Goal: Task Accomplishment & Management: Manage account settings

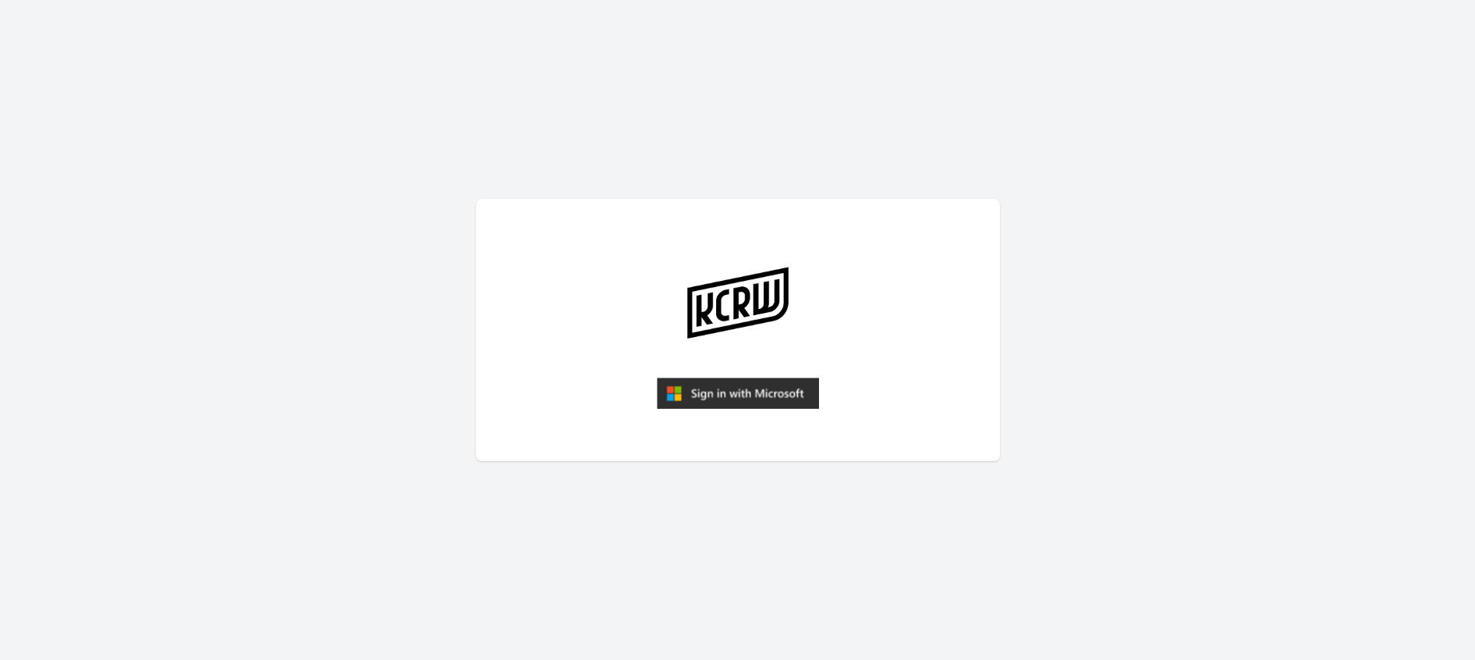
click at [775, 389] on img "submit" at bounding box center [738, 392] width 162 height 31
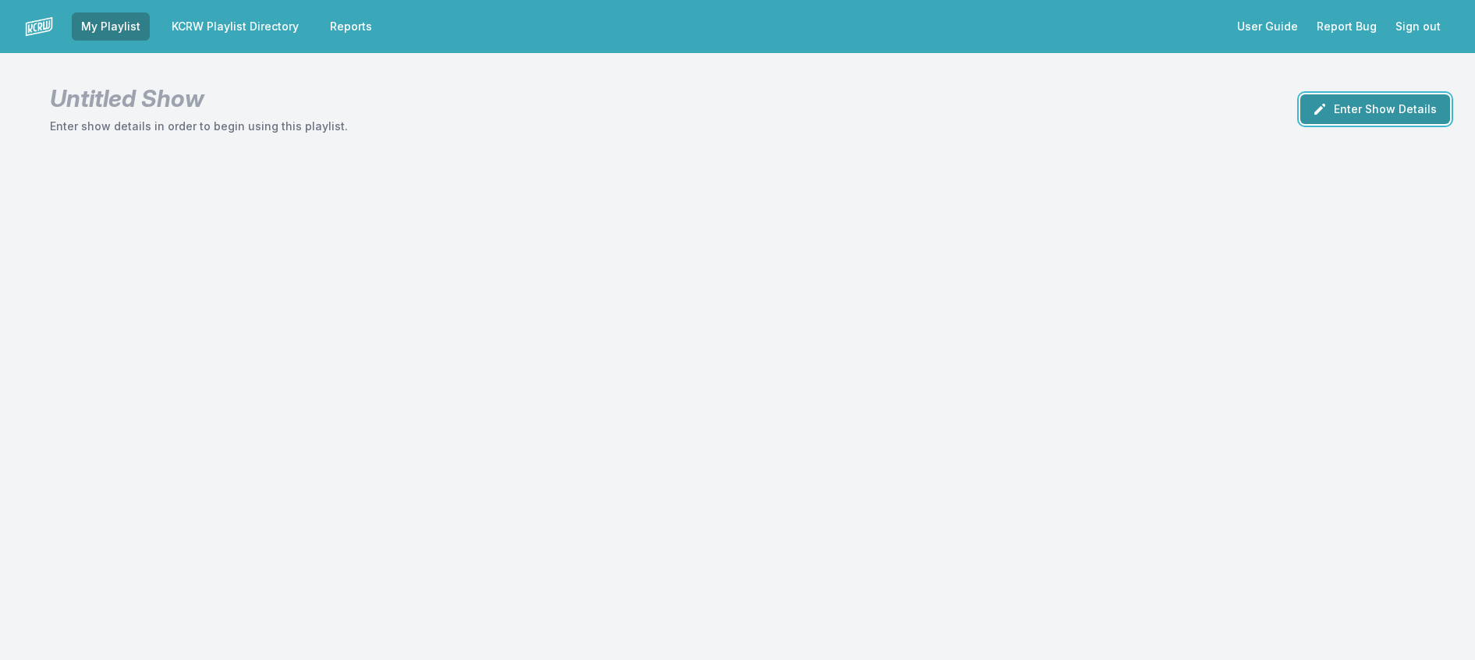
click at [1312, 117] on icon "button" at bounding box center [1320, 109] width 16 height 16
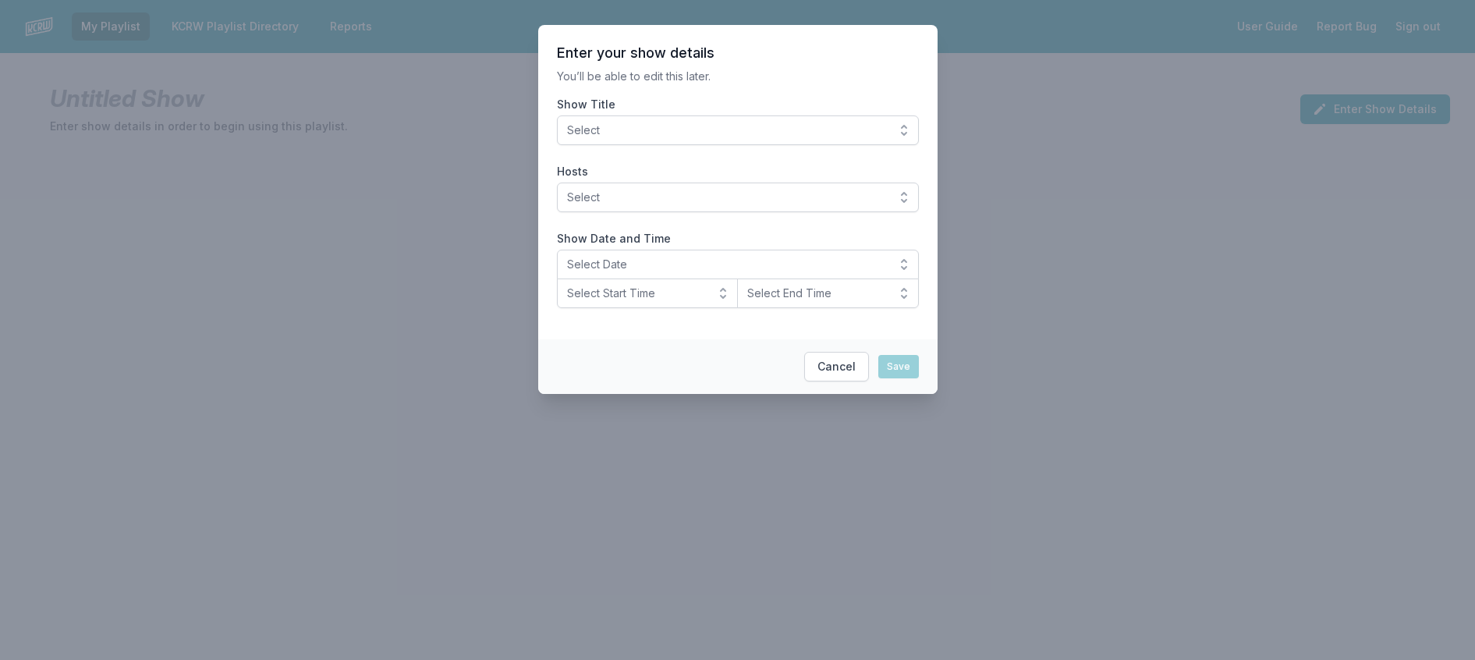
click at [822, 145] on button "Select" at bounding box center [738, 130] width 362 height 30
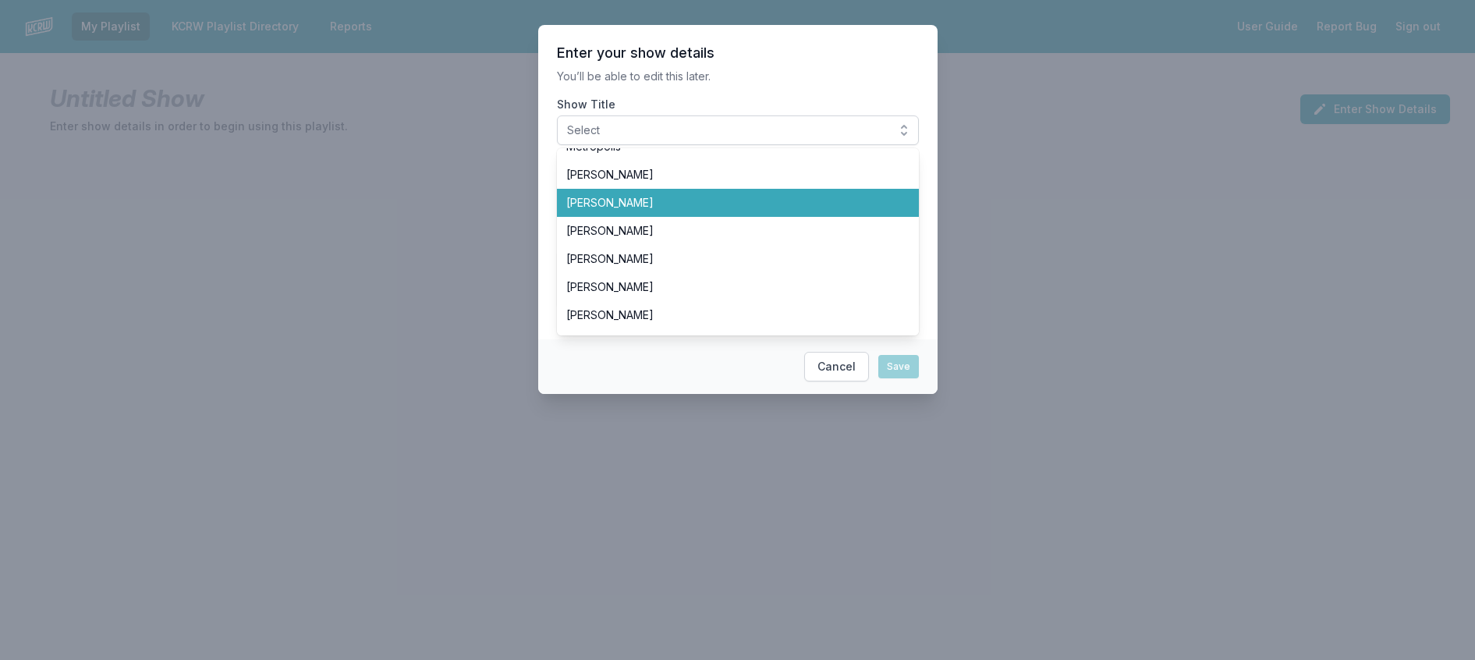
scroll to position [468, 0]
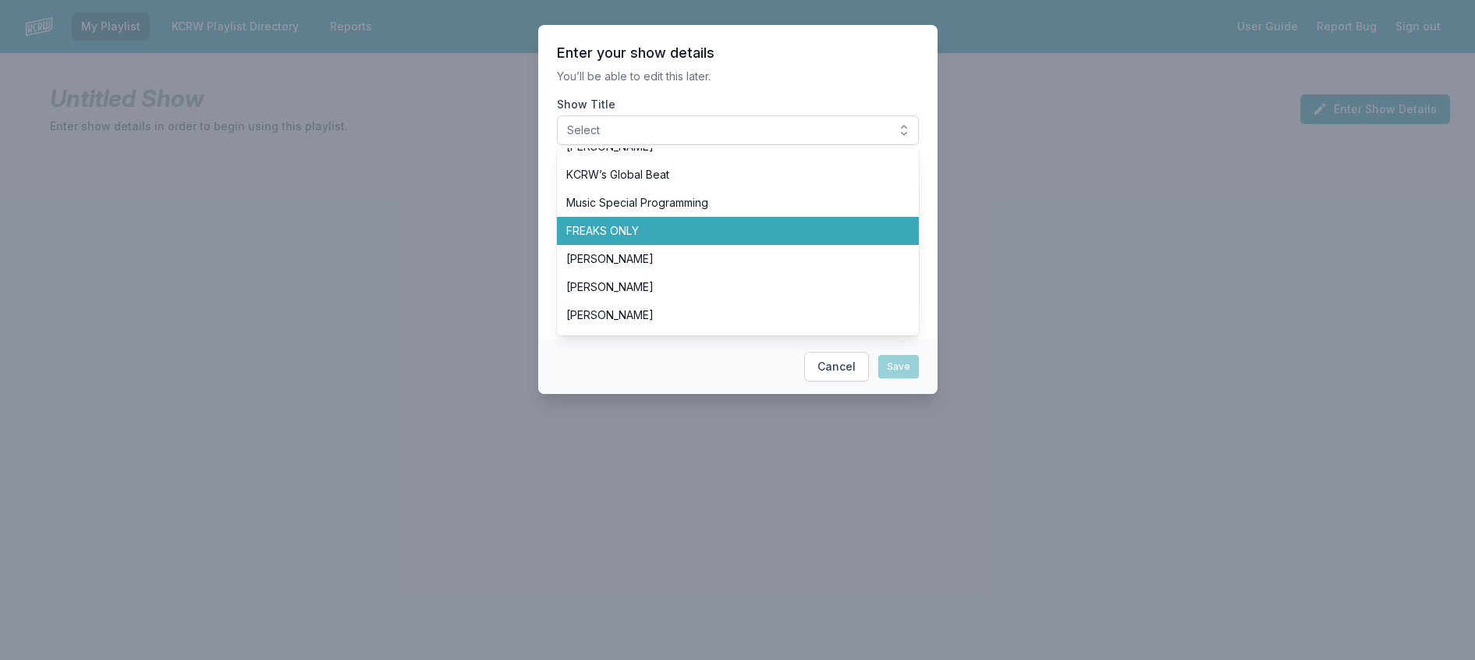
click at [722, 245] on li "FREAKS ONLY" at bounding box center [738, 231] width 362 height 28
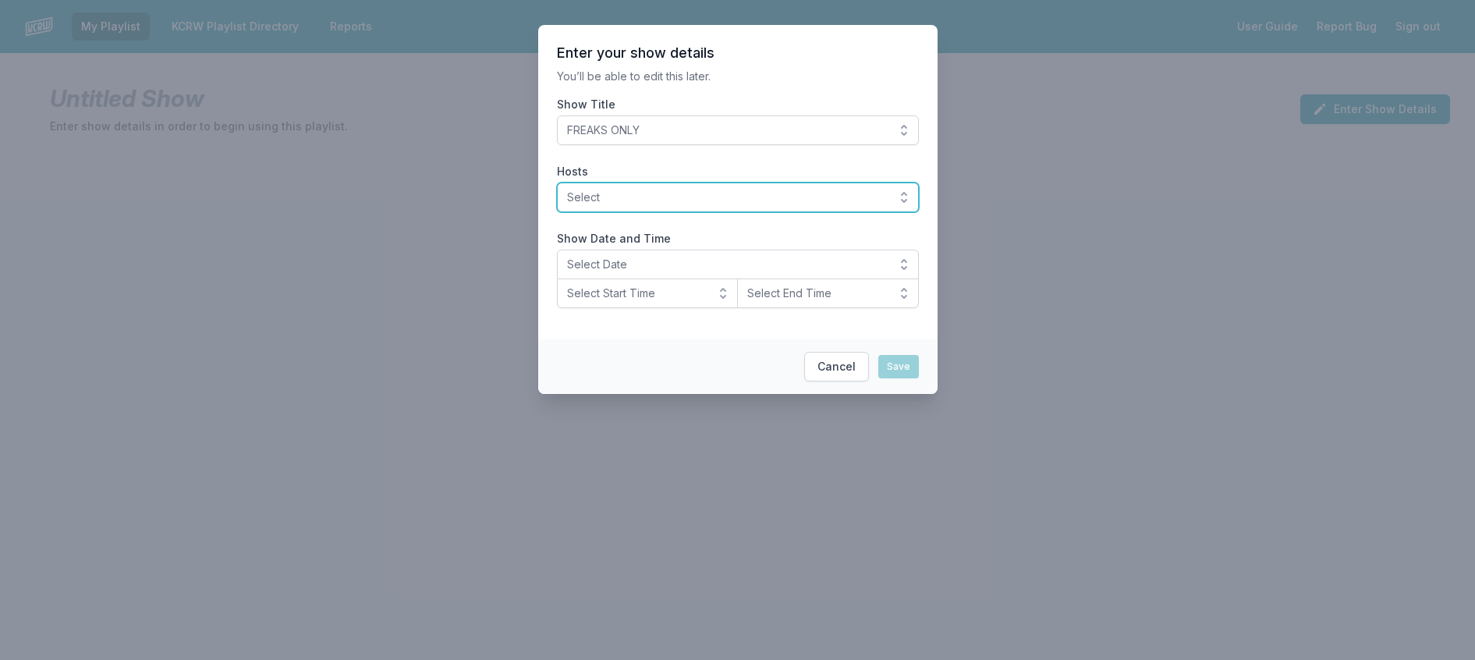
click at [721, 205] on span "Select" at bounding box center [727, 198] width 320 height 16
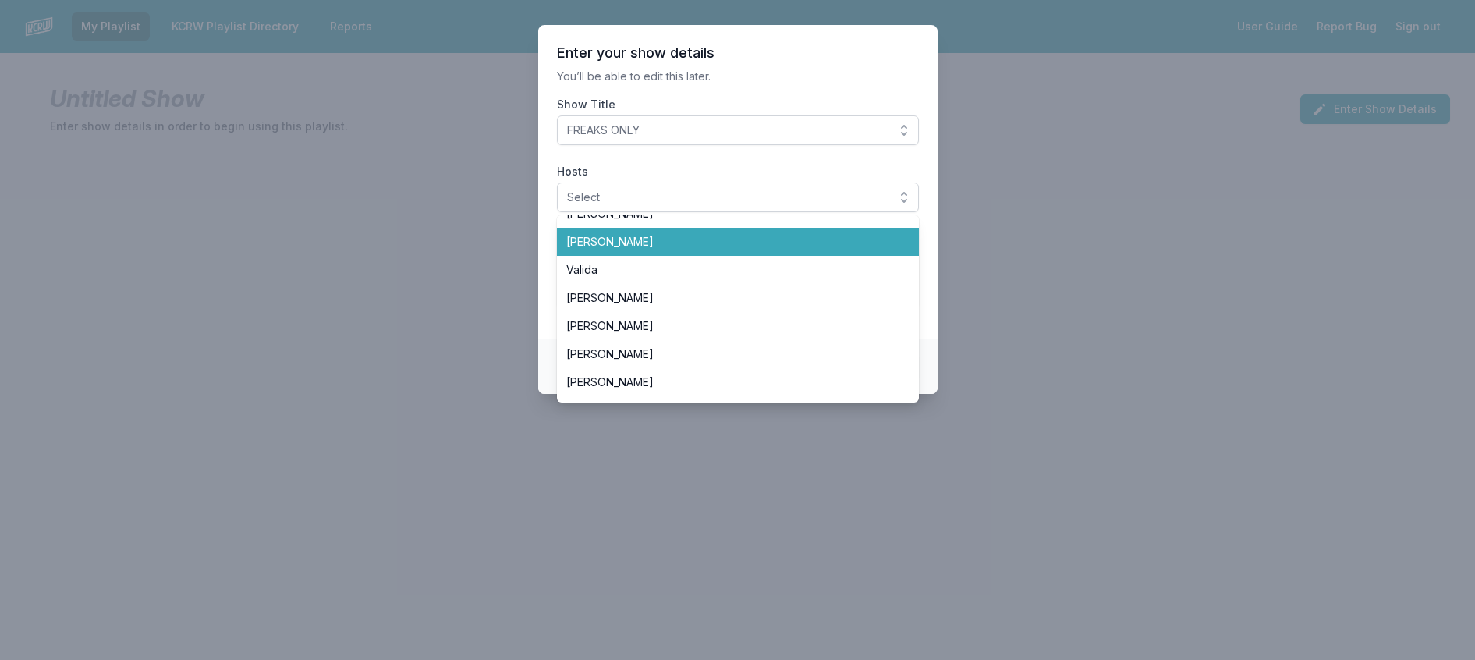
click at [662, 250] on span "[PERSON_NAME]" at bounding box center [728, 242] width 324 height 16
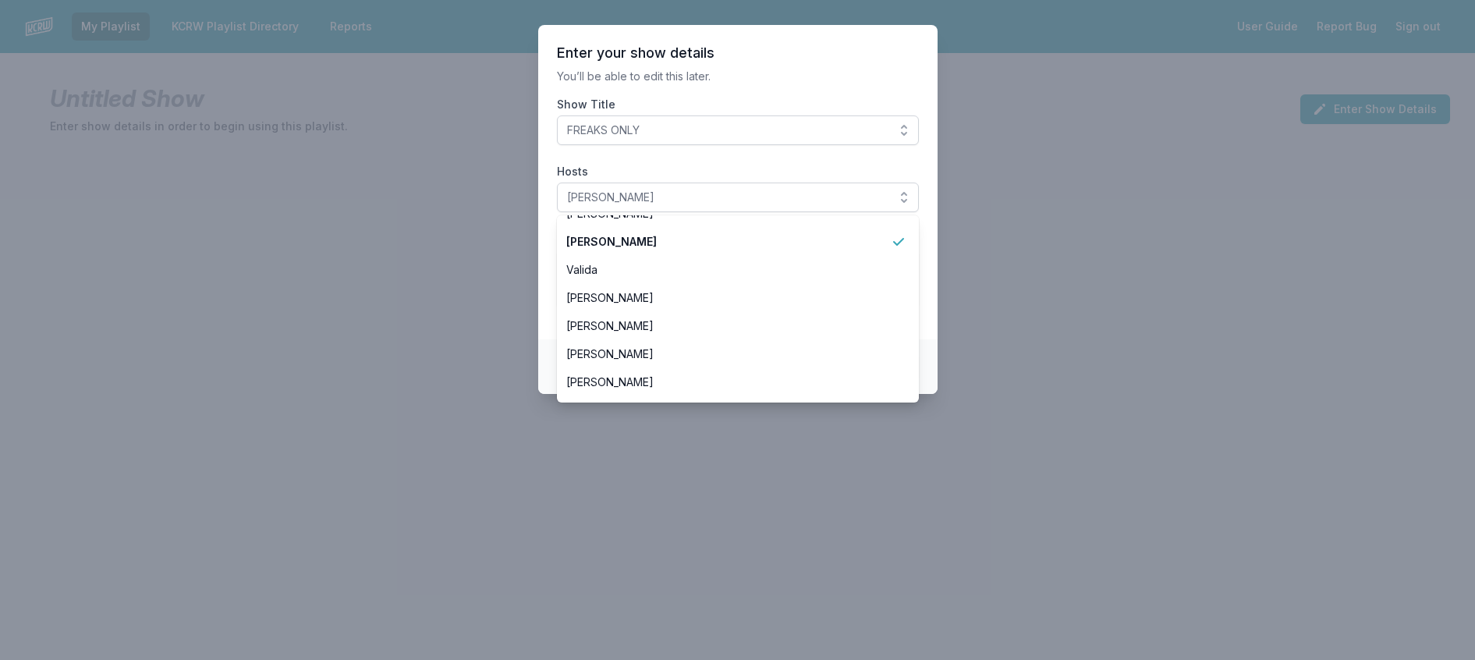
click at [801, 62] on header "Enter your show details" at bounding box center [738, 53] width 362 height 19
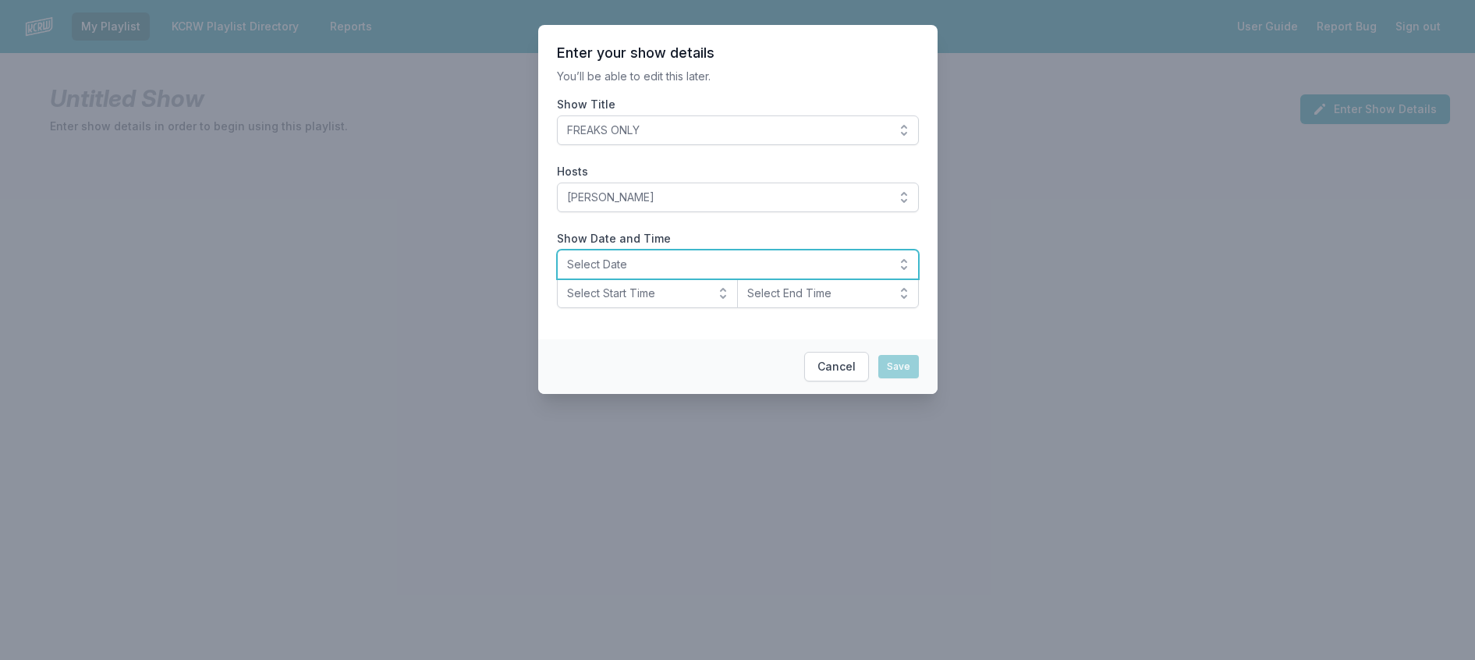
click at [643, 279] on button "Select Date" at bounding box center [738, 265] width 362 height 30
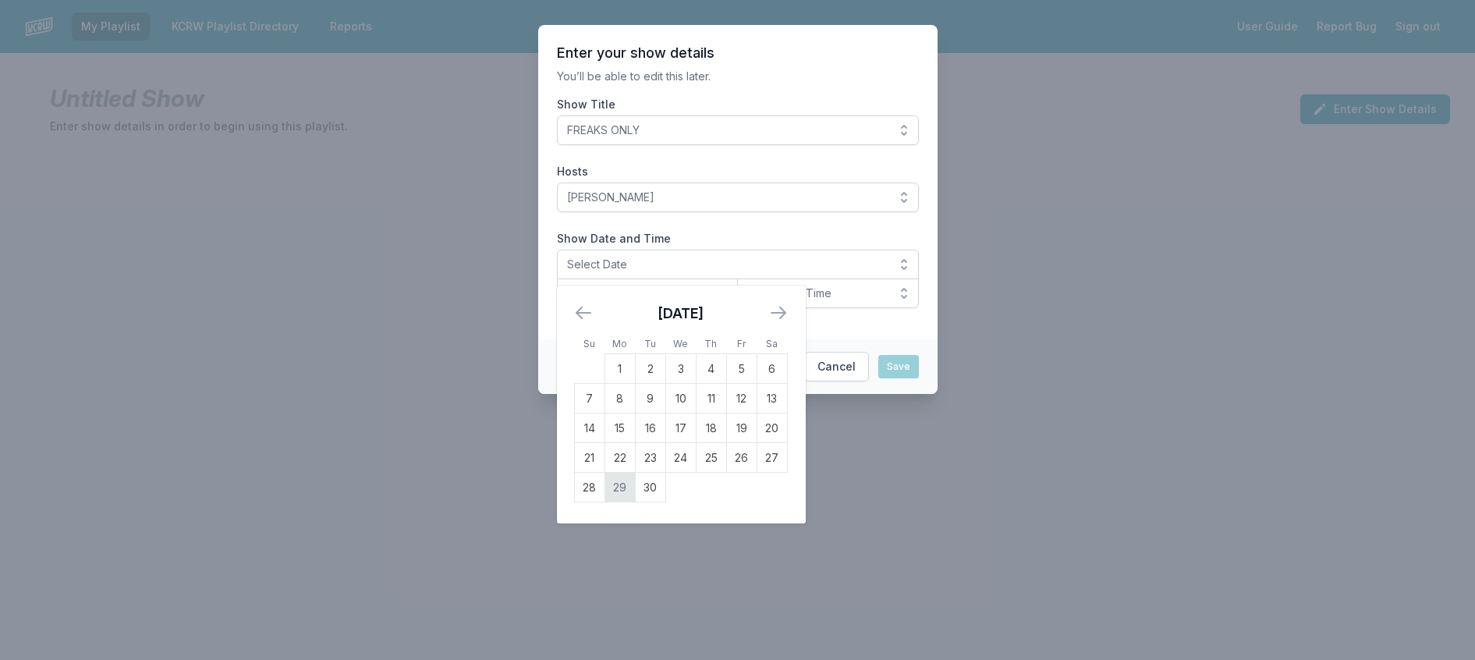
click at [604, 502] on td "29" at bounding box center [619, 488] width 30 height 30
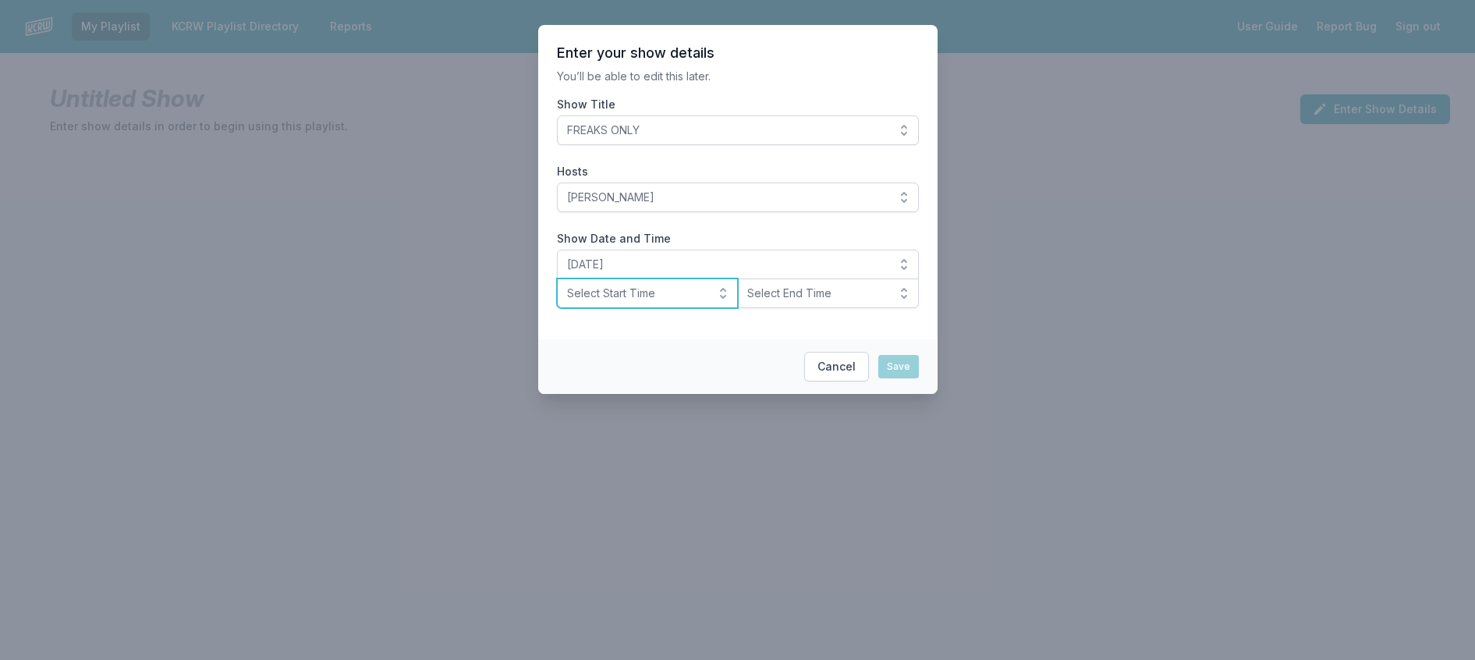
click at [643, 301] on span "Select Start Time" at bounding box center [637, 293] width 140 height 16
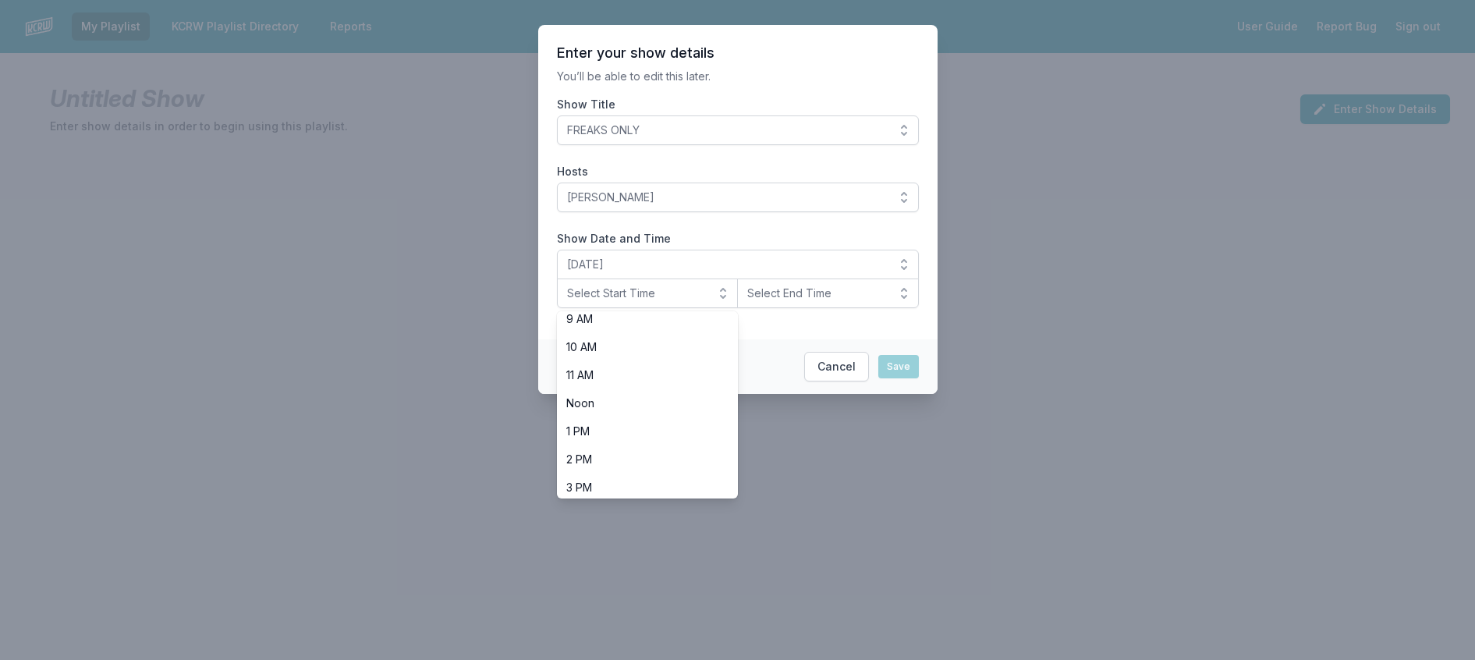
scroll to position [554, 0]
click at [604, 405] on span "8 PM" at bounding box center [638, 397] width 144 height 16
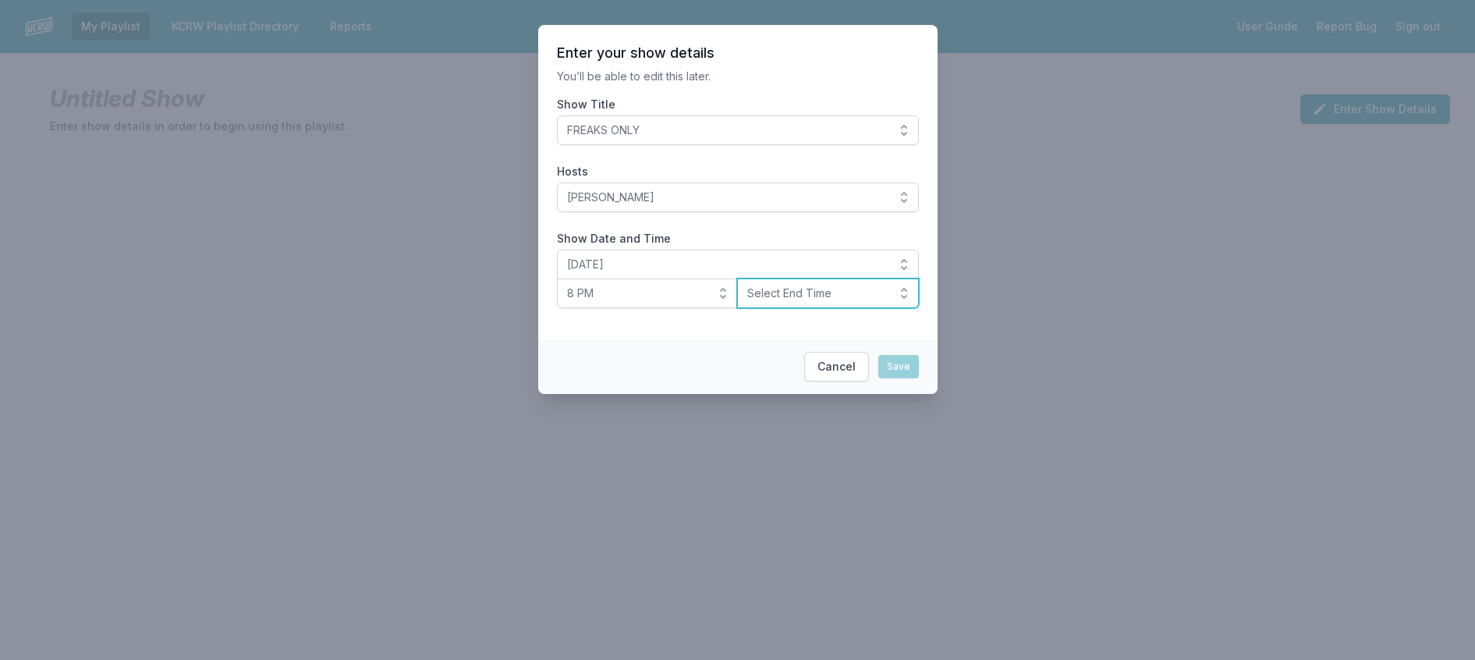
click at [760, 339] on section "Enter your show details You’ll be able to edit this later. Show Title FREAKS ON…" at bounding box center [737, 182] width 399 height 314
click at [779, 308] on button "Select End Time" at bounding box center [828, 293] width 182 height 30
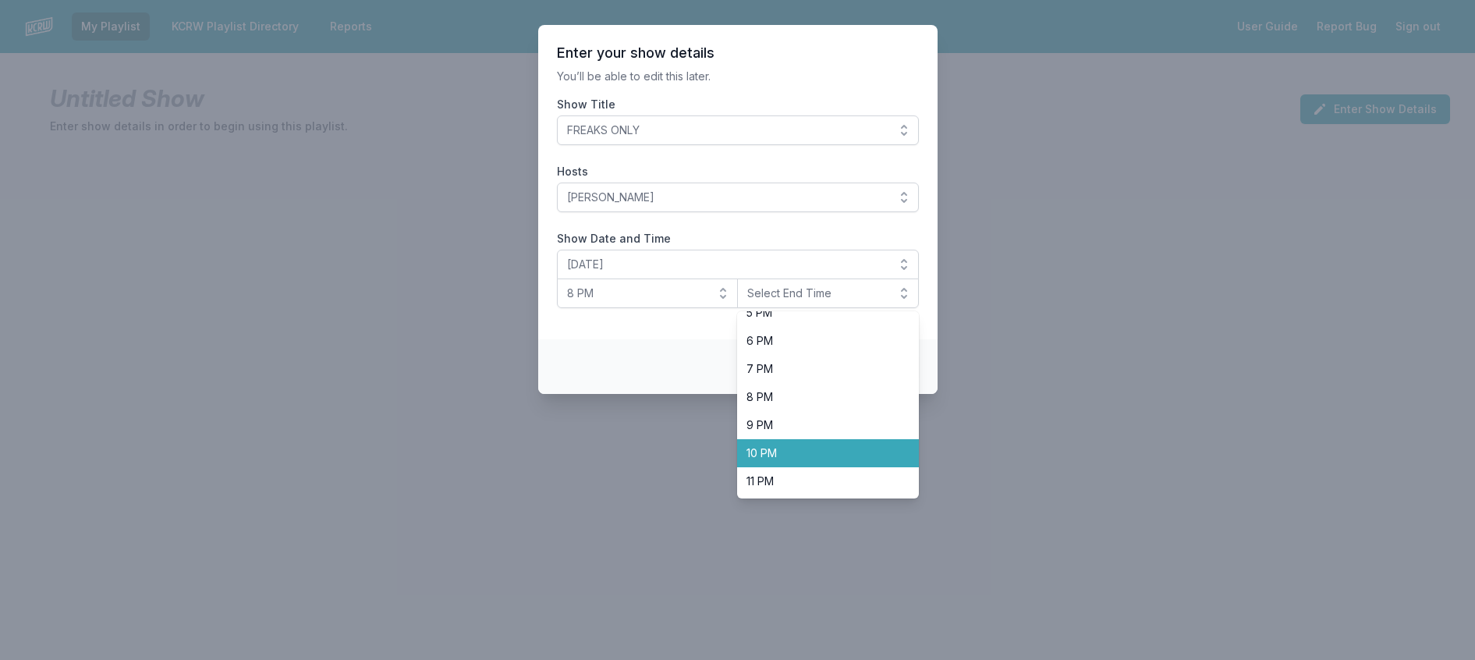
click at [777, 461] on span "10 PM" at bounding box center [818, 453] width 144 height 16
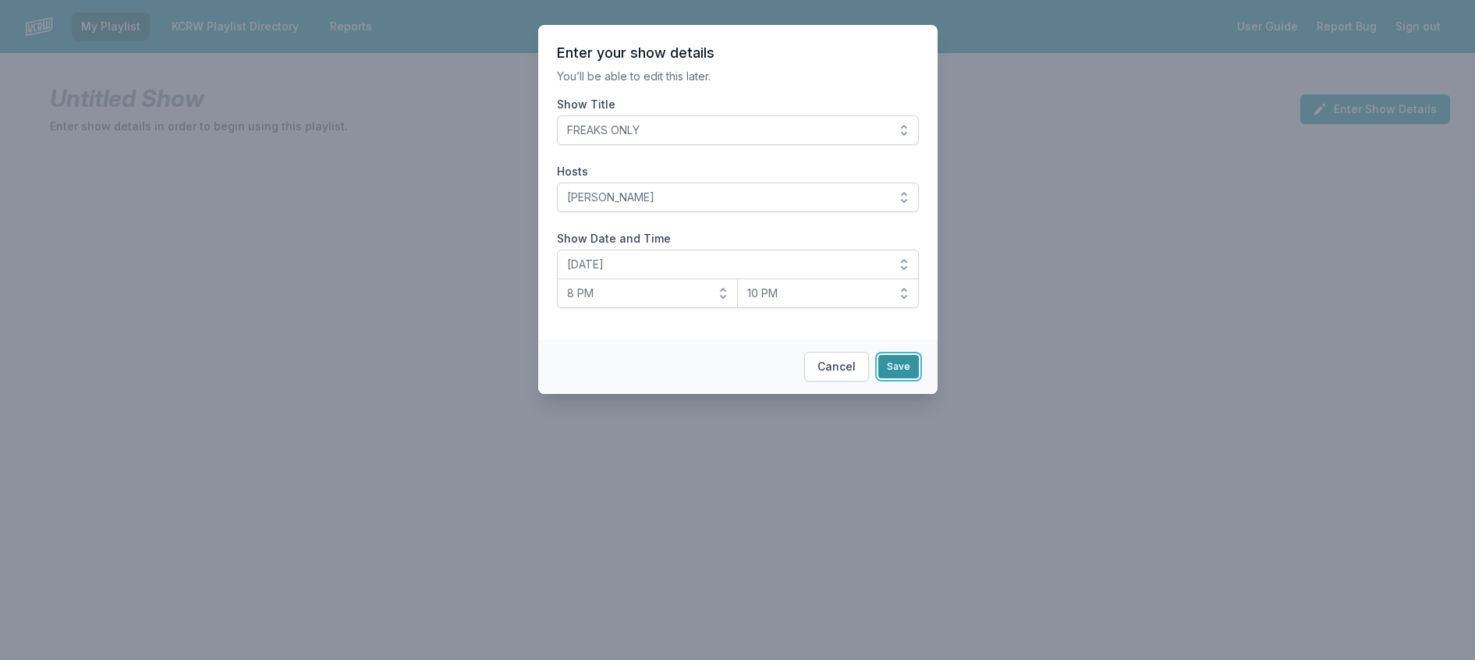
click at [908, 378] on button "Save" at bounding box center [898, 366] width 41 height 23
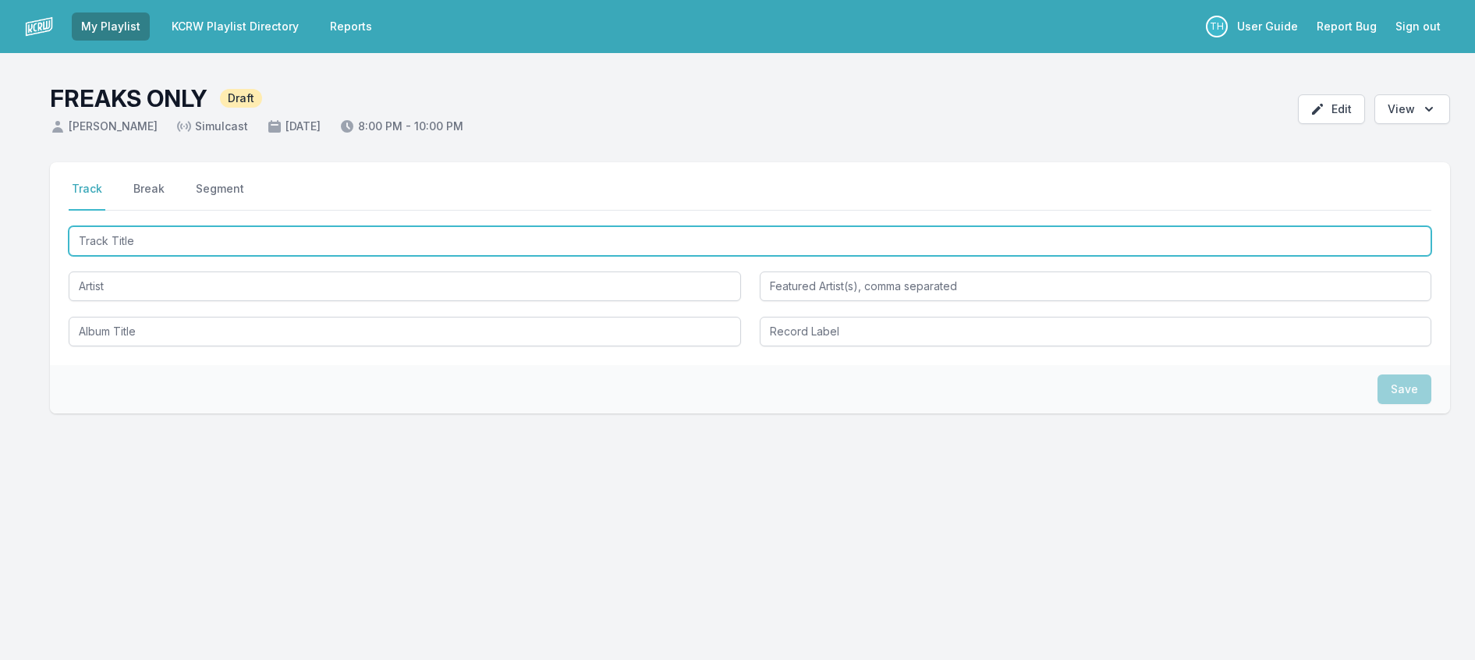
click at [136, 256] on input "Track Title" at bounding box center [750, 241] width 1362 height 30
type input "Don't [DEMOGRAPHIC_DATA]"
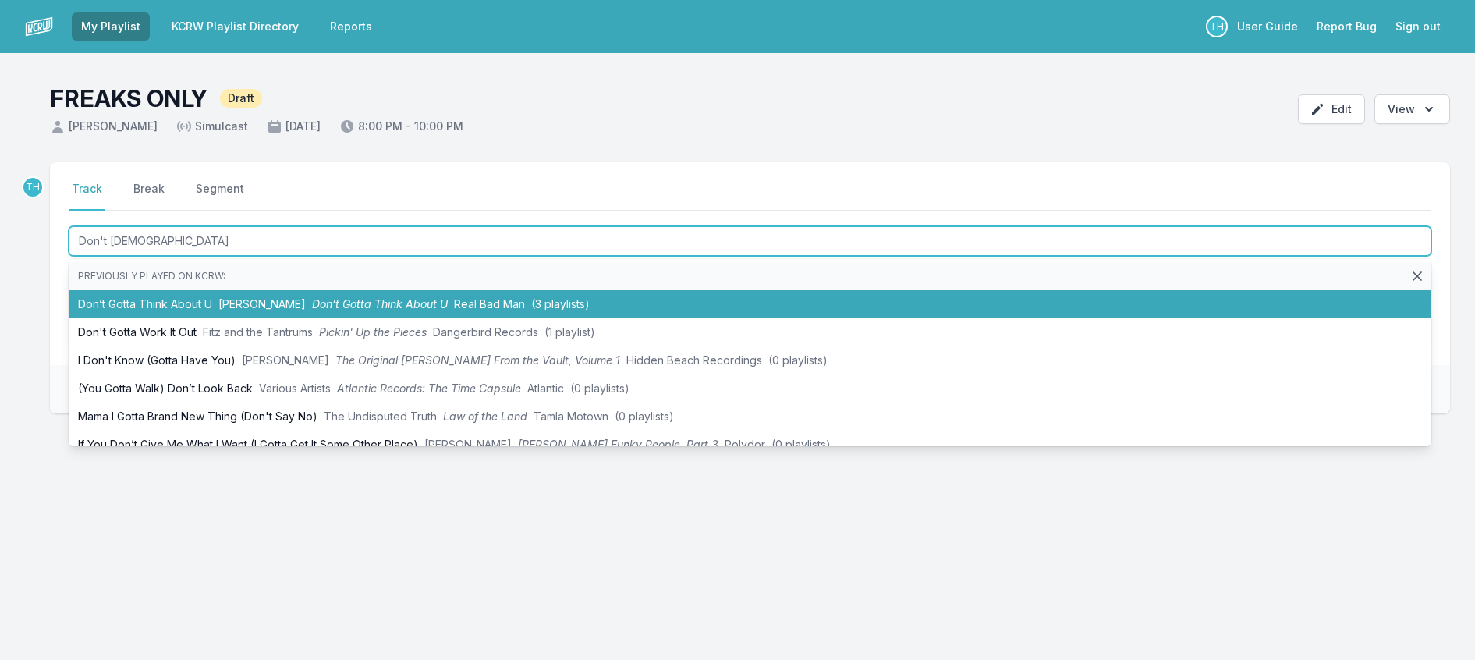
click at [220, 318] on li "Don’t Gotta Think About U [PERSON_NAME] Don’t Gotta Think About U Real Bad Man …" at bounding box center [750, 304] width 1362 height 28
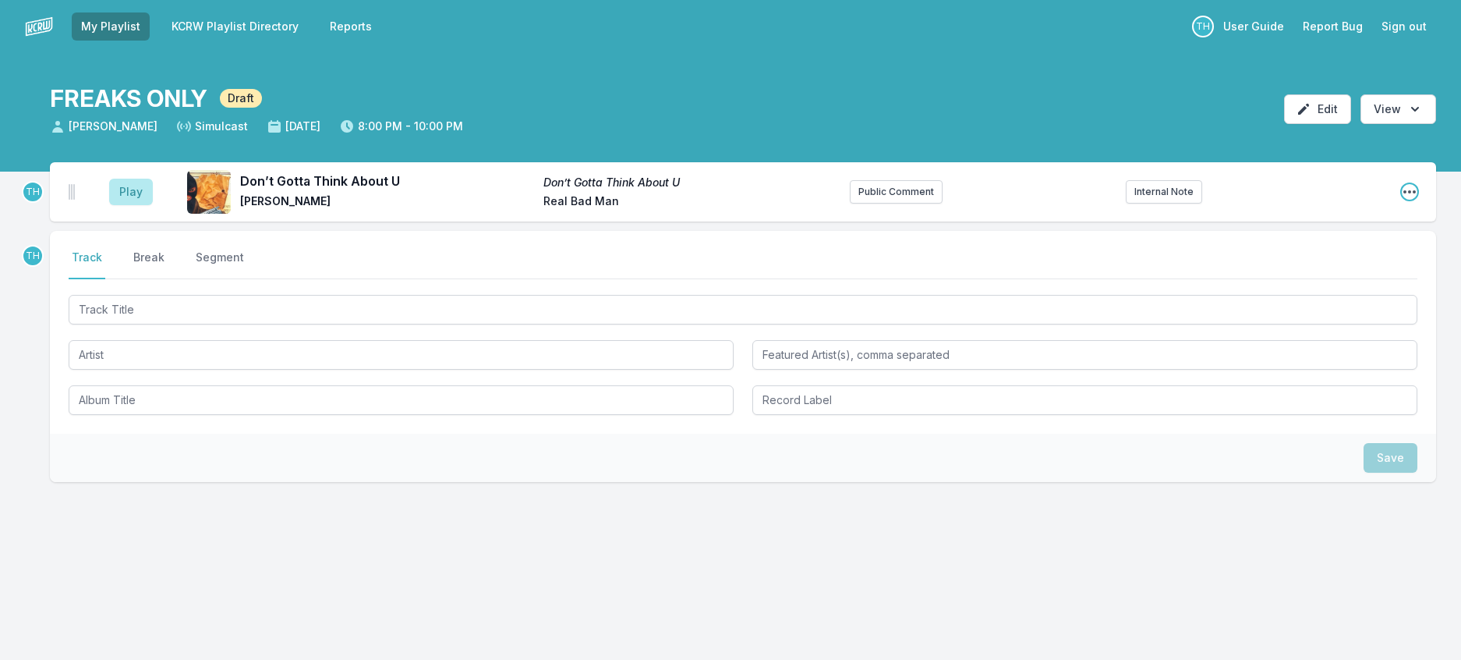
click at [1405, 200] on icon "Open playlist item options" at bounding box center [1410, 192] width 16 height 16
click at [1299, 265] on button "Edit Track Details" at bounding box center [1330, 251] width 175 height 28
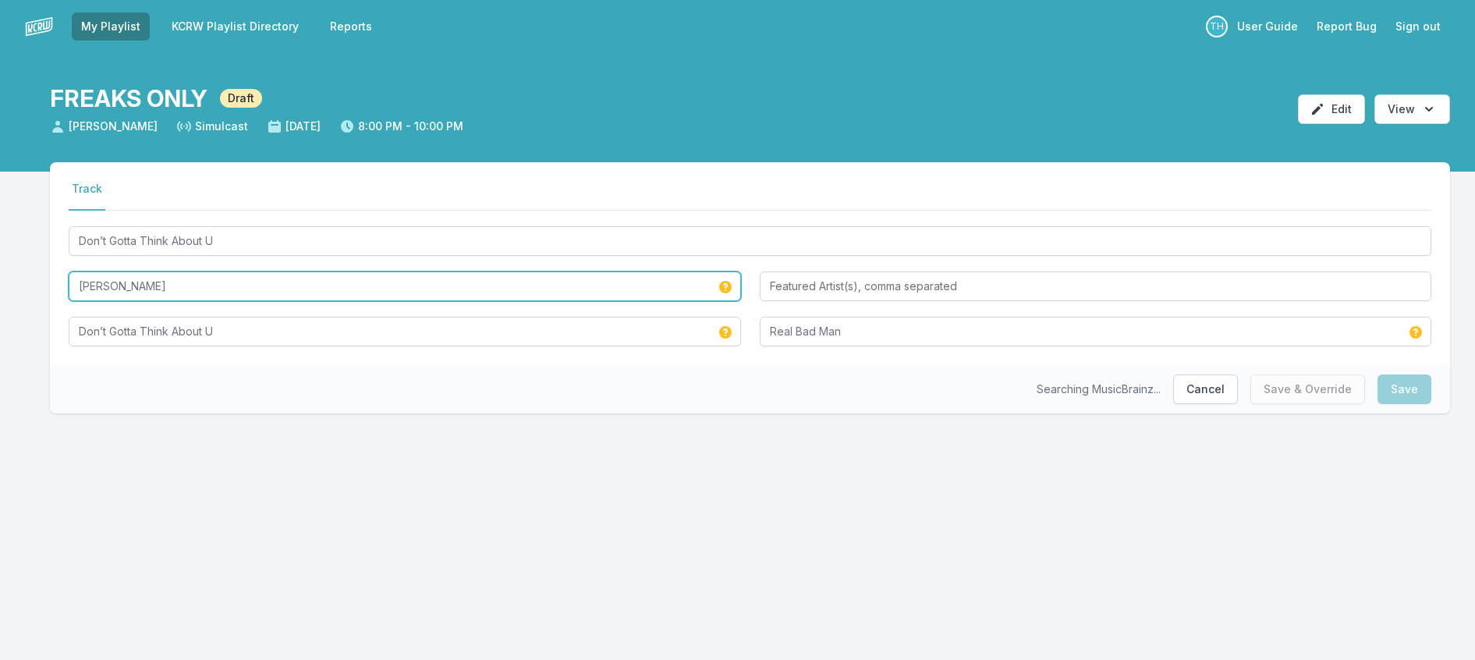
click at [242, 301] on input "Genevieve Artadi" at bounding box center [405, 286] width 672 height 30
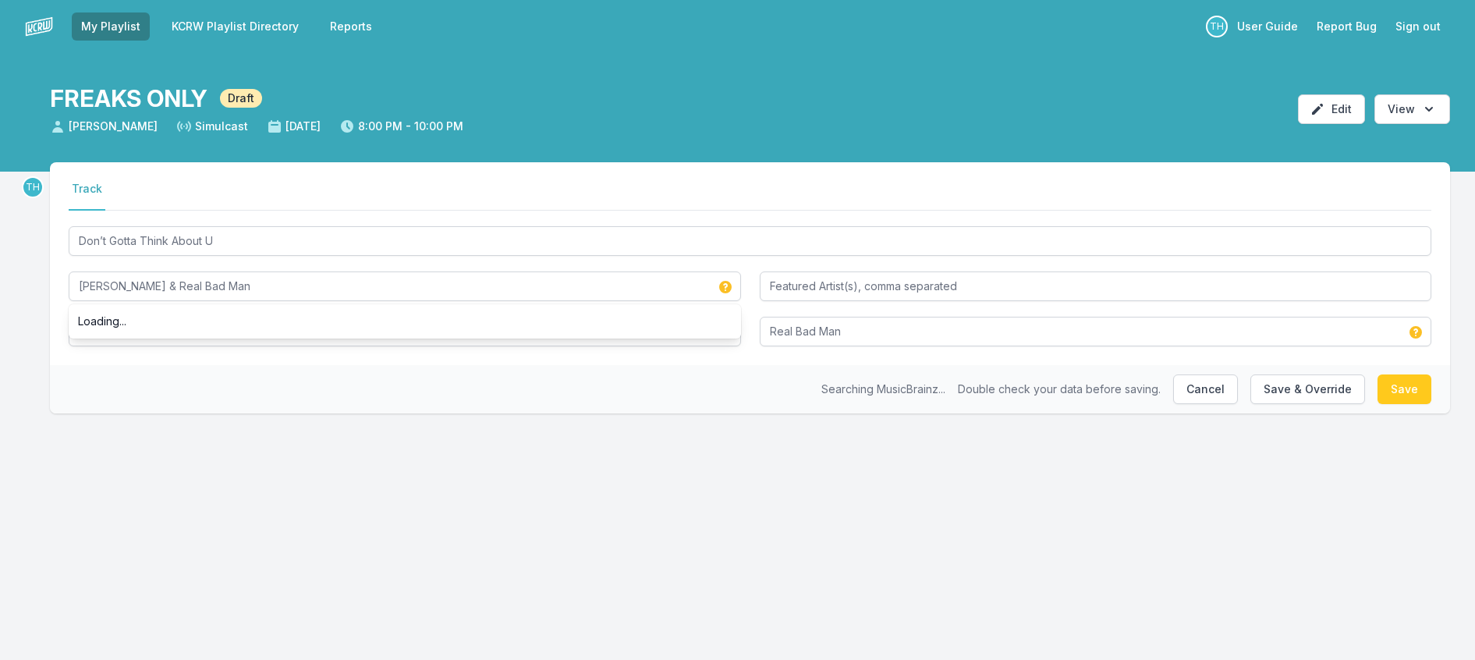
click at [1047, 412] on div "Searching MusicBrainz... Double check your data before saving. Cancel Save & Ov…" at bounding box center [750, 389] width 1400 height 48
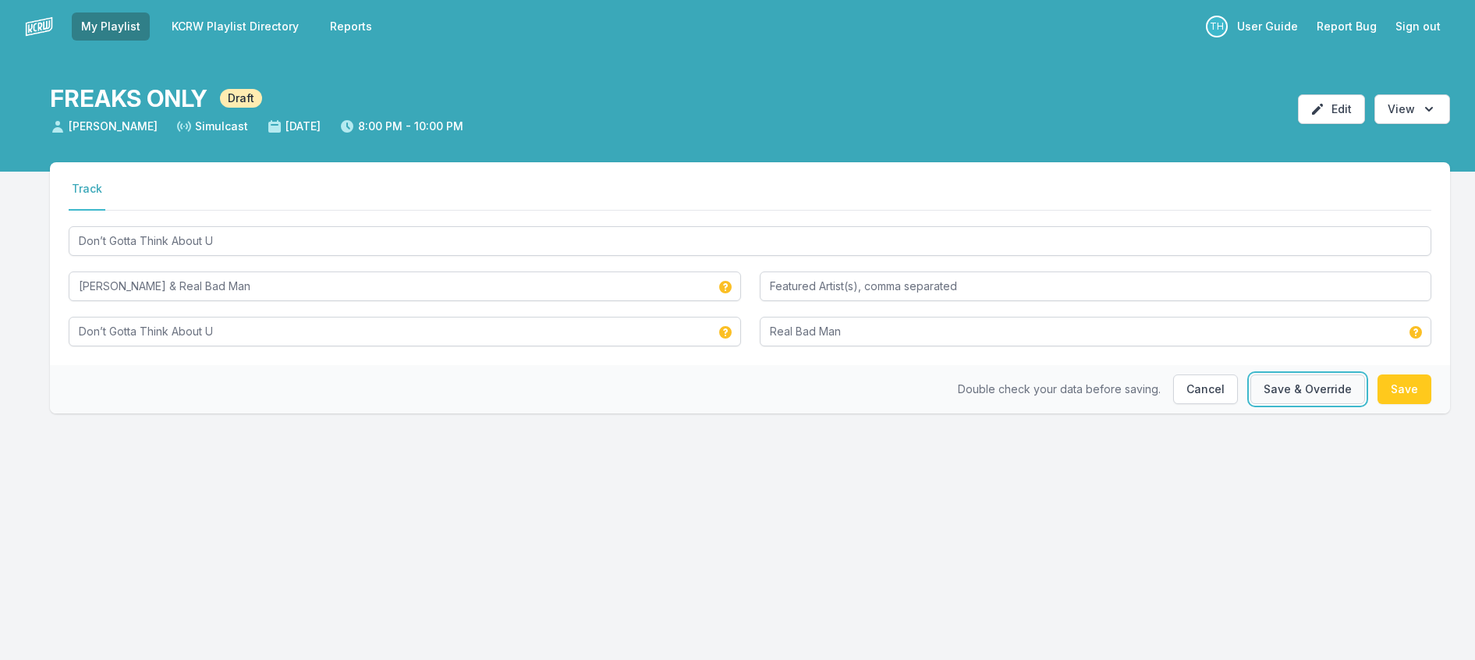
click at [1291, 404] on button "Save & Override" at bounding box center [1307, 389] width 115 height 30
type input "Genevieve Artadi"
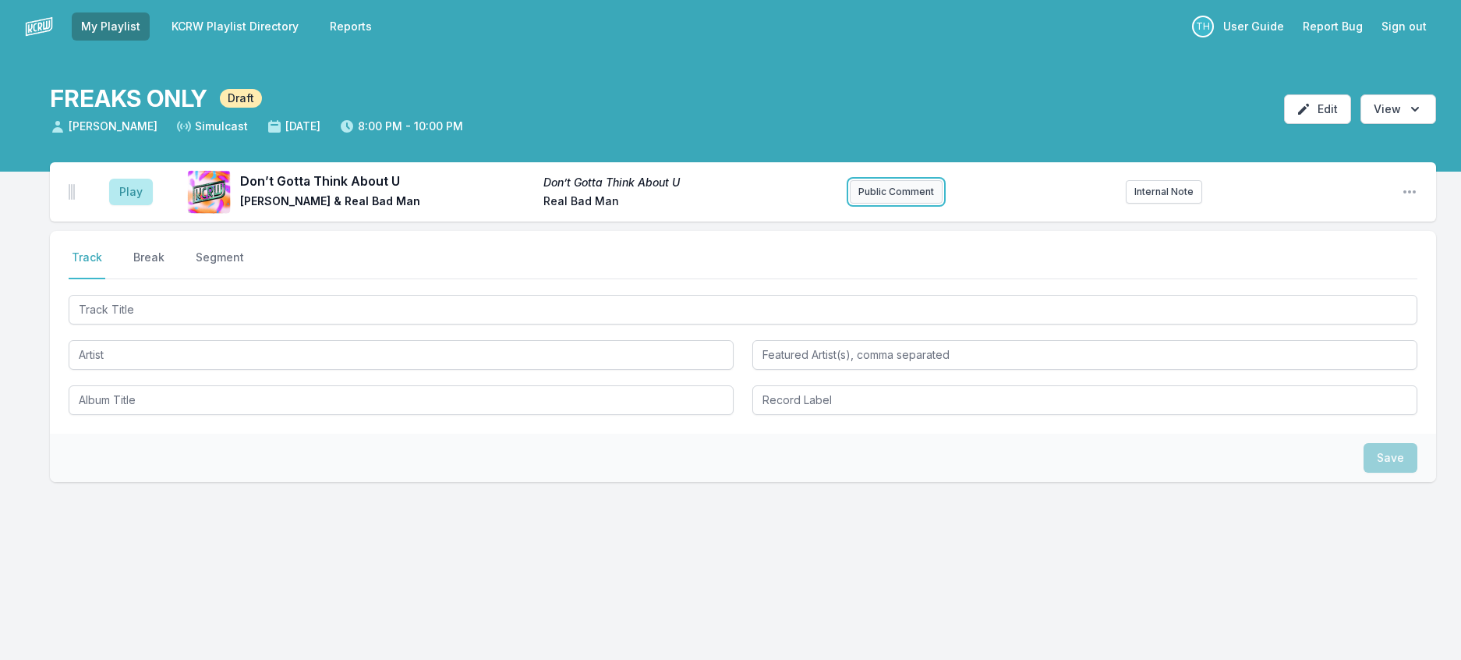
click at [877, 204] on button "Public Comment" at bounding box center [896, 191] width 93 height 23
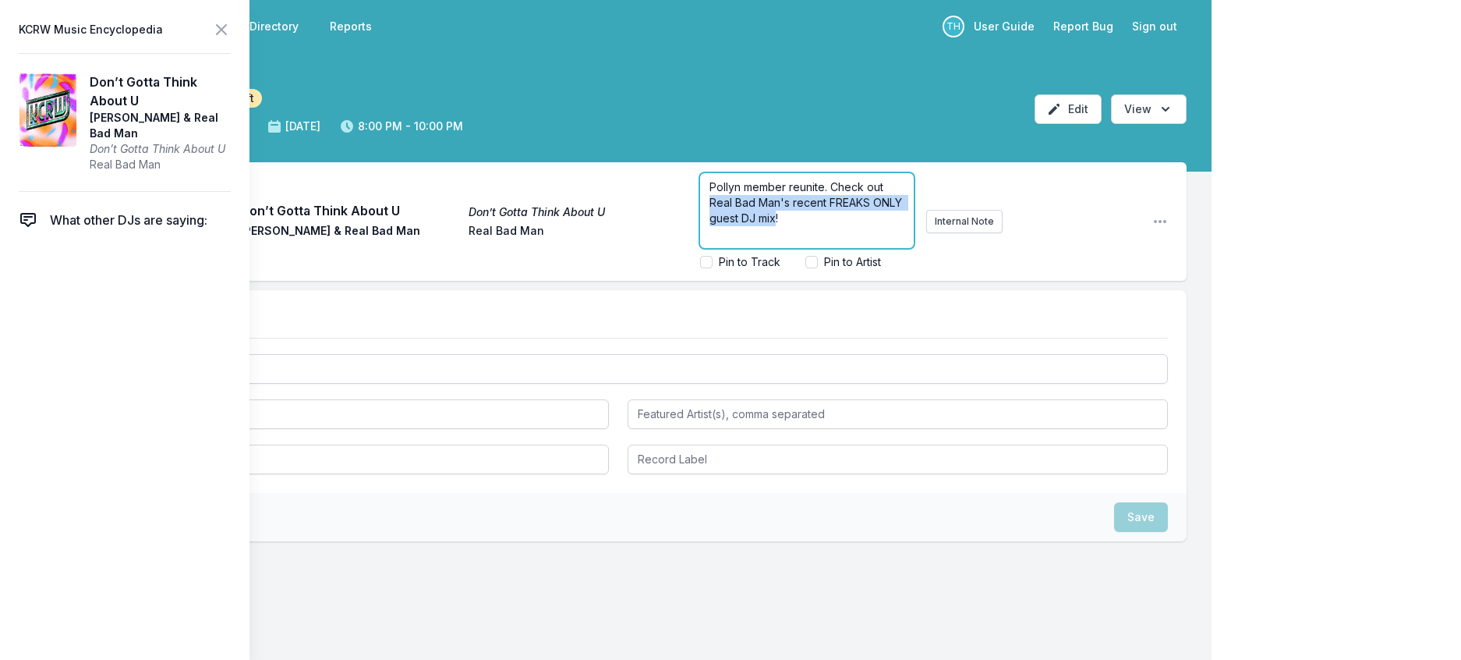
drag, startPoint x: 847, startPoint y: 244, endPoint x: 711, endPoint y: 226, distance: 136.9
click at [711, 225] on span "Pollyn member reunite. Check out Real Bad Man's recent FREAKS ONLY guest DJ mix!" at bounding box center [808, 202] width 196 height 44
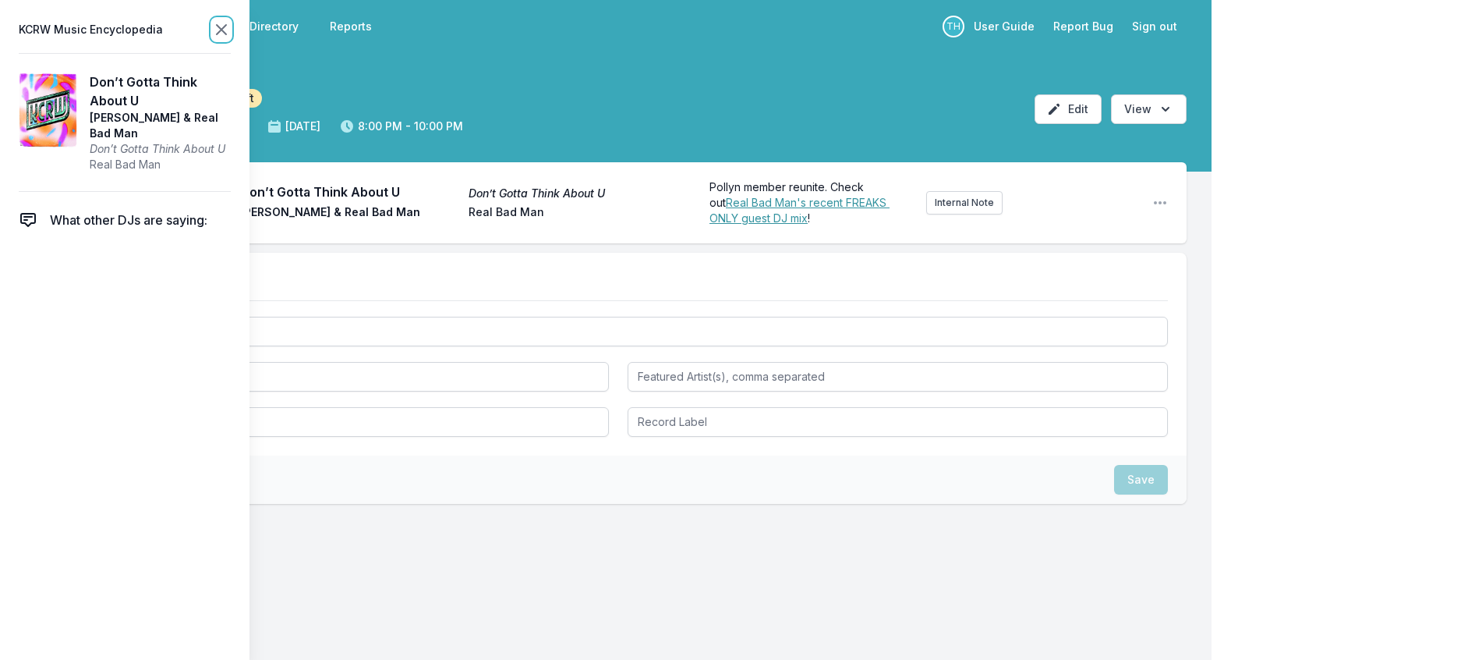
click at [231, 30] on icon at bounding box center [221, 29] width 19 height 19
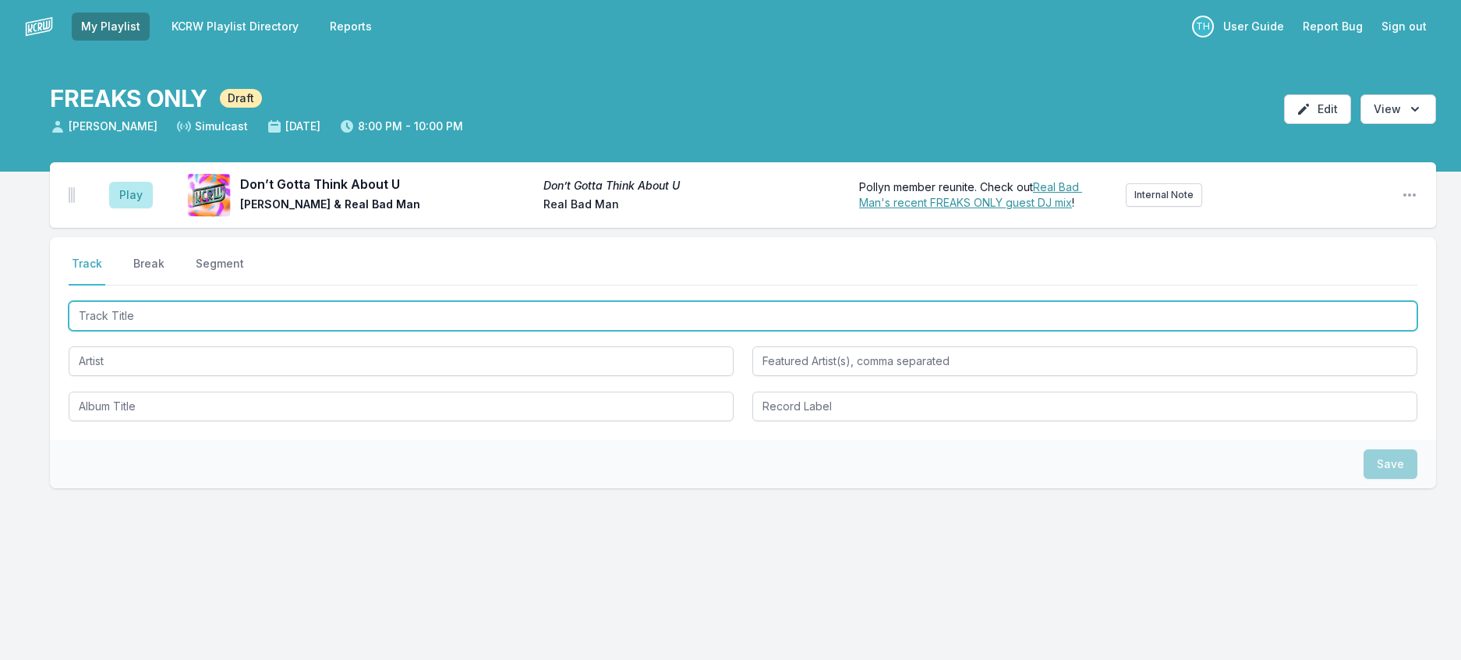
click at [275, 331] on input "Track Title" at bounding box center [743, 316] width 1349 height 30
type input "Normalize"
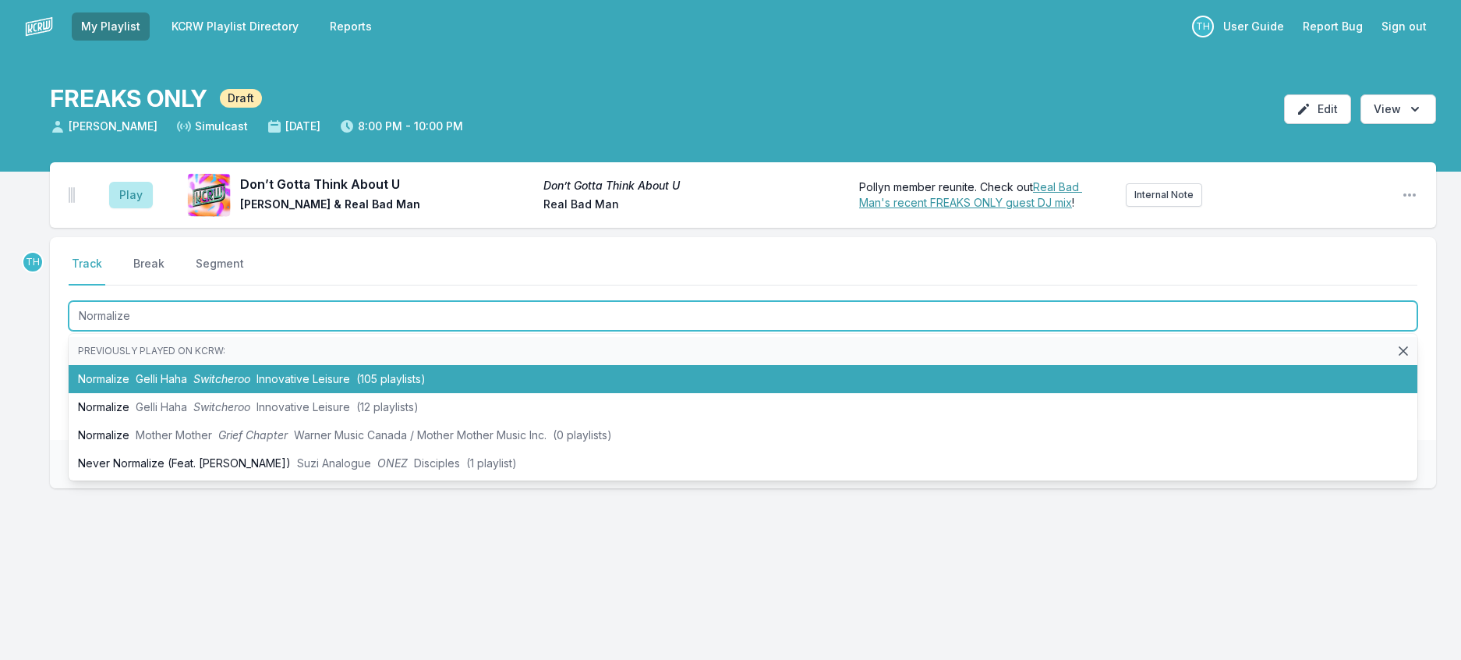
click at [314, 385] on span "Innovative Leisure" at bounding box center [304, 378] width 94 height 13
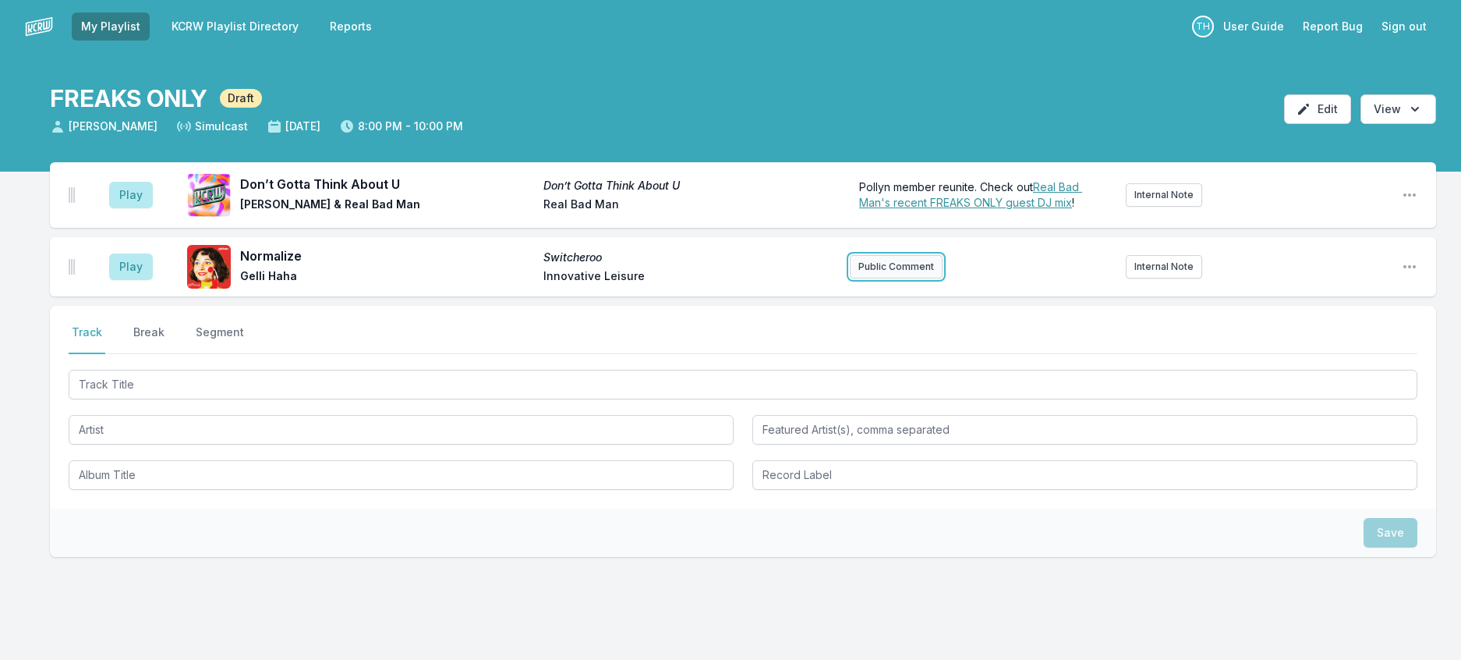
click at [864, 278] on button "Public Comment" at bounding box center [896, 266] width 93 height 23
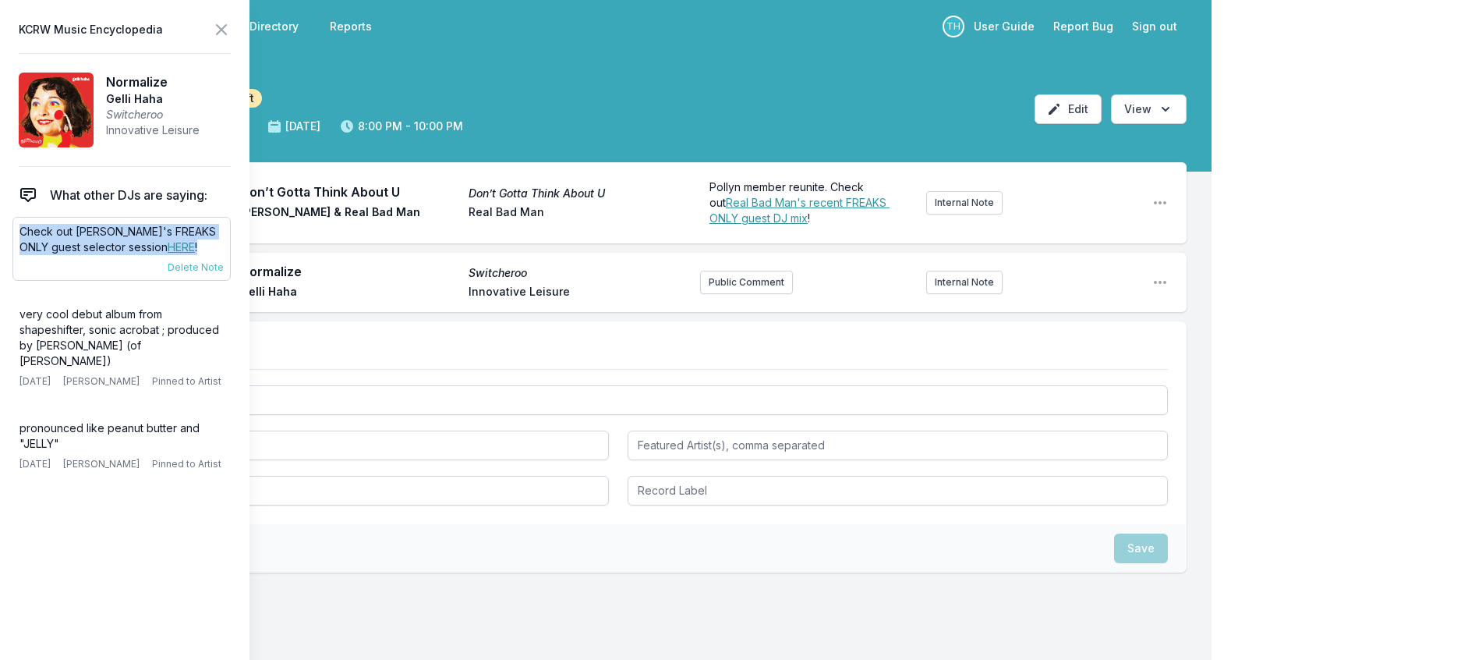
drag, startPoint x: 197, startPoint y: 276, endPoint x: 23, endPoint y: 263, distance: 173.6
click at [23, 255] on p "Check out Gelli Haha's FREAKS ONLY guest selector session HERE !" at bounding box center [121, 239] width 204 height 31
copy p "Check out Gelli Haha's FREAKS ONLY guest selector session HERE !"
click at [700, 294] on button "Public Comment" at bounding box center [746, 282] width 93 height 23
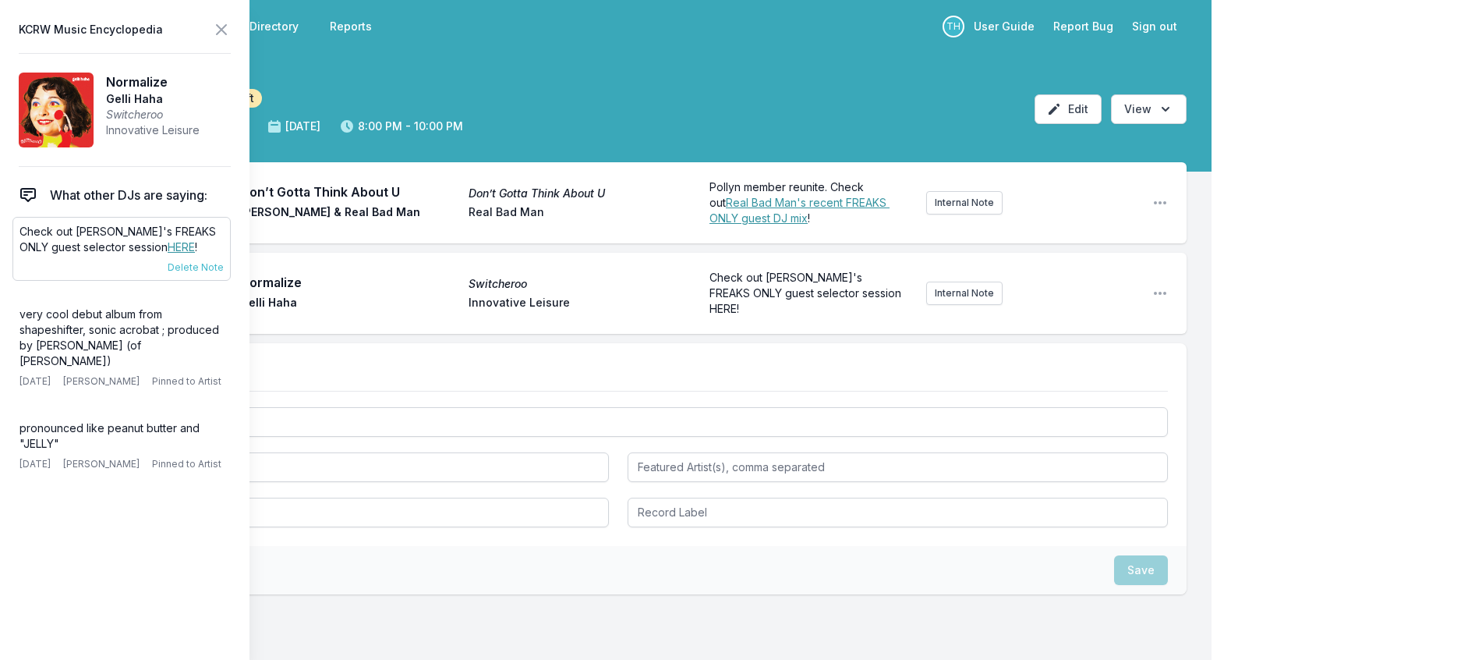
click at [175, 253] on link "HERE" at bounding box center [181, 246] width 27 height 13
click at [717, 315] on span "Check out Gelli Haha's FREAKS ONLY guest selector session HERE!" at bounding box center [807, 293] width 195 height 44
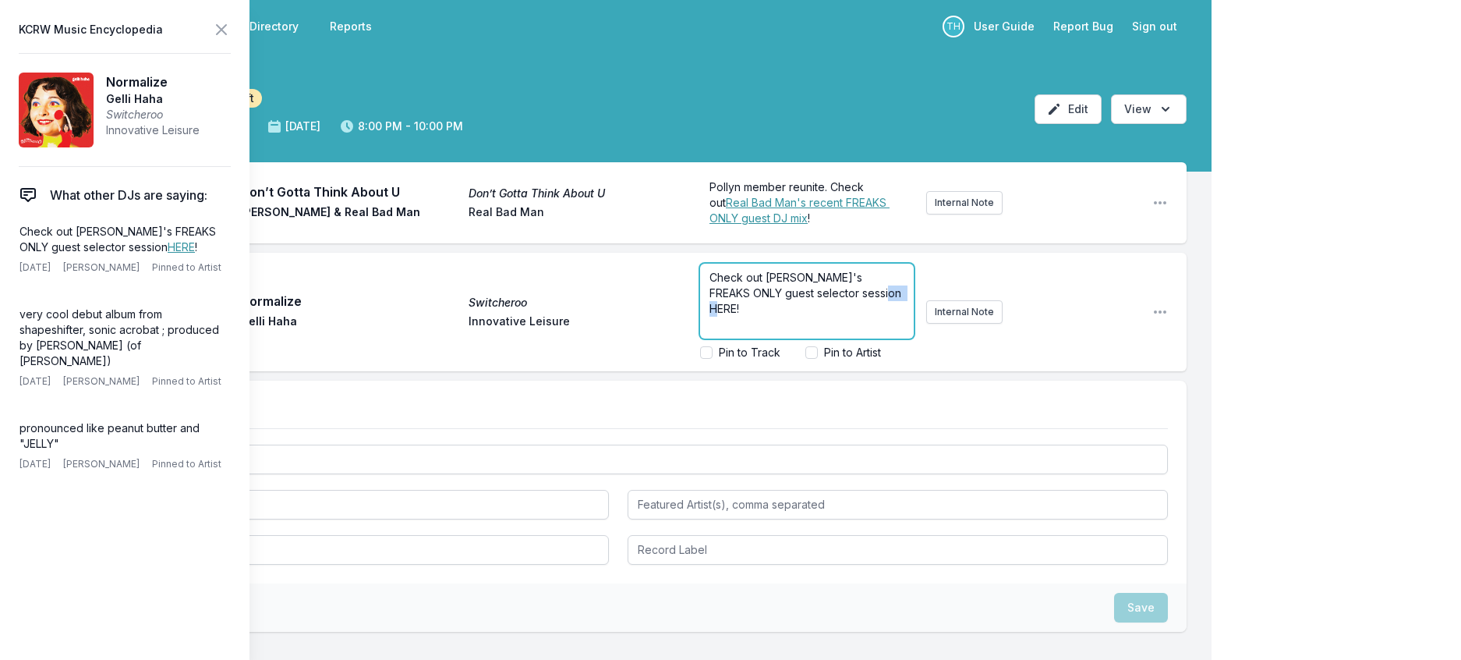
drag, startPoint x: 720, startPoint y: 346, endPoint x: 692, endPoint y: 348, distance: 28.1
click at [710, 315] on span "Check out Gelli Haha's FREAKS ONLY guest selector session HERE!" at bounding box center [807, 293] width 195 height 44
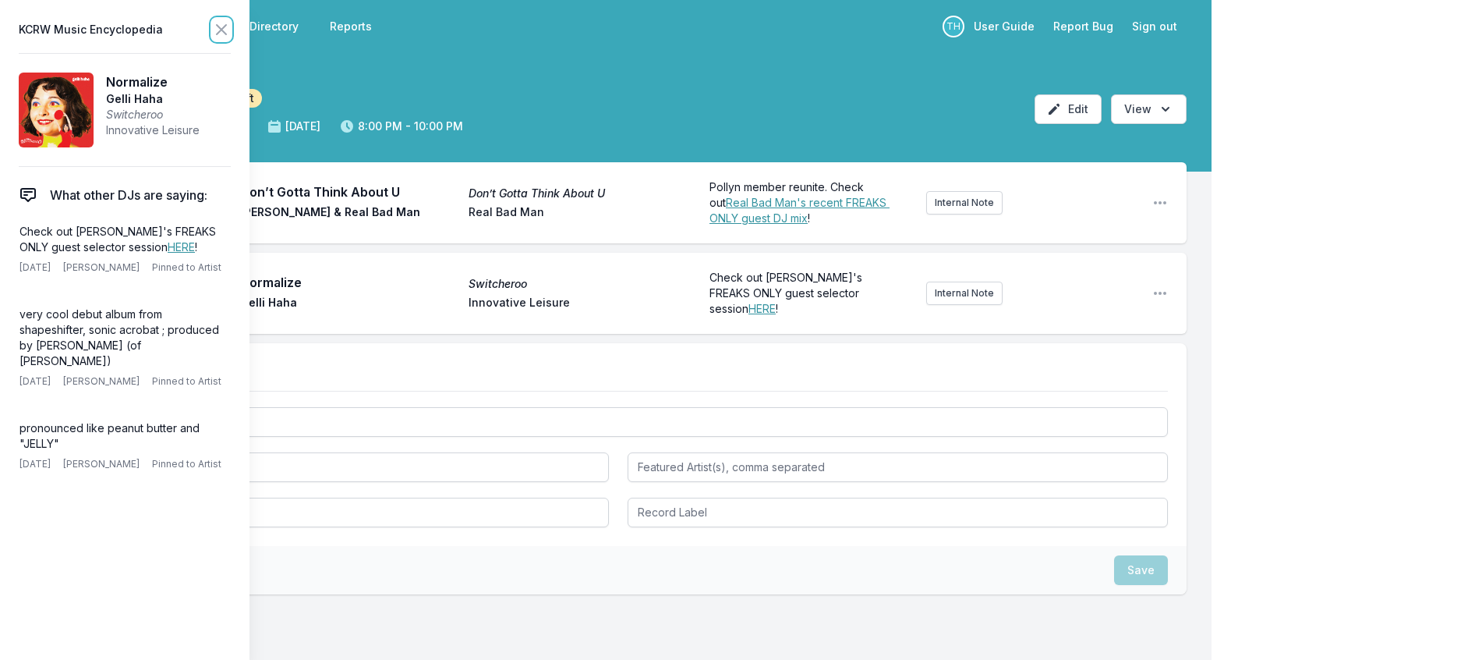
drag, startPoint x: 250, startPoint y: 32, endPoint x: 461, endPoint y: 107, distance: 224.2
click at [231, 32] on icon at bounding box center [221, 29] width 19 height 19
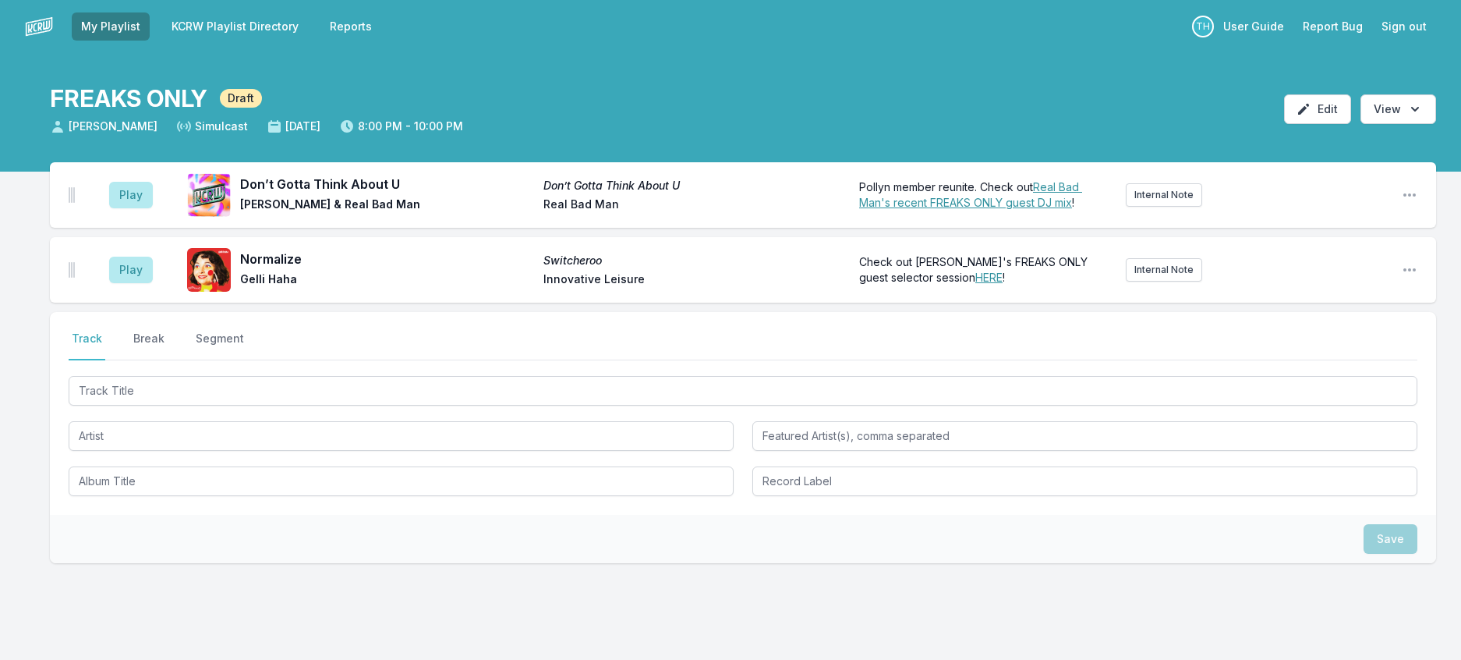
click at [608, 459] on div at bounding box center [743, 434] width 1349 height 123
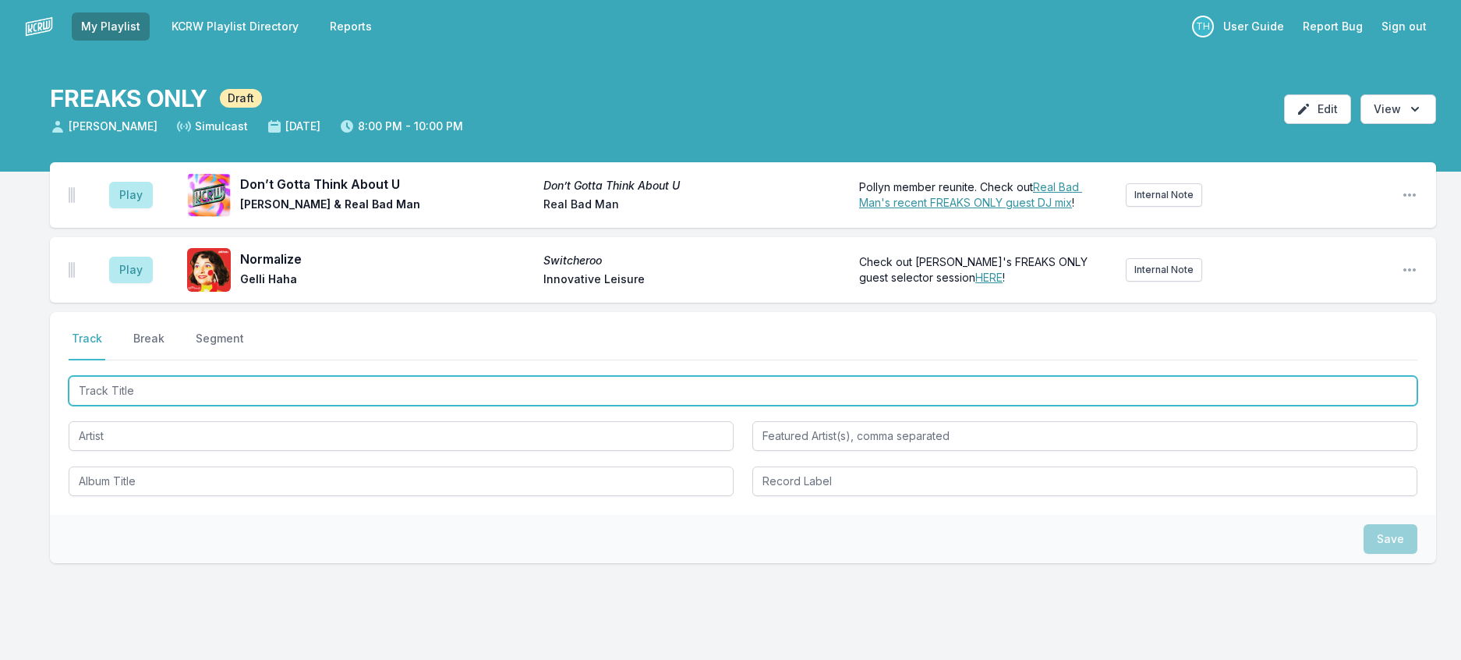
click at [610, 406] on input "Track Title" at bounding box center [743, 391] width 1349 height 30
type input "My Melody"
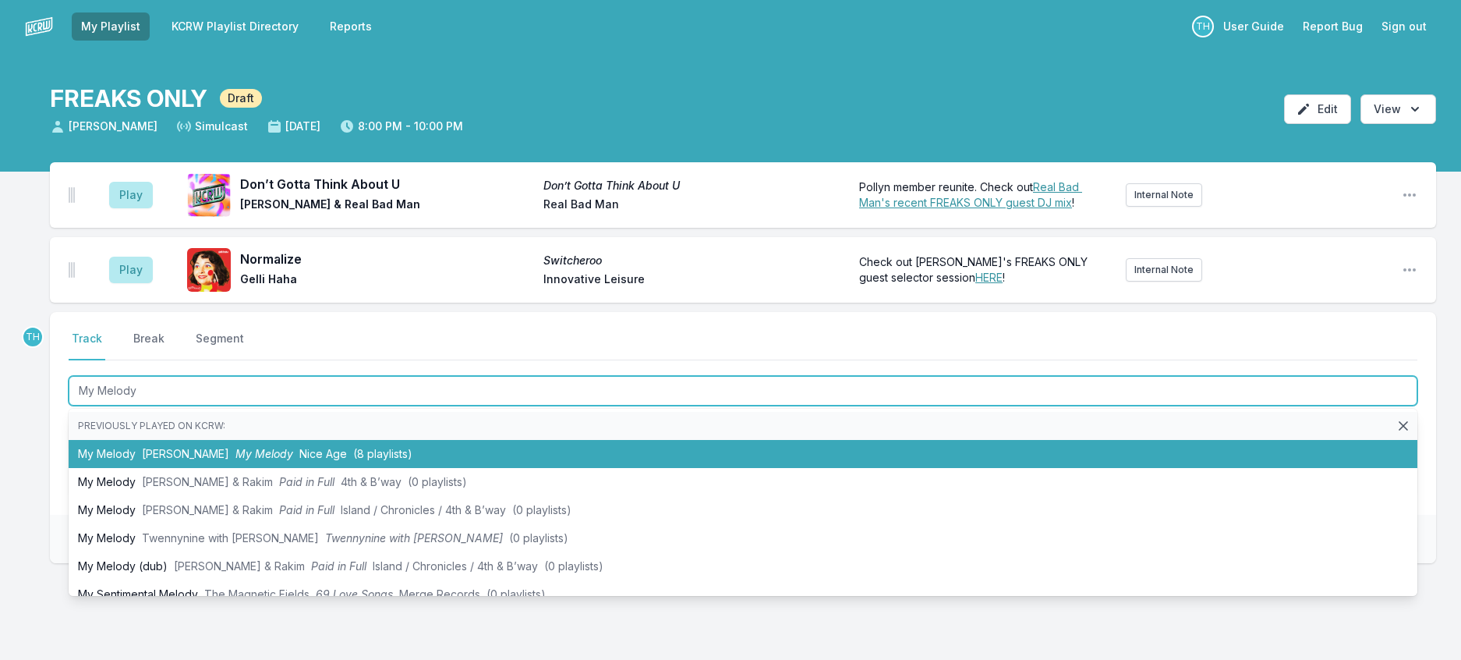
click at [369, 460] on span "(8 playlists)" at bounding box center [382, 453] width 59 height 13
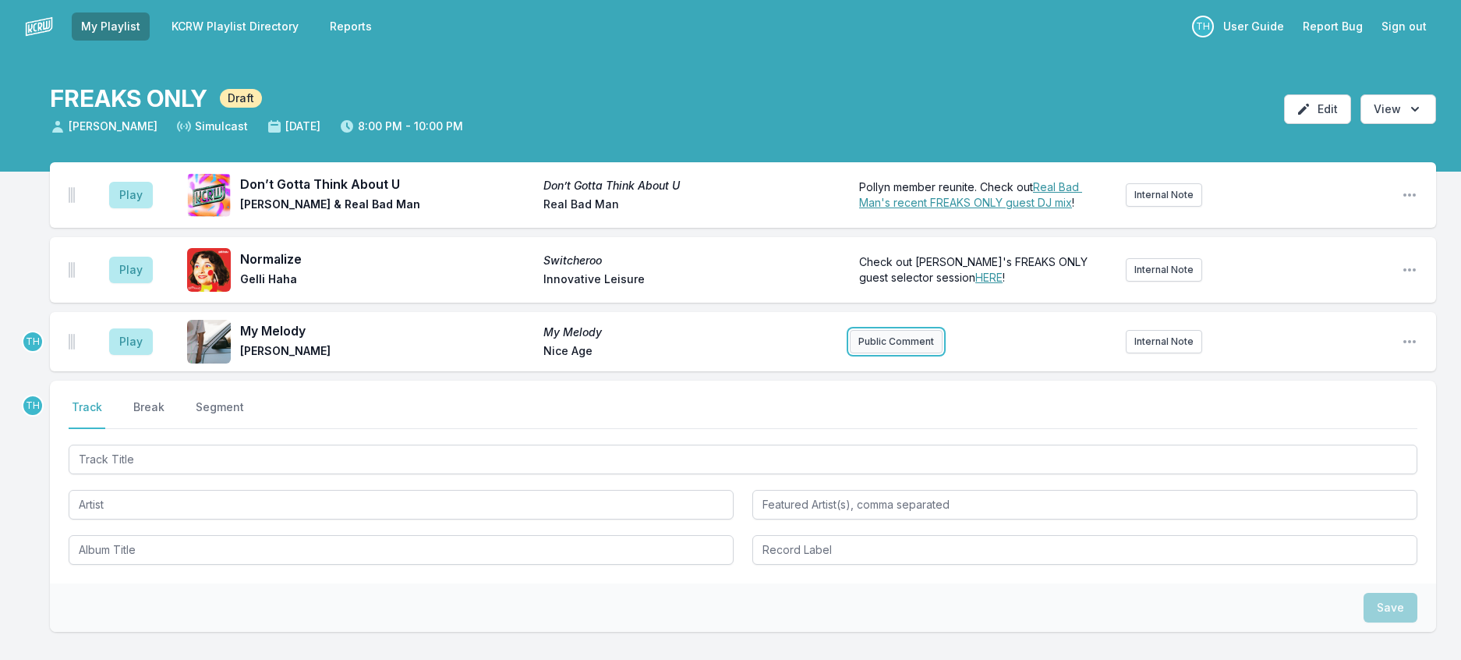
click at [872, 353] on button "Public Comment" at bounding box center [896, 341] width 93 height 23
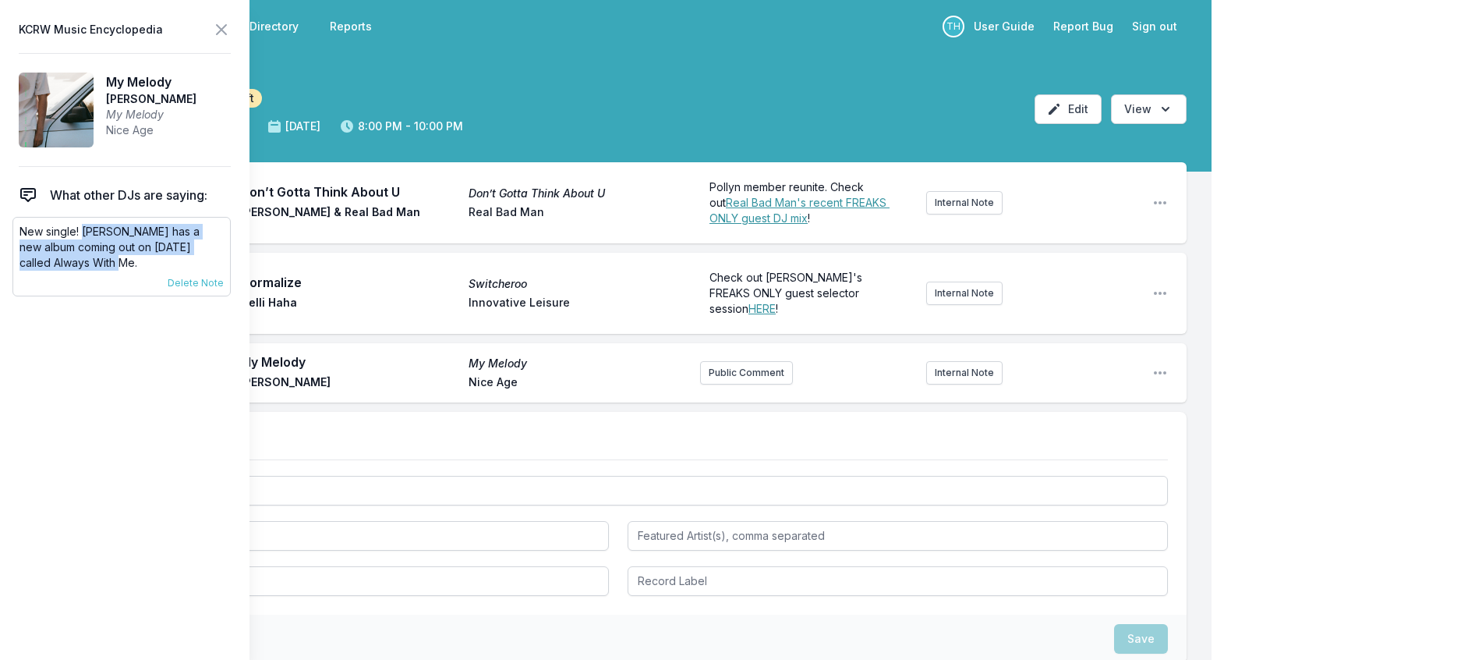
drag, startPoint x: 141, startPoint y: 295, endPoint x: 92, endPoint y: 261, distance: 59.5
click at [92, 261] on p "New single! TEED has a new album coming out on December 5th called Always With …" at bounding box center [121, 247] width 204 height 47
copy p "TEED has a new album coming out on December 5th called Always With Me."
click at [751, 384] on button "Public Comment" at bounding box center [746, 372] width 93 height 23
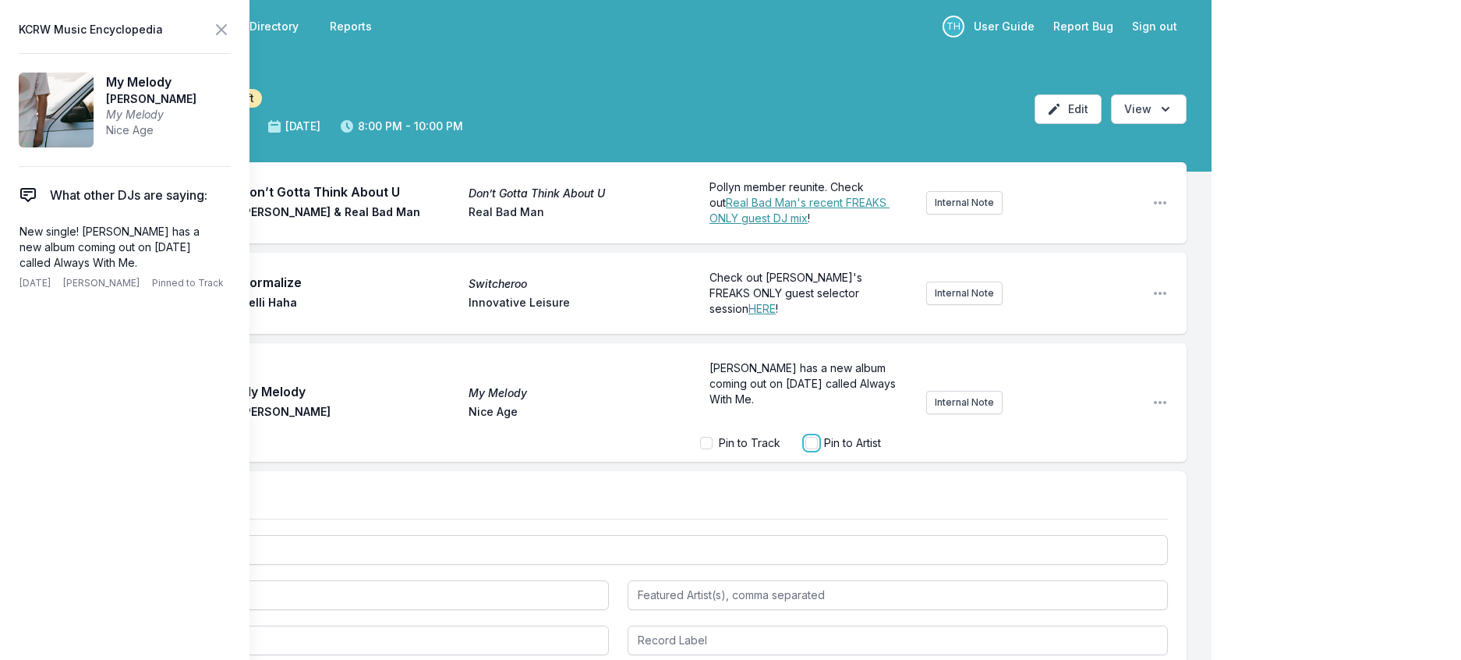
click at [806, 449] on input "Pin to Artist" at bounding box center [812, 443] width 12 height 12
checkbox input "true"
click at [224, 388] on span "Delete Note" at bounding box center [196, 381] width 56 height 12
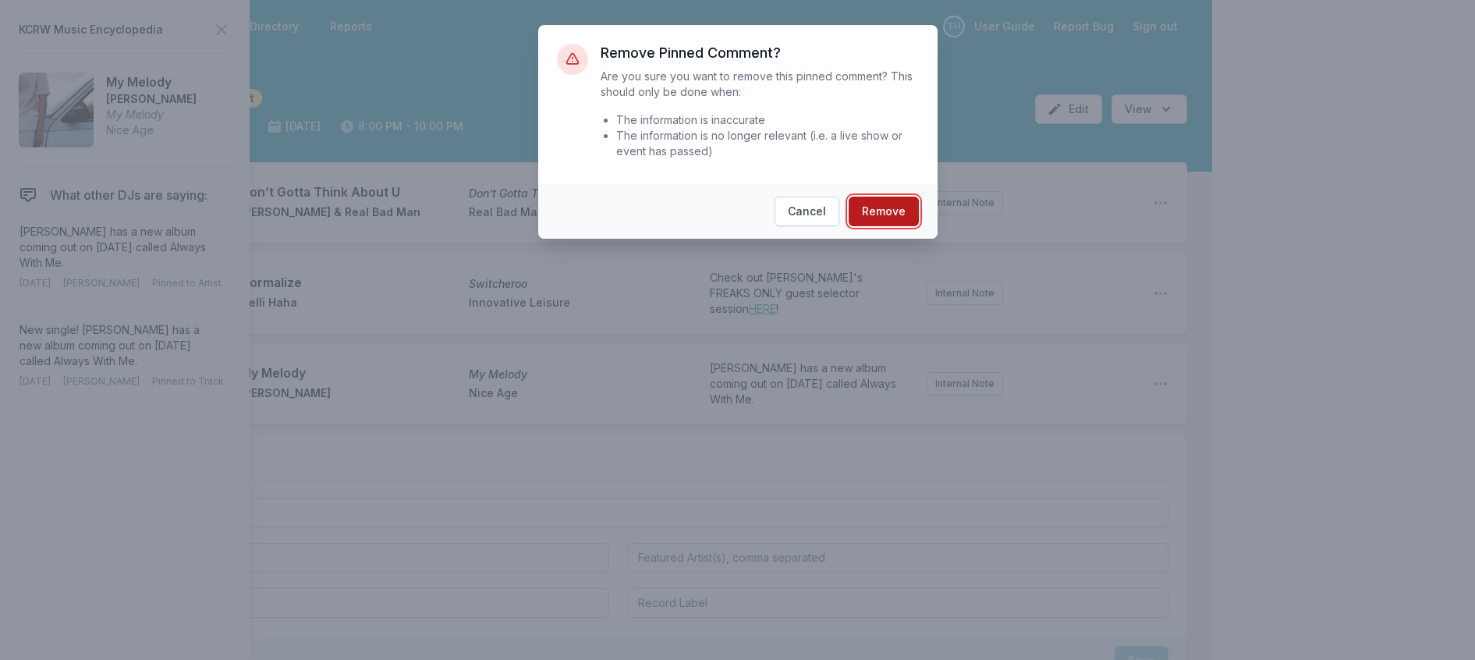
click at [891, 226] on button "Remove" at bounding box center [884, 212] width 70 height 30
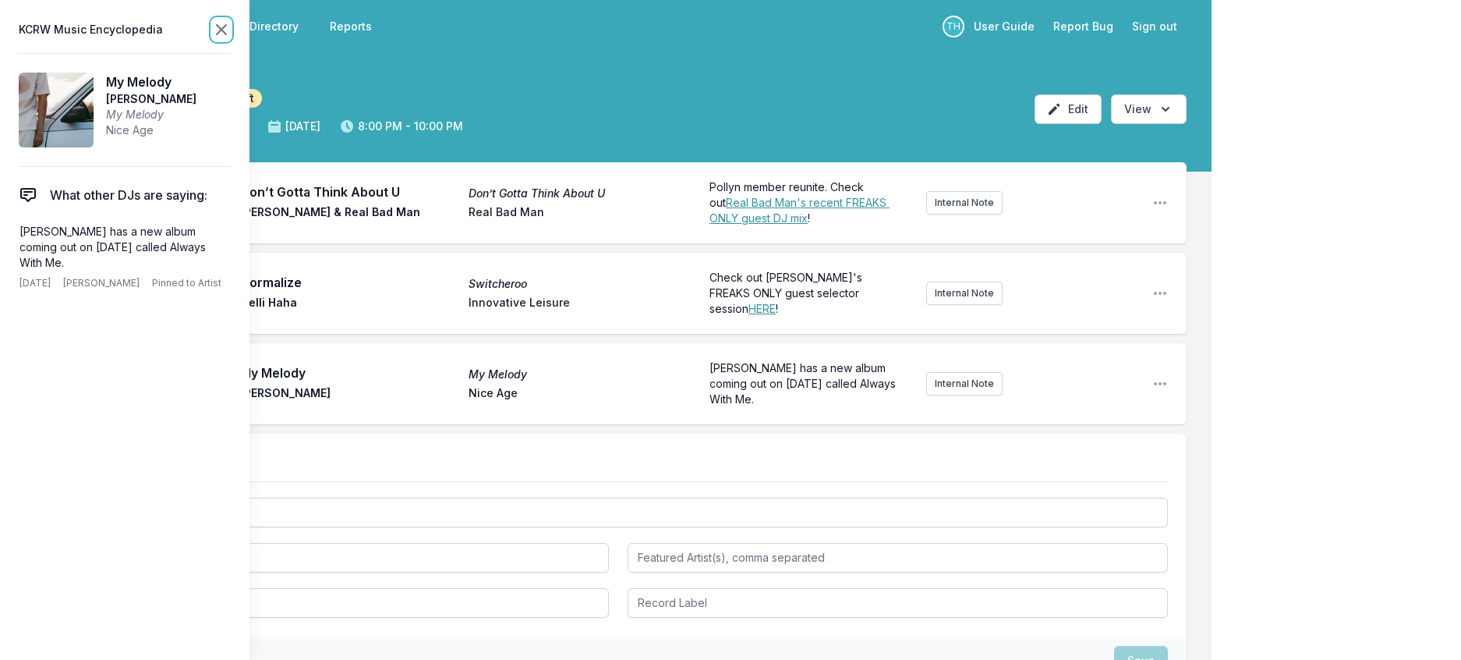
click at [231, 26] on icon at bounding box center [221, 29] width 19 height 19
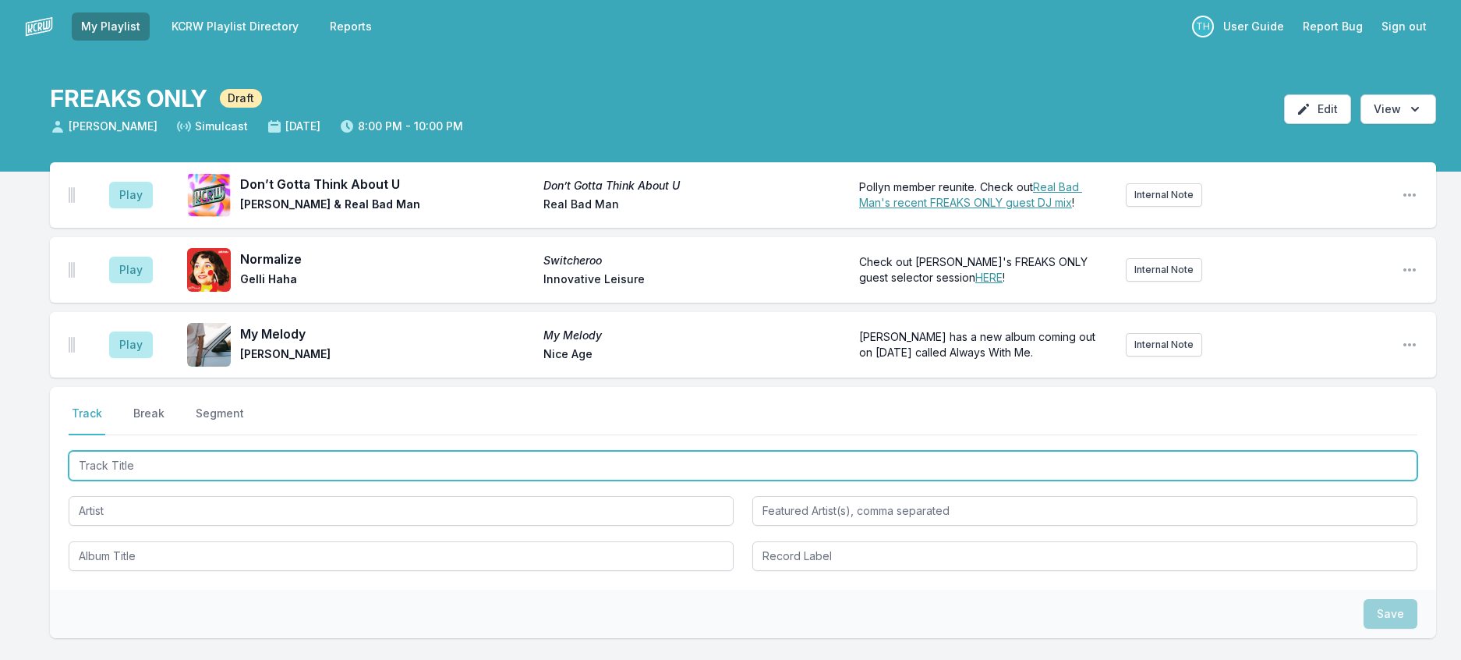
click at [186, 480] on input "Track Title" at bounding box center [743, 466] width 1349 height 30
type input "Voodoo Ray"
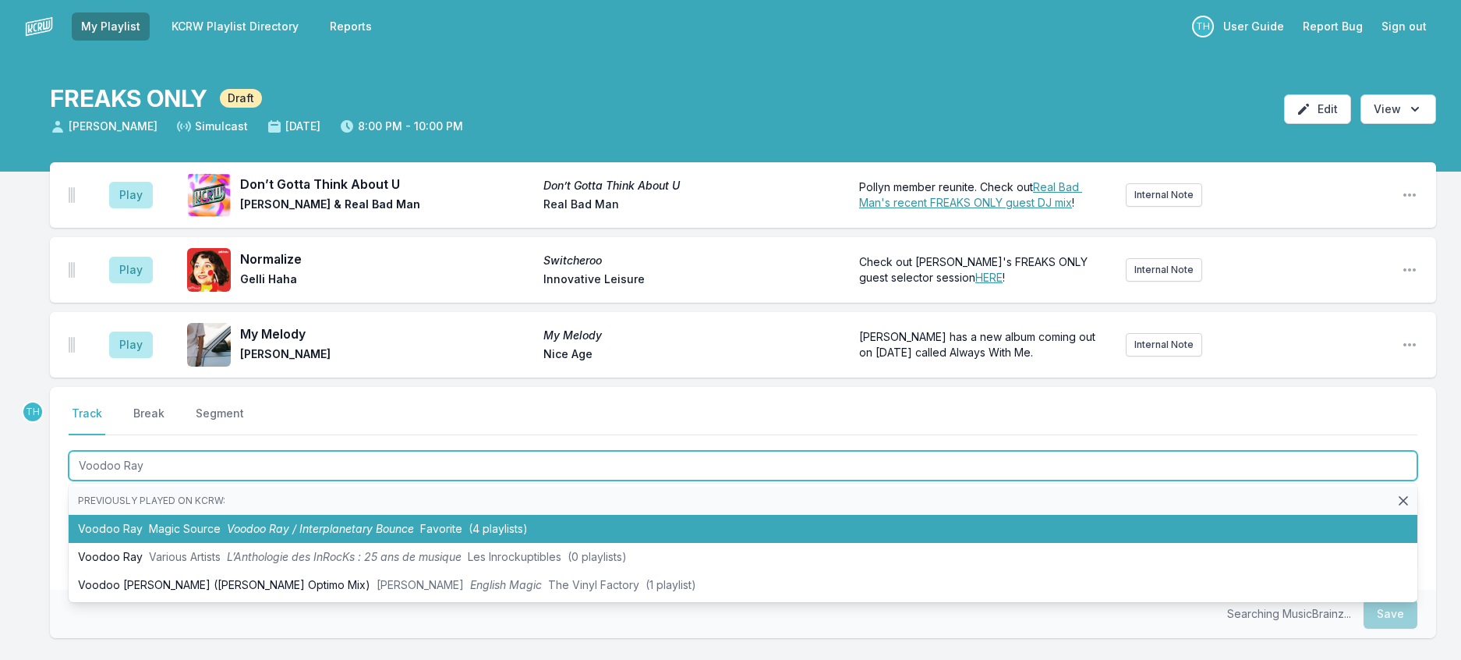
click at [231, 543] on li "Voodoo Ray Magic Source Voodoo Ray / Interplanetary Bounce Favorite (4 playlist…" at bounding box center [743, 529] width 1349 height 28
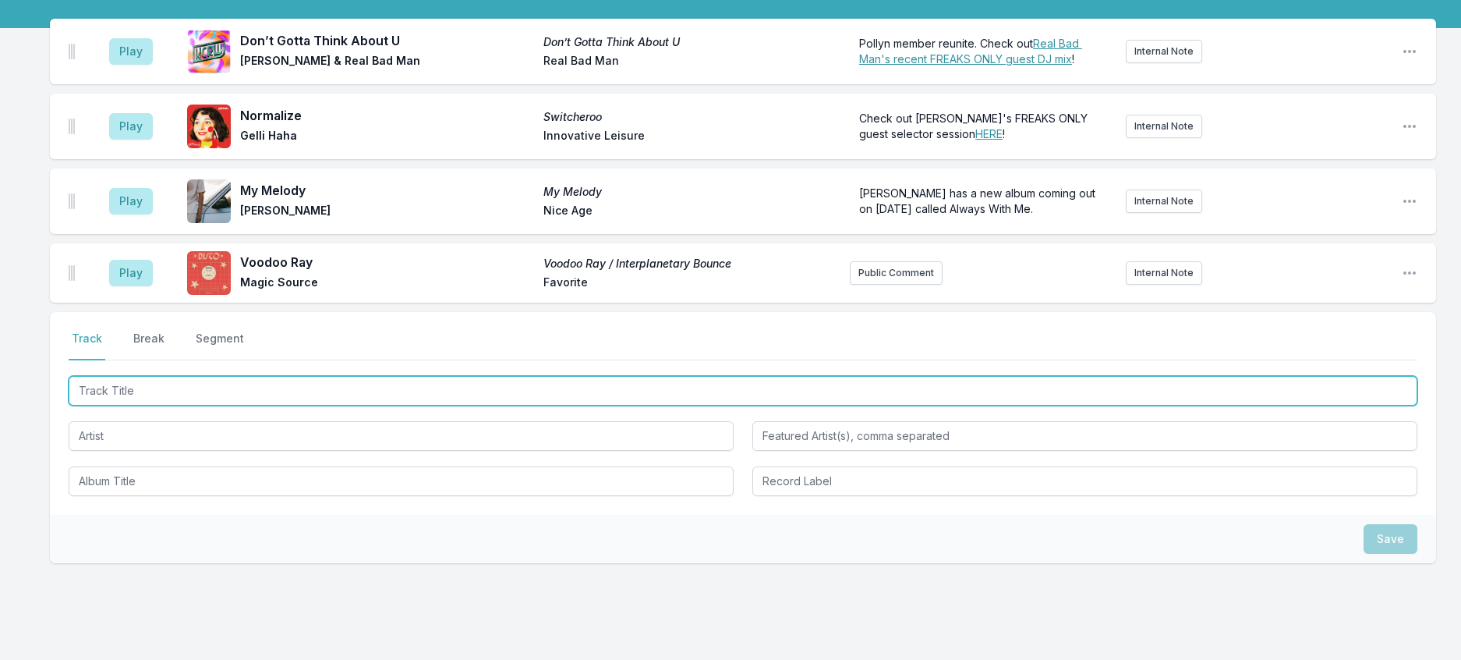
scroll to position [156, 0]
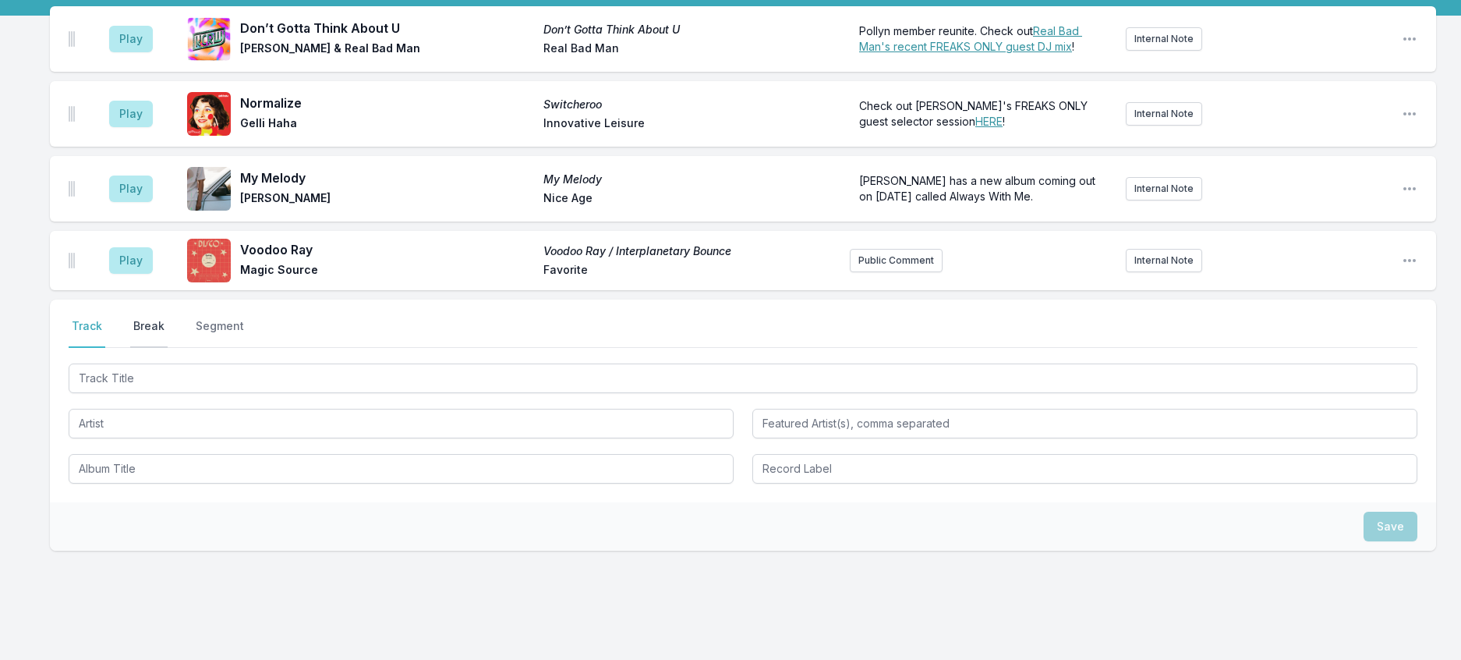
click at [168, 348] on button "Break" at bounding box center [148, 333] width 37 height 30
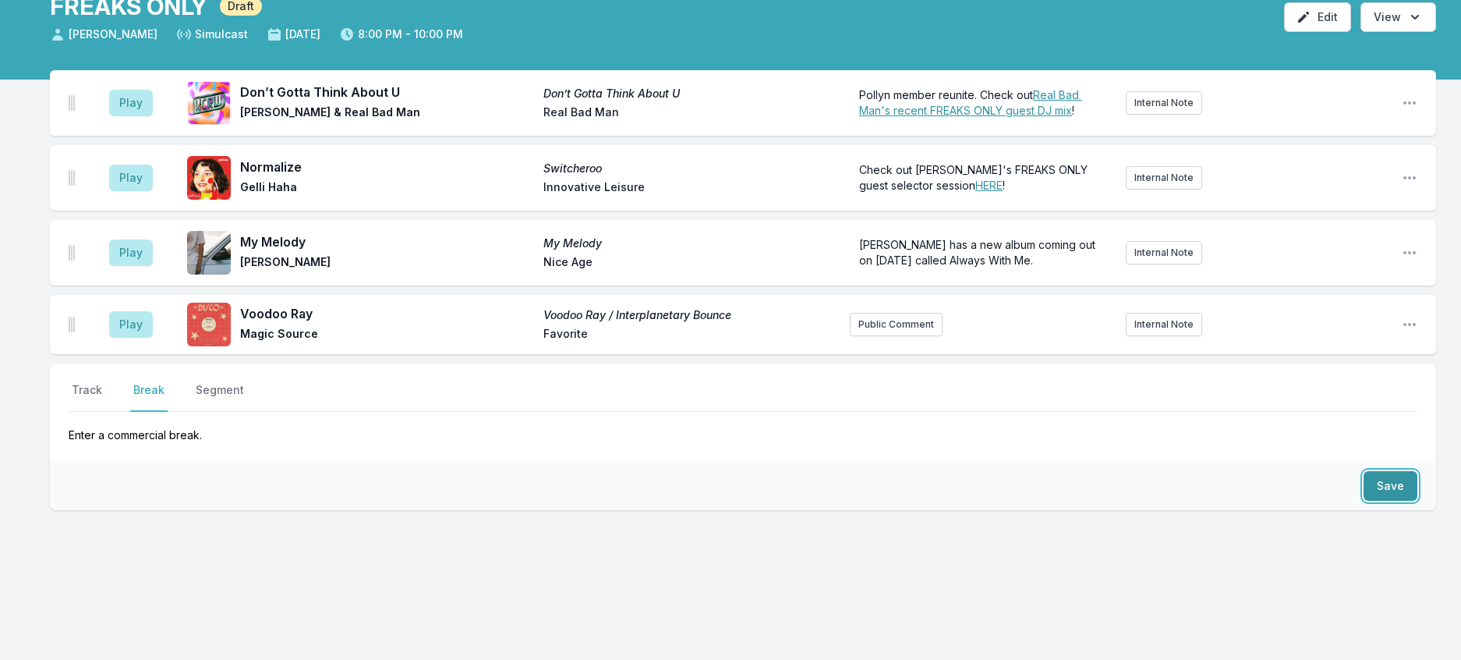
click at [1384, 496] on button "Save" at bounding box center [1391, 486] width 54 height 30
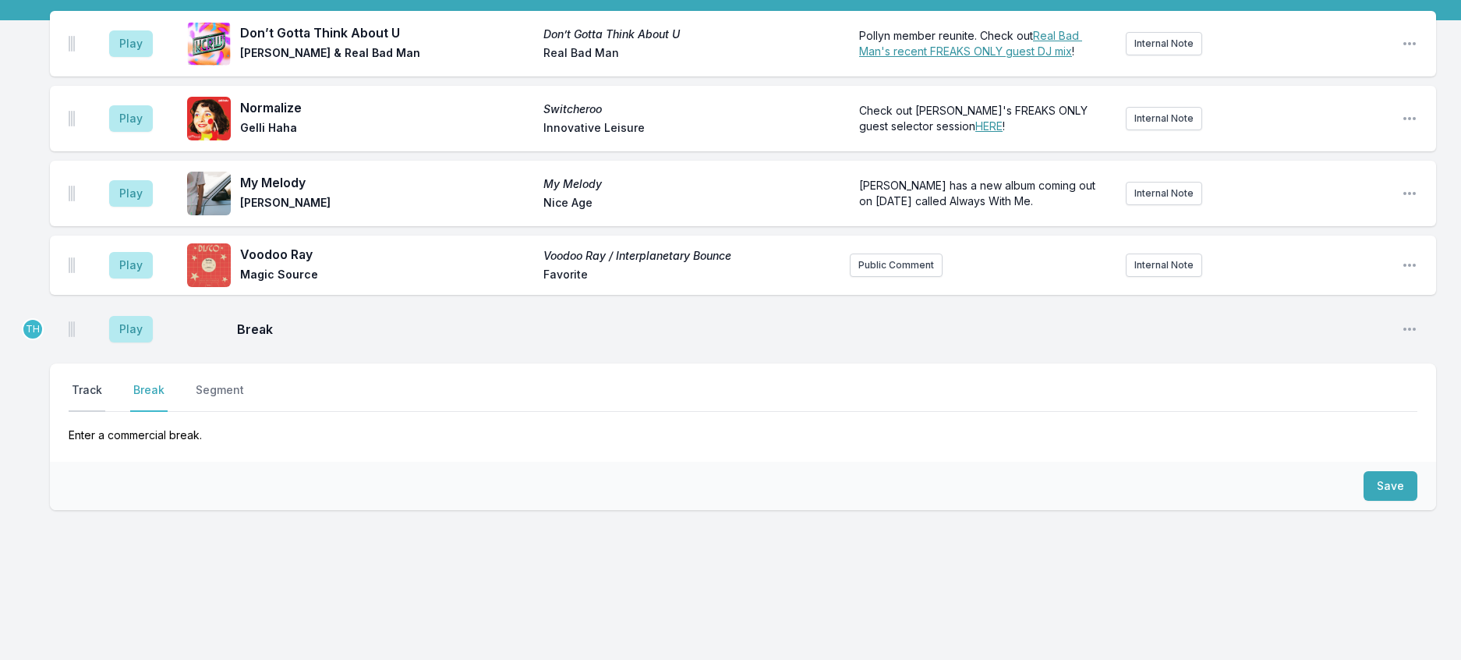
click at [92, 412] on button "Track" at bounding box center [87, 397] width 37 height 30
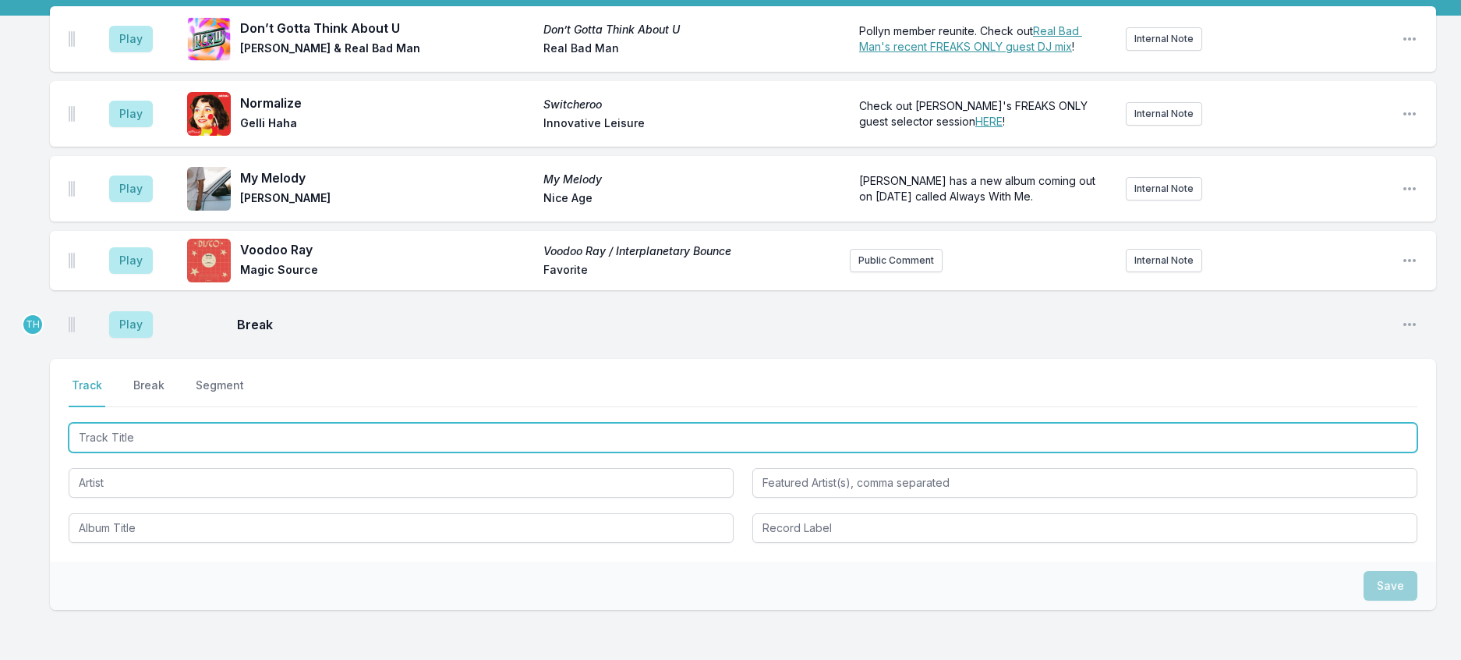
click at [131, 452] on input "Track Title" at bounding box center [743, 438] width 1349 height 30
type input "Siestas ah"
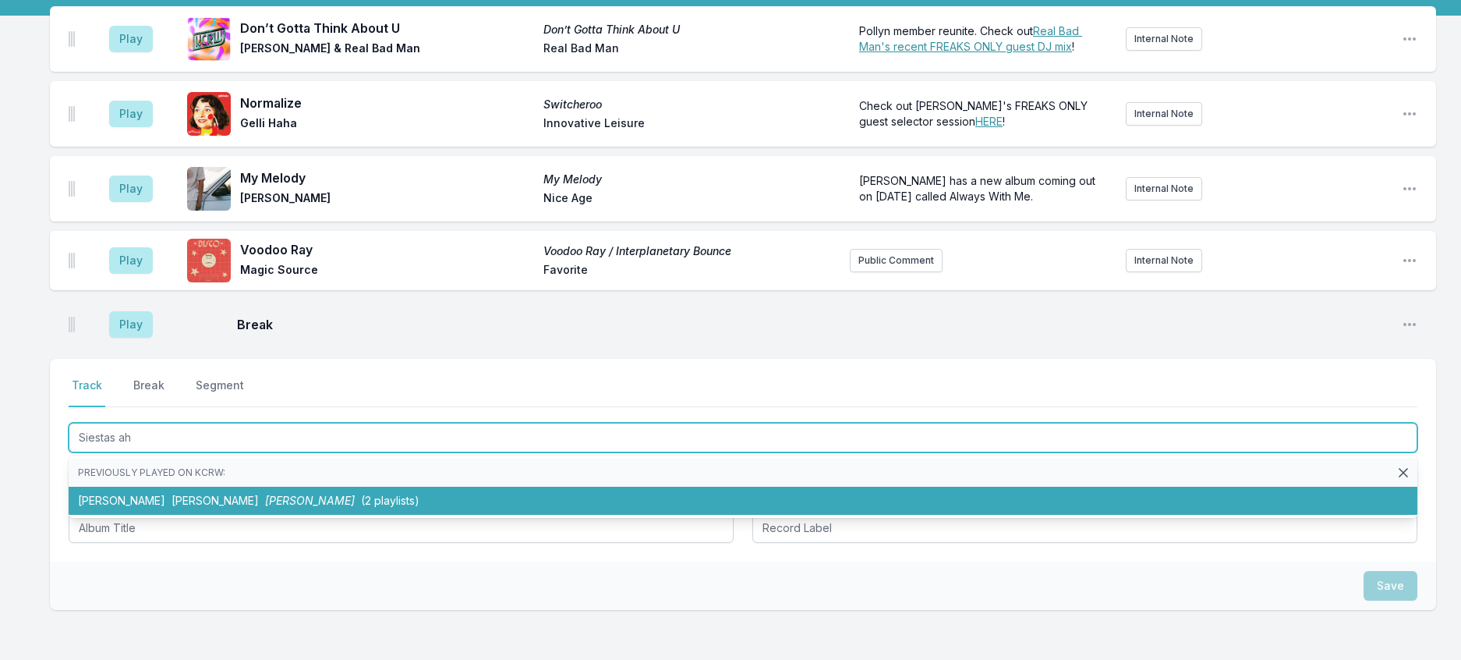
drag, startPoint x: 267, startPoint y: 576, endPoint x: 325, endPoint y: 569, distance: 59.0
click at [267, 507] on span "Siestas Ahi" at bounding box center [310, 500] width 90 height 13
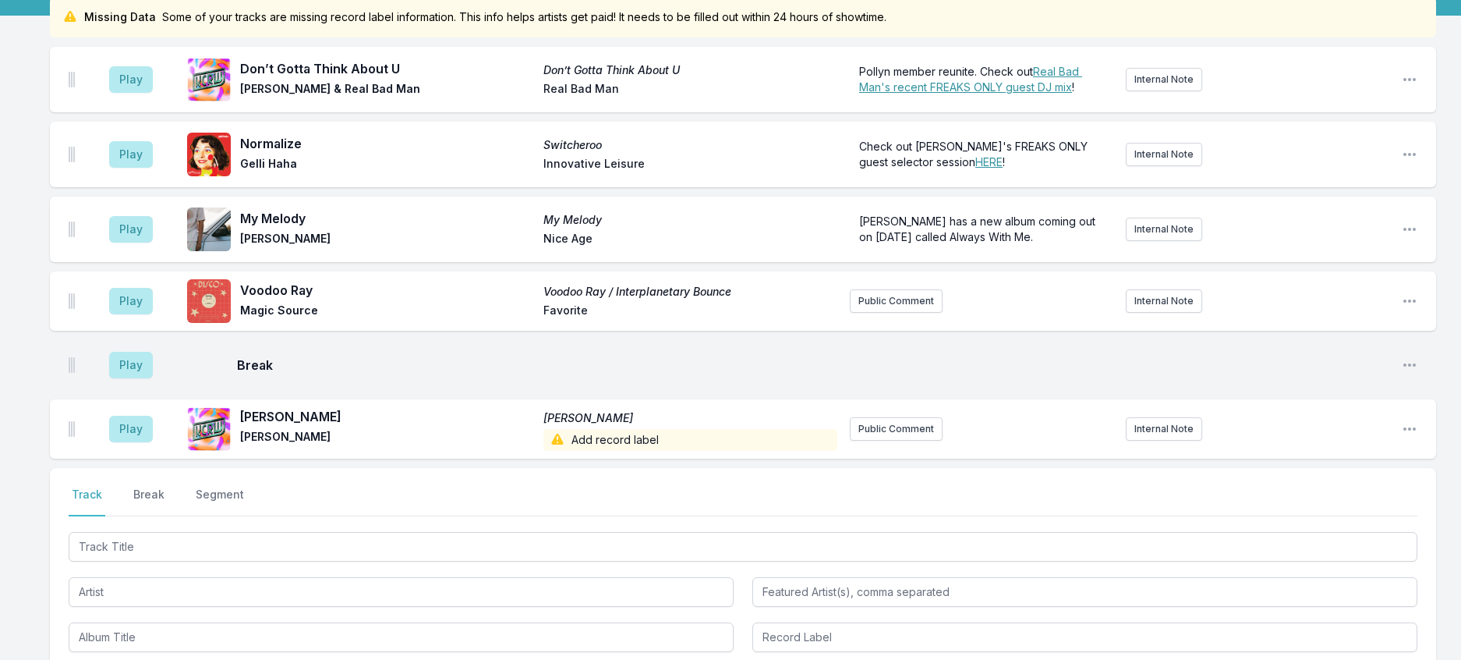
click at [665, 451] on span "Add record label" at bounding box center [691, 440] width 294 height 22
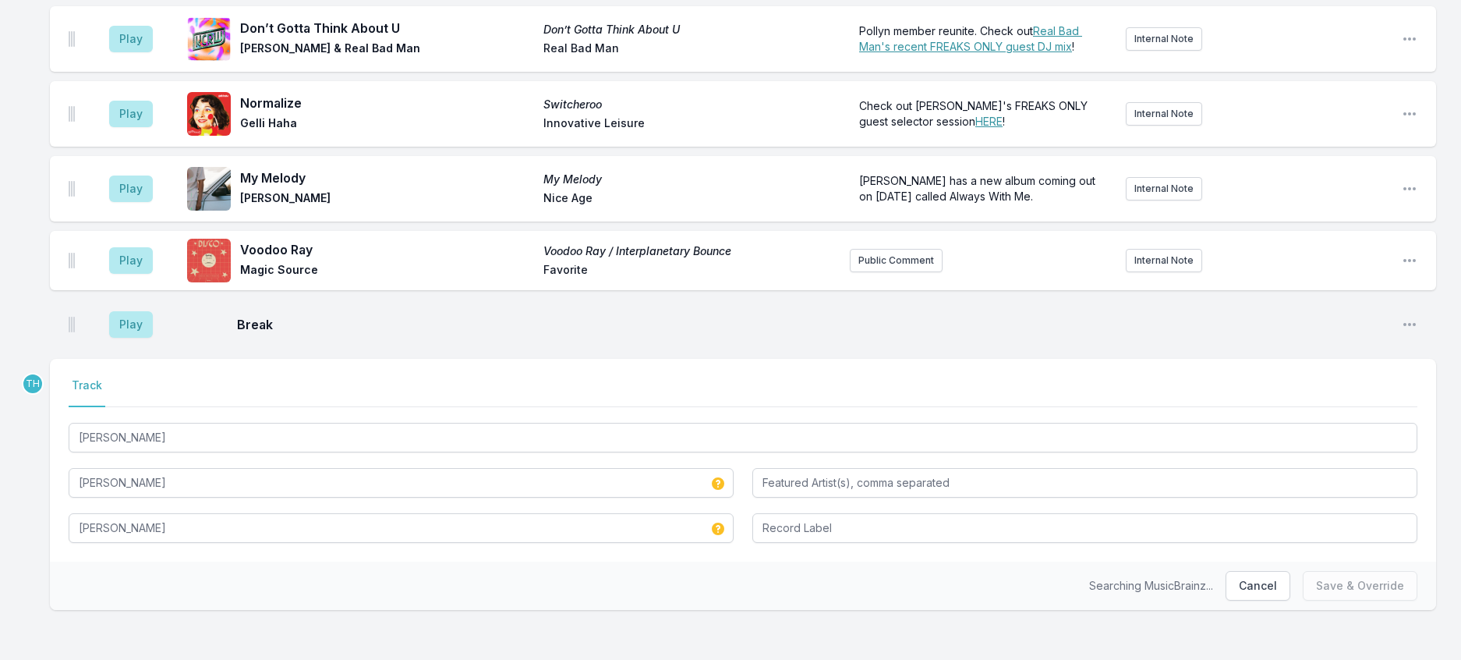
scroll to position [303, 0]
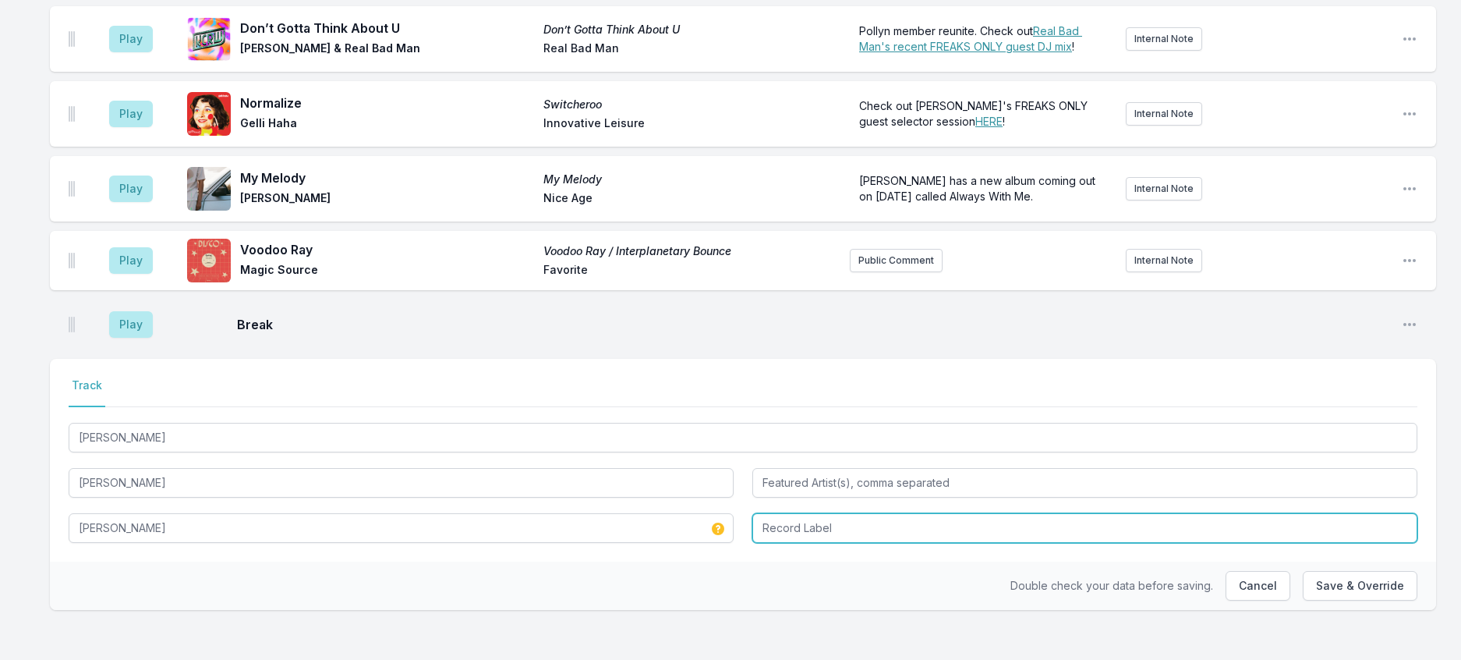
click at [901, 518] on input "Record Label" at bounding box center [1085, 528] width 665 height 30
type input "Sonamos"
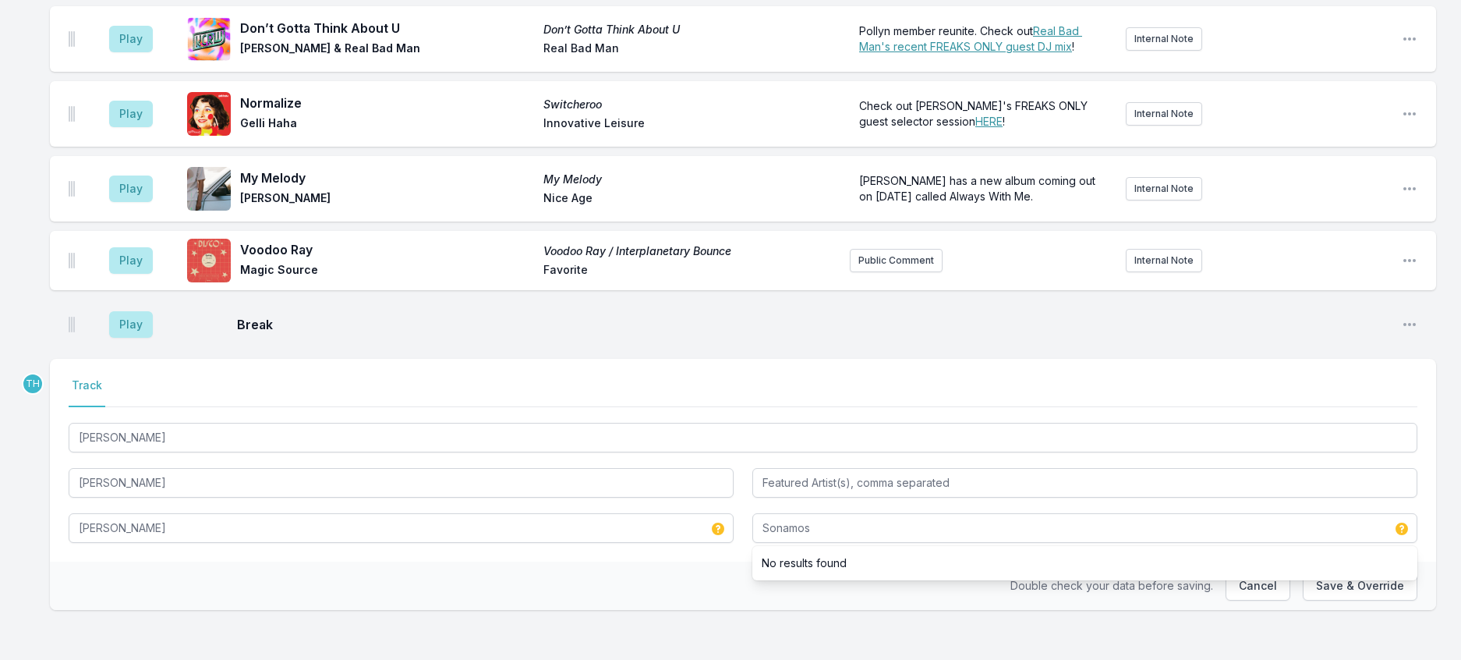
drag, startPoint x: 653, startPoint y: 558, endPoint x: 917, endPoint y: 551, distance: 264.5
click at [653, 562] on div "Double check your data before saving. Cancel Save & Override" at bounding box center [743, 586] width 1387 height 48
click at [1310, 576] on button "Save & Override" at bounding box center [1360, 586] width 115 height 30
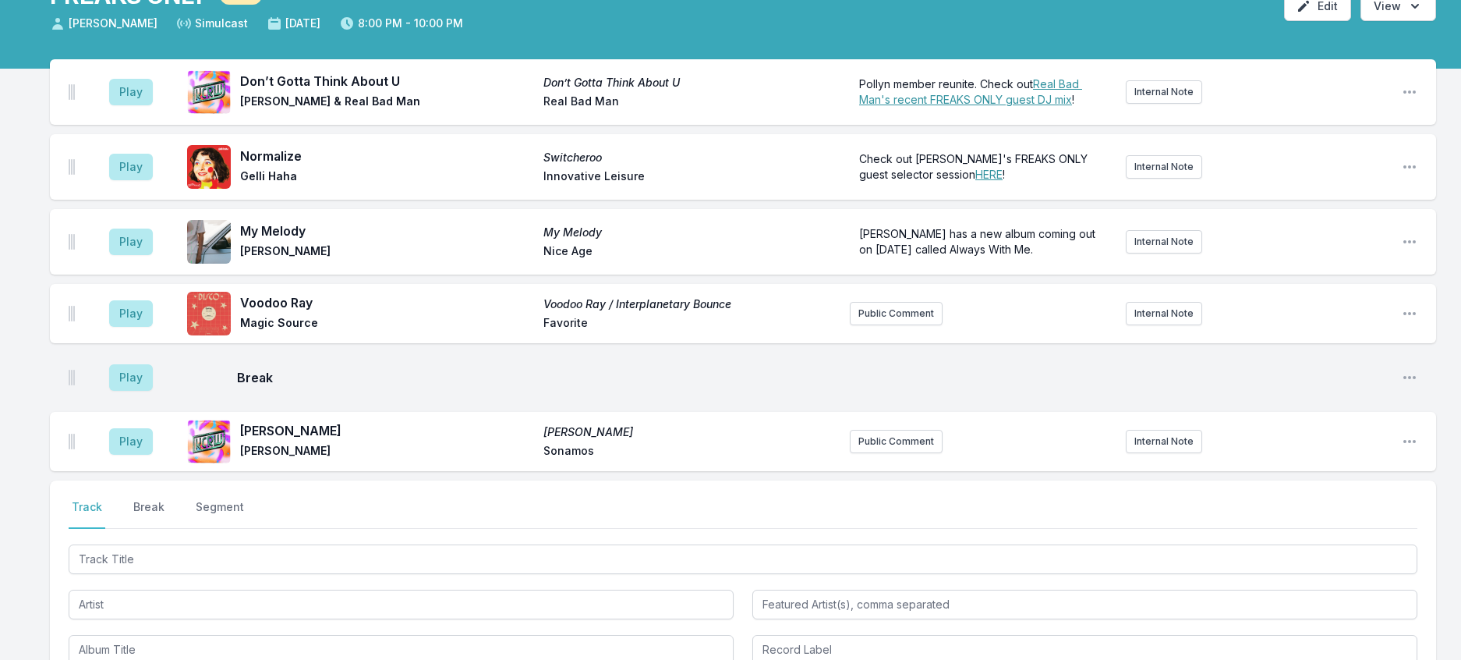
scroll to position [79, 0]
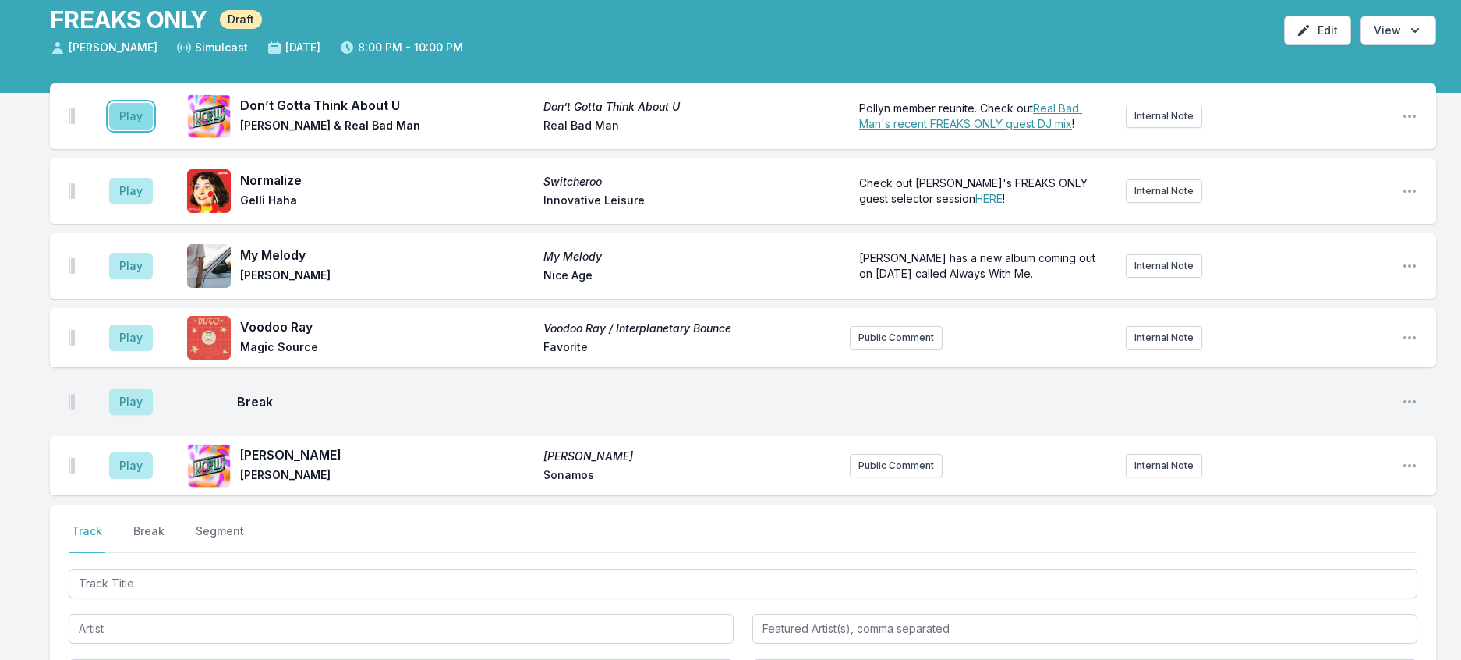
click at [153, 129] on button "Play" at bounding box center [131, 116] width 44 height 27
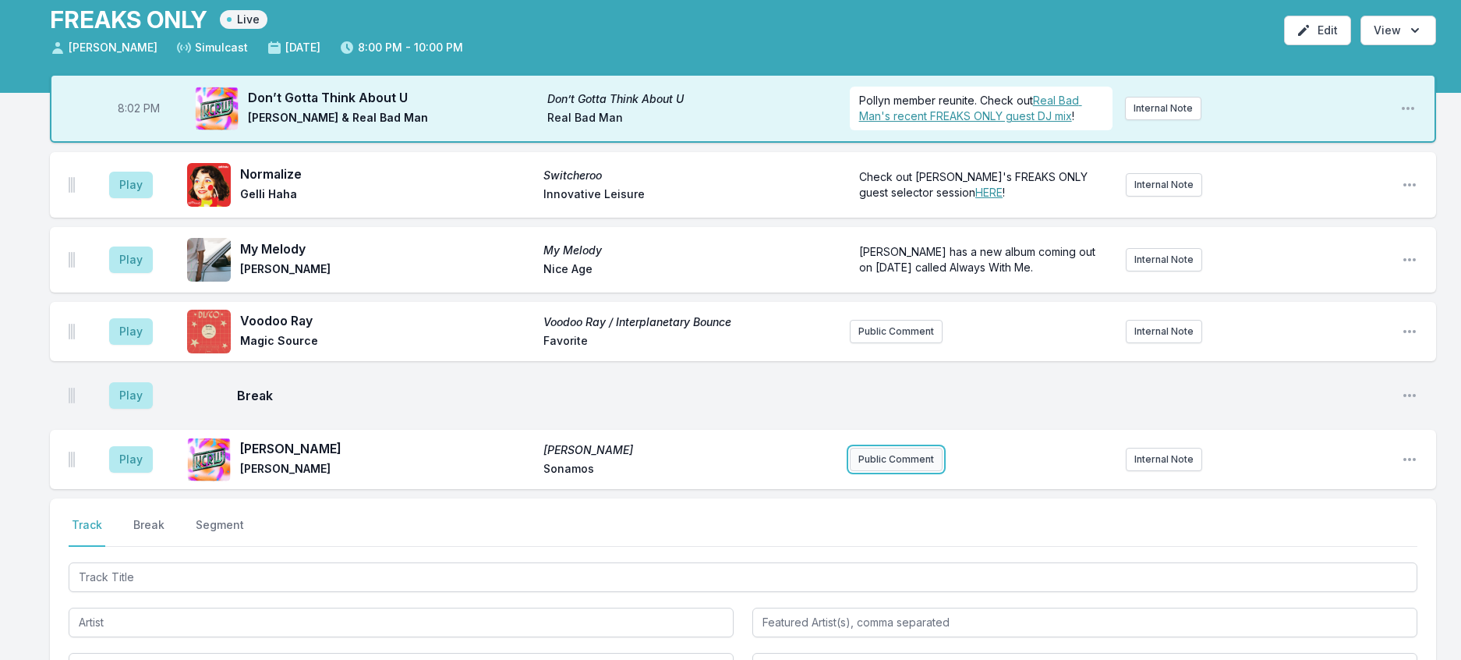
click at [902, 471] on button "Public Comment" at bounding box center [896, 459] width 93 height 23
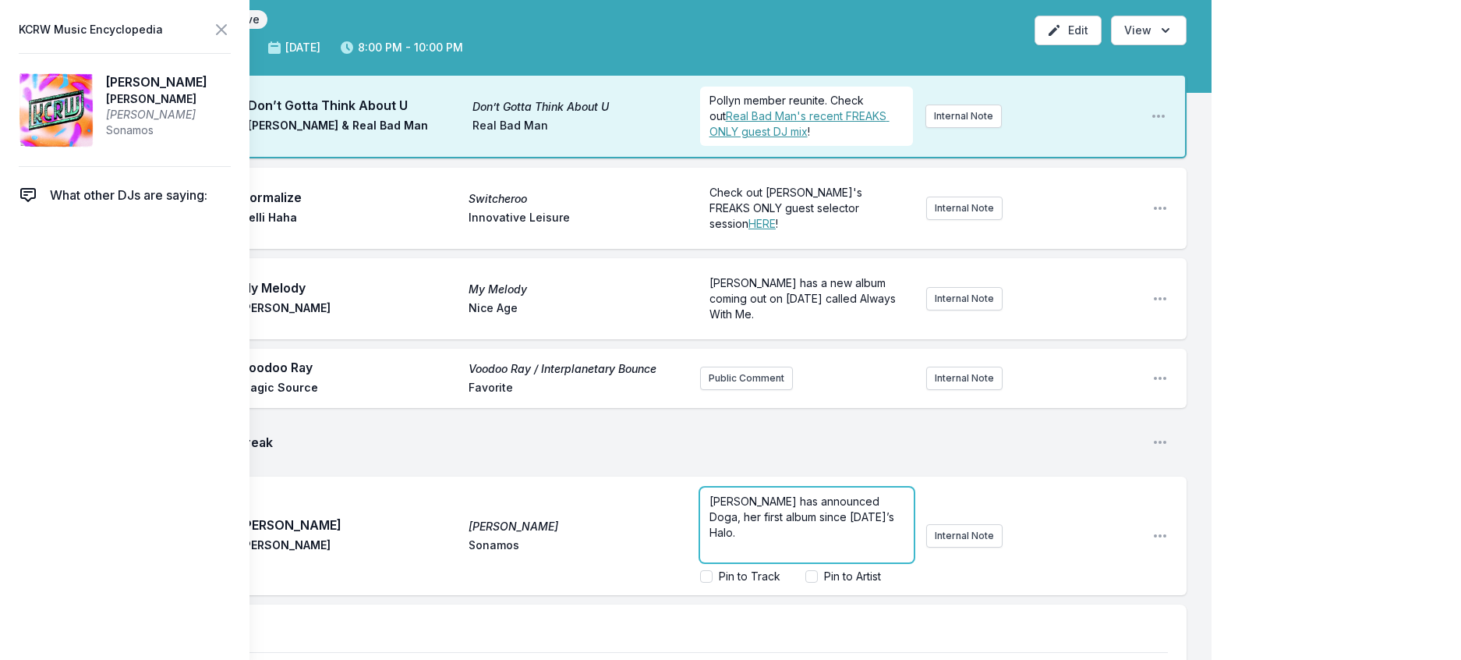
click at [762, 540] on p "Juana Molina has announced Doga, her first album since 2017’s Halo." at bounding box center [807, 517] width 195 height 47
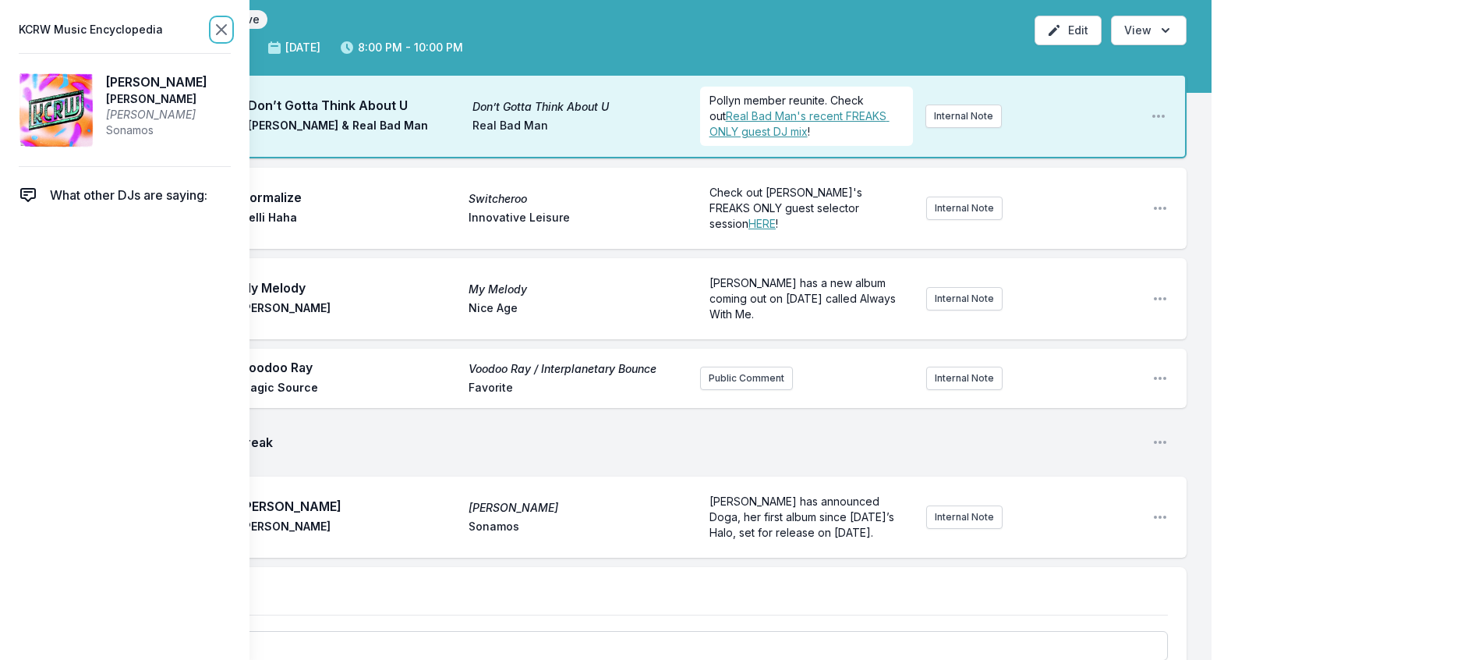
click at [226, 27] on icon at bounding box center [221, 29] width 9 height 9
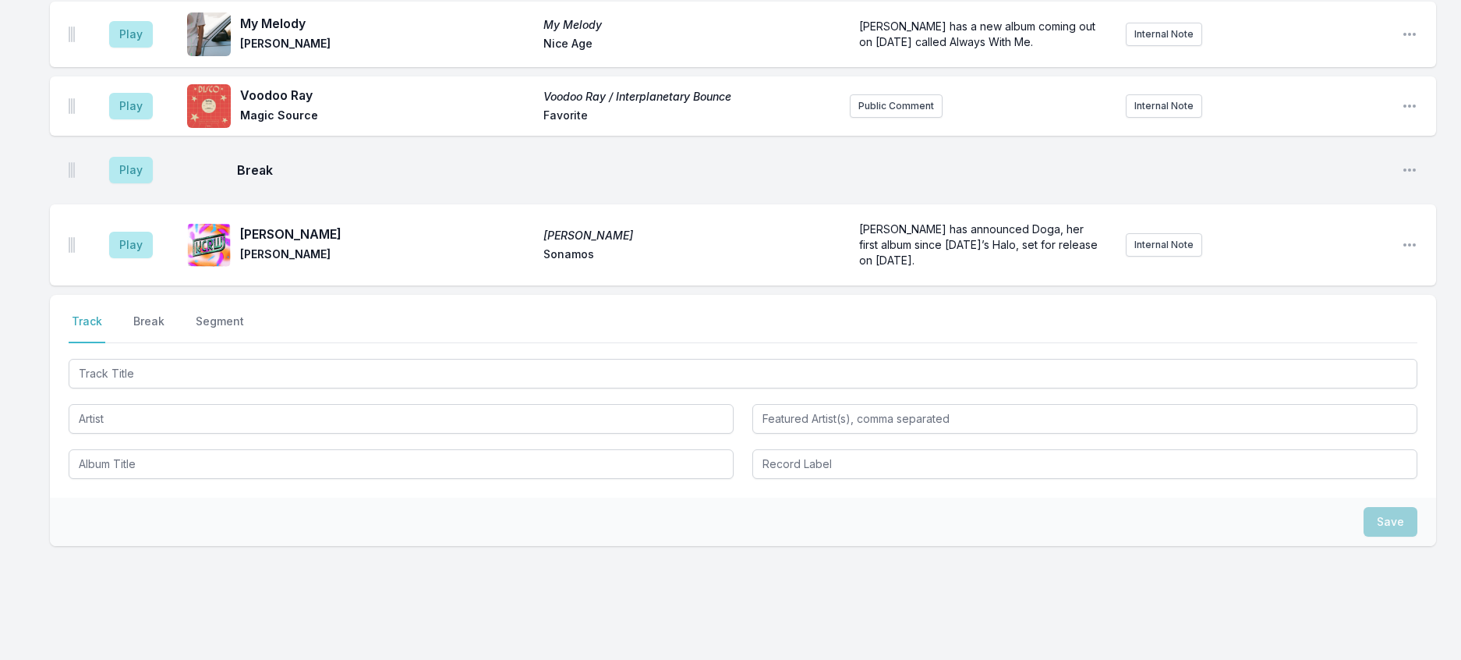
scroll to position [313, 0]
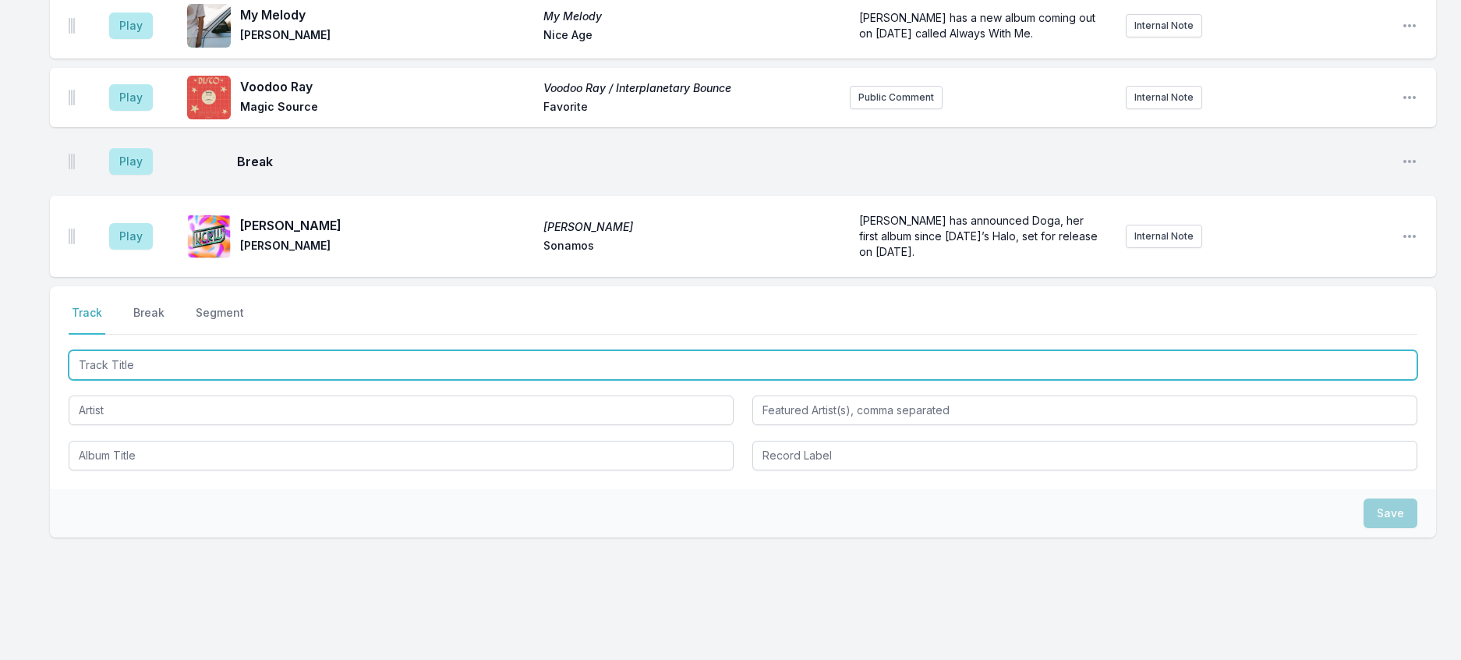
click at [364, 380] on input "Track Title" at bounding box center [743, 365] width 1349 height 30
type input "Hit My Head All Day"
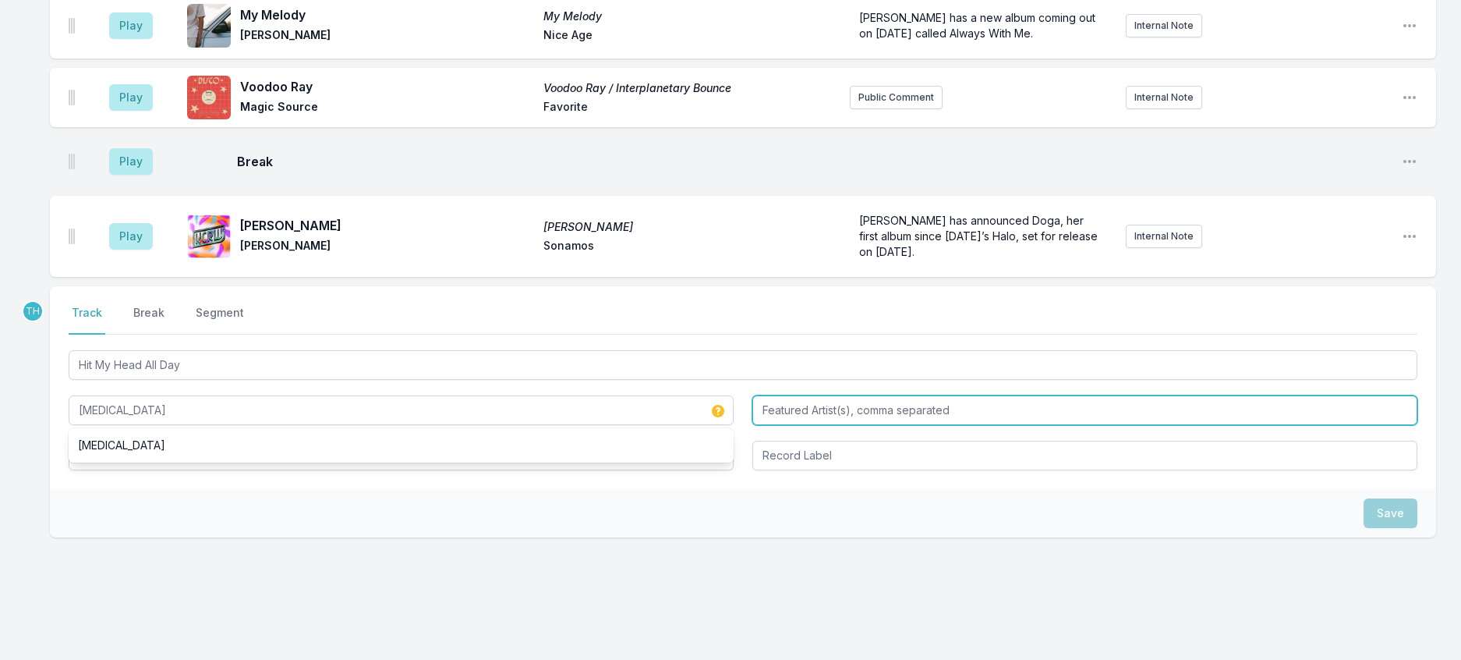
type input "Dry Cleaning"
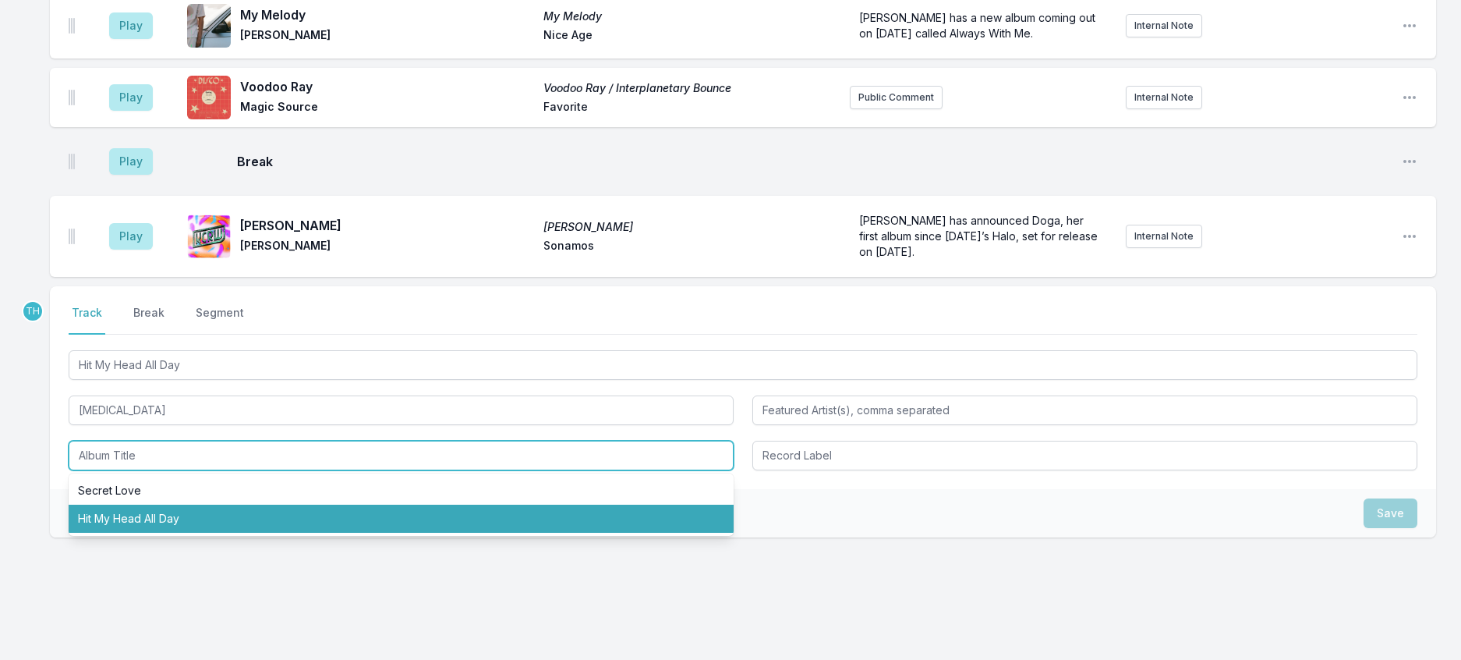
drag, startPoint x: 158, startPoint y: 632, endPoint x: 572, endPoint y: 527, distance: 426.3
click at [161, 533] on li "Hit My Head All Day" at bounding box center [401, 519] width 665 height 28
type input "Hit My Head All Day"
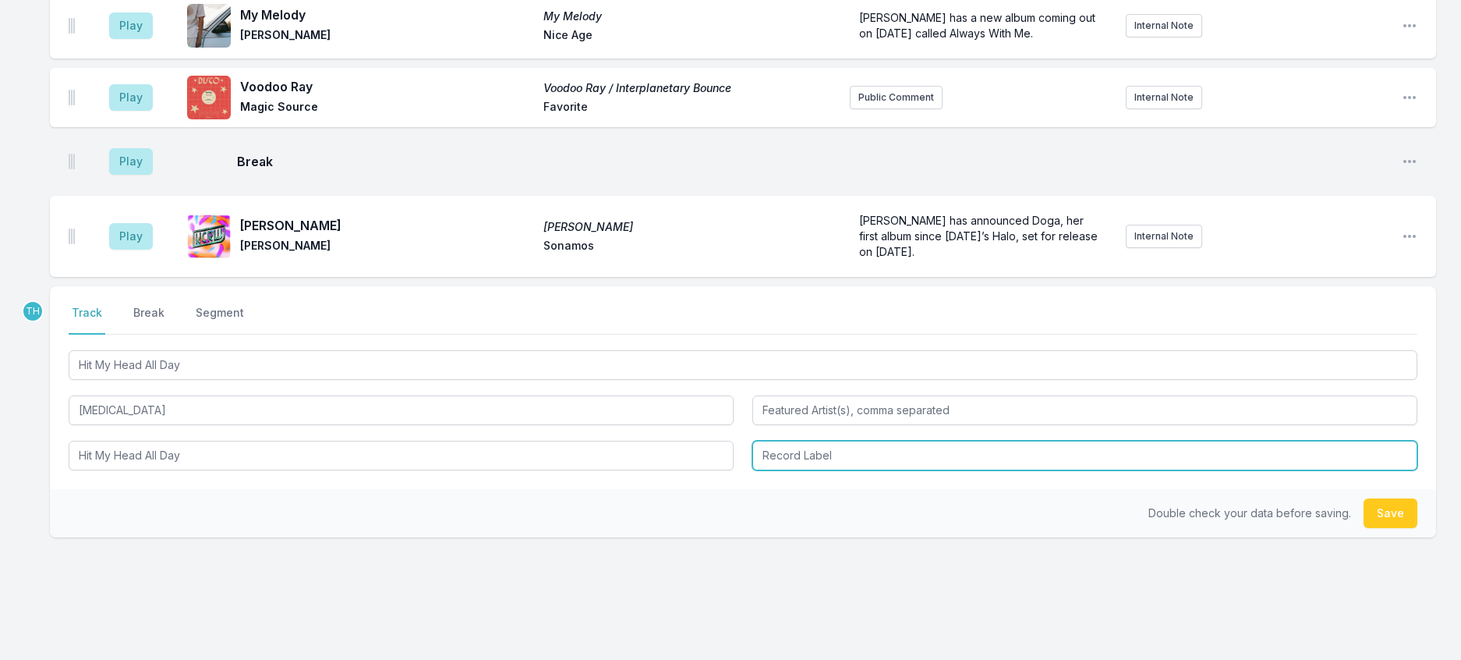
click at [827, 470] on input "Record Label" at bounding box center [1085, 456] width 665 height 30
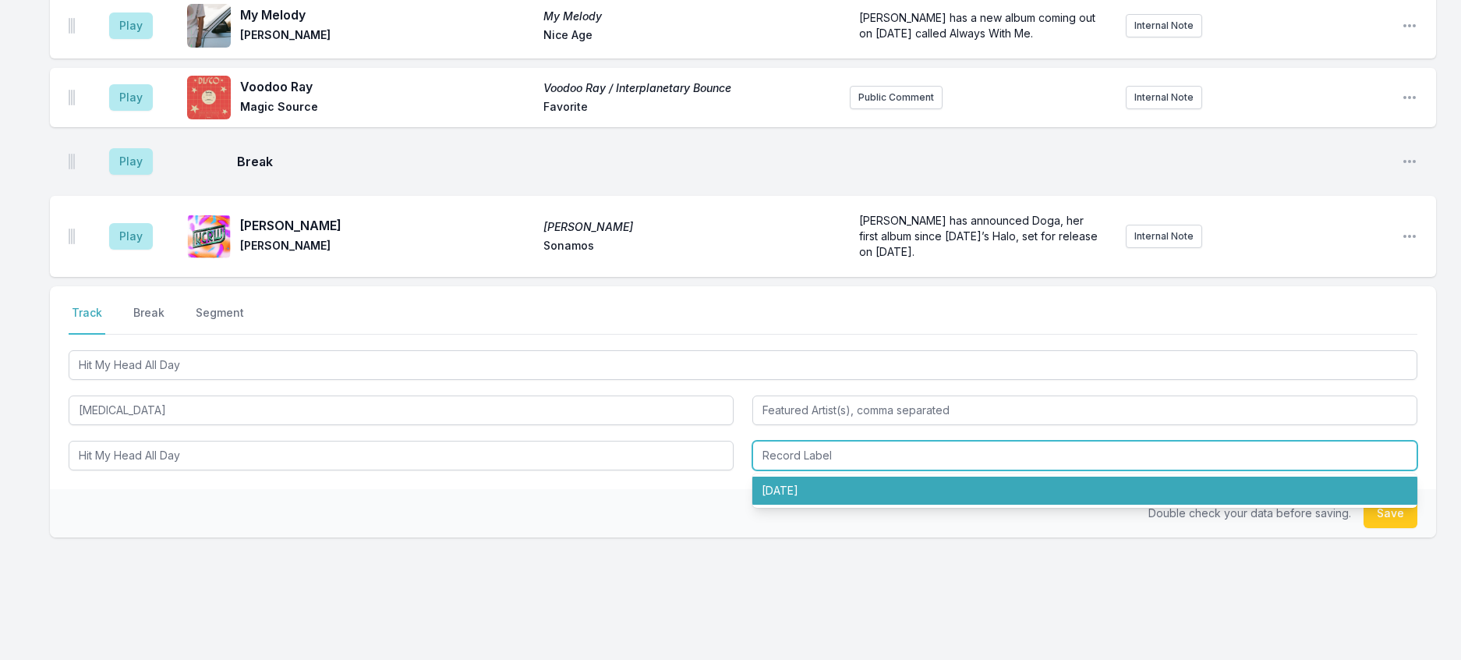
click at [801, 505] on li "4AD" at bounding box center [1085, 491] width 665 height 28
type input "4AD"
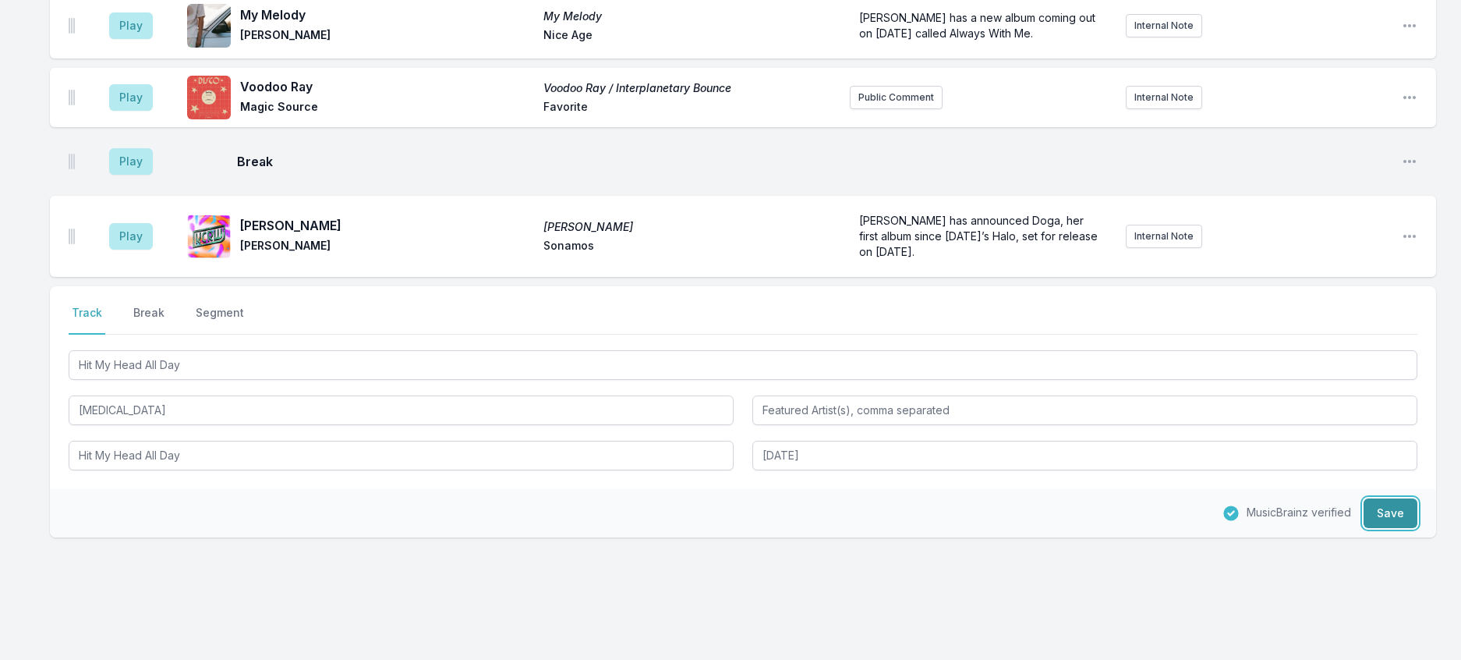
click at [1392, 528] on button "Save" at bounding box center [1391, 513] width 54 height 30
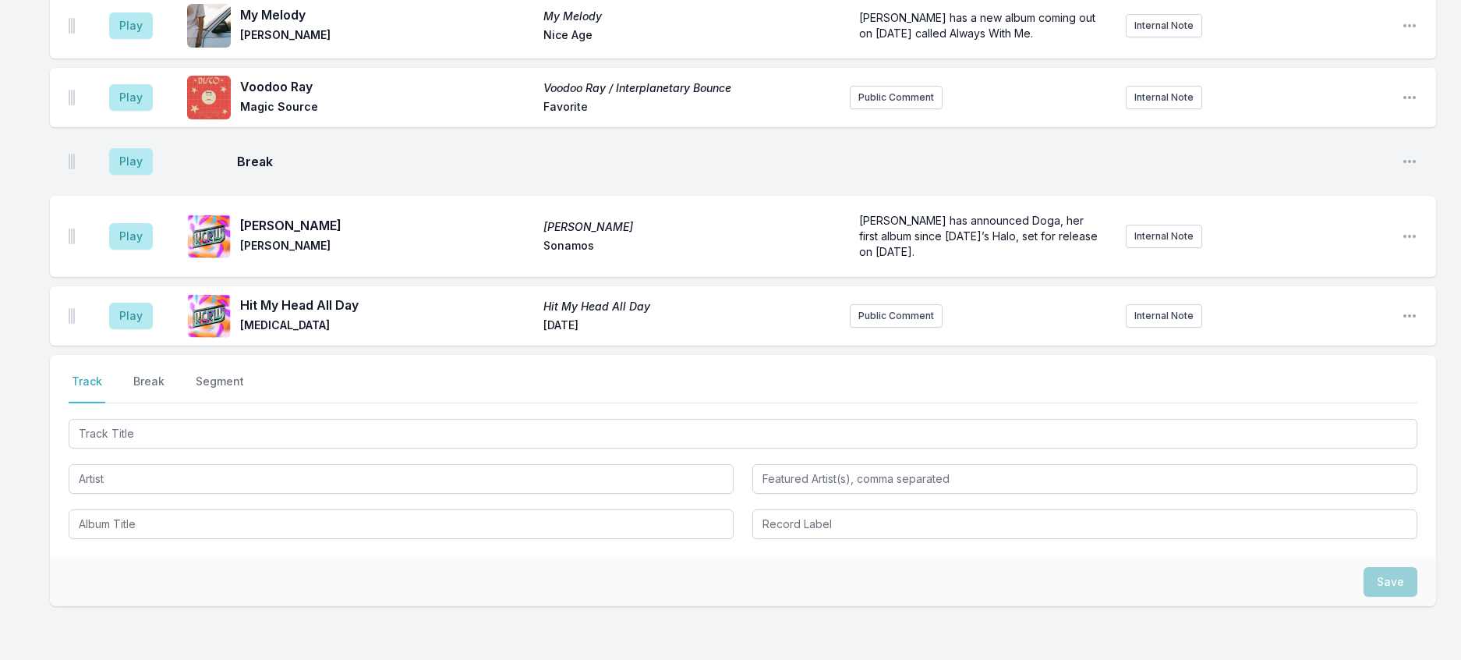
scroll to position [390, 0]
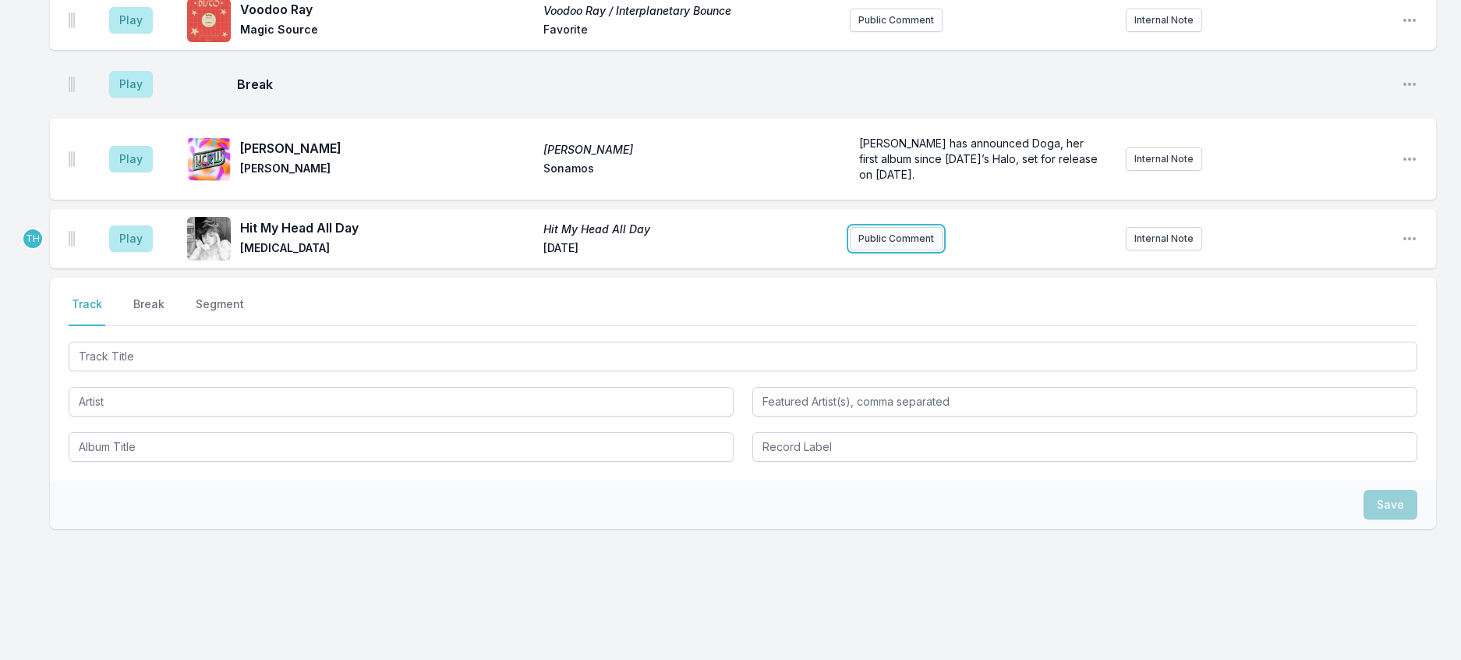
click at [900, 250] on button "Public Comment" at bounding box center [896, 238] width 93 height 23
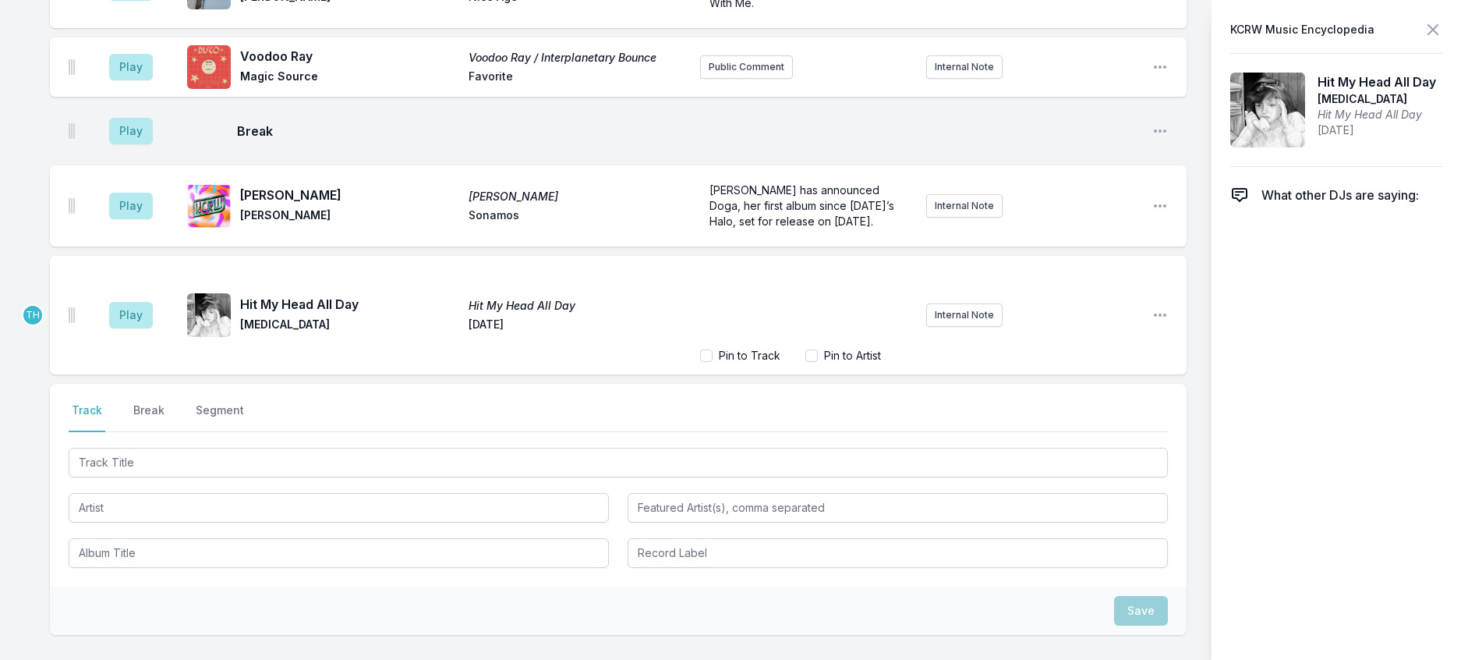
scroll to position [457, 0]
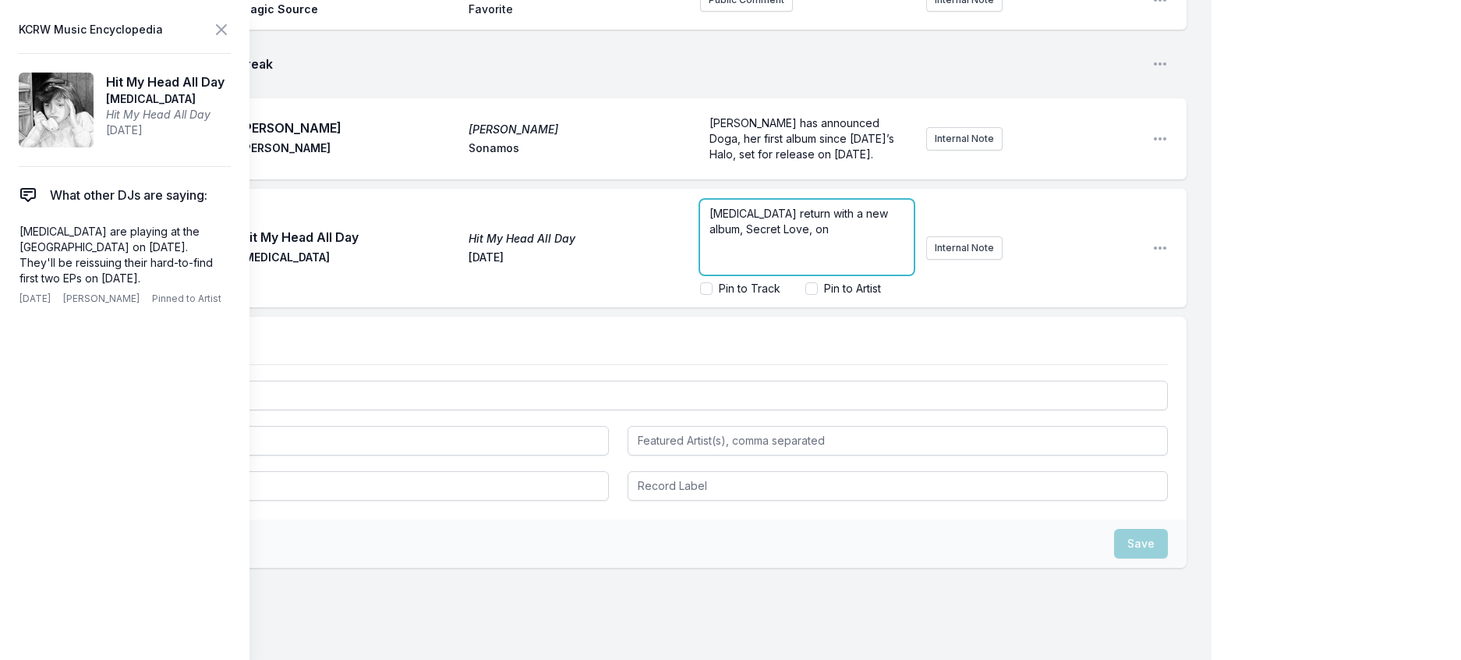
click at [841, 275] on div "Dry Cleaning return with a new album, Secret Love, on" at bounding box center [807, 237] width 214 height 75
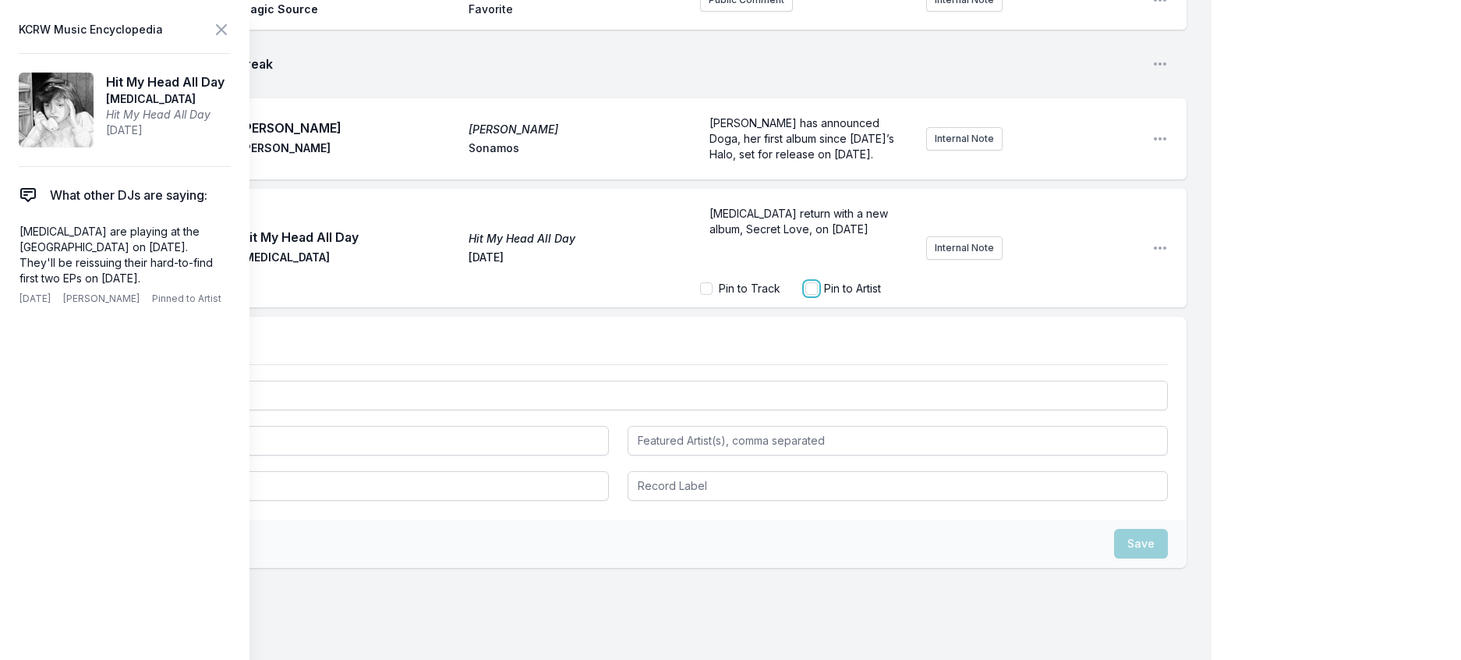
click at [806, 295] on input "Pin to Artist" at bounding box center [812, 288] width 12 height 12
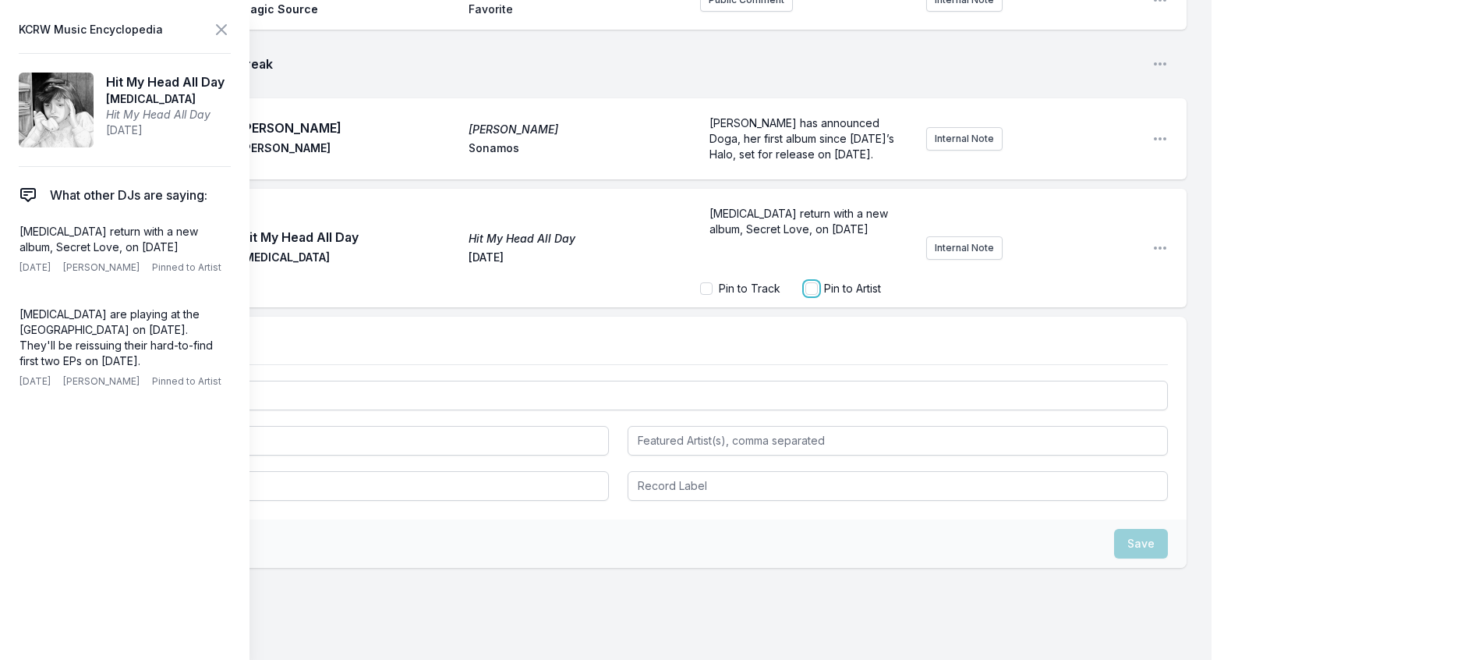
checkbox input "true"
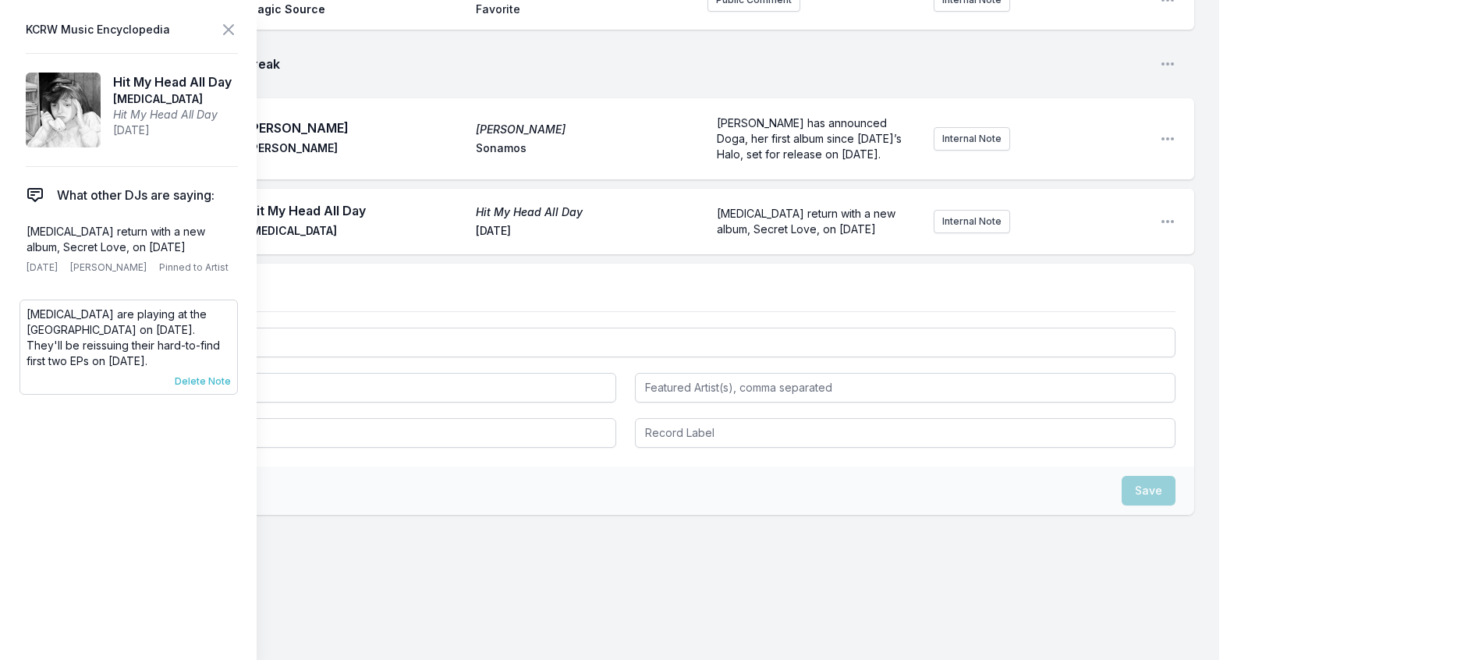
scroll to position [415, 0]
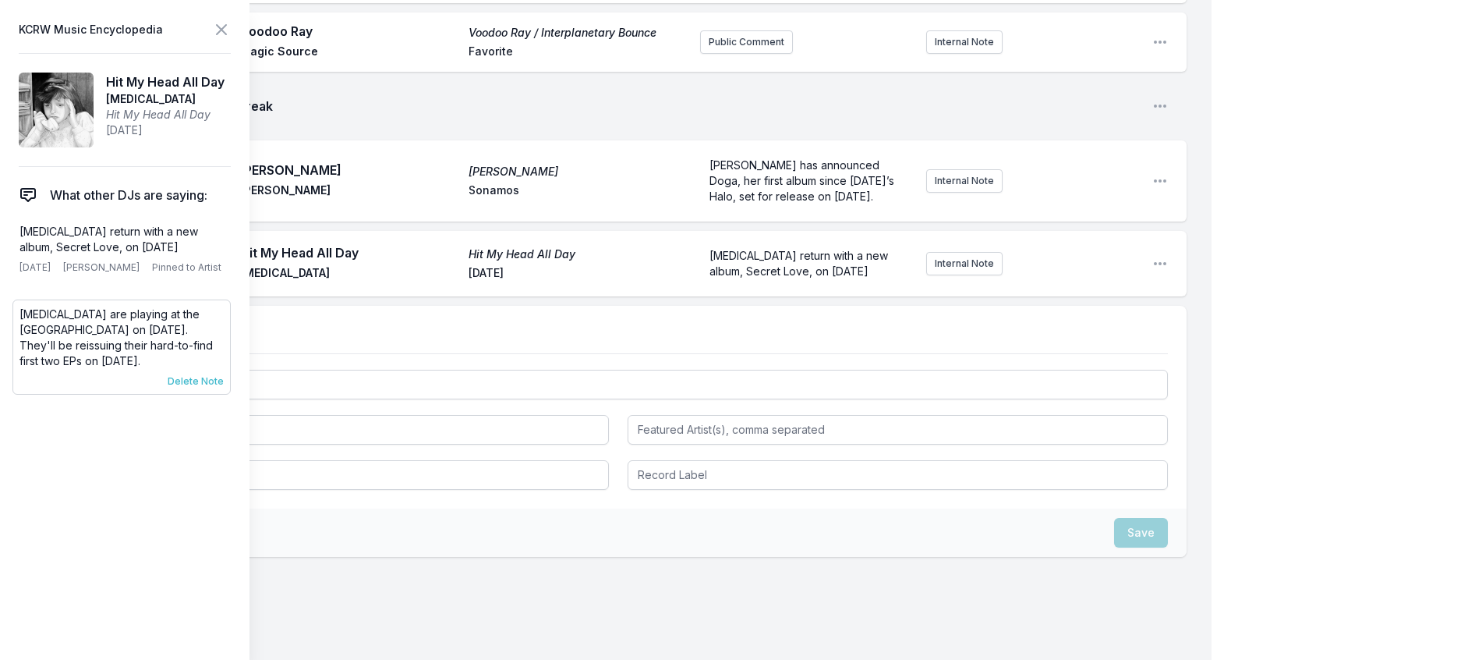
click at [207, 388] on span "Delete Note" at bounding box center [196, 381] width 56 height 12
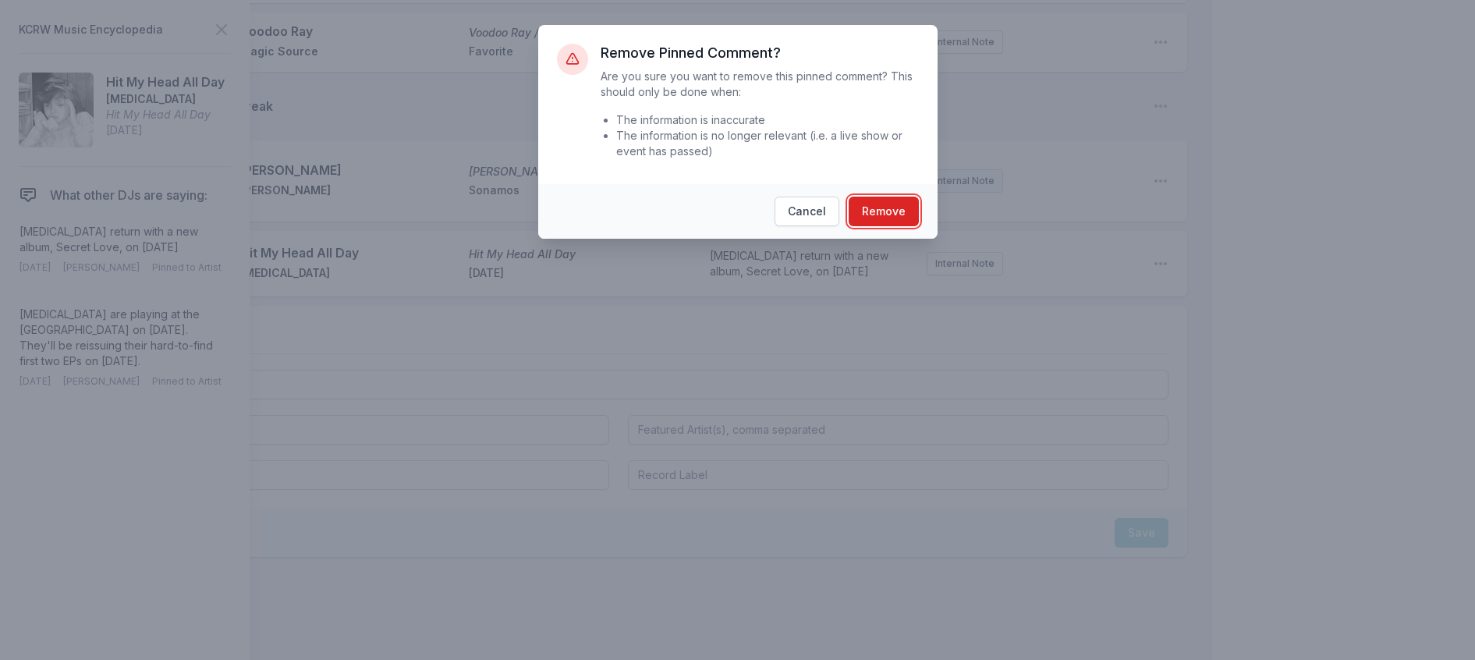
click at [909, 226] on button "Remove" at bounding box center [884, 212] width 70 height 30
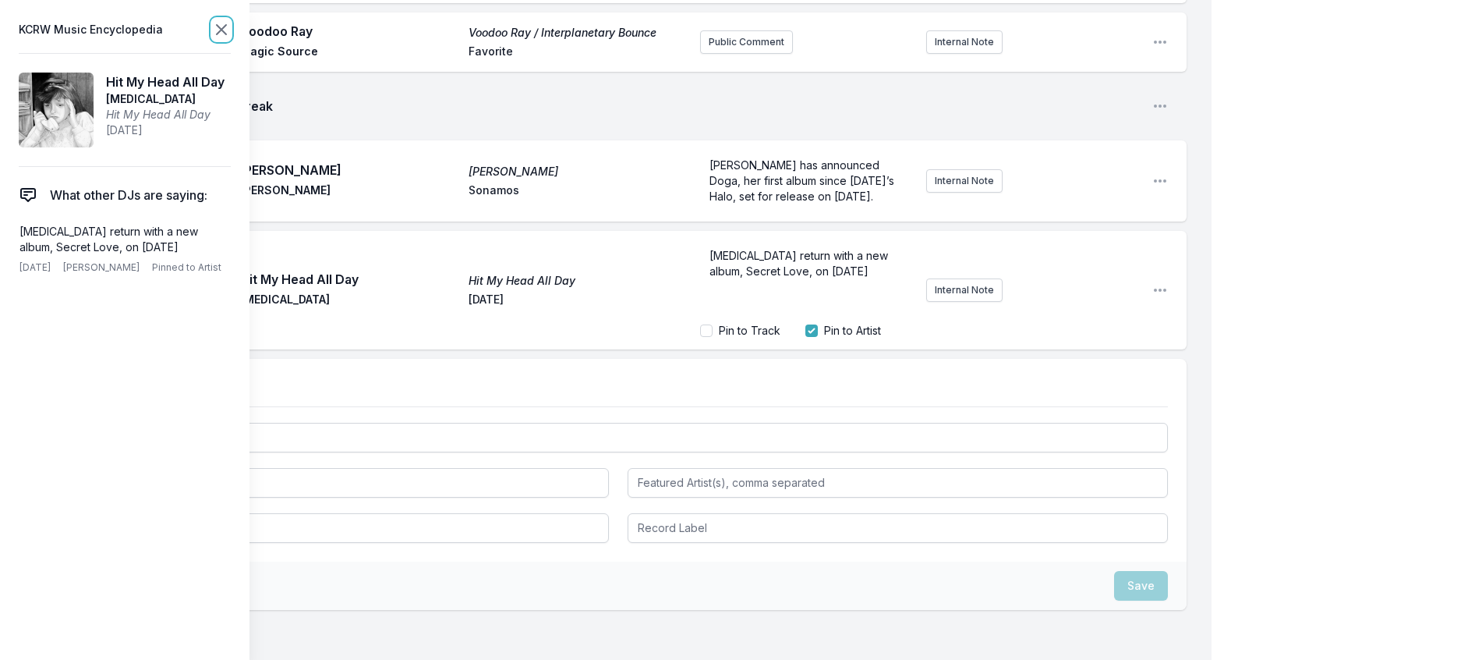
click at [231, 39] on icon at bounding box center [221, 29] width 19 height 19
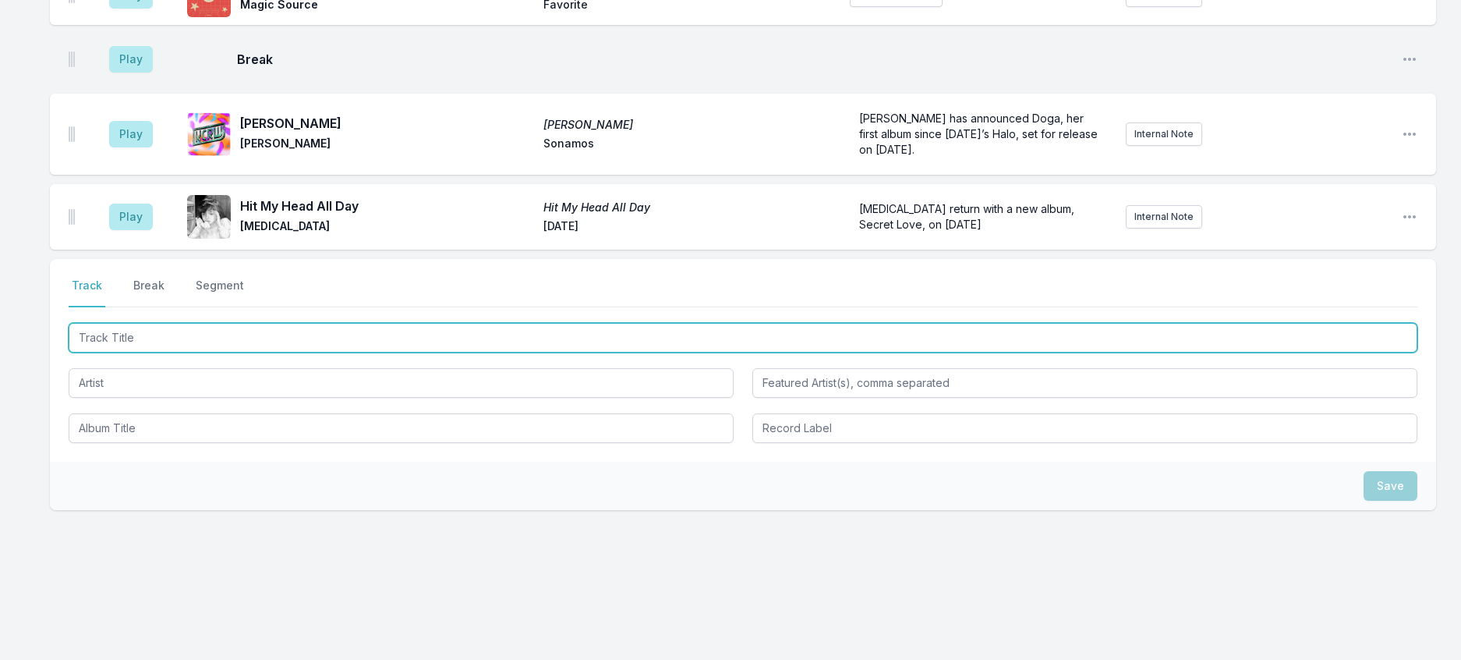
click at [374, 353] on input "Track Title" at bounding box center [743, 338] width 1349 height 30
type input "Mercury"
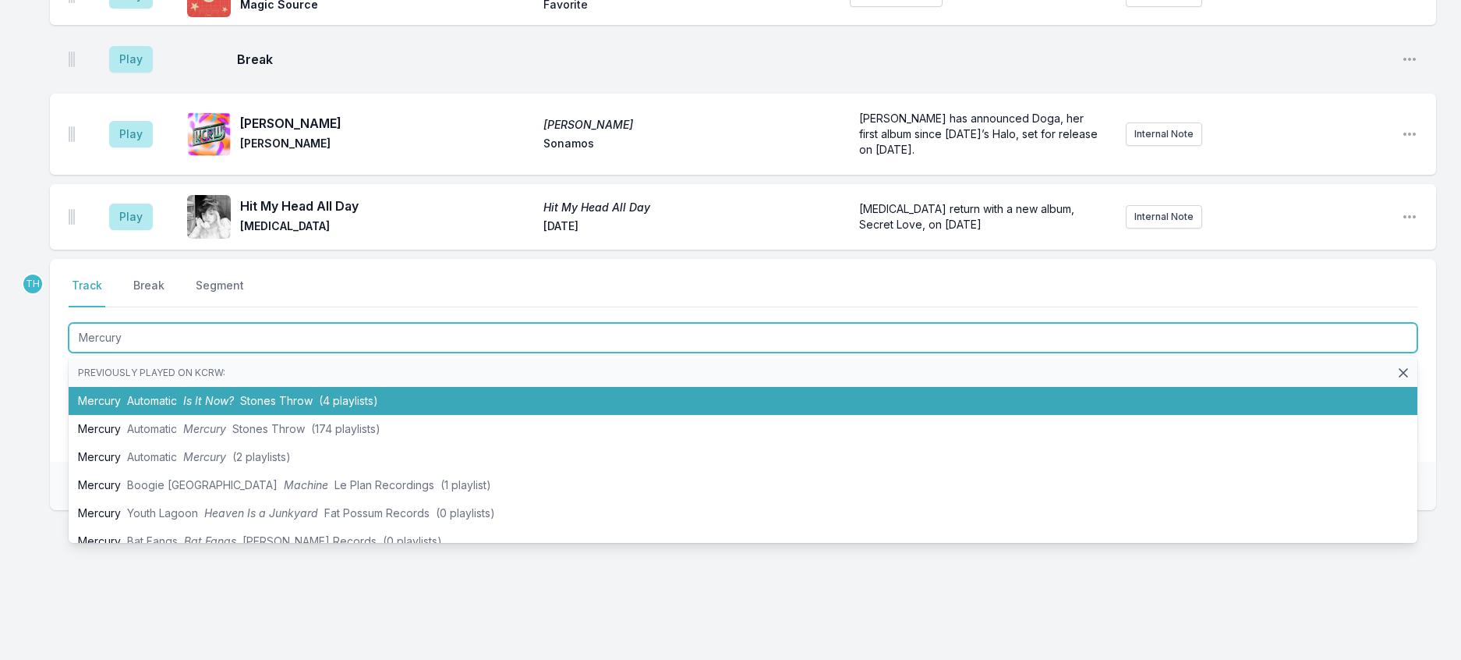
click at [368, 415] on li "Mercury Automatic Is It Now? Stones Throw (4 playlists)" at bounding box center [743, 401] width 1349 height 28
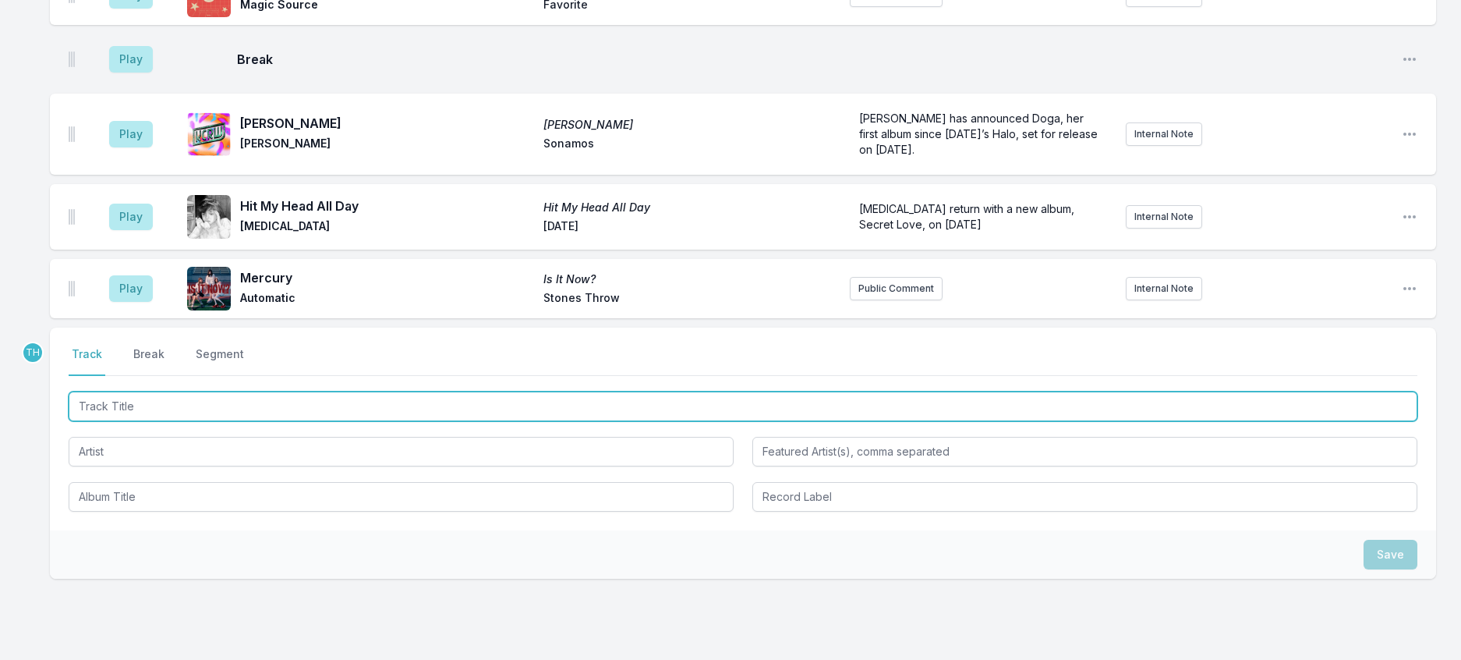
scroll to position [492, 0]
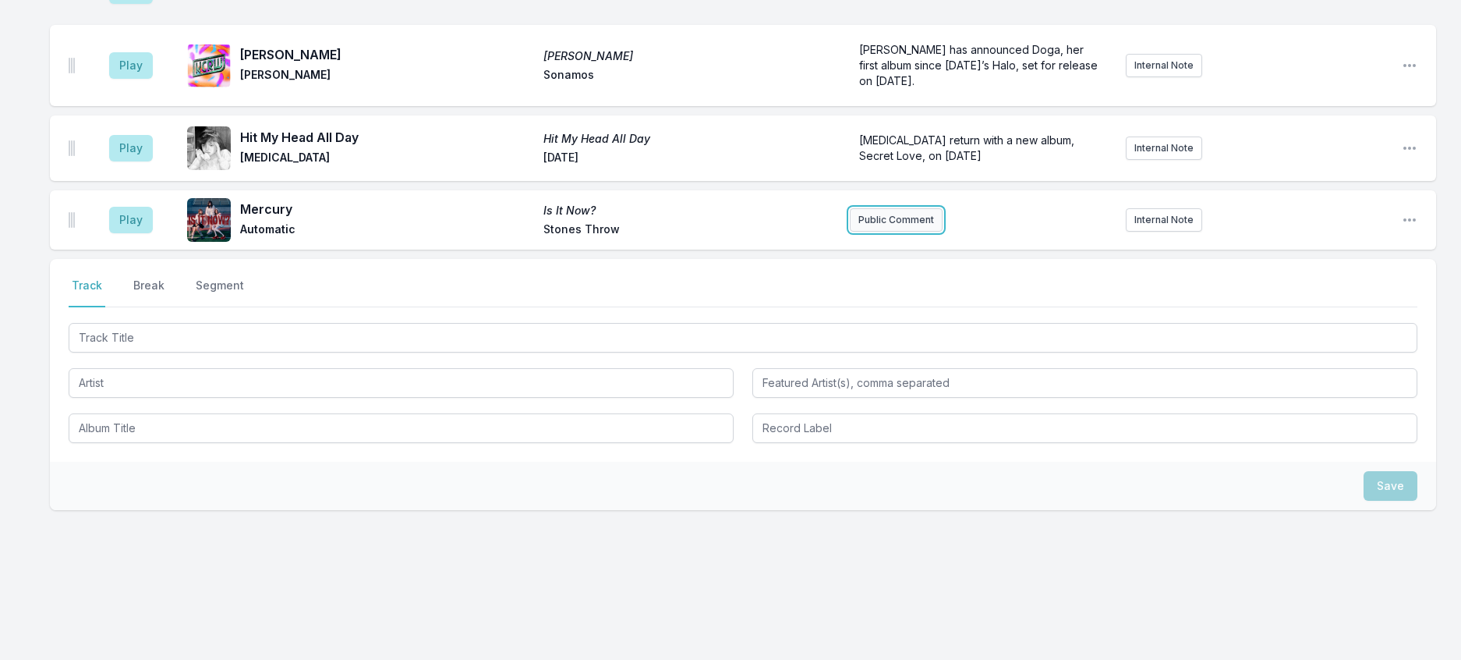
click at [907, 232] on button "Public Comment" at bounding box center [896, 219] width 93 height 23
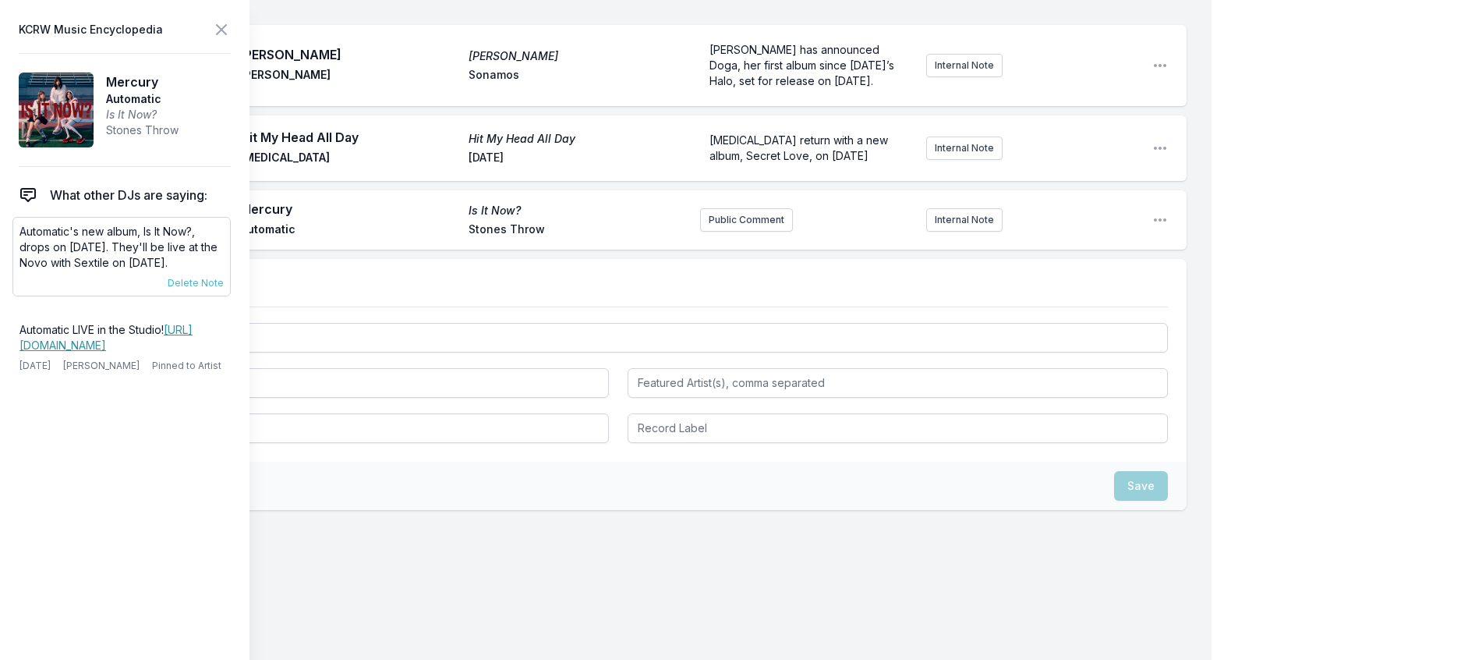
scroll to position [493, 0]
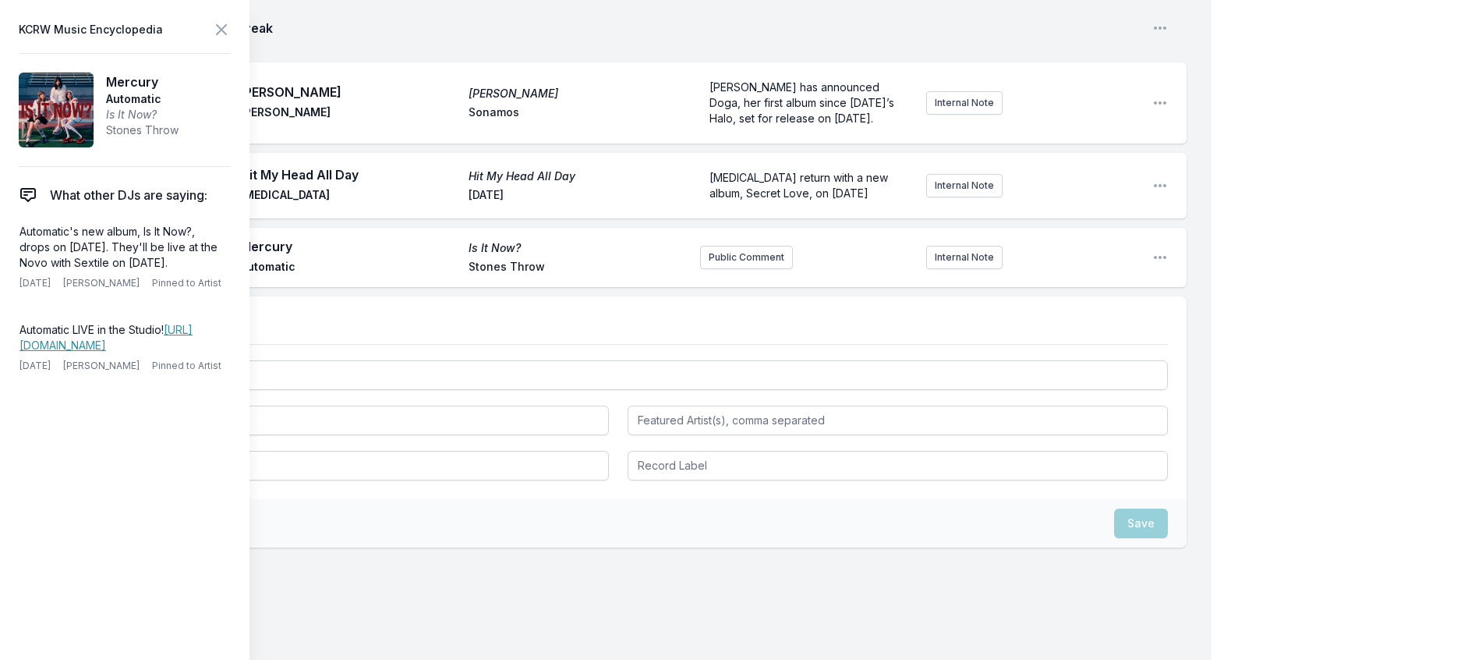
drag, startPoint x: 222, startPoint y: 296, endPoint x: 6, endPoint y: 266, distance: 218.1
click at [6, 266] on aside "KCRW Music Encyclopedia Mercury Automatic Is It Now? Stones Throw What other DJ…" at bounding box center [125, 330] width 250 height 660
copy p "Automatic's new album, Is It Now?, drops on September 26th. They'll be live at …"
click at [728, 269] on button "Public Comment" at bounding box center [746, 257] width 93 height 23
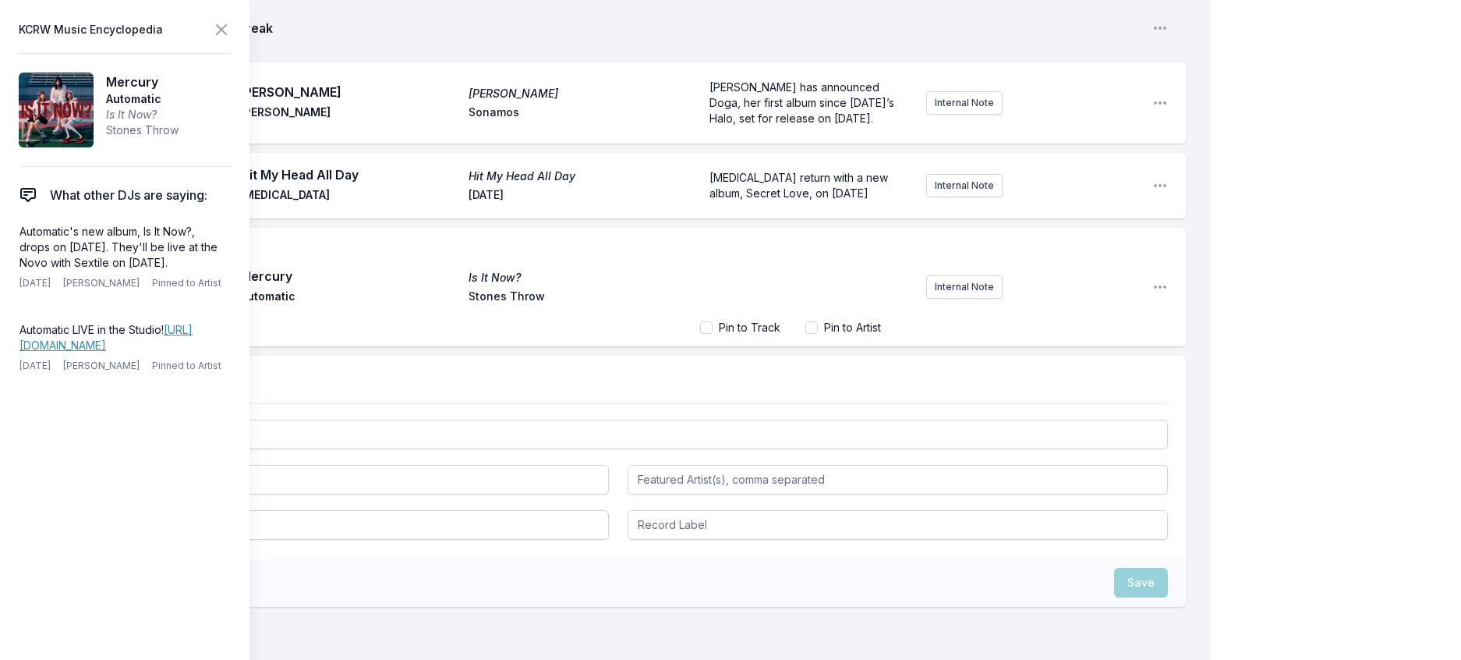
scroll to position [559, 0]
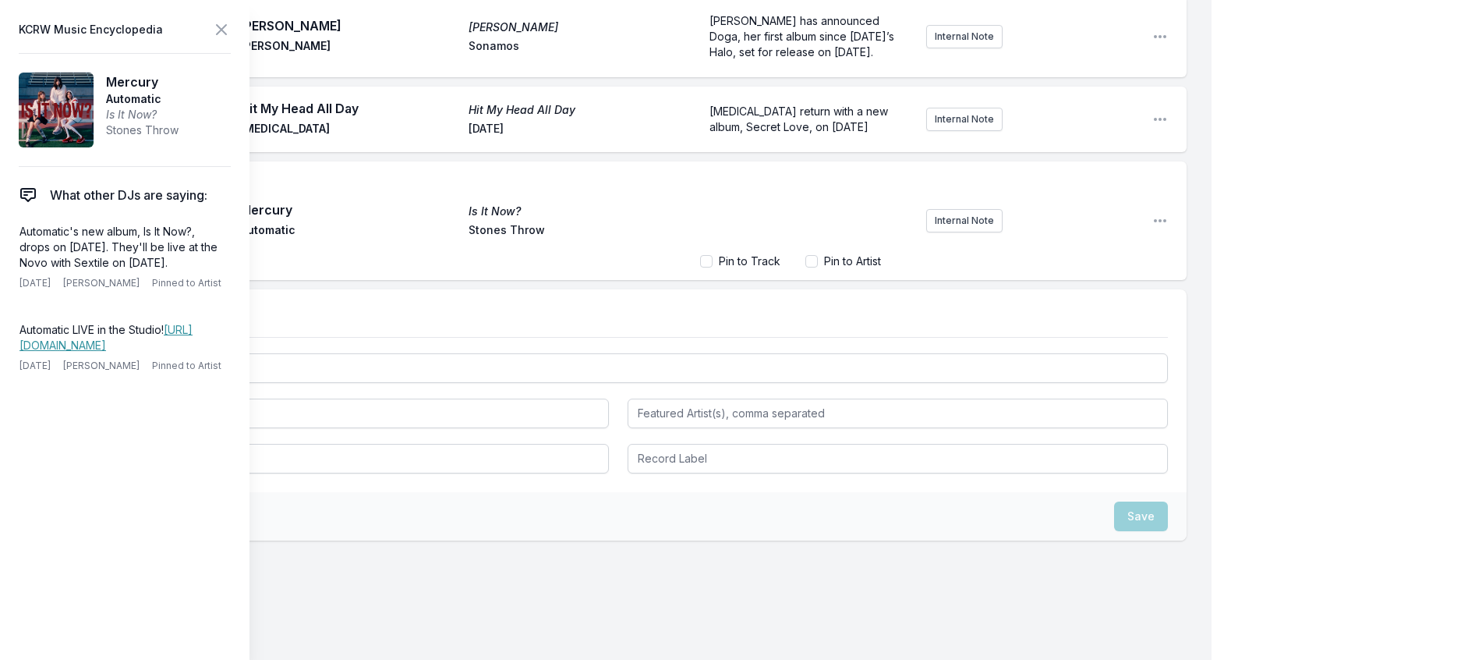
click at [728, 247] on div "﻿" at bounding box center [807, 209] width 214 height 75
drag, startPoint x: 726, startPoint y: 352, endPoint x: 743, endPoint y: 312, distance: 43.3
click at [743, 224] on span "Automatic's new album, Is It Now?, drops on September 26th. They'll be live at …" at bounding box center [801, 201] width 182 height 44
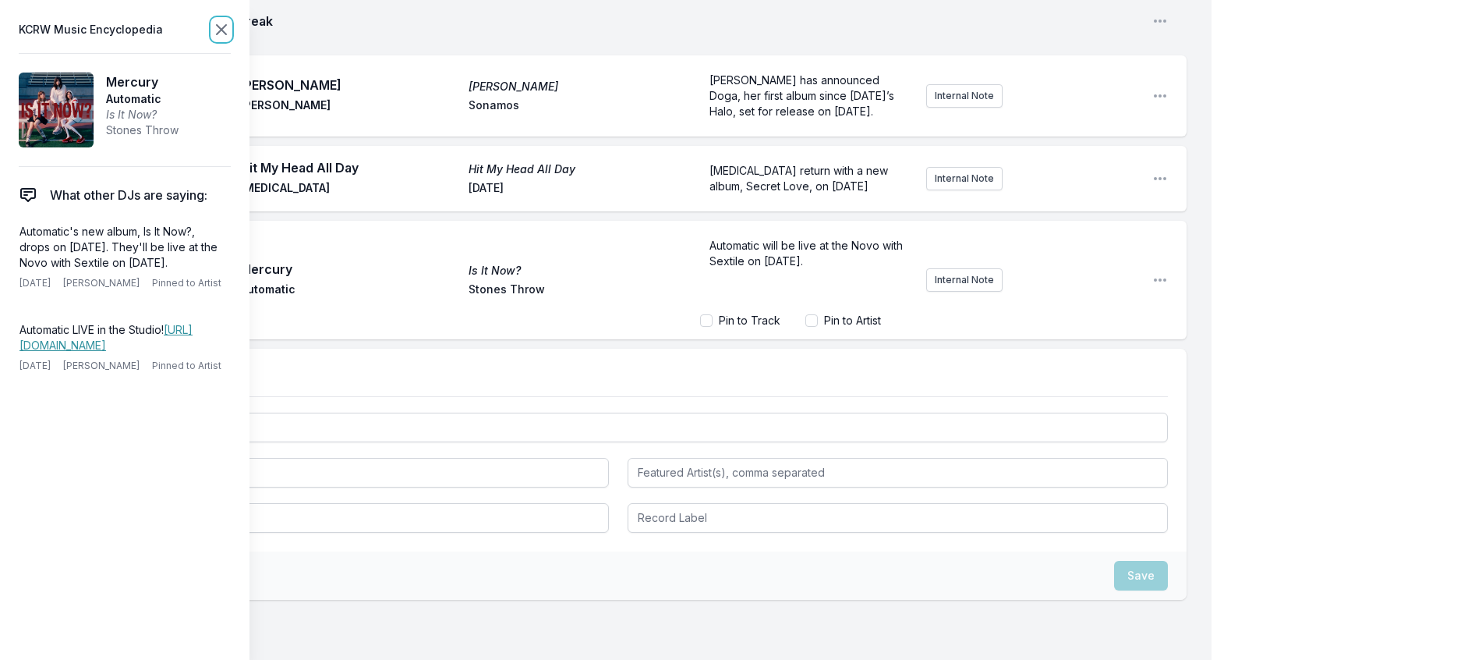
click at [231, 37] on icon at bounding box center [221, 29] width 19 height 19
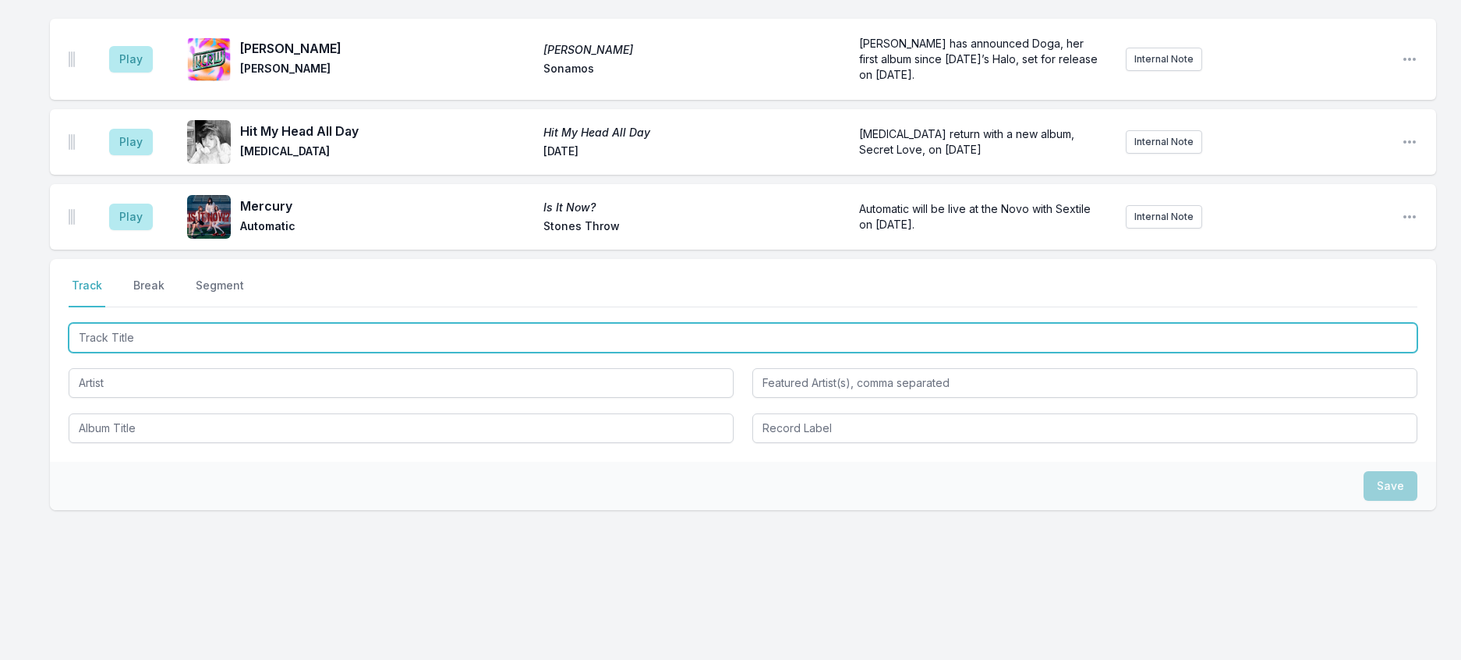
click at [224, 353] on input "Track Title" at bounding box center [743, 338] width 1349 height 30
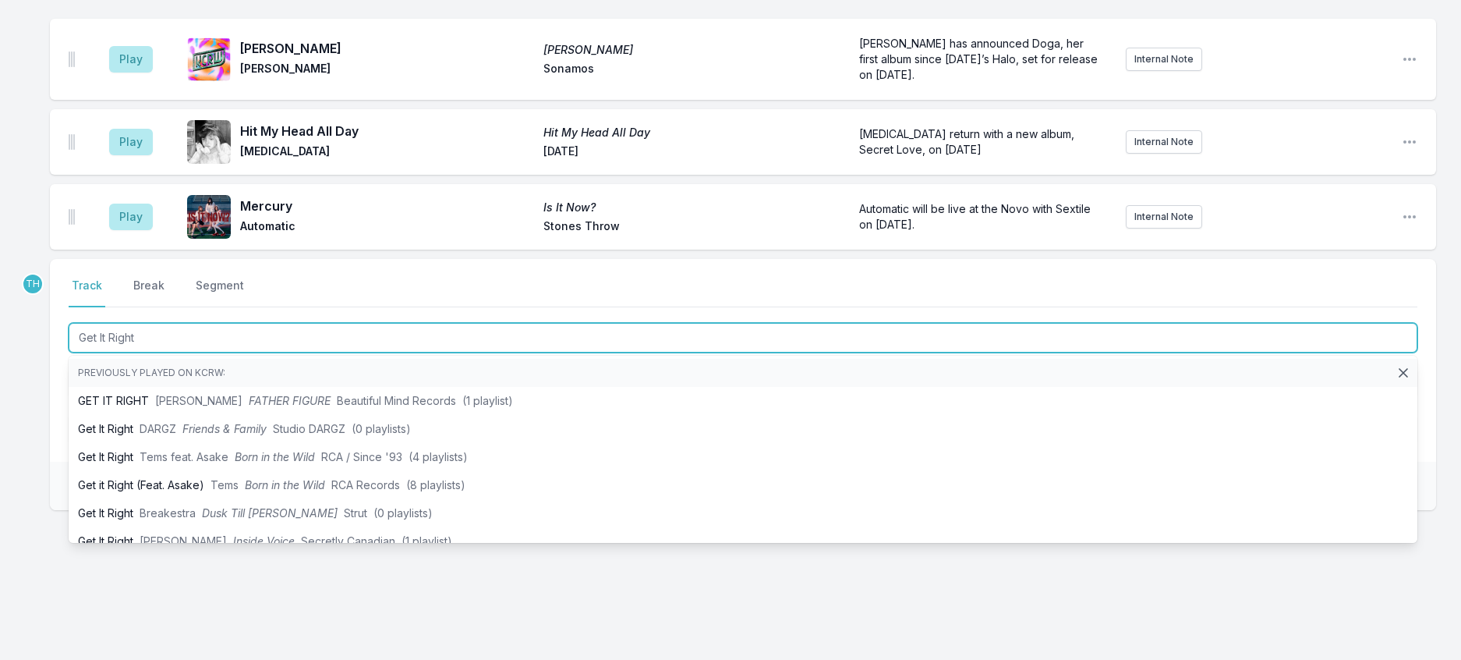
type input "Get It Right"
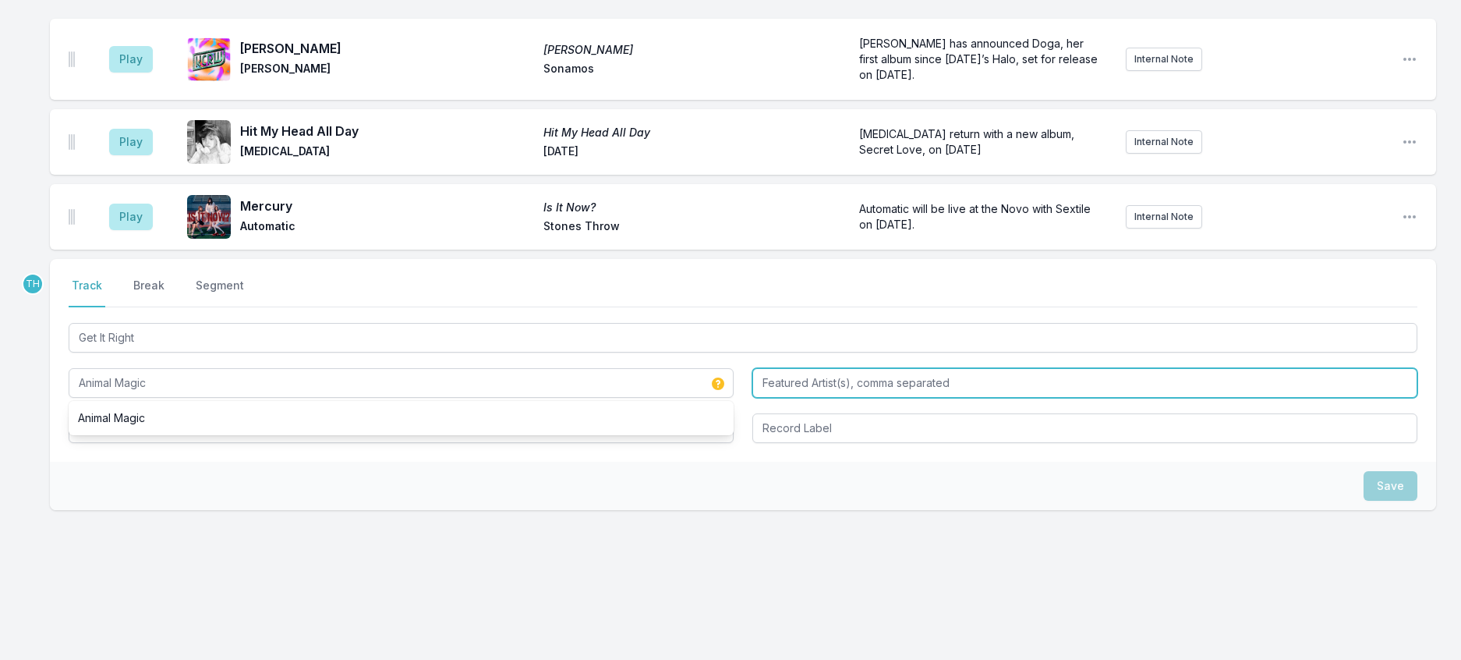
type input "Animal Magic"
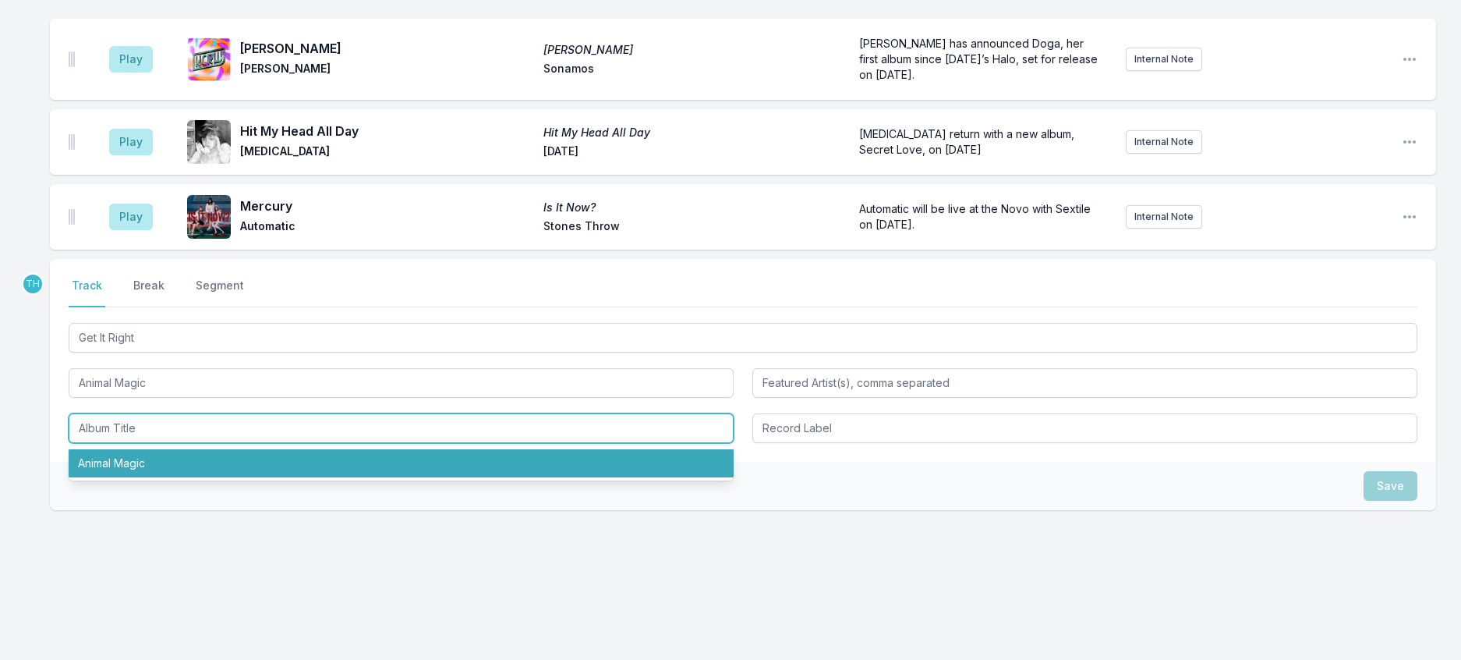
drag, startPoint x: 119, startPoint y: 593, endPoint x: 561, endPoint y: 437, distance: 468.9
click at [119, 477] on li "Animal Magic" at bounding box center [401, 463] width 665 height 28
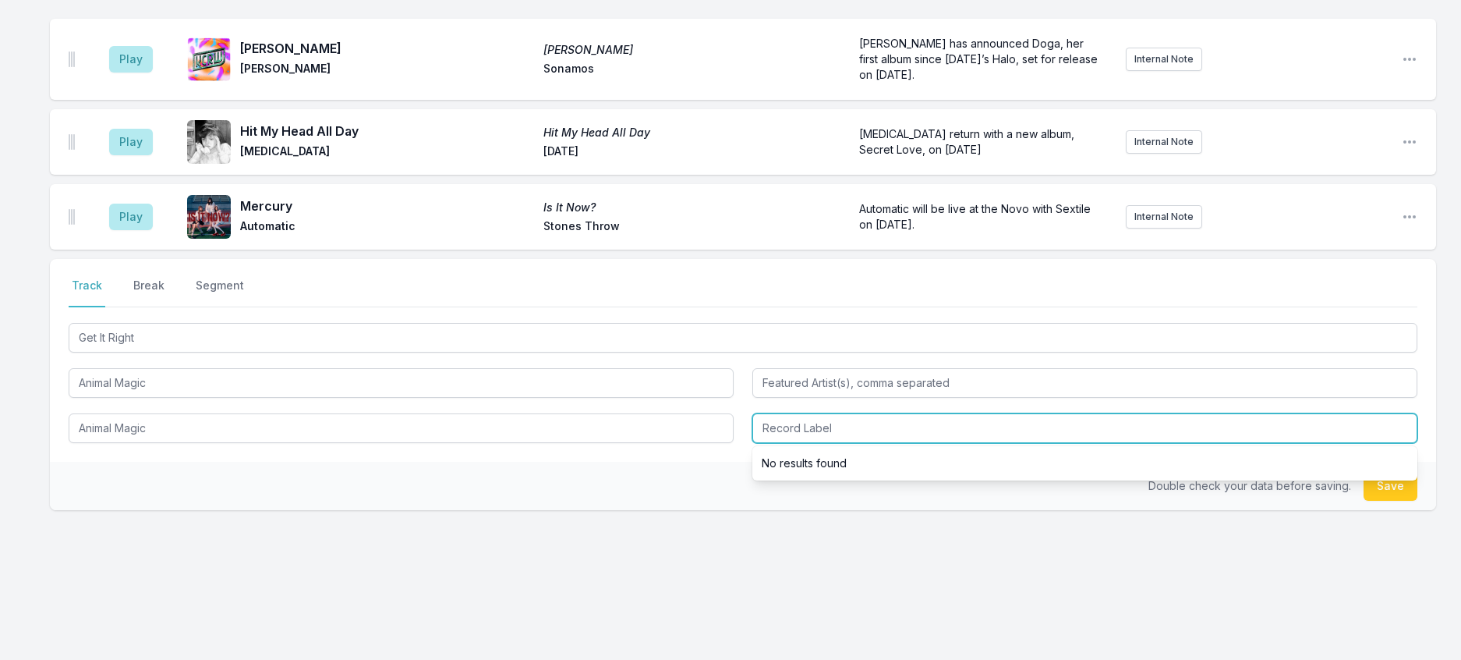
click at [793, 443] on input "Record Label" at bounding box center [1085, 428] width 665 height 30
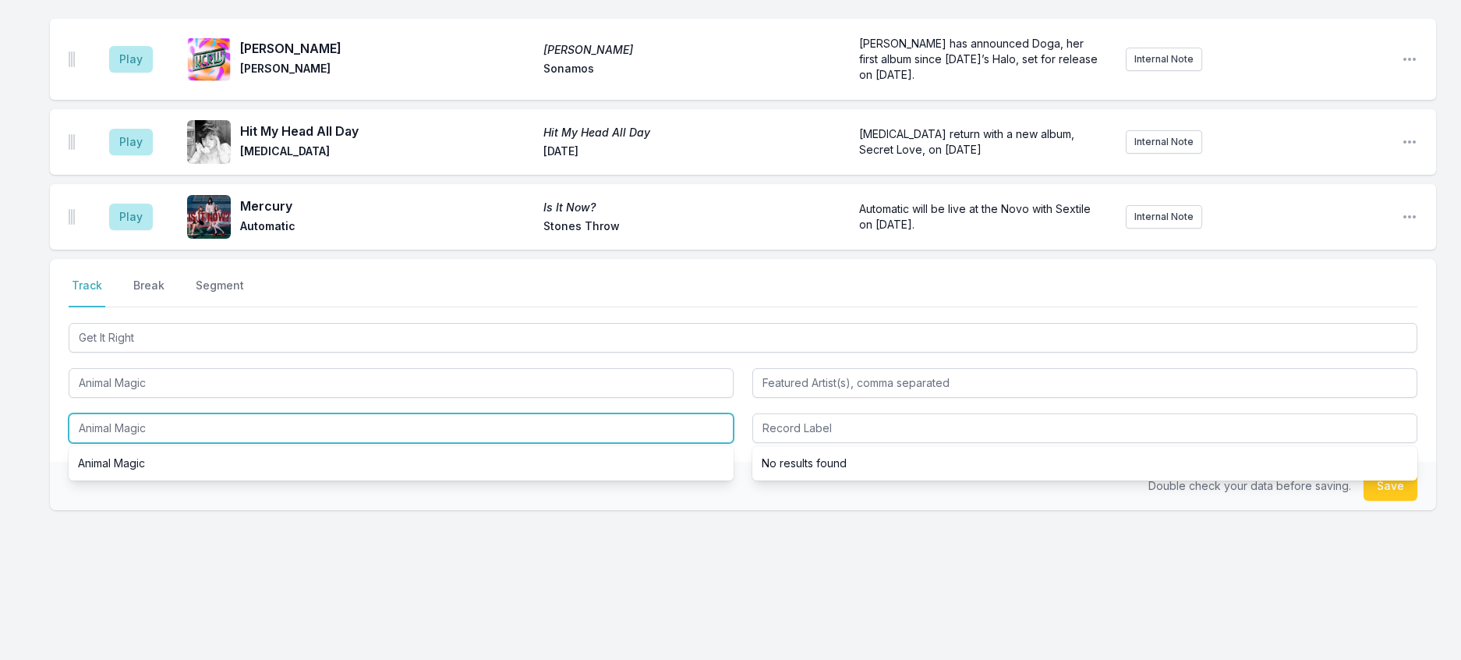
drag, startPoint x: 180, startPoint y: 555, endPoint x: -9, endPoint y: 523, distance: 192.2
click at [0, 523] on html "My Playlist KCRW Playlist Directory Reports TH User Guide Report Bug Sign out F…" at bounding box center [730, 85] width 1461 height 1150
type input "Get It Right"
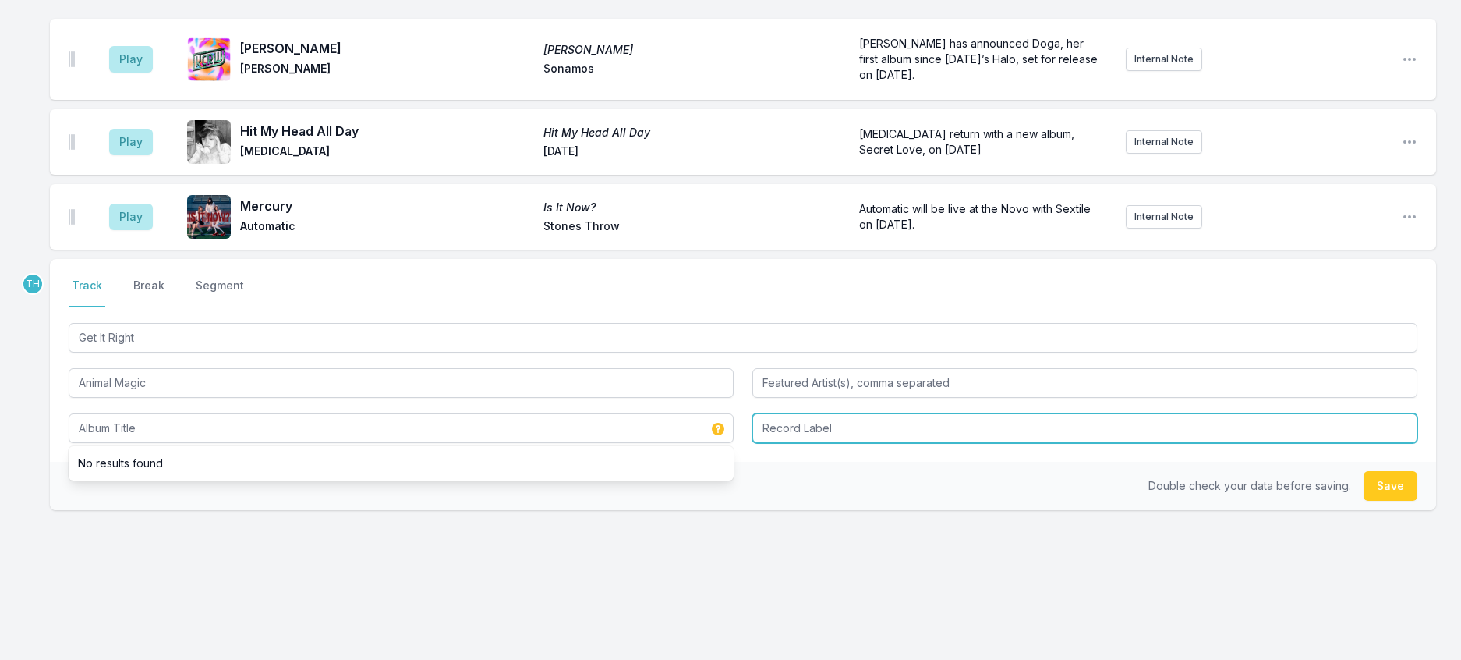
type input "Get It Right"
type input "Recreational"
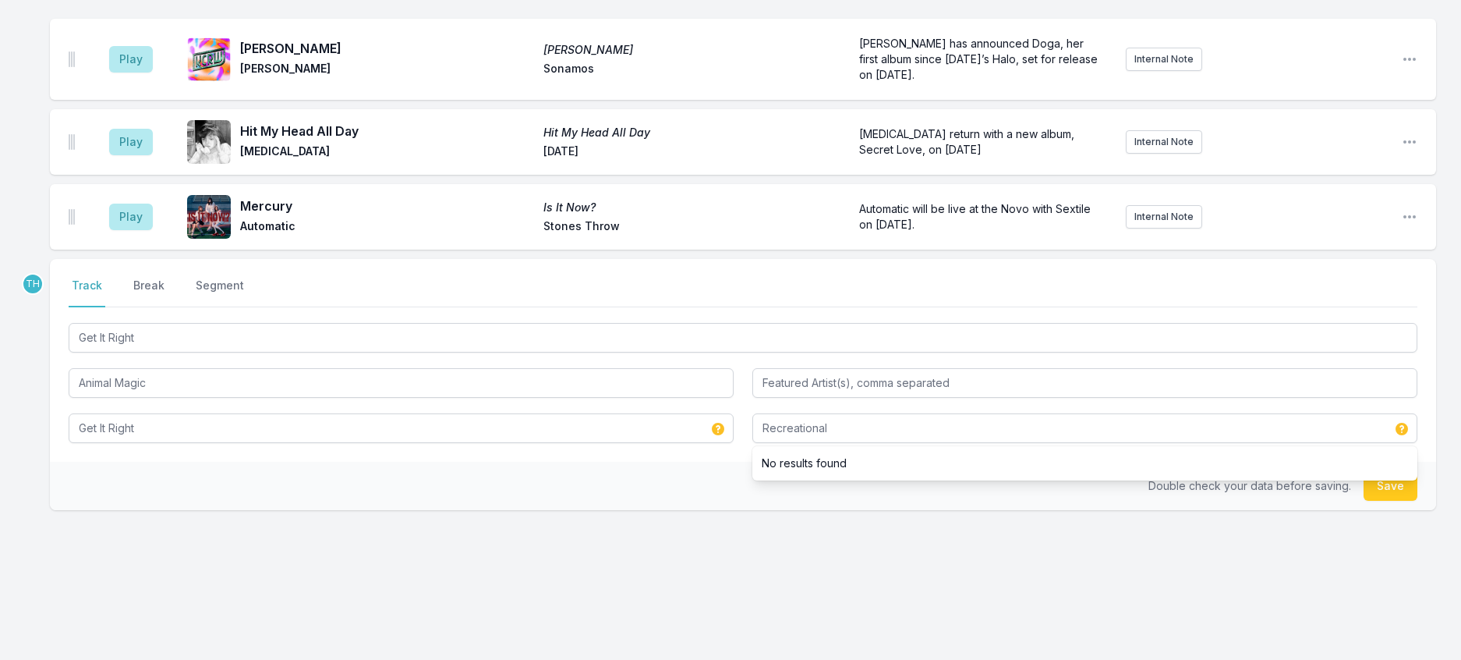
click at [683, 510] on div "Double check your data before saving. Save" at bounding box center [743, 486] width 1387 height 48
click at [1393, 501] on button "Save" at bounding box center [1391, 486] width 54 height 30
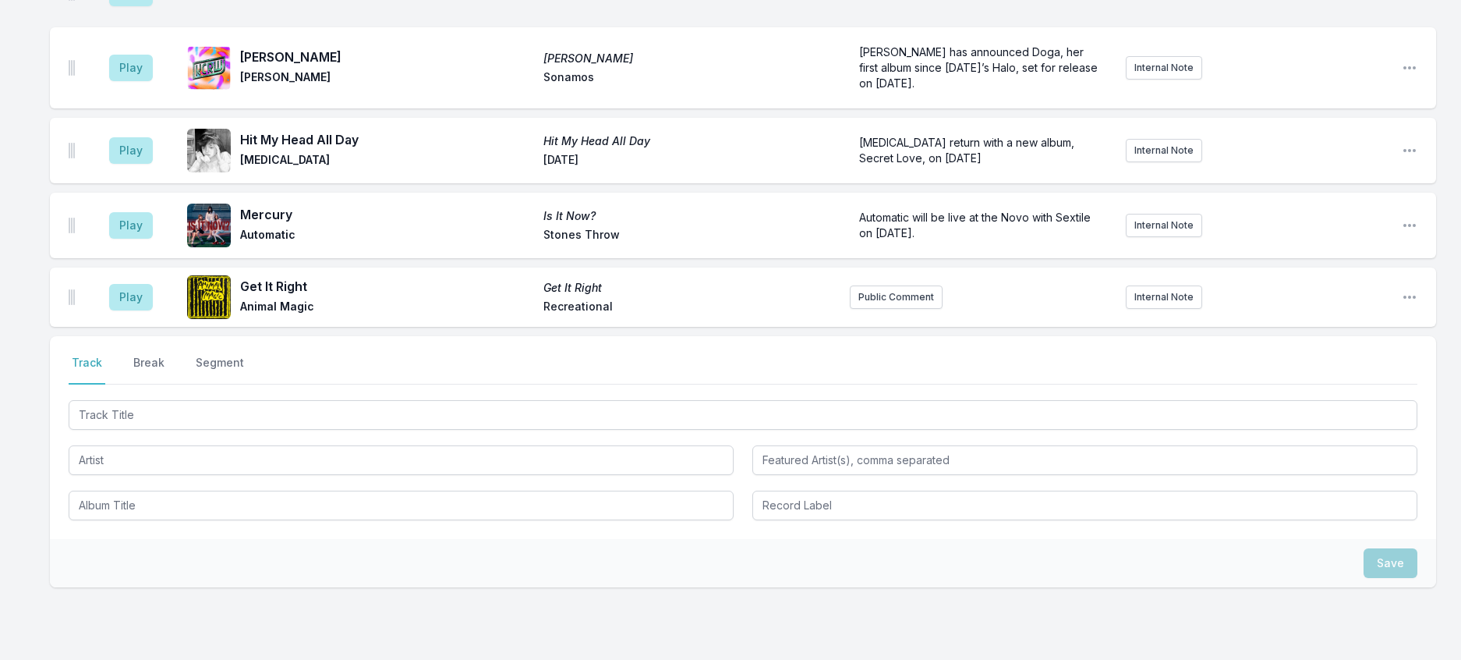
scroll to position [109, 0]
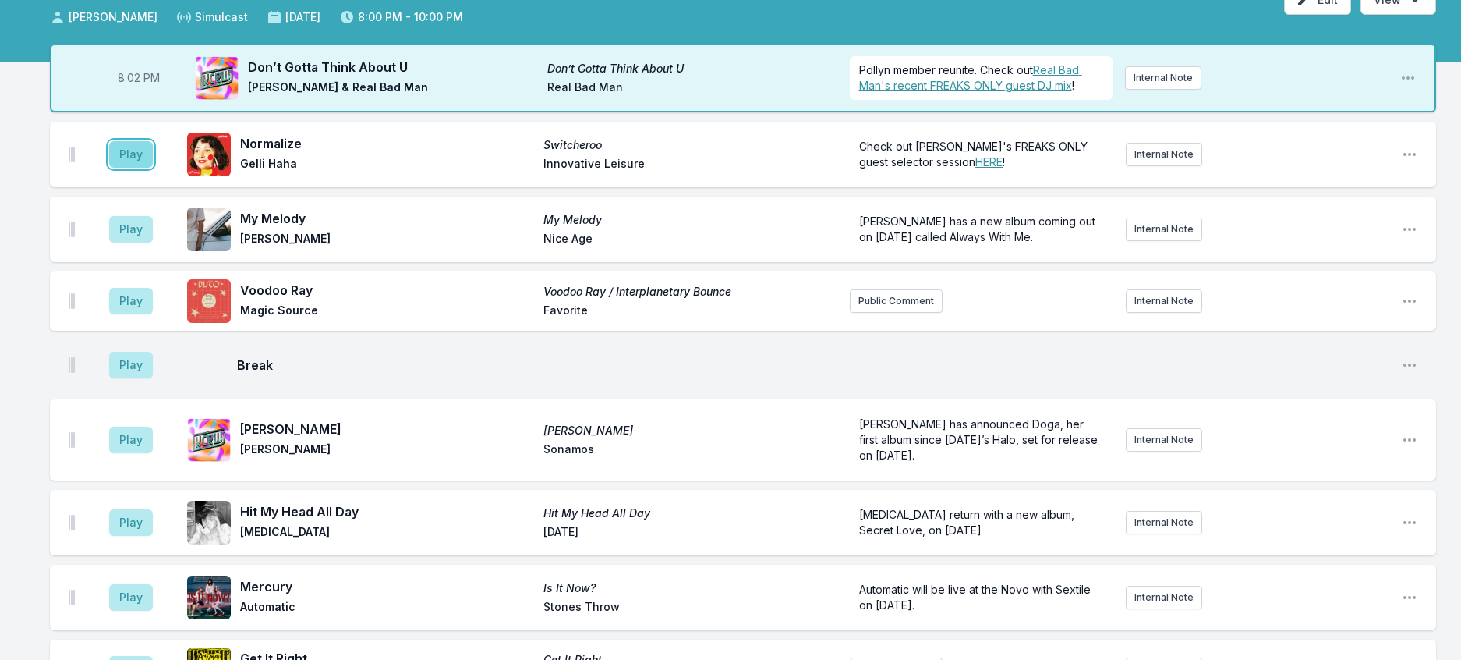
click at [137, 168] on button "Play" at bounding box center [131, 154] width 44 height 27
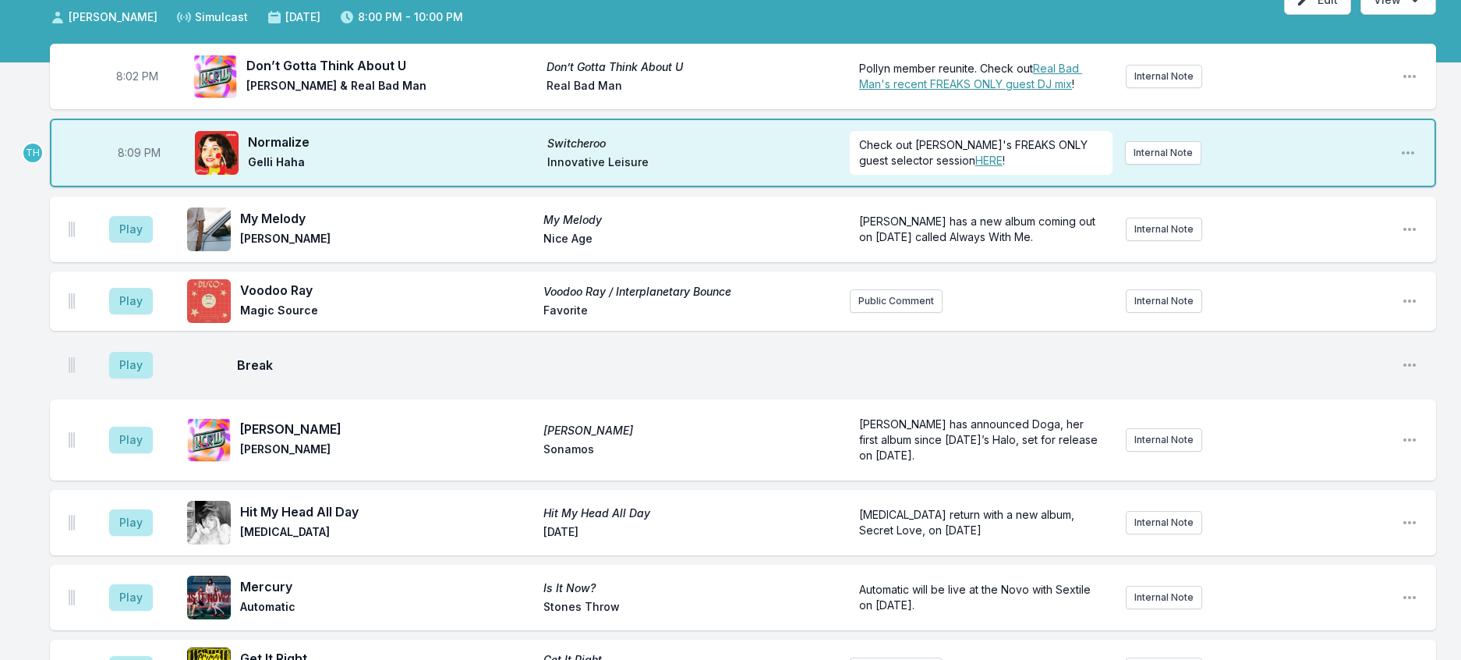
click at [147, 161] on span "8:09 PM" at bounding box center [139, 153] width 43 height 16
click at [146, 168] on input "20:09" at bounding box center [138, 153] width 87 height 30
type input "20:06"
click at [153, 243] on button "Play" at bounding box center [131, 229] width 44 height 27
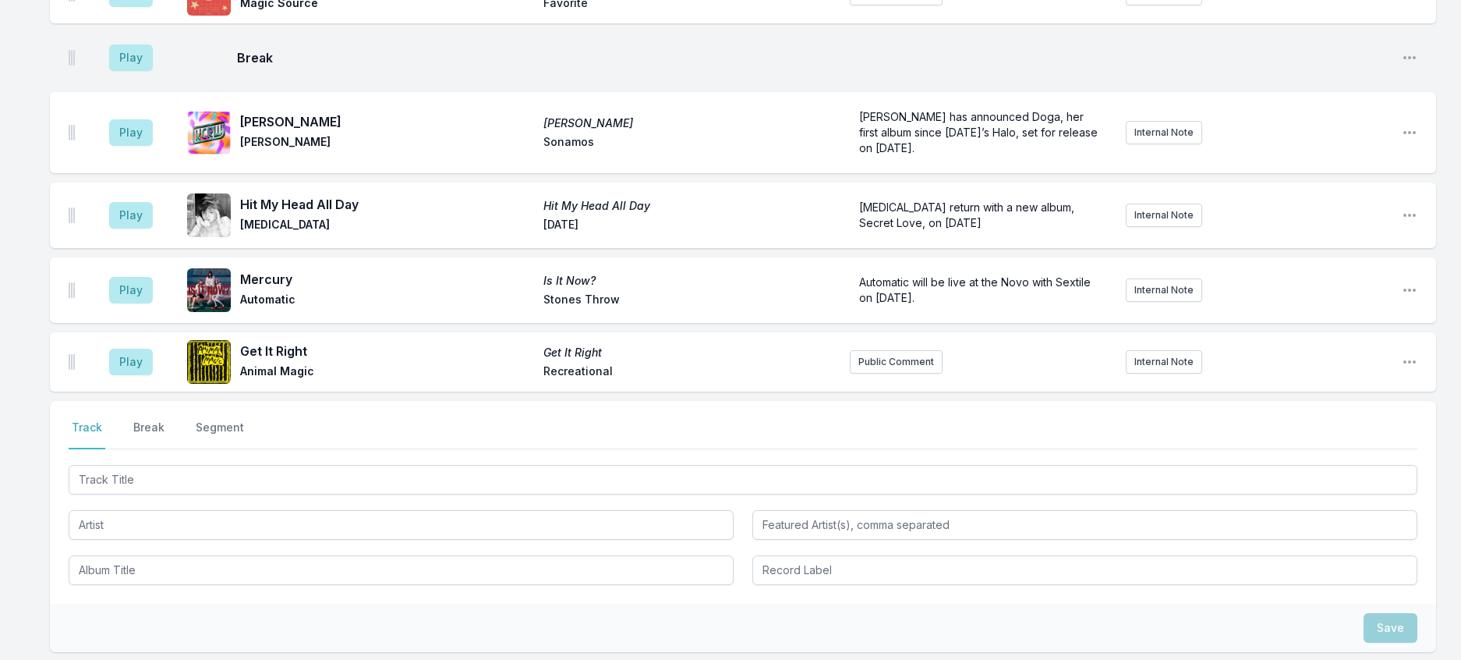
scroll to position [499, 0]
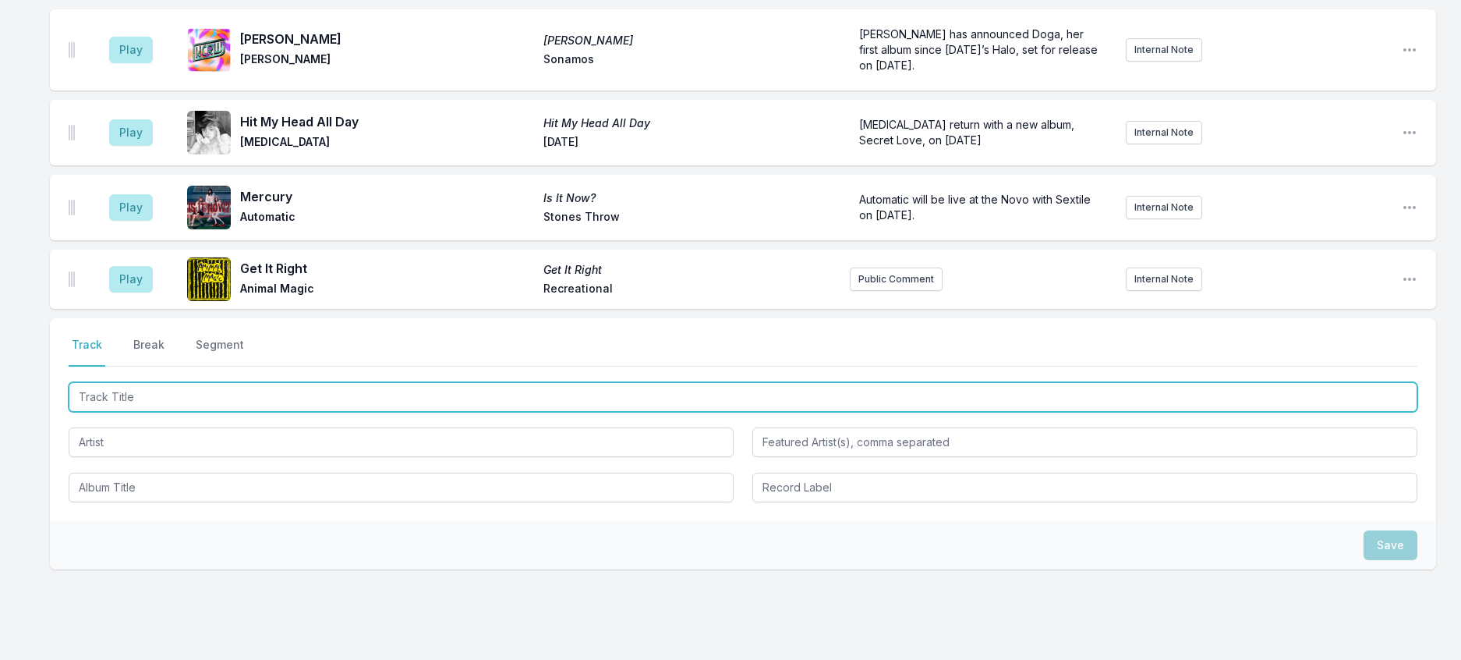
click at [194, 412] on input "Track Title" at bounding box center [743, 397] width 1349 height 30
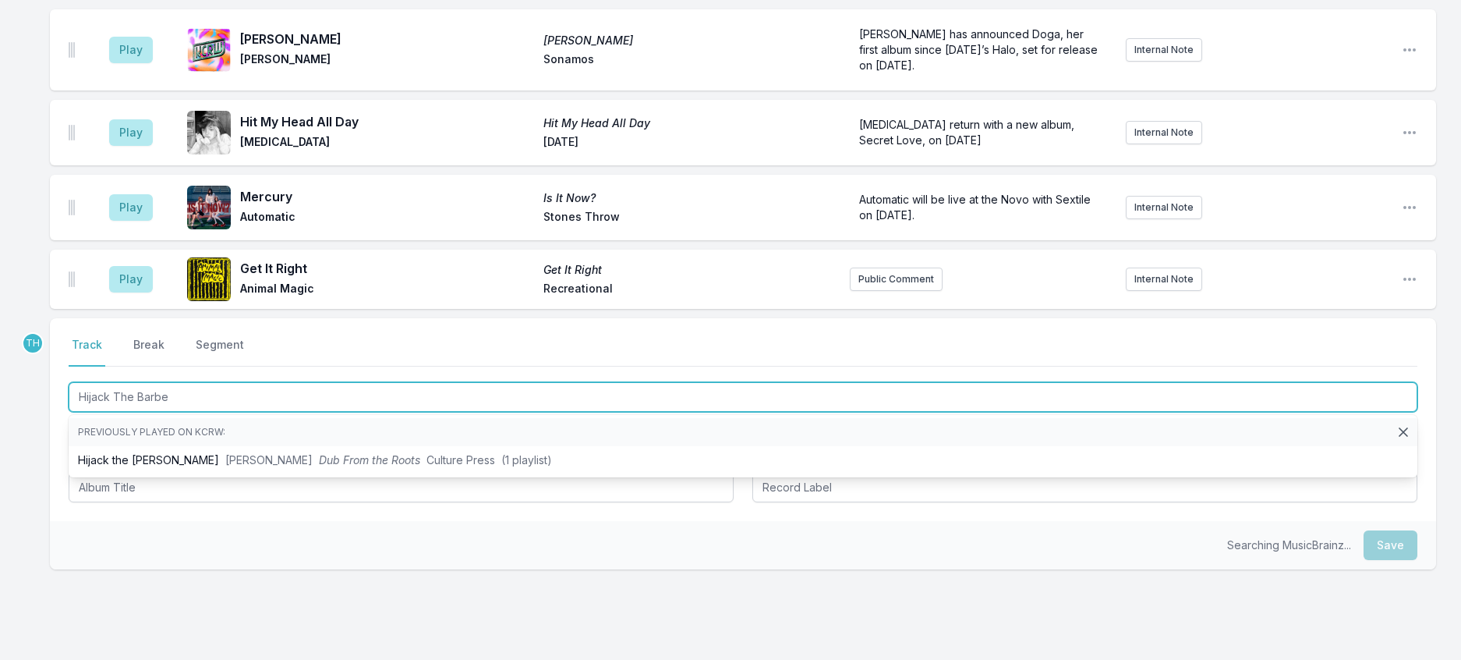
type input "Hijack The Barber"
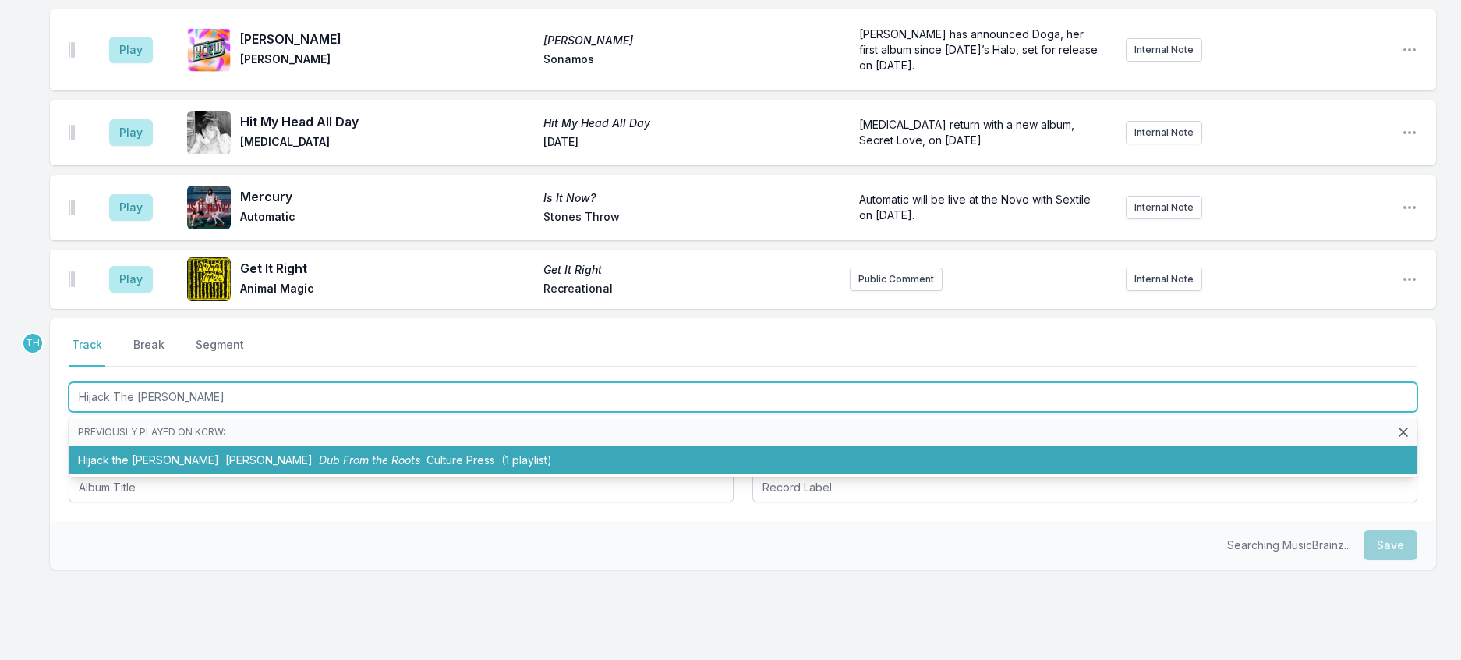
click at [319, 466] on span "Dub From the Roots" at bounding box center [369, 459] width 101 height 13
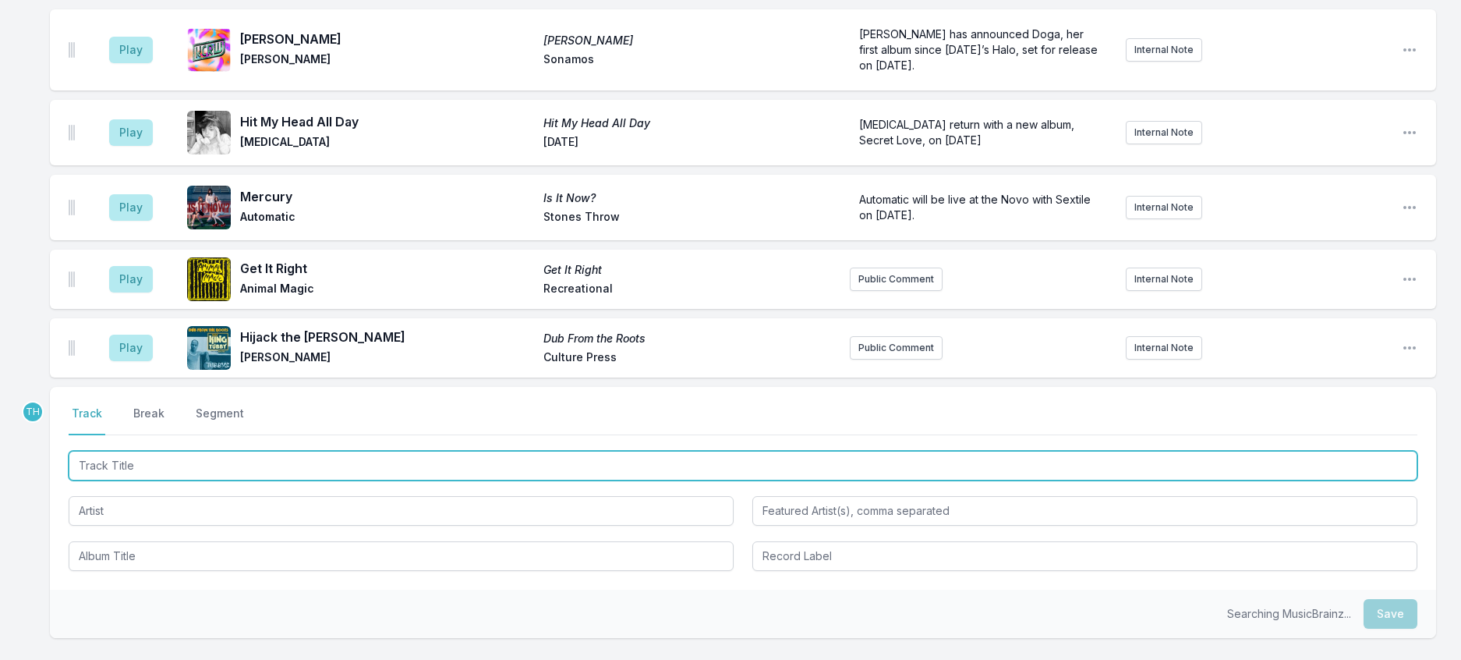
scroll to position [576, 0]
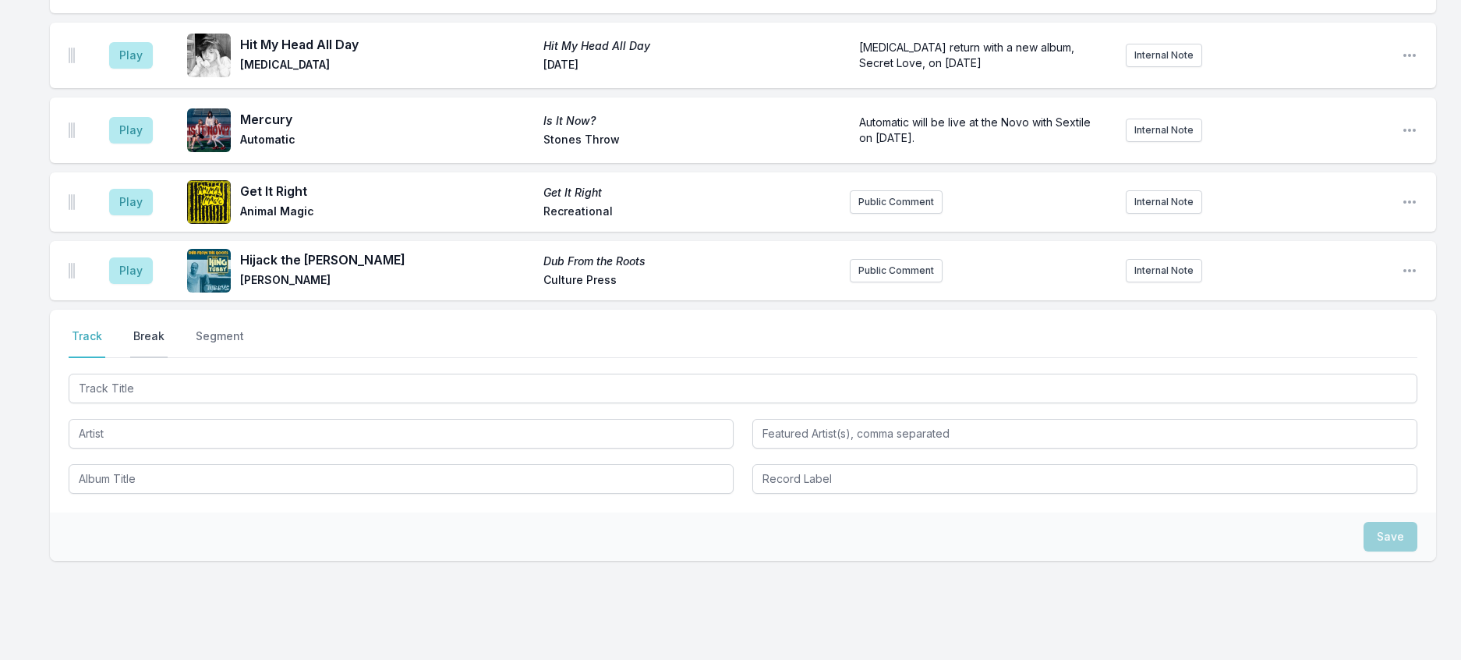
click at [168, 358] on button "Break" at bounding box center [148, 343] width 37 height 30
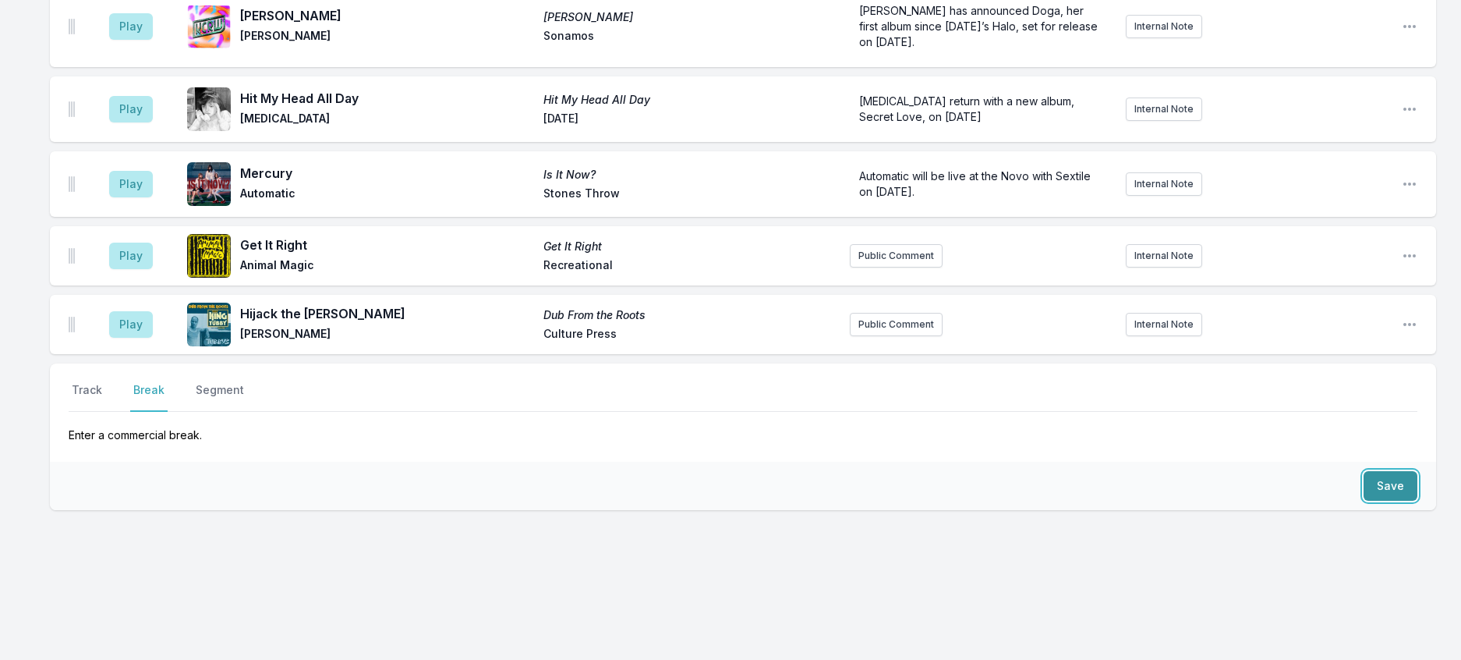
click at [1391, 501] on button "Save" at bounding box center [1391, 486] width 54 height 30
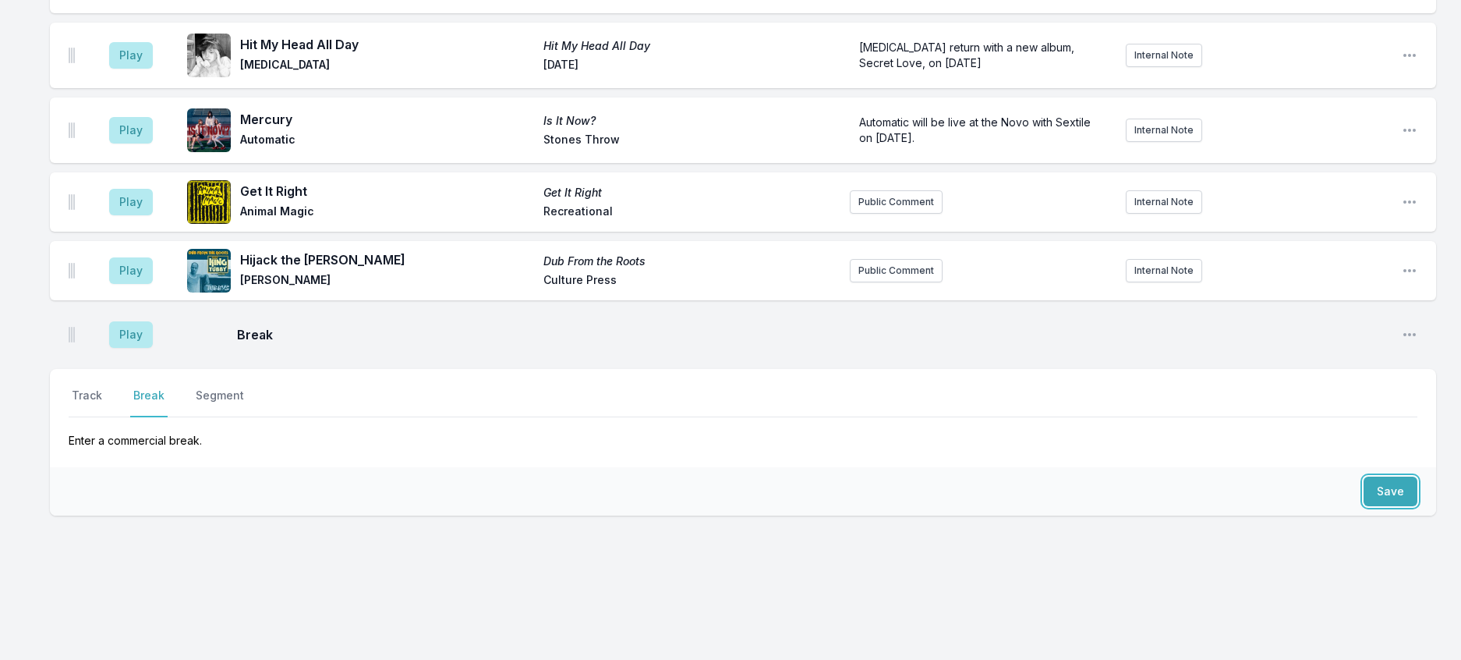
scroll to position [643, 0]
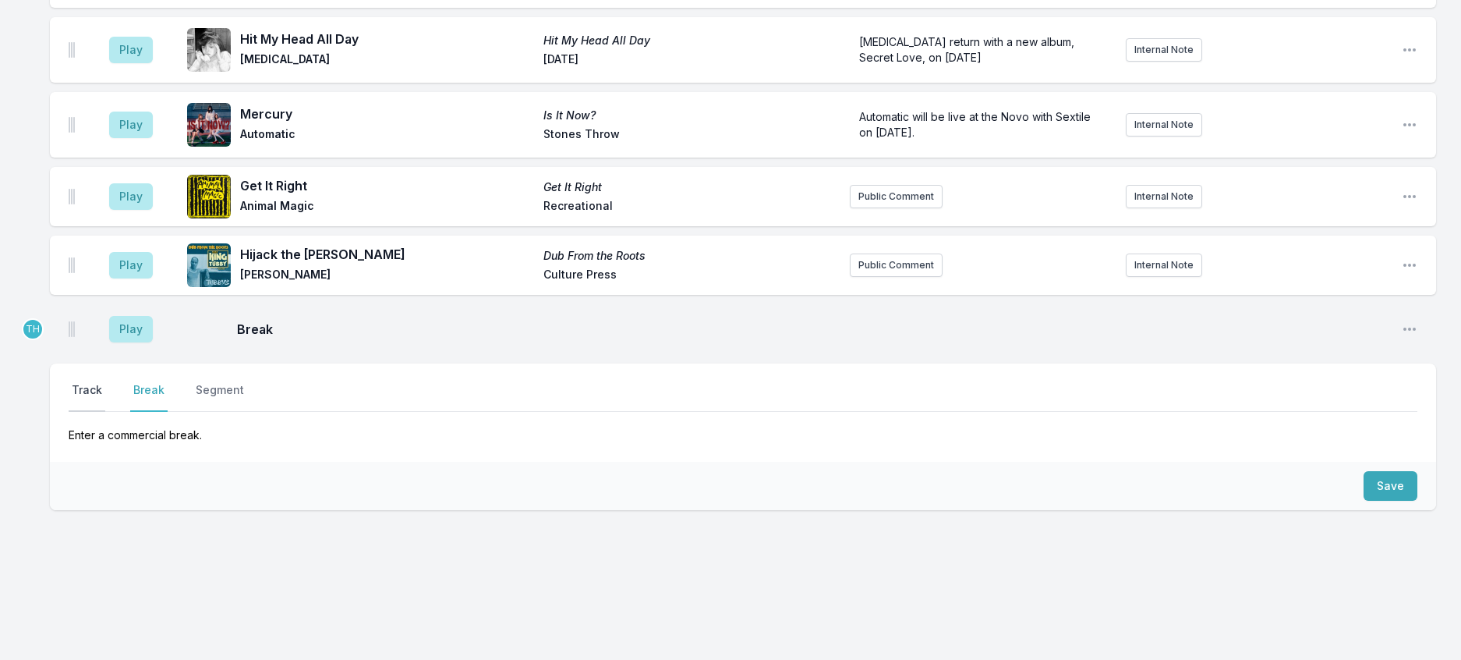
click at [105, 412] on button "Track" at bounding box center [87, 397] width 37 height 30
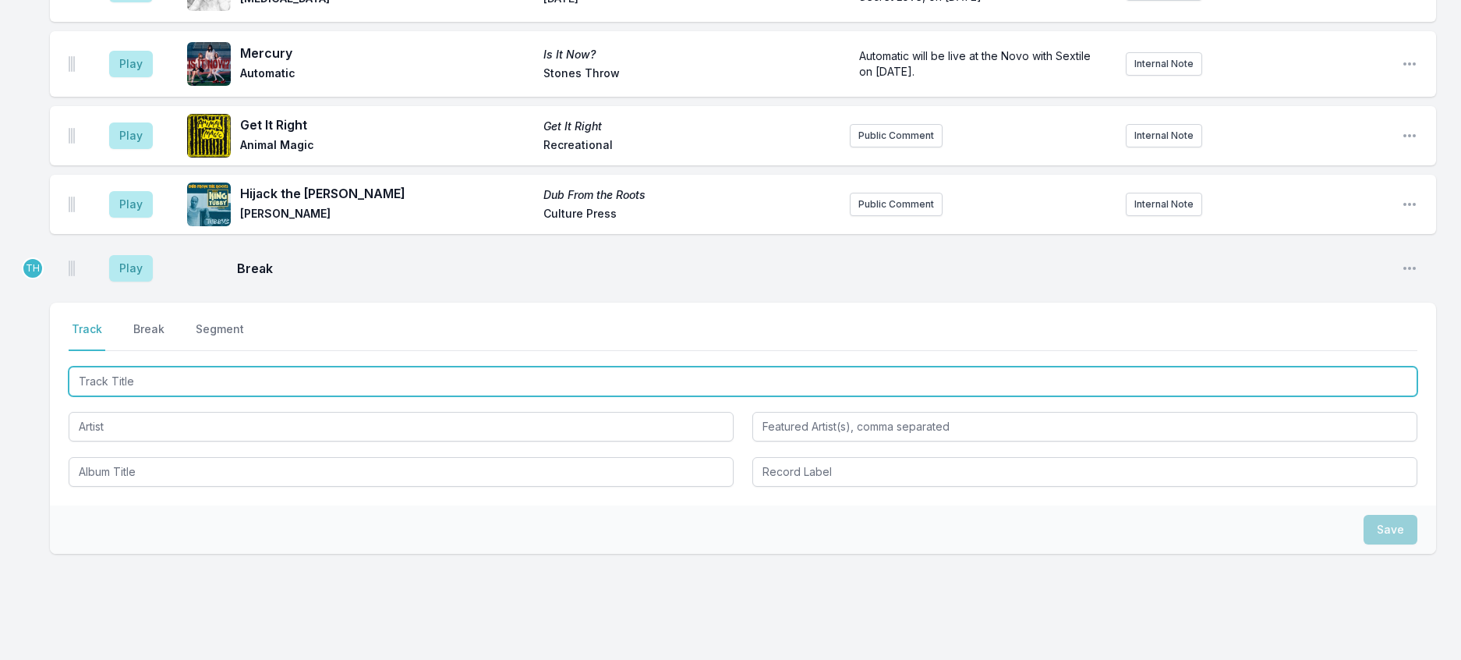
click at [144, 396] on input "Track Title" at bounding box center [743, 382] width 1349 height 30
type input "Defense"
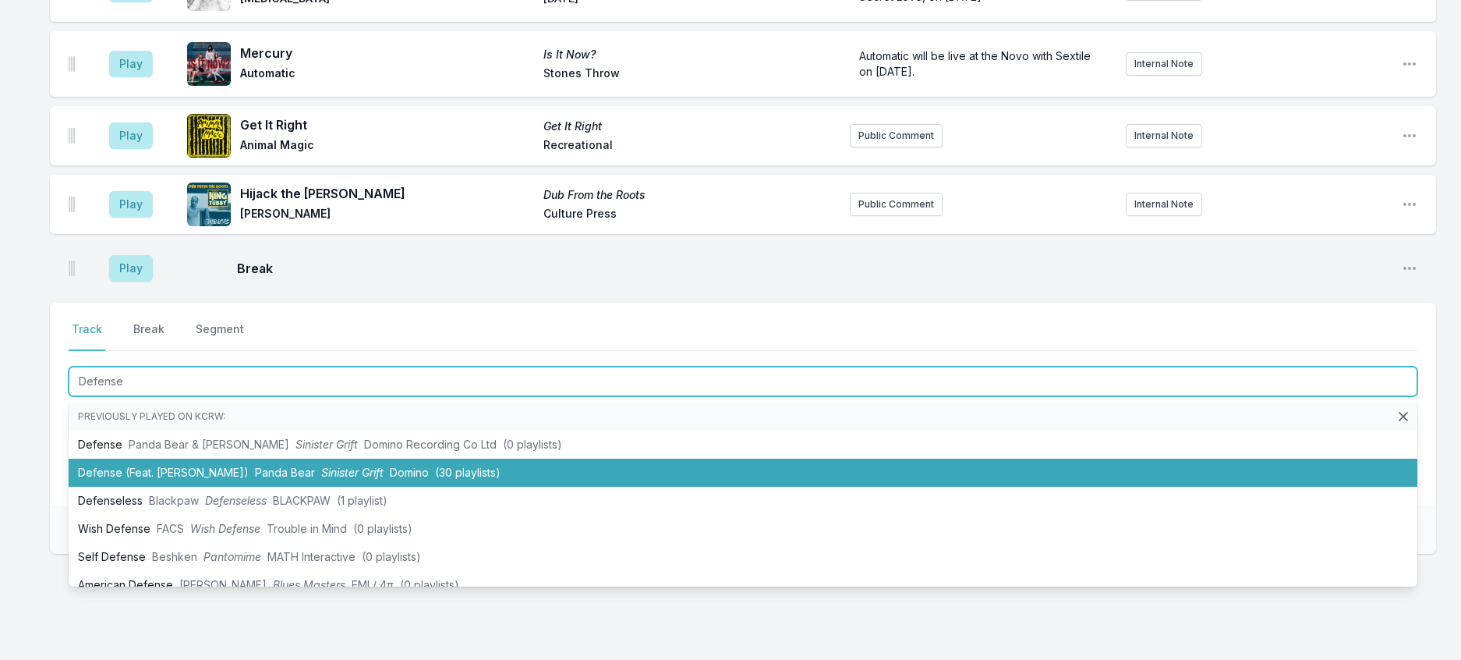
click at [371, 479] on span "Sinister Grift" at bounding box center [352, 472] width 62 height 13
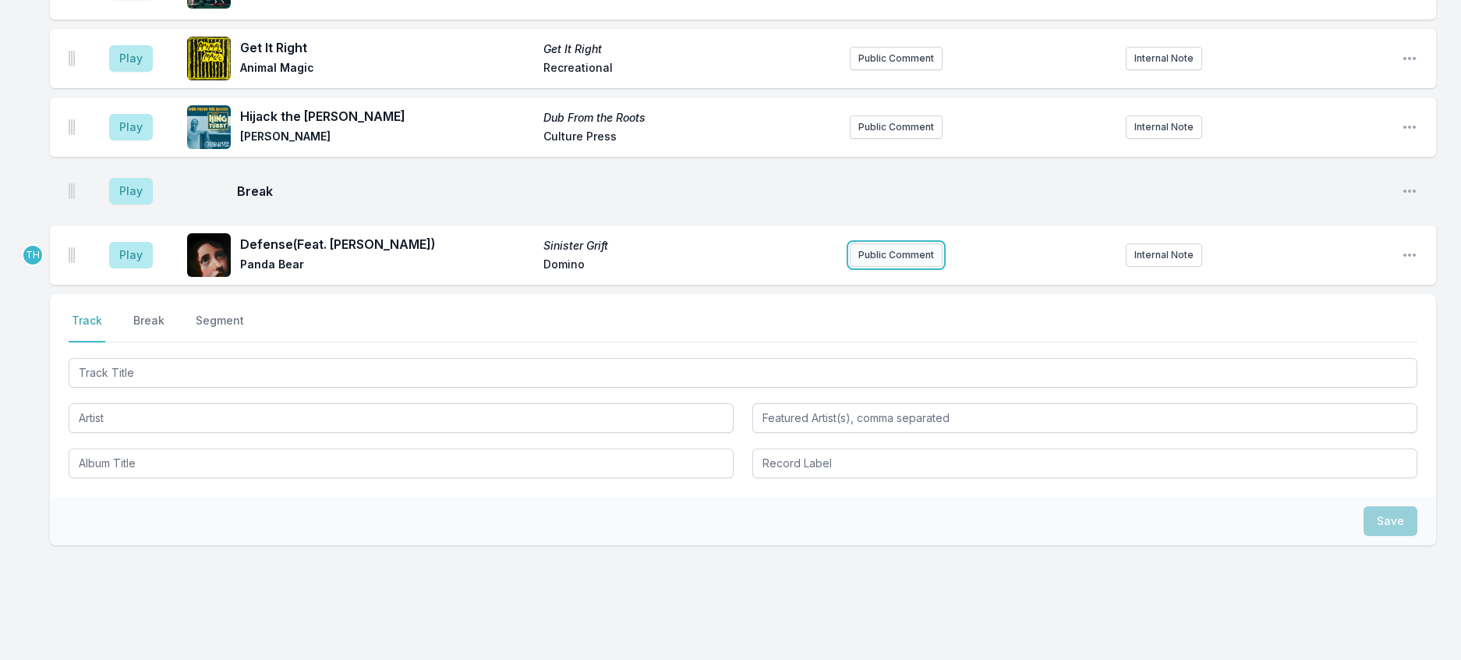
click at [870, 267] on button "Public Comment" at bounding box center [896, 254] width 93 height 23
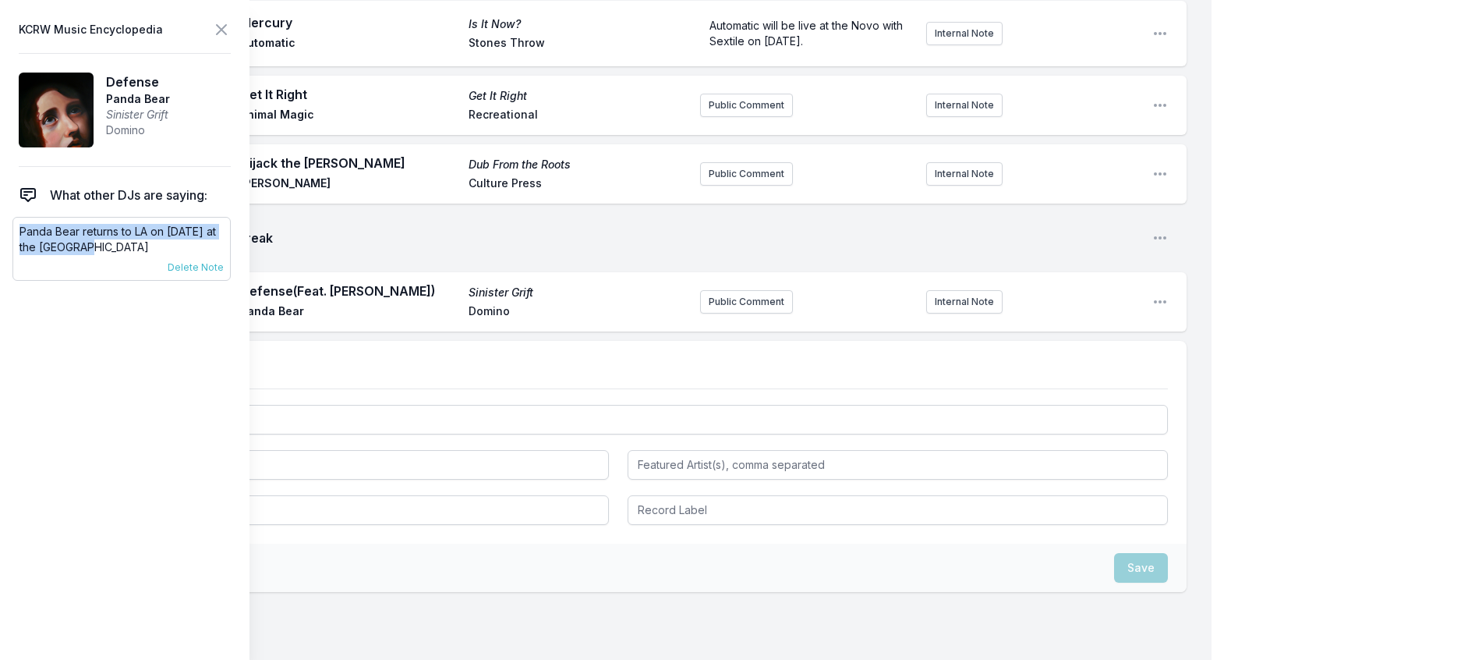
drag, startPoint x: 108, startPoint y: 278, endPoint x: 19, endPoint y: 266, distance: 90.4
click at [19, 266] on div "Panda Bear returns to LA on October 7 at the Fonda 6/3/25 Travis Holcombe Pinne…" at bounding box center [121, 249] width 218 height 64
copy p "Panda Bear returns to LA on October 7 at the Fonda"
click at [728, 314] on button "Public Comment" at bounding box center [746, 301] width 93 height 23
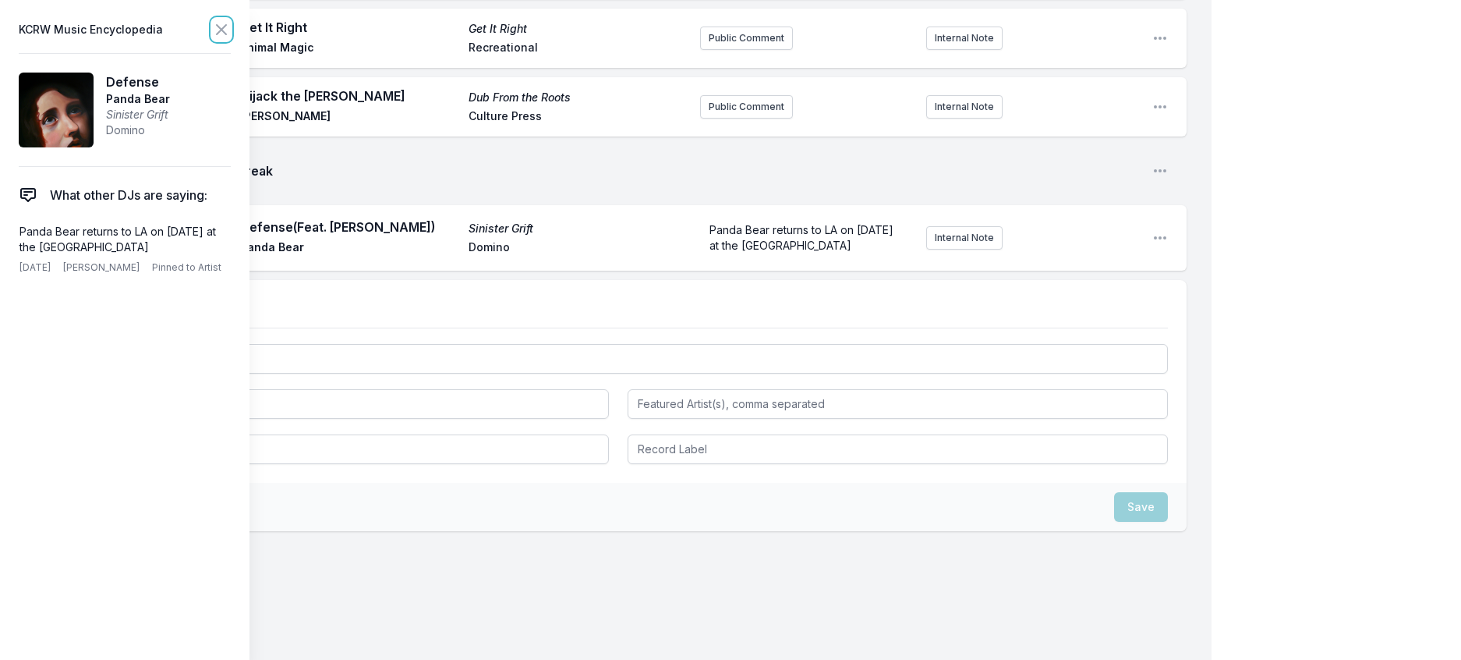
drag, startPoint x: 247, startPoint y: 34, endPoint x: 379, endPoint y: 144, distance: 171.6
click at [231, 34] on icon at bounding box center [221, 29] width 19 height 19
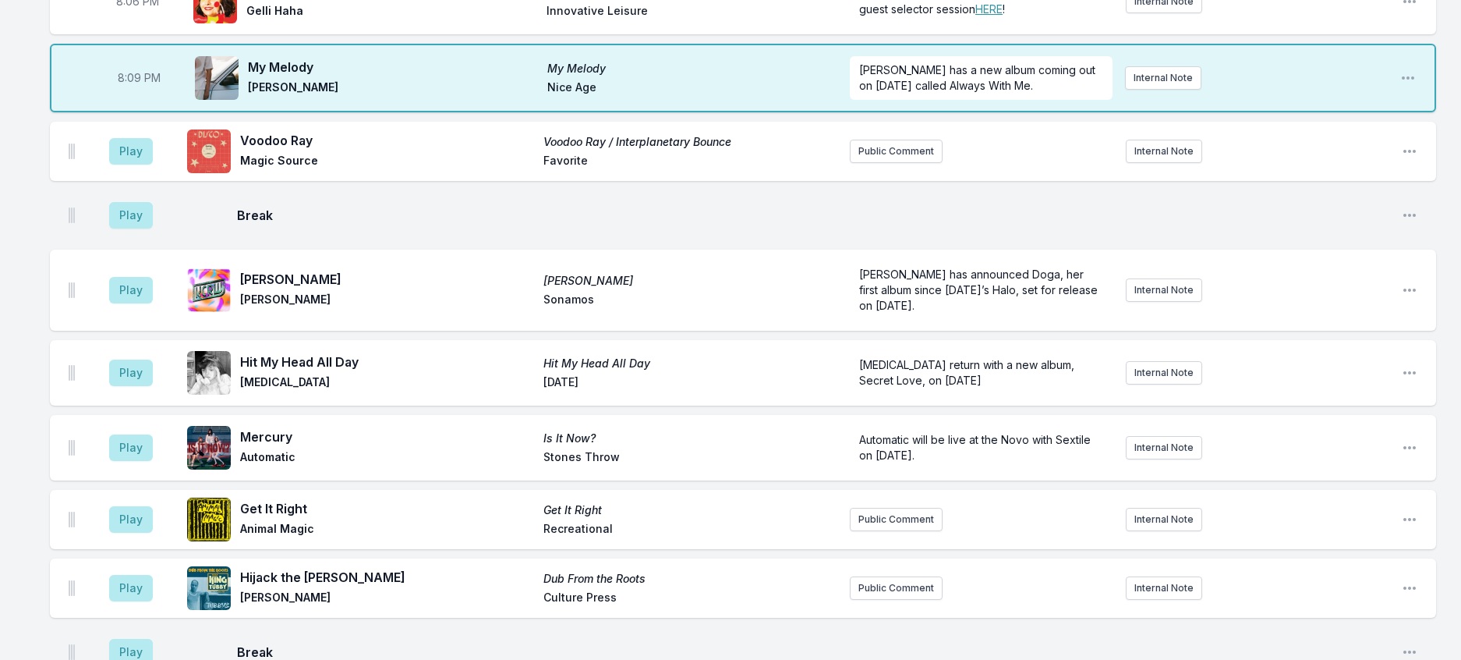
scroll to position [103, 0]
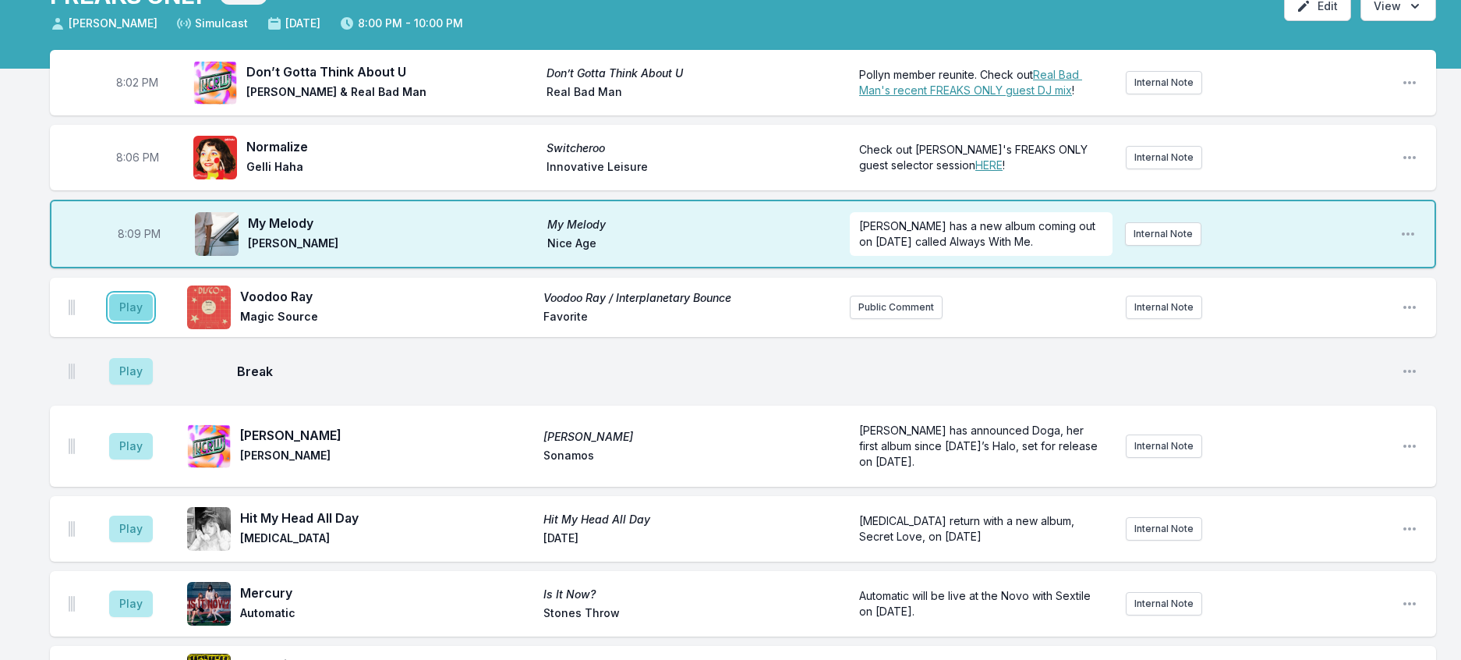
click at [147, 321] on button "Play" at bounding box center [131, 307] width 44 height 27
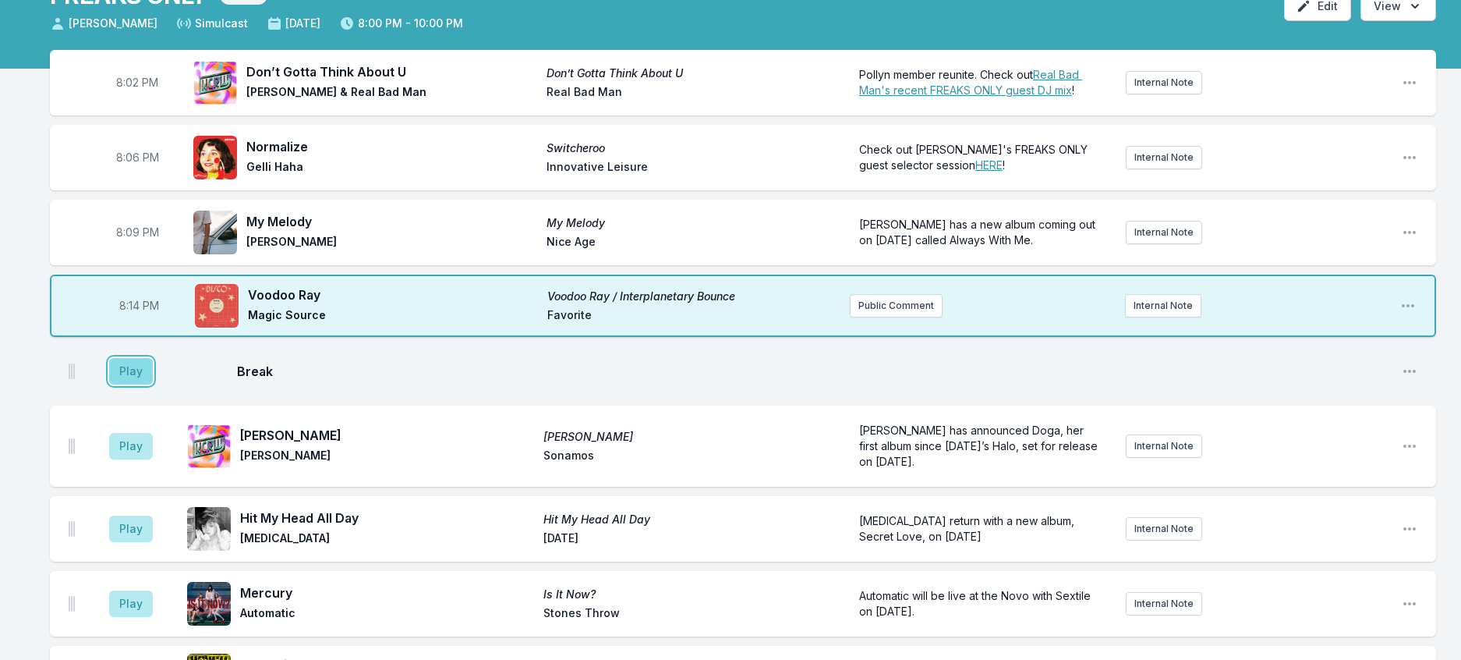
click at [142, 384] on button "Play" at bounding box center [131, 371] width 44 height 27
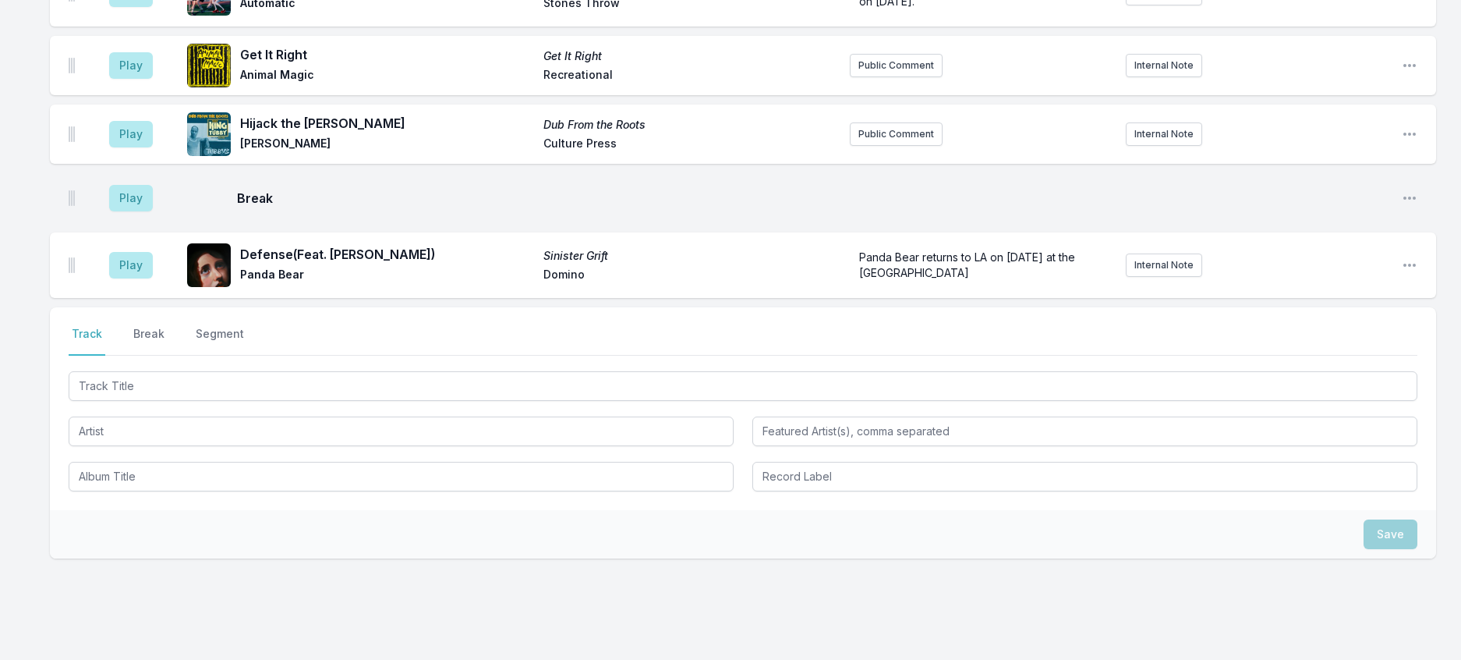
scroll to position [727, 0]
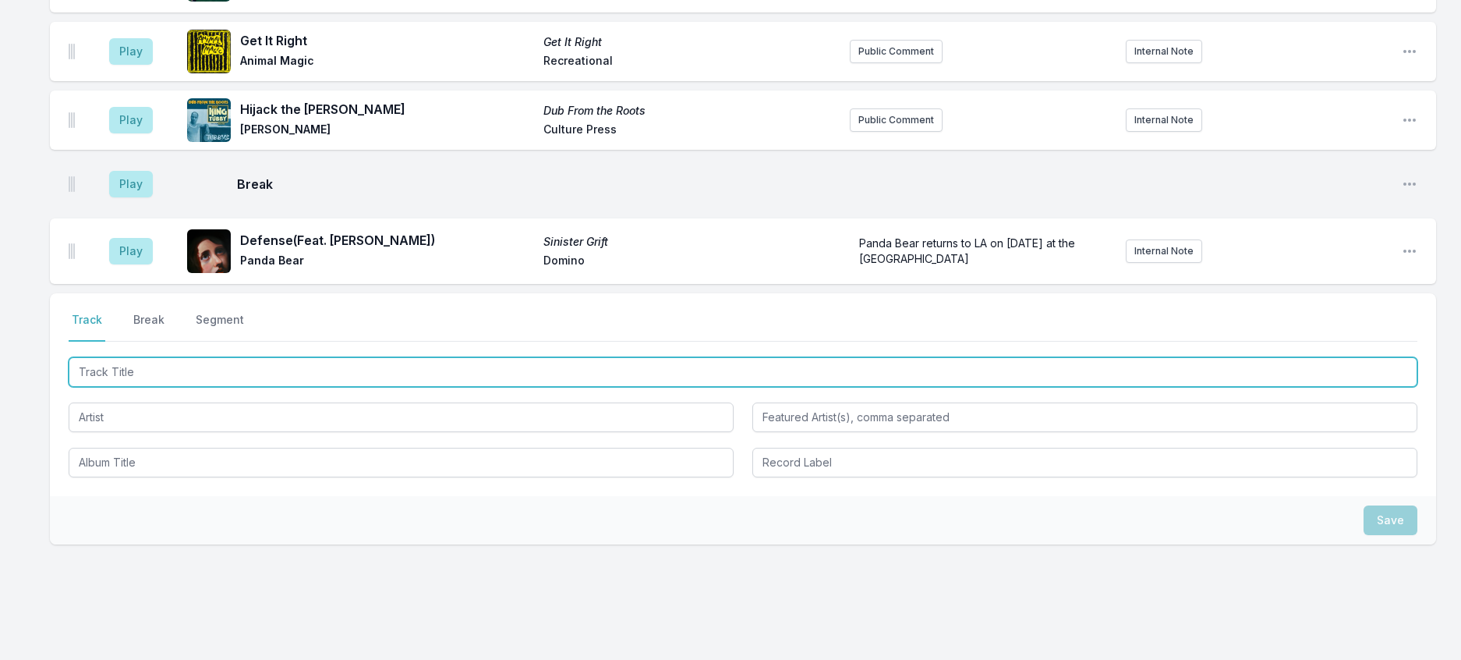
click at [188, 387] on input "Track Title" at bounding box center [743, 372] width 1349 height 30
type input "All About Me"
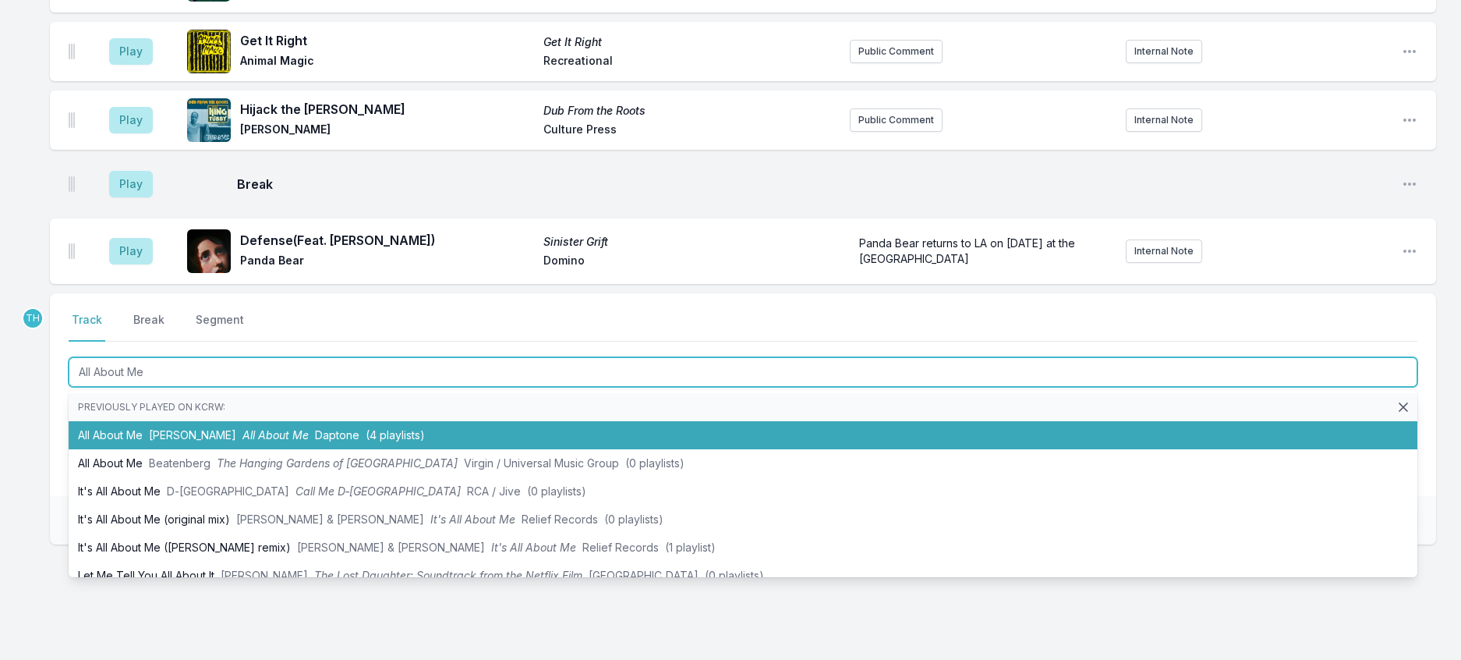
click at [243, 449] on li "All About Me Jalen Ngonda All About Me Daptone (4 playlists)" at bounding box center [743, 435] width 1349 height 28
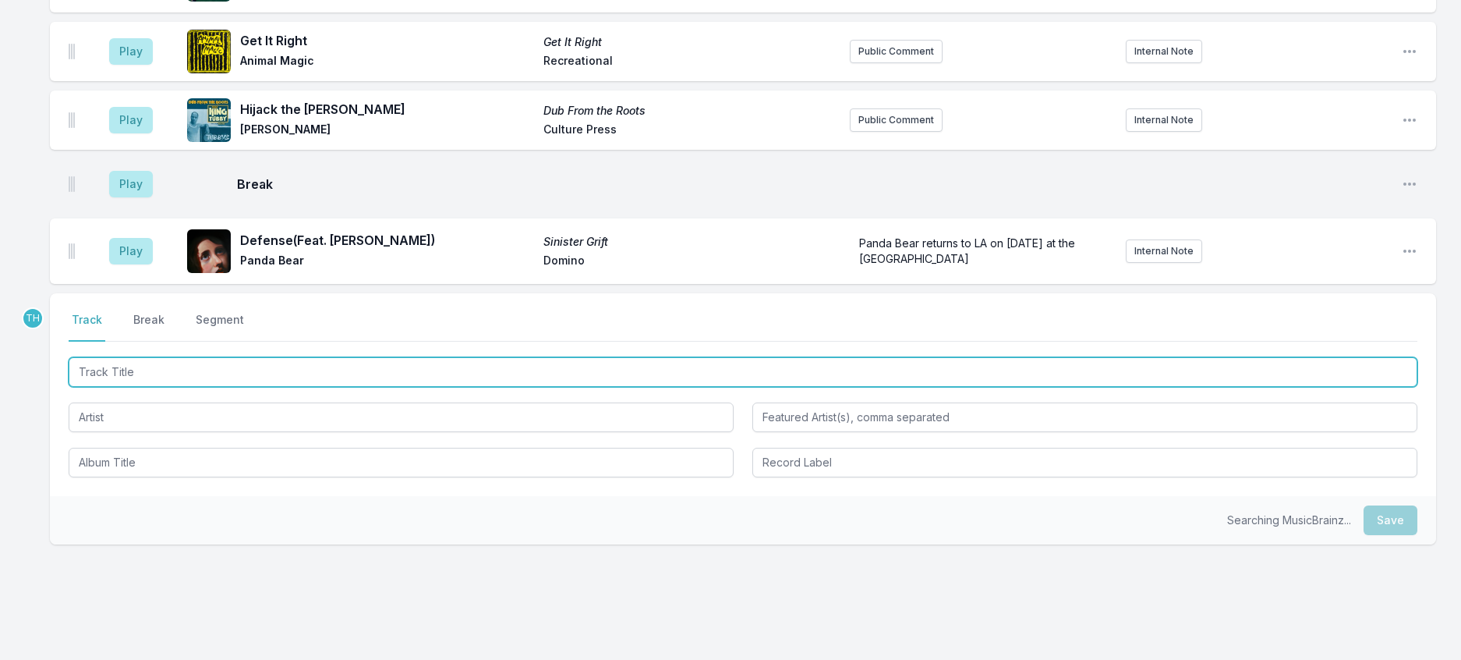
scroll to position [804, 0]
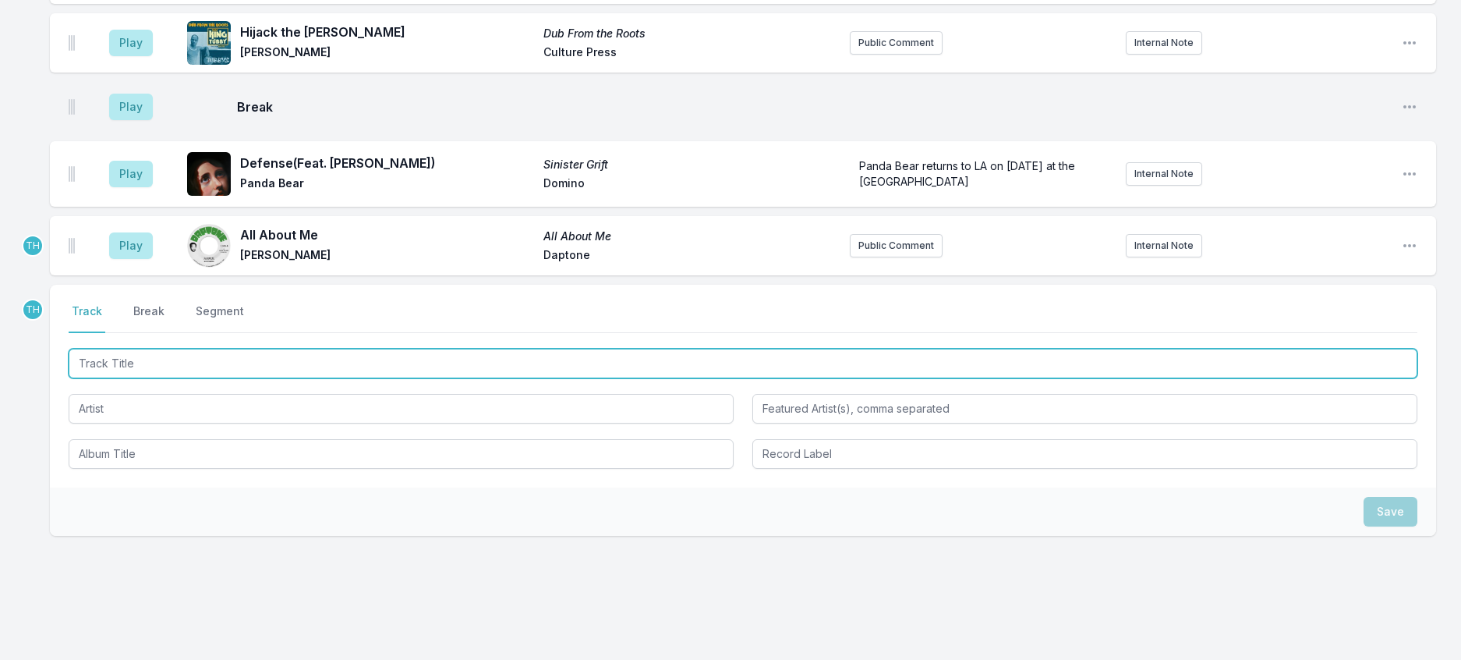
click at [314, 378] on input "Track Title" at bounding box center [743, 364] width 1349 height 30
type input "Lazer beam"
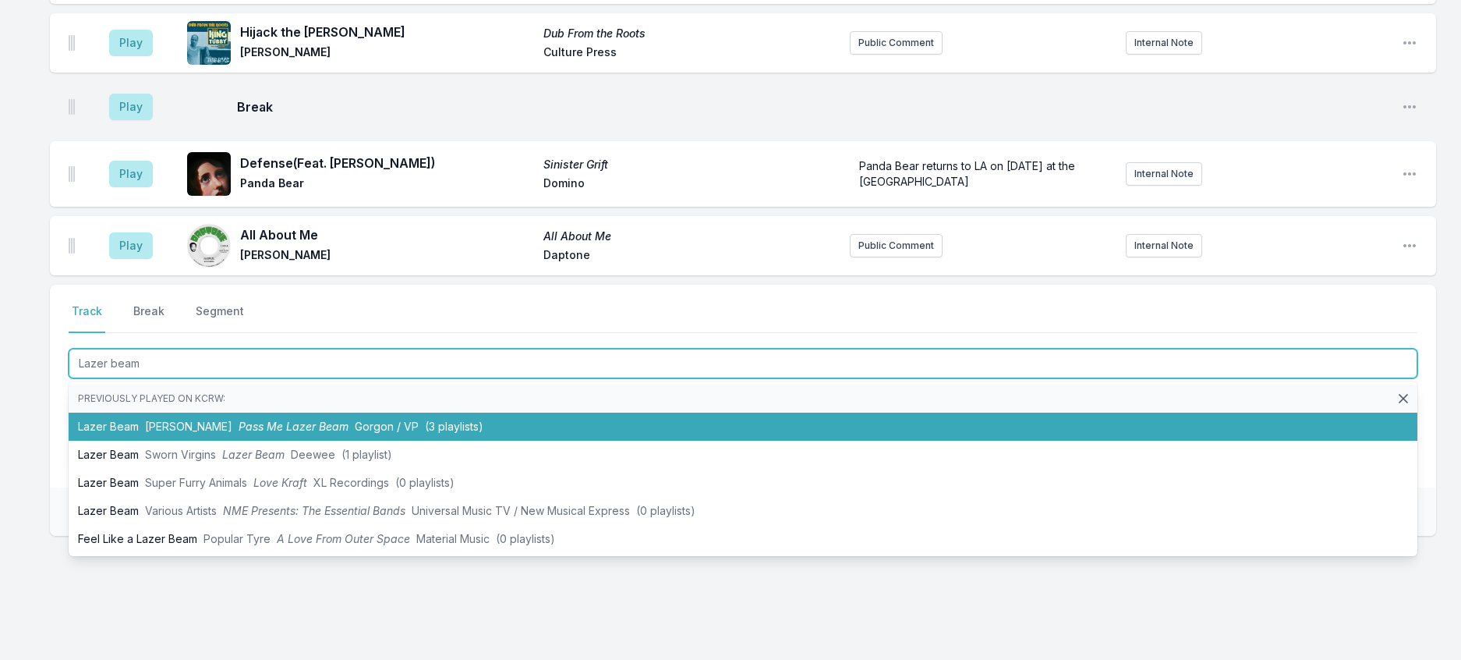
click at [301, 441] on li "Lazer Beam Don Carlos Pass Me Lazer Beam Gorgon / VP (3 playlists)" at bounding box center [743, 427] width 1349 height 28
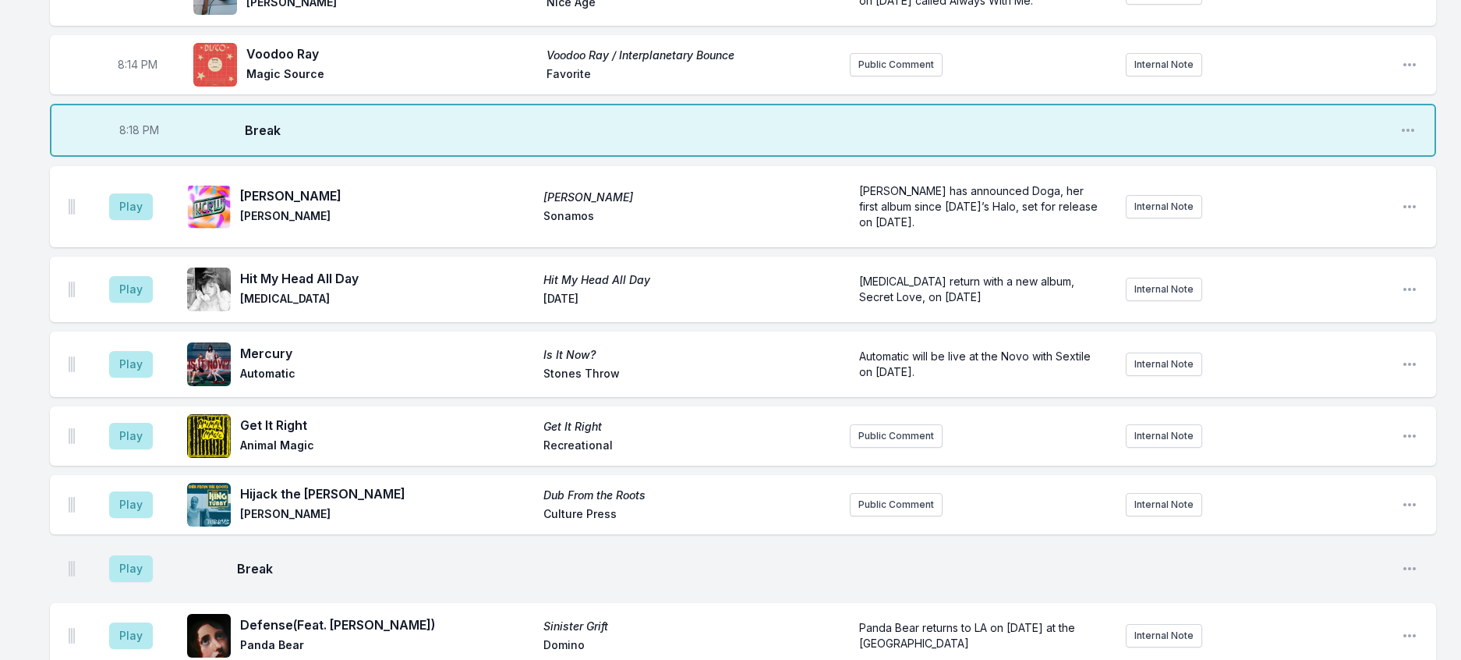
scroll to position [257, 0]
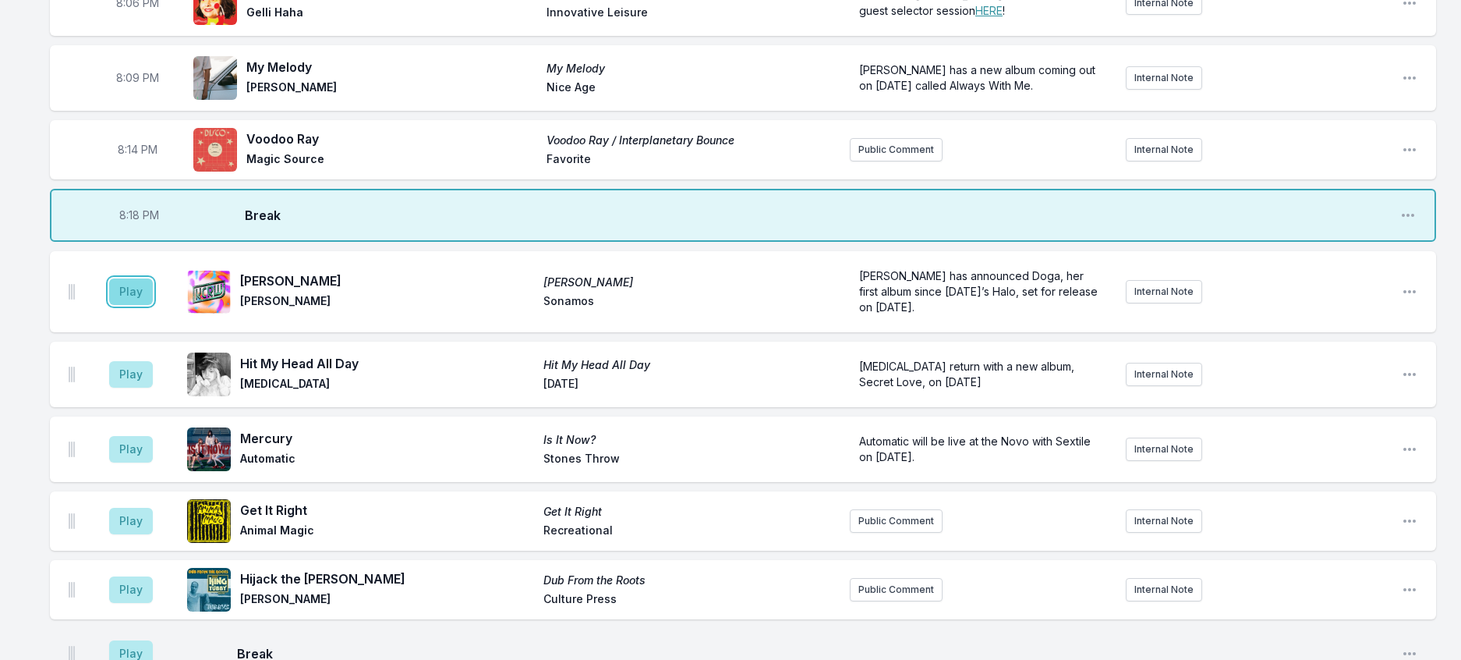
click at [143, 305] on button "Play" at bounding box center [131, 291] width 44 height 27
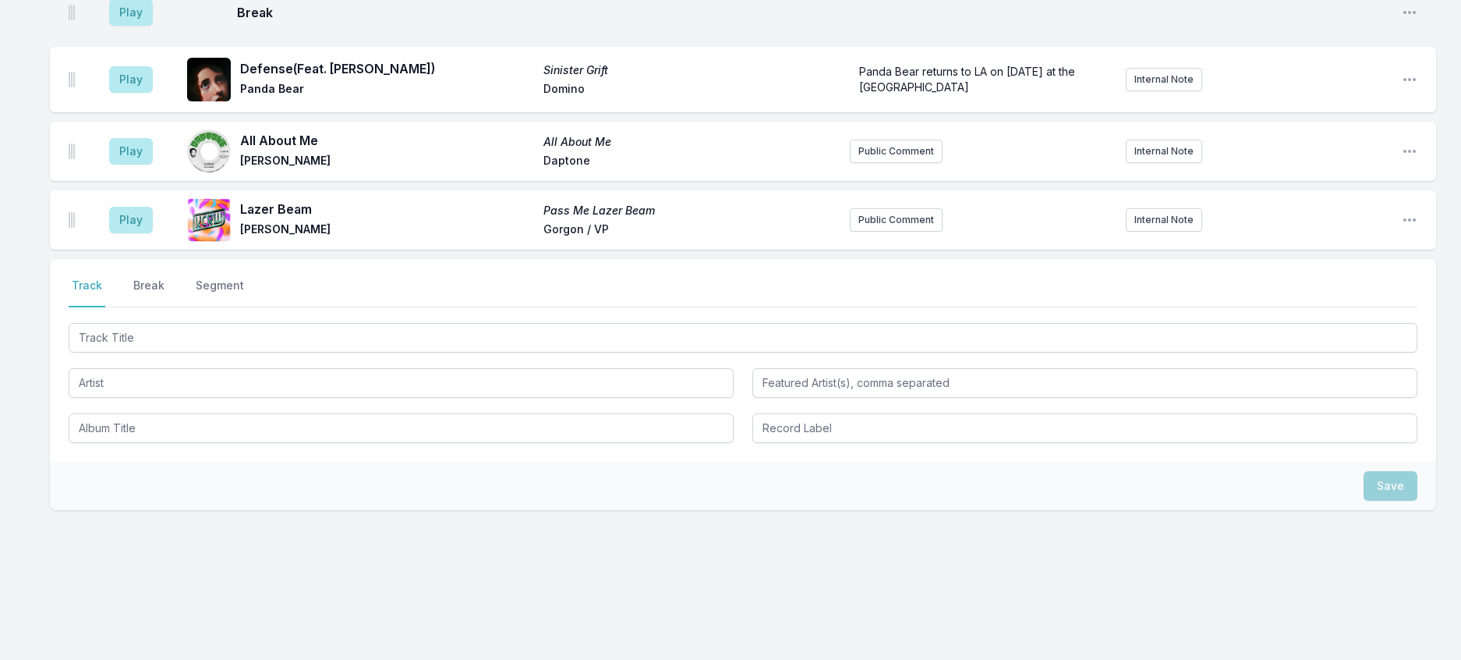
scroll to position [1037, 0]
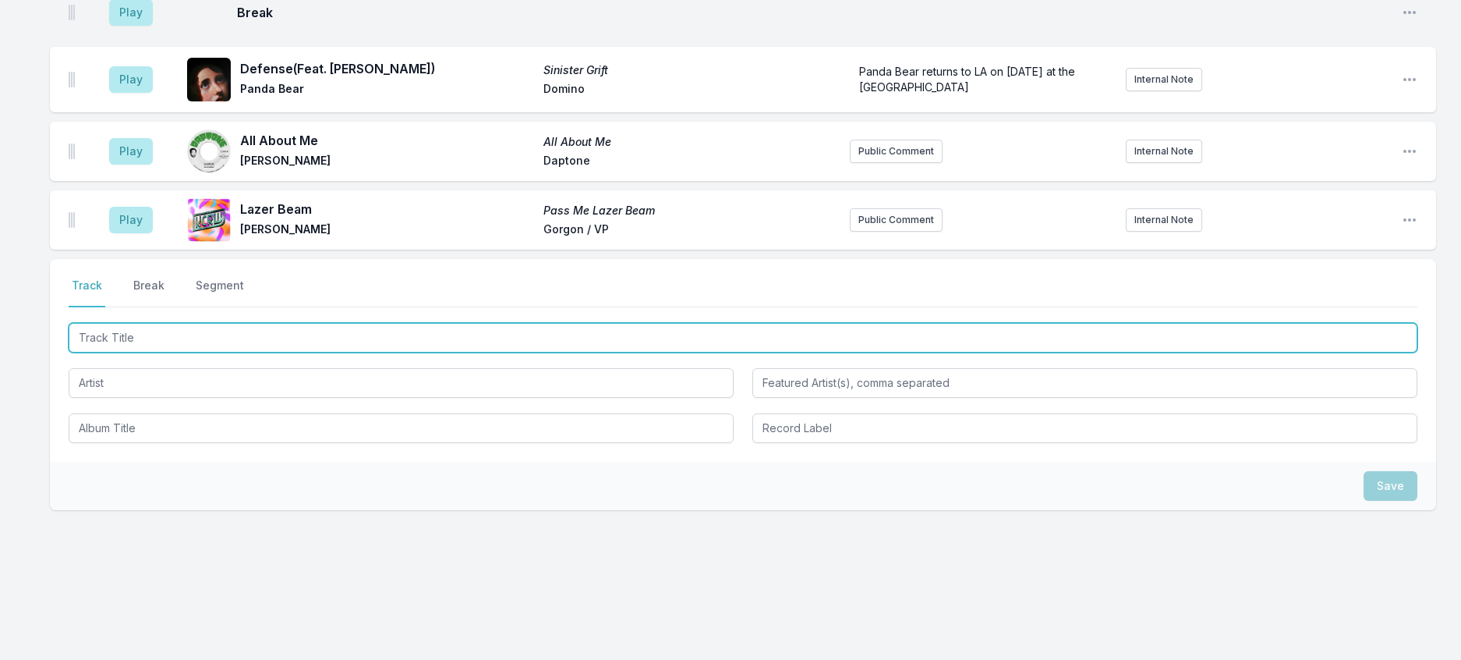
click at [285, 342] on input "Track Title" at bounding box center [743, 338] width 1349 height 30
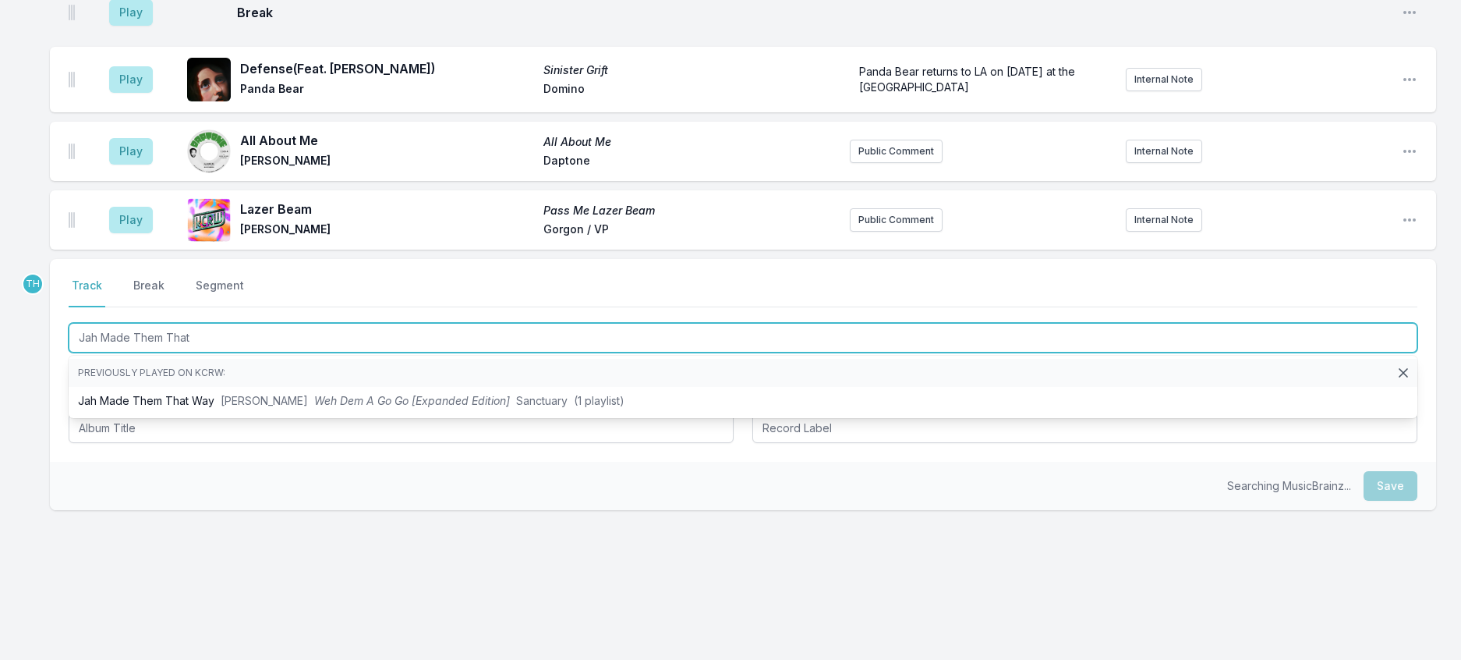
type input "Jah Made Them That"
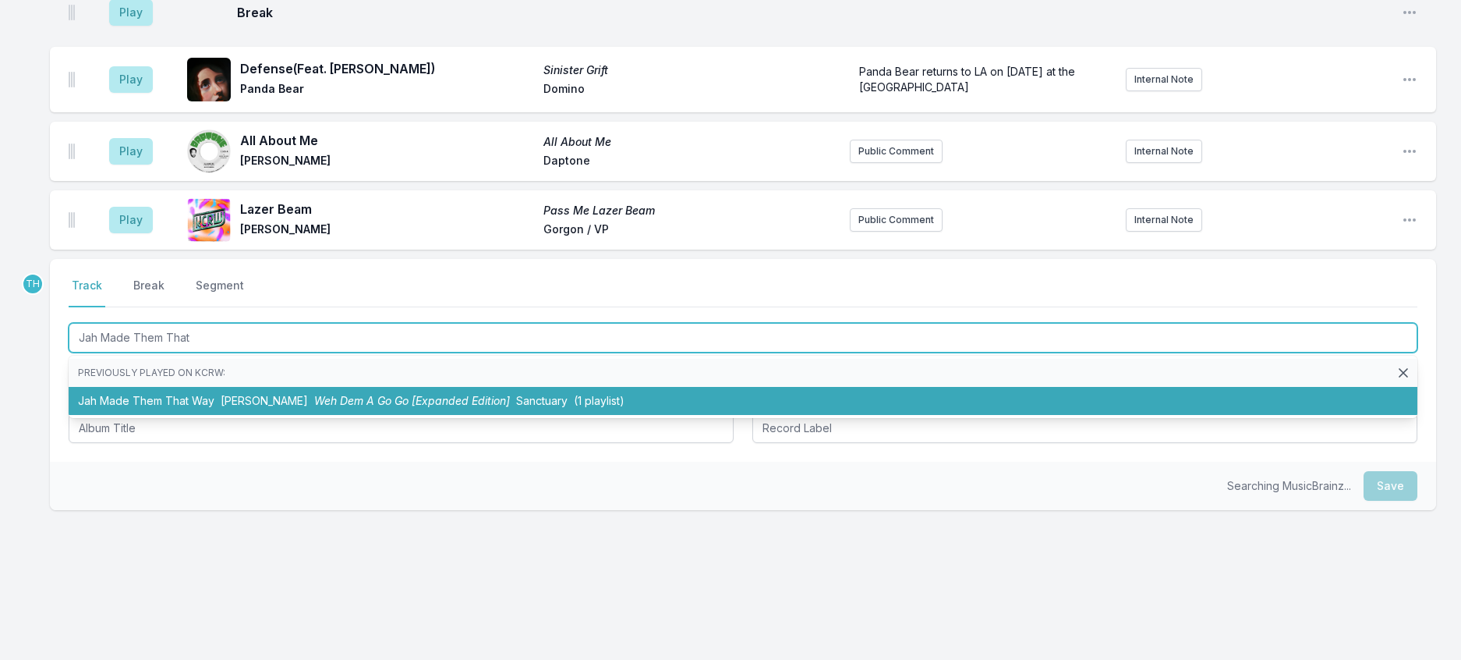
click at [392, 415] on li "Jah Made Them That Way Cocoa Tea Weh Dem A Go Go [Expanded Edition] Sanctuary (…" at bounding box center [743, 401] width 1349 height 28
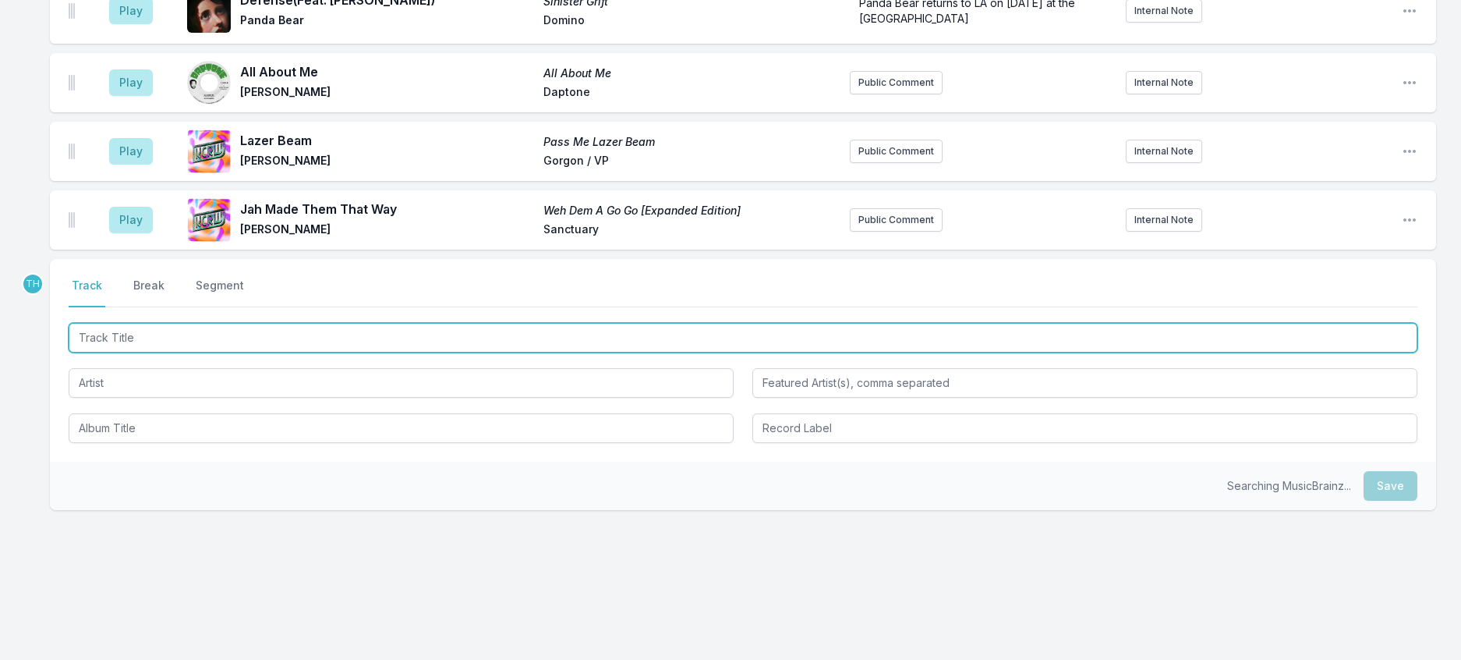
scroll to position [1114, 0]
click at [390, 349] on input "Track Title" at bounding box center [743, 338] width 1349 height 30
type input "Wilmot"
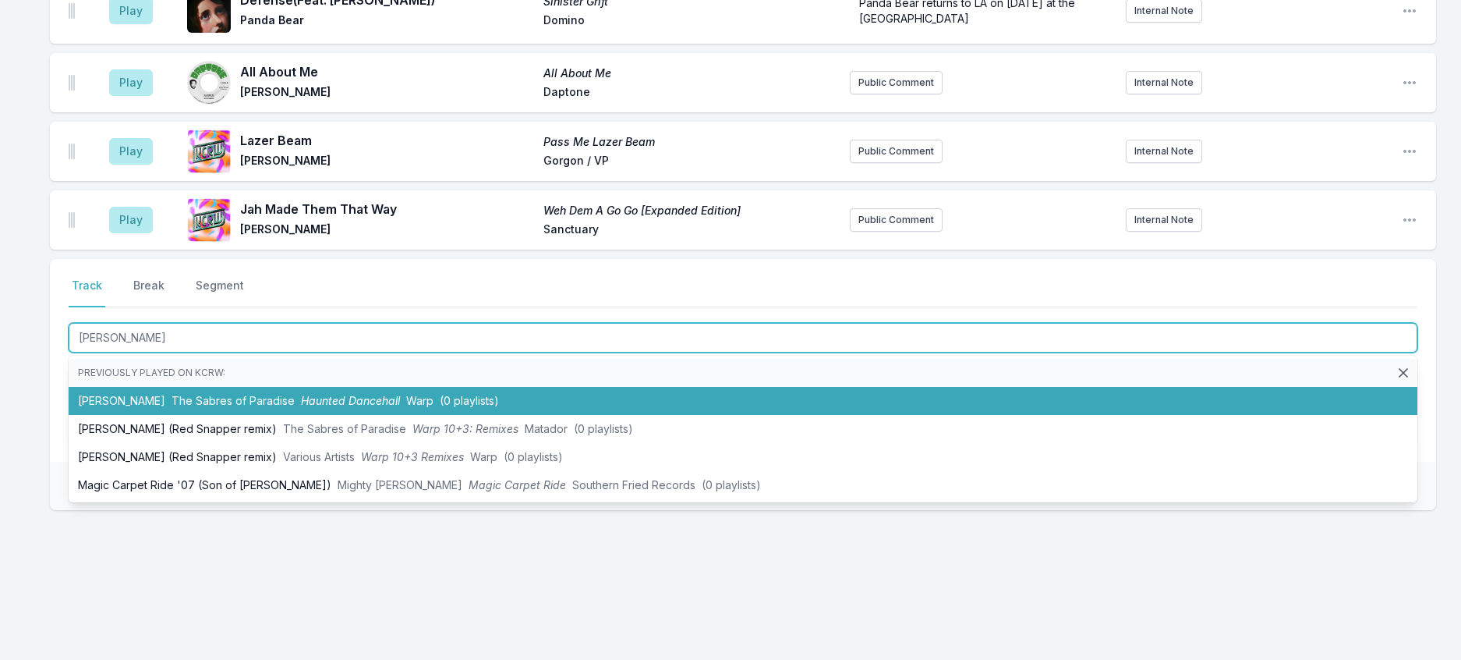
click at [406, 413] on li "Wilmot The Sabres of Paradise Haunted Dancehall Warp (0 playlists)" at bounding box center [743, 401] width 1349 height 28
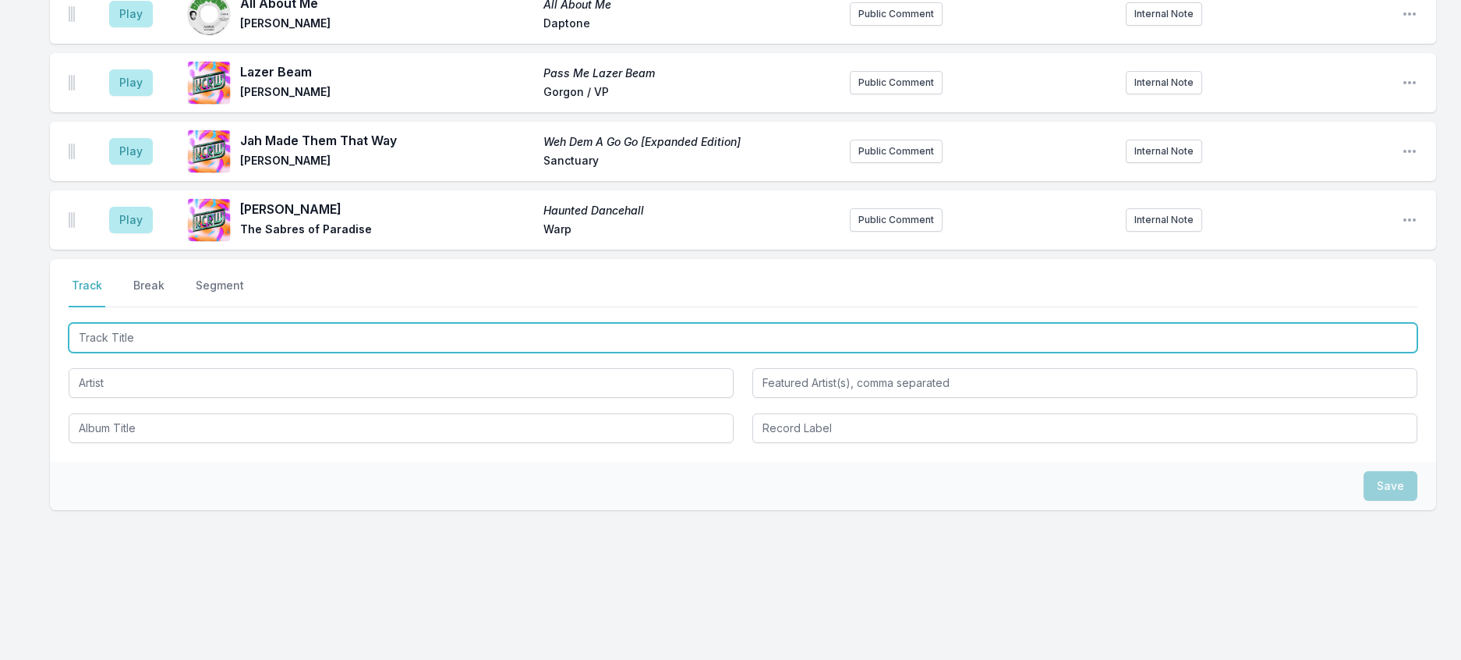
scroll to position [1192, 0]
click at [481, 353] on input "Track Title" at bounding box center [743, 338] width 1349 height 30
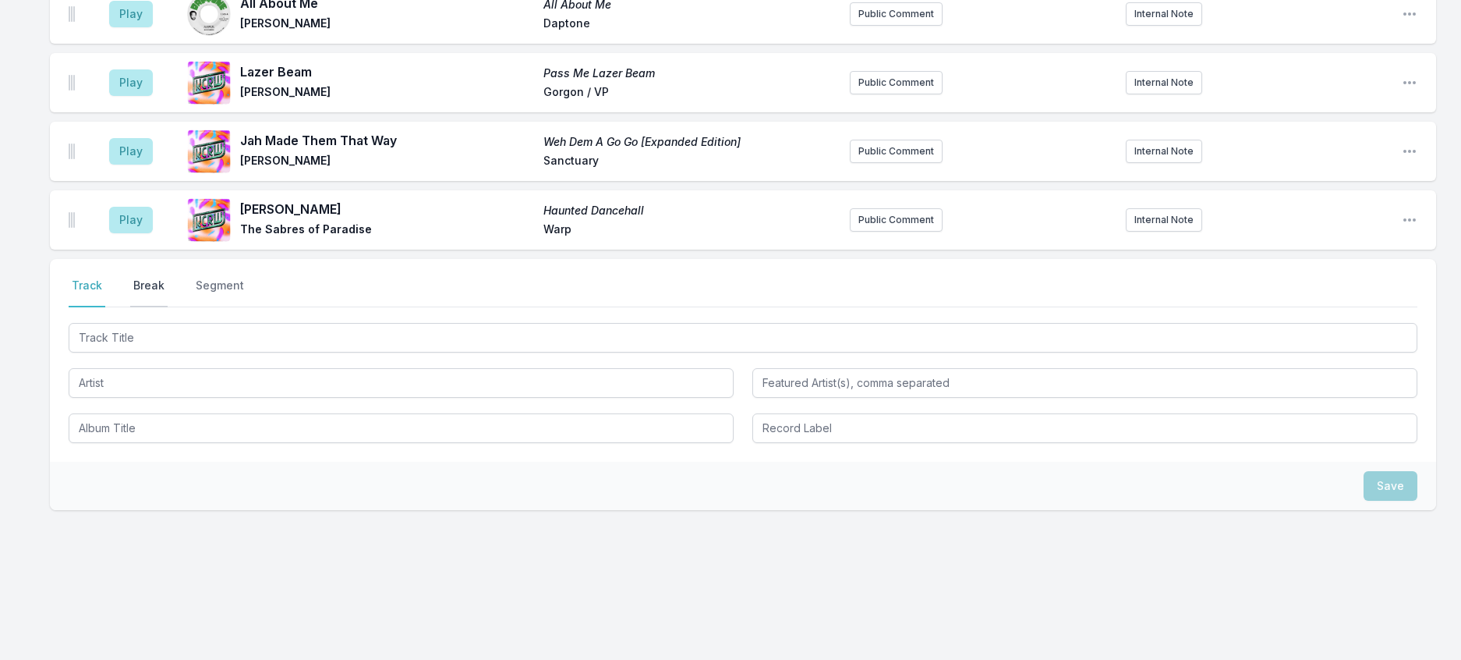
click at [168, 290] on button "Break" at bounding box center [148, 293] width 37 height 30
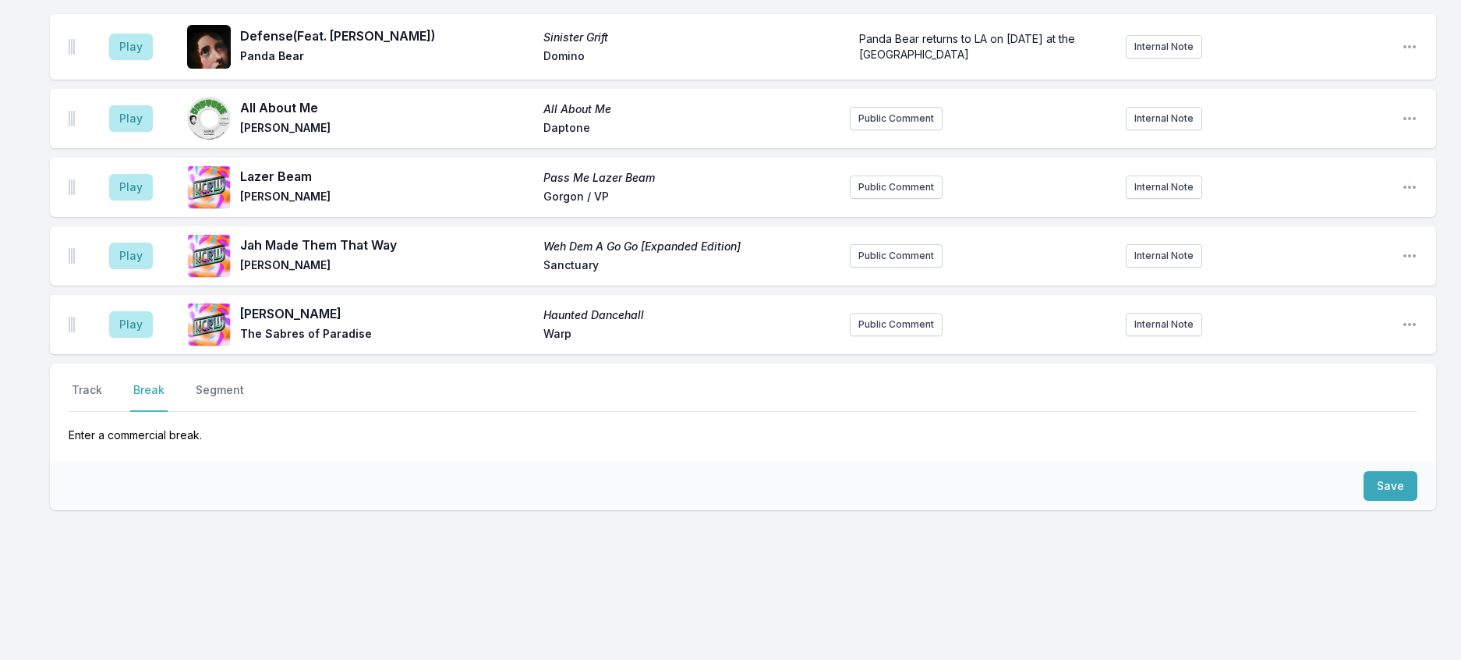
scroll to position [1129, 0]
click at [1393, 462] on div "Save" at bounding box center [743, 486] width 1387 height 48
click at [1388, 471] on button "Save" at bounding box center [1391, 486] width 54 height 30
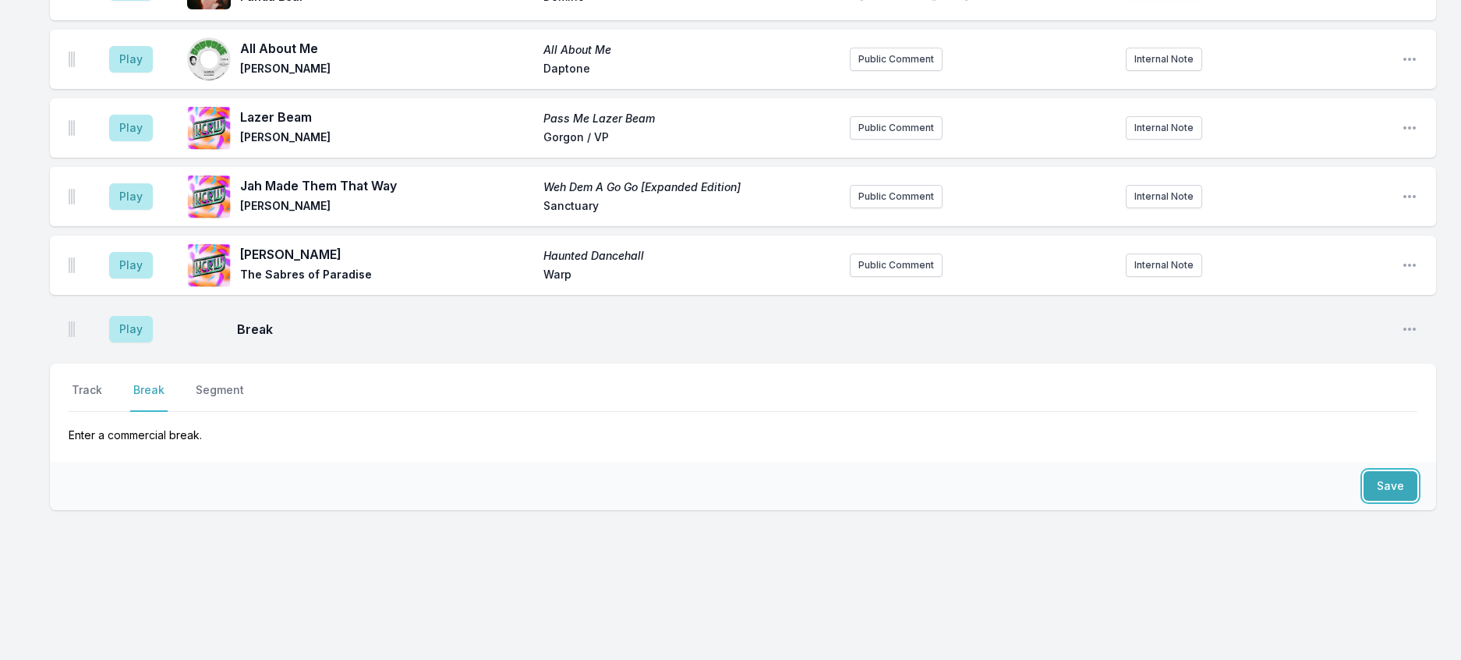
scroll to position [1196, 0]
click at [105, 382] on button "Track" at bounding box center [87, 397] width 37 height 30
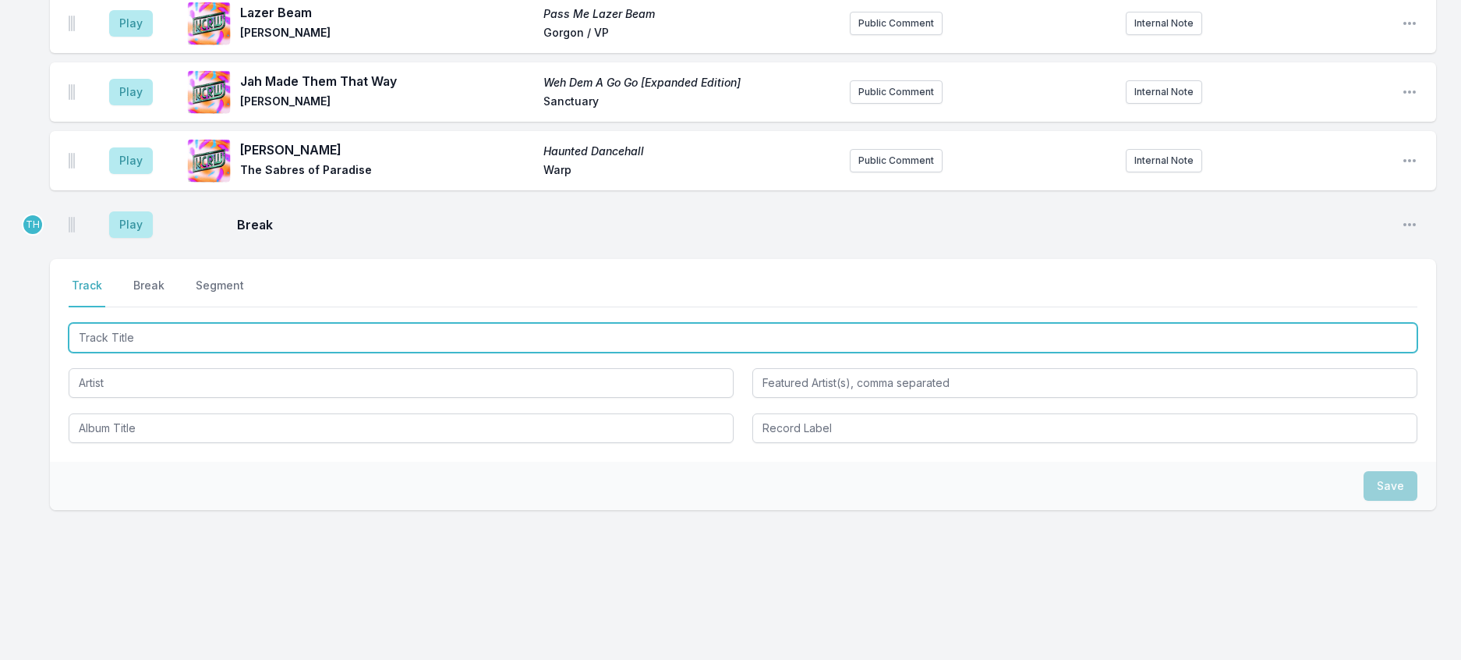
drag, startPoint x: 163, startPoint y: 437, endPoint x: 165, endPoint y: 423, distance: 13.3
click at [165, 433] on div at bounding box center [743, 381] width 1349 height 123
type input "Seat In The Kingdom"
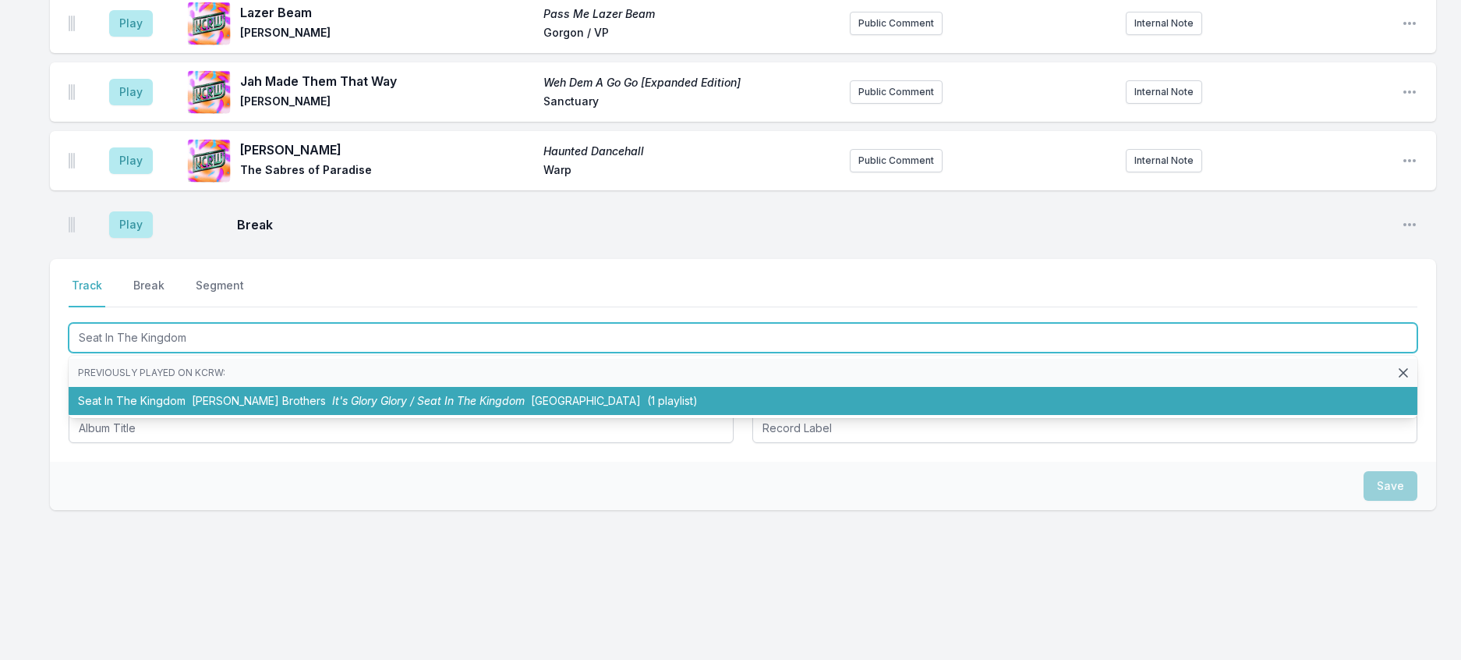
click at [377, 407] on span "It's Glory Glory / Seat In The Kingdom" at bounding box center [428, 400] width 193 height 13
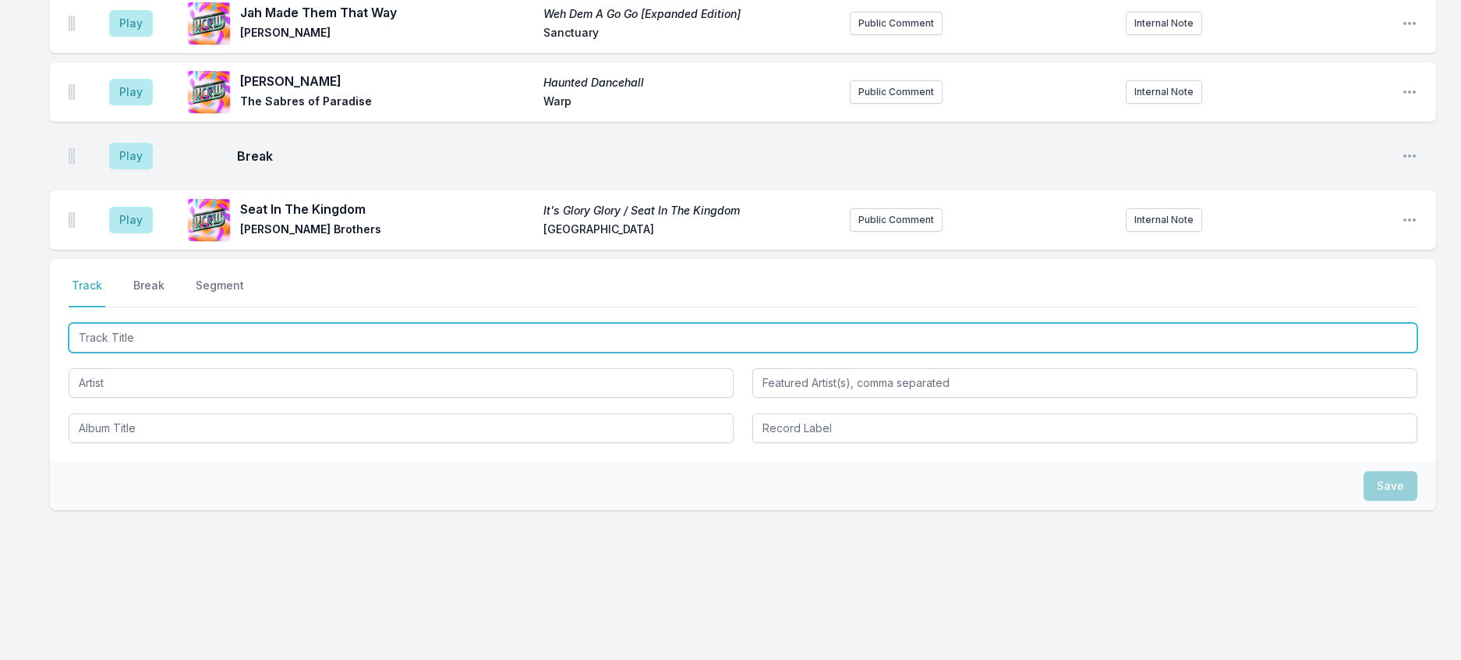
scroll to position [1274, 0]
click at [435, 353] on input "Track Title" at bounding box center [743, 338] width 1349 height 30
type input "Bat macumb"
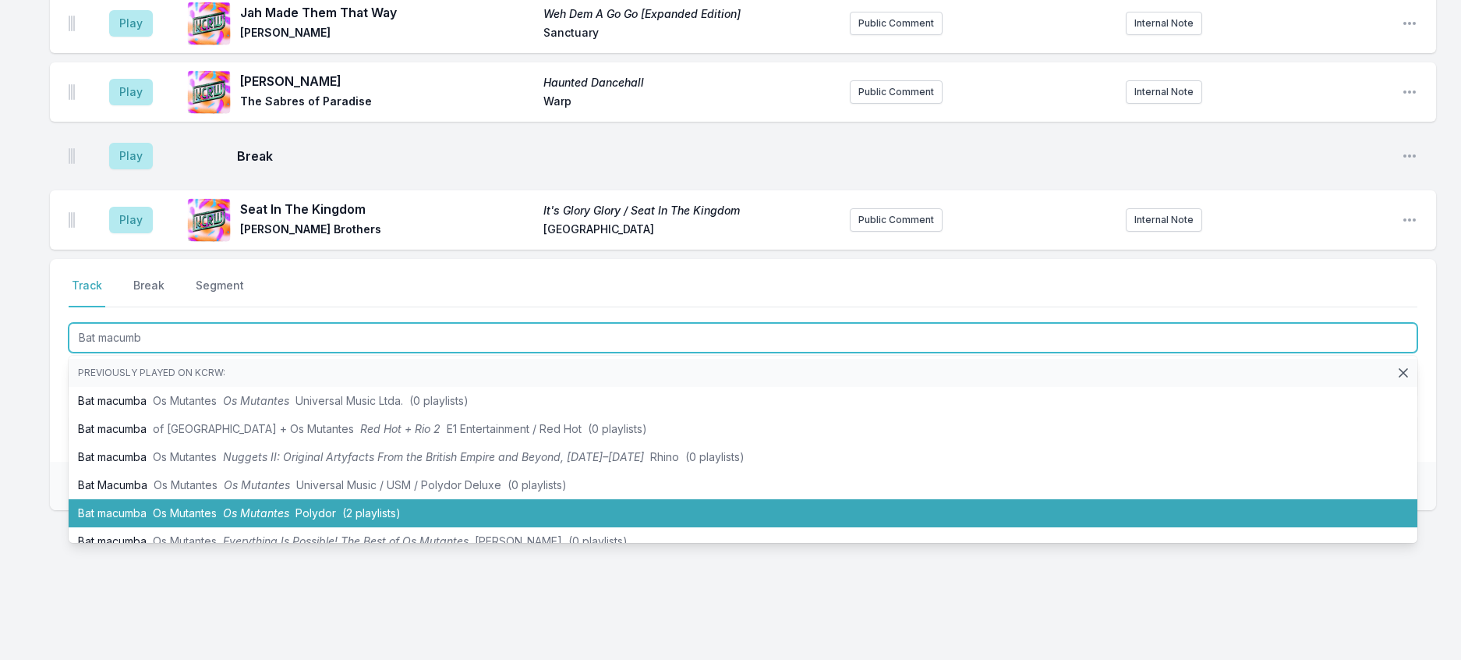
click at [401, 519] on span "(2 playlists)" at bounding box center [371, 512] width 58 height 13
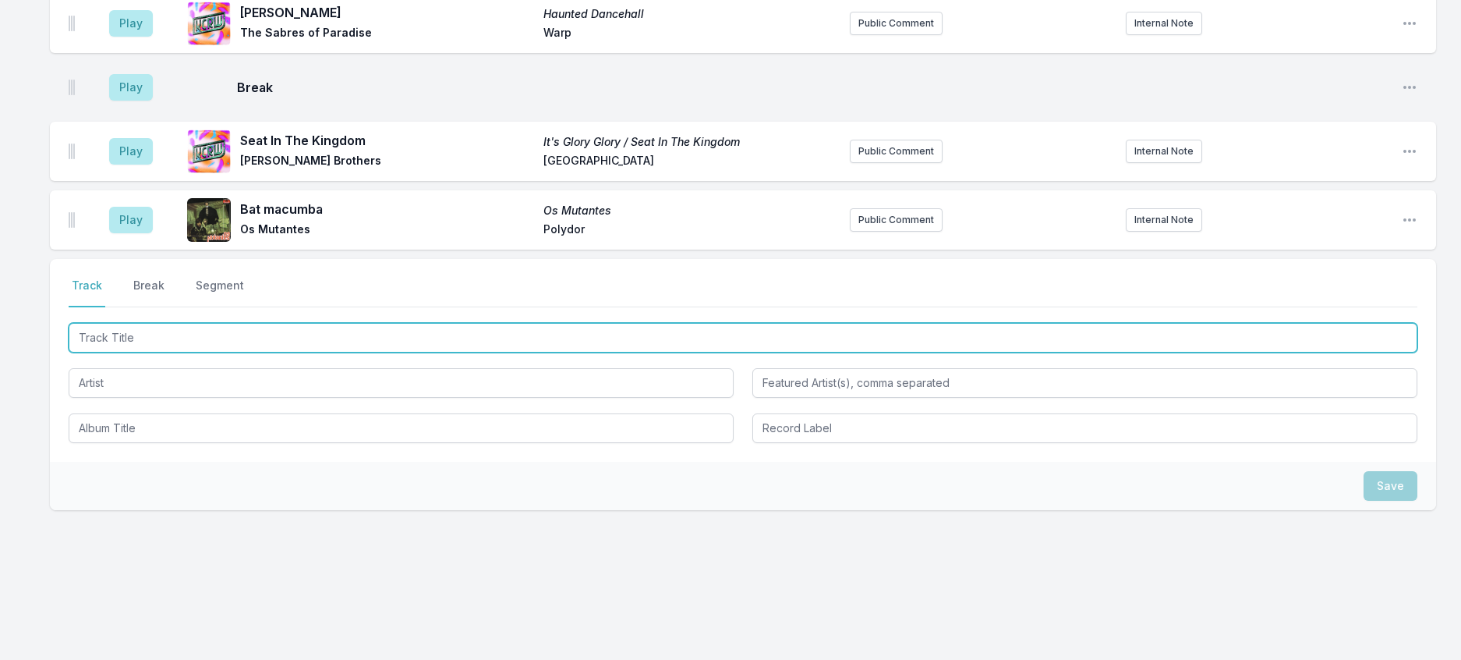
scroll to position [1351, 0]
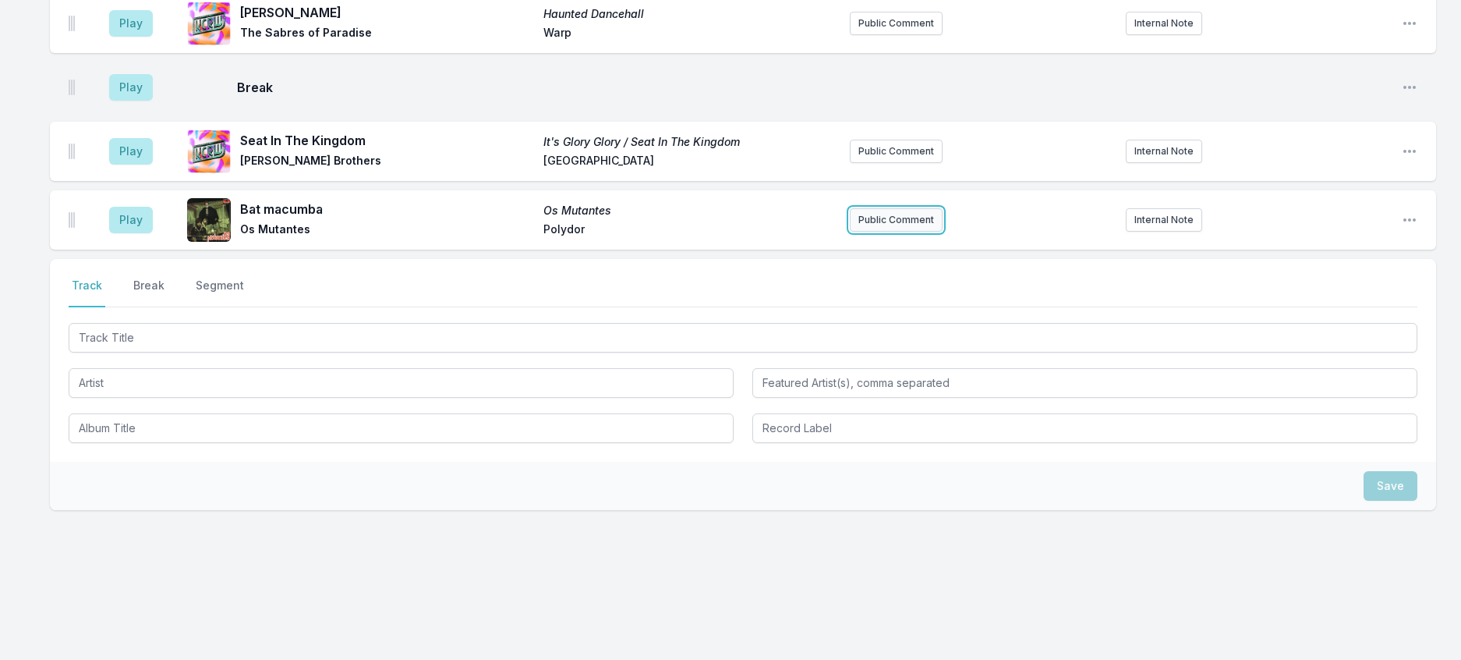
click at [877, 232] on button "Public Comment" at bounding box center [896, 219] width 93 height 23
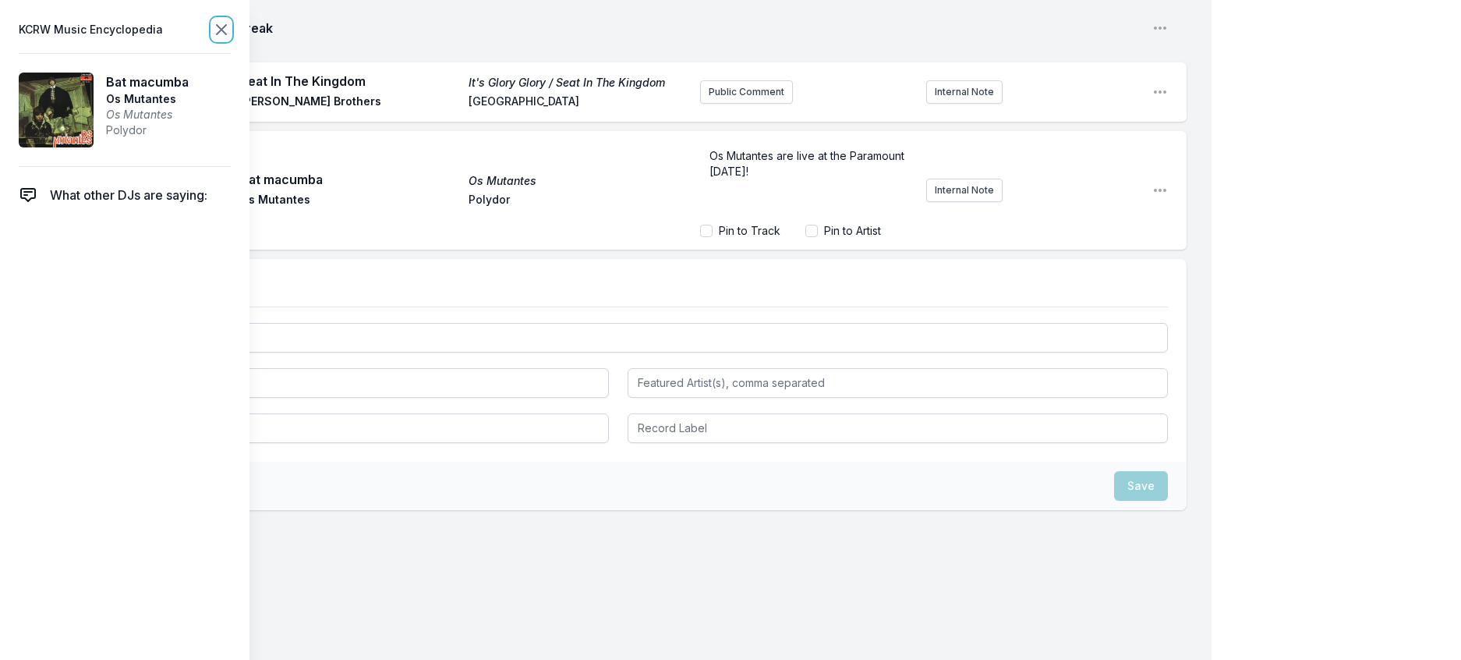
click at [226, 34] on icon at bounding box center [221, 29] width 9 height 9
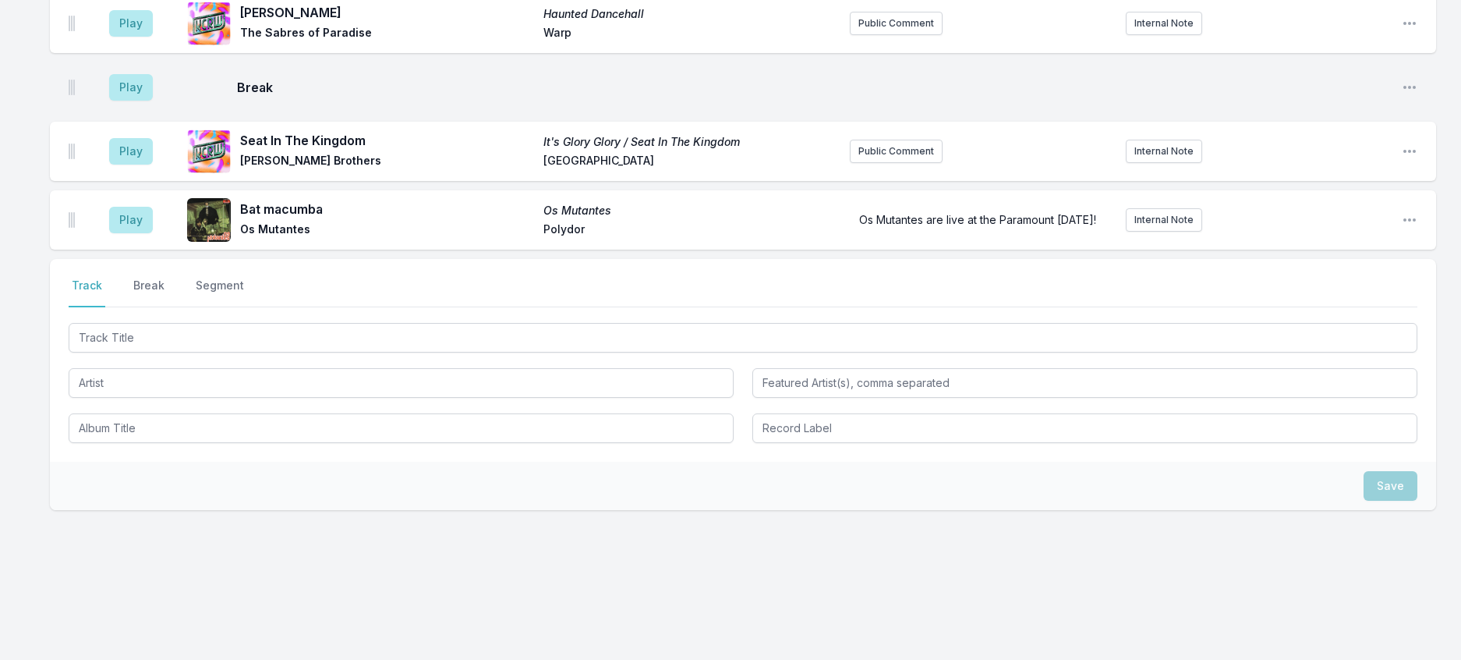
scroll to position [1358, 0]
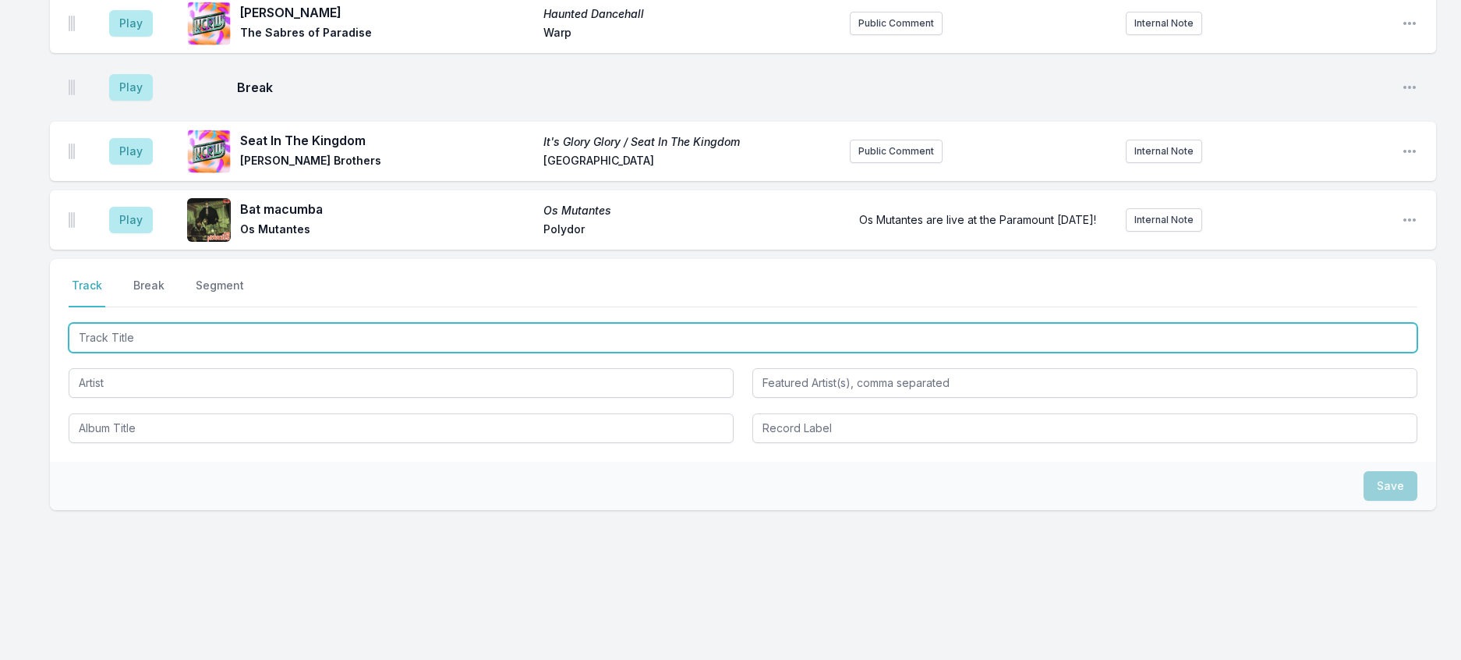
click at [289, 353] on input "Track Title" at bounding box center [743, 338] width 1349 height 30
type input "k"
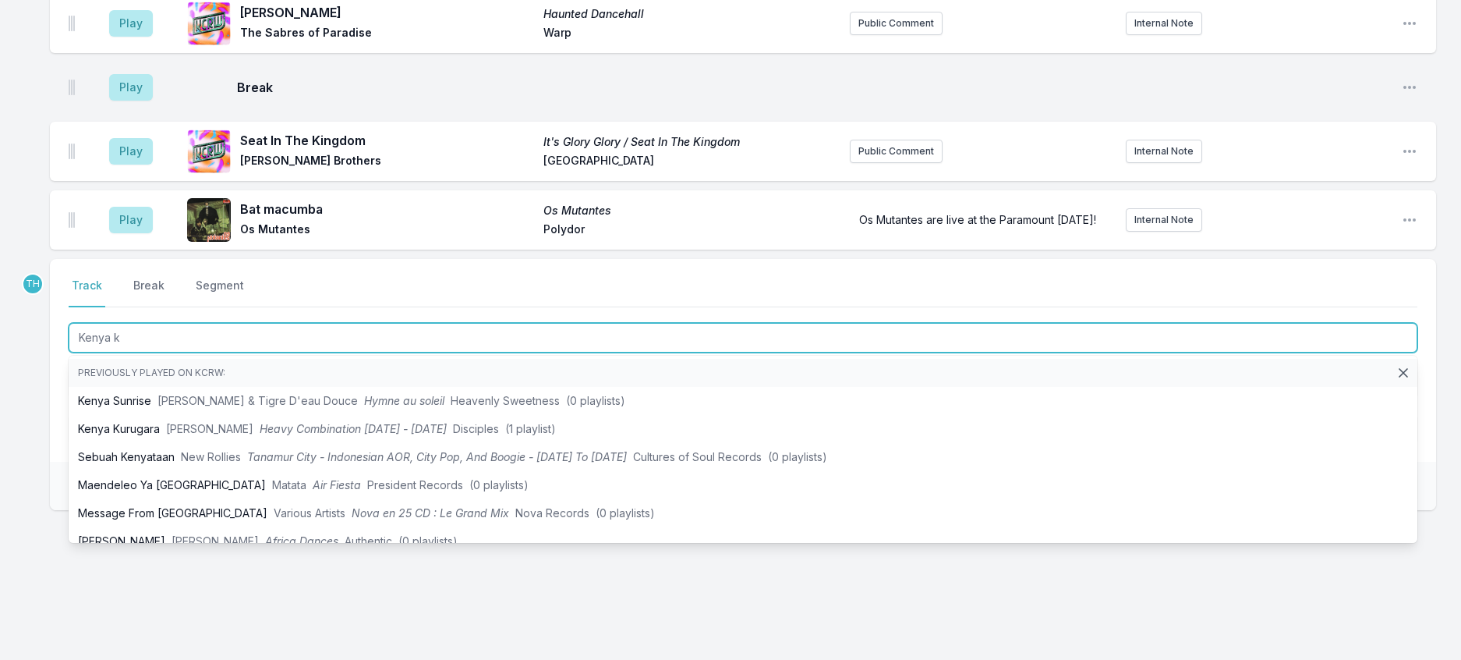
type input "Kenya ku"
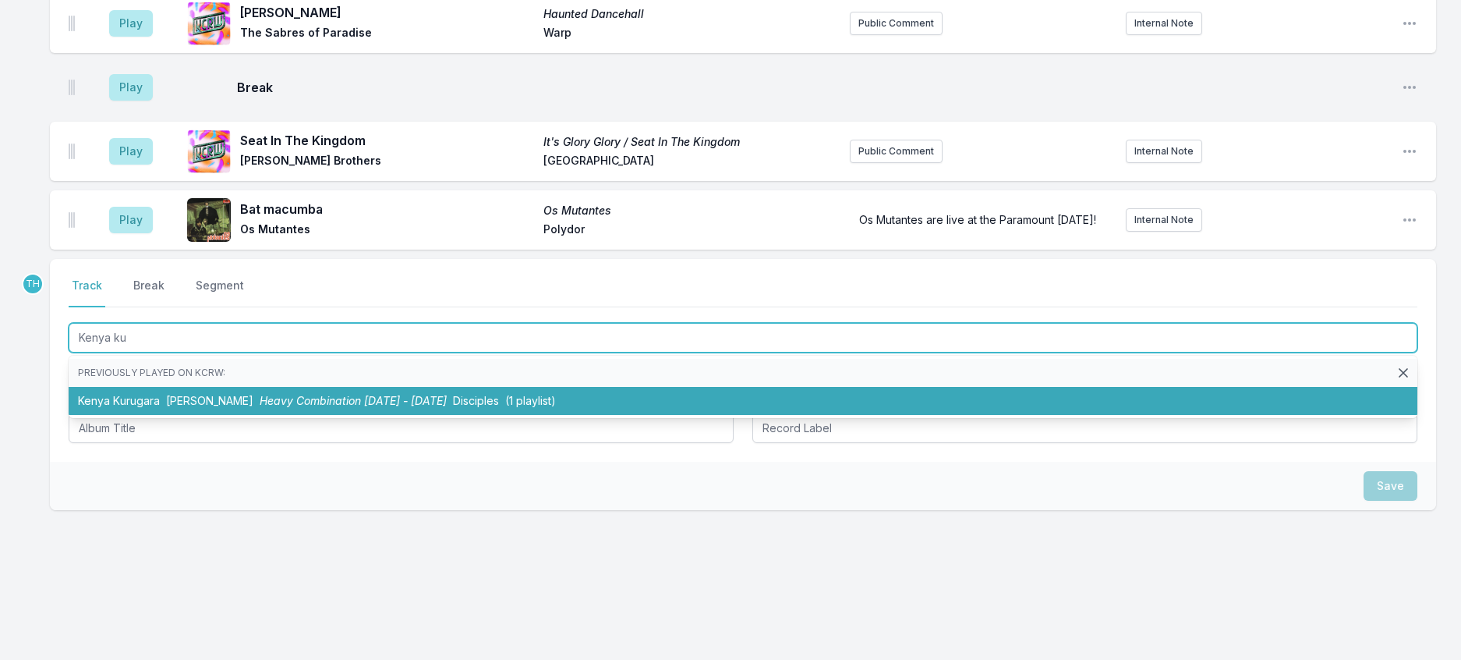
click at [337, 415] on li "Kenya Kurugara Joseph Kamaru Heavy Combination 1966 - 2007 Disciples (1 playlis…" at bounding box center [743, 401] width 1349 height 28
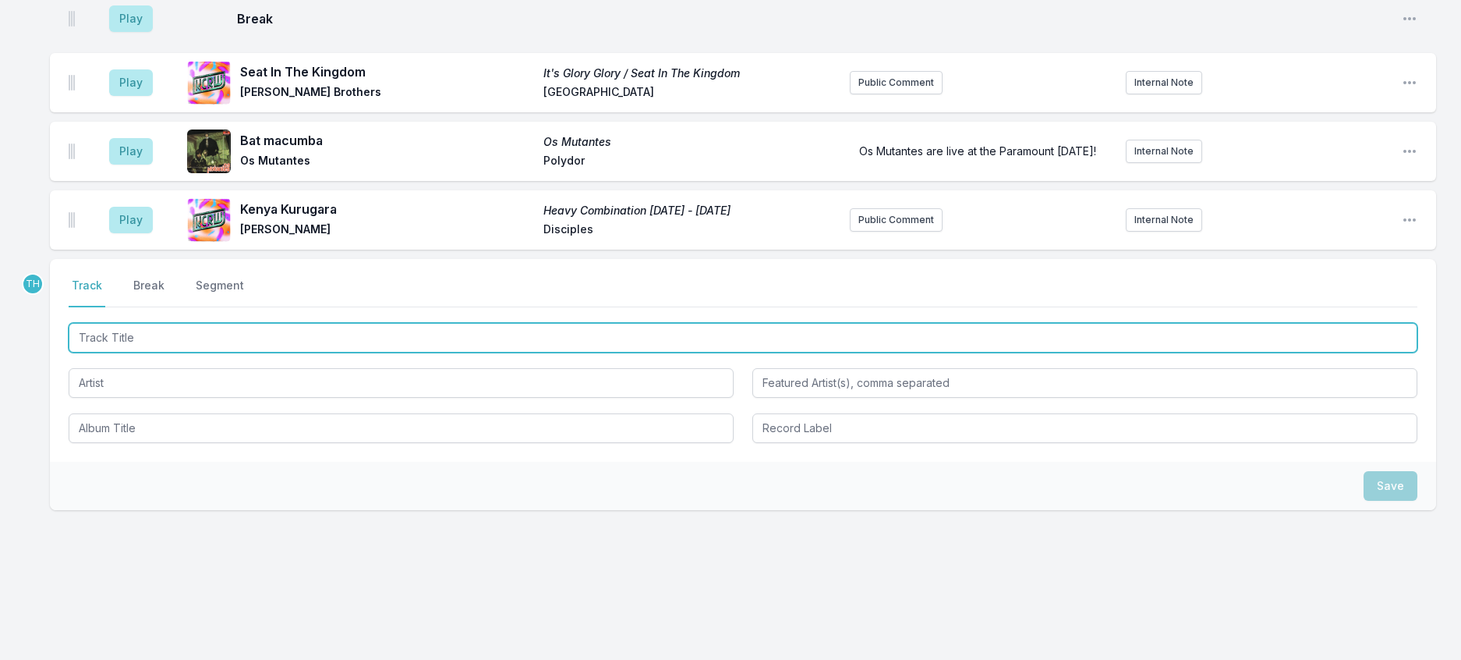
scroll to position [1435, 0]
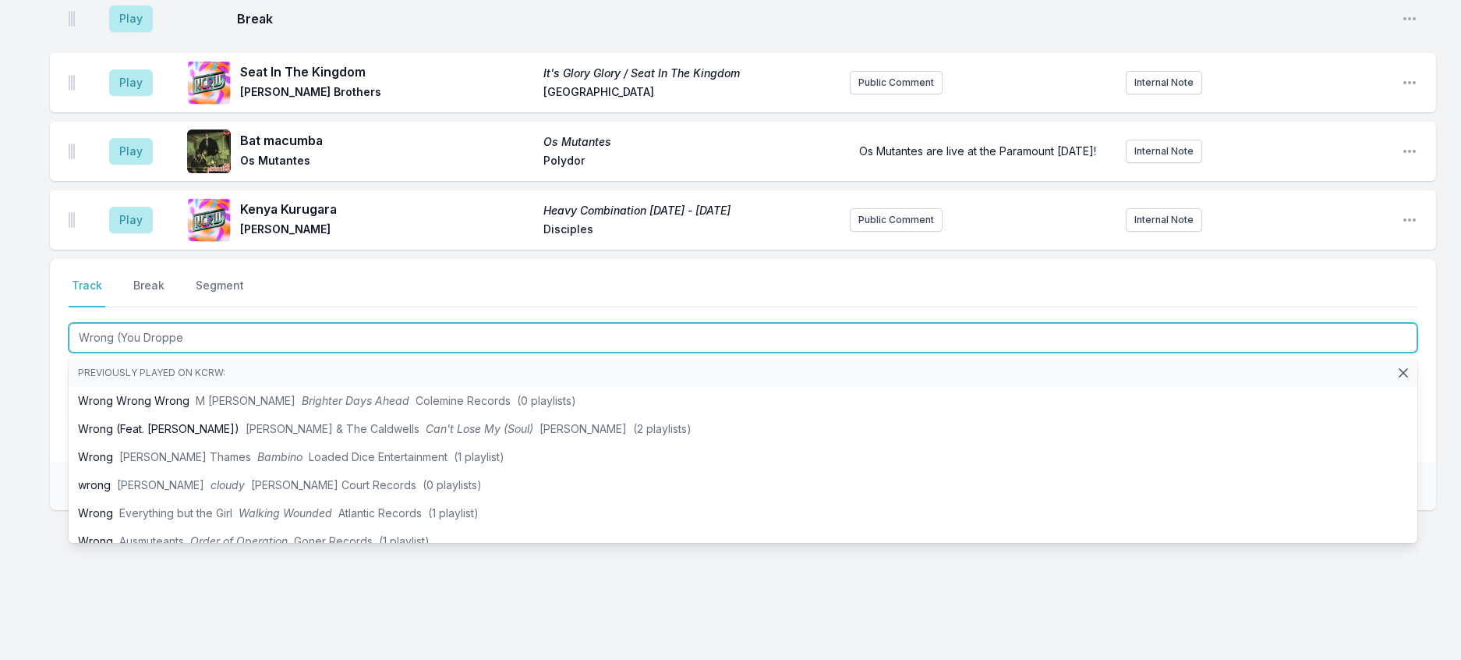
type input "Wrong (You Dropped"
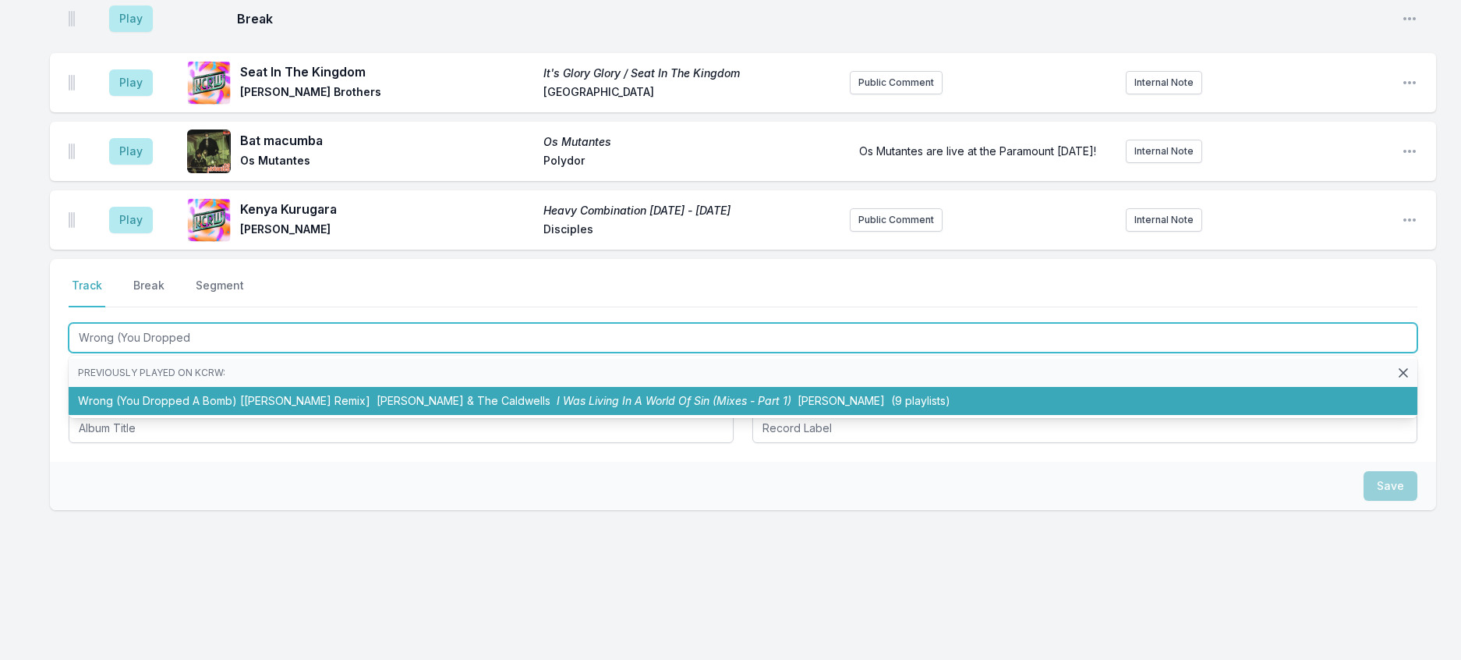
click at [392, 407] on span "Annie & The Caldwells" at bounding box center [464, 400] width 174 height 13
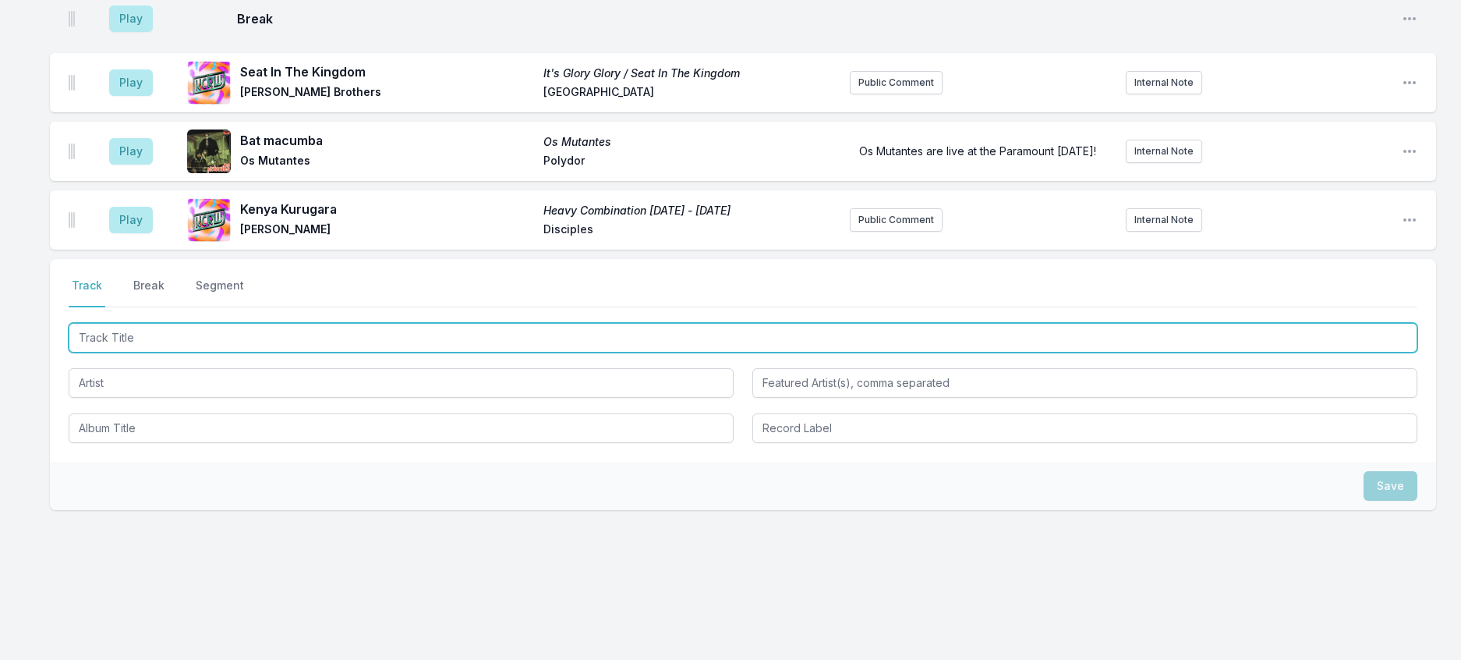
scroll to position [1522, 0]
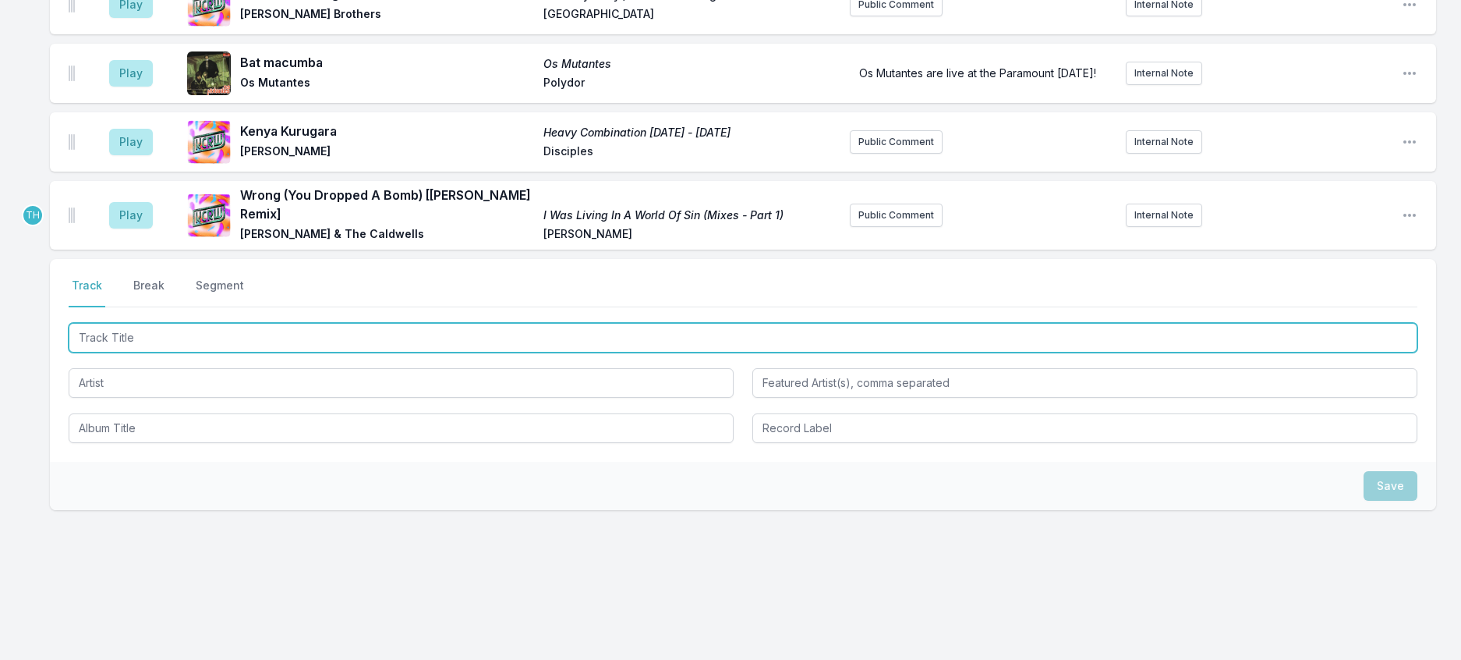
click at [388, 353] on input "Track Title" at bounding box center [743, 338] width 1349 height 30
type input "Saturnus"
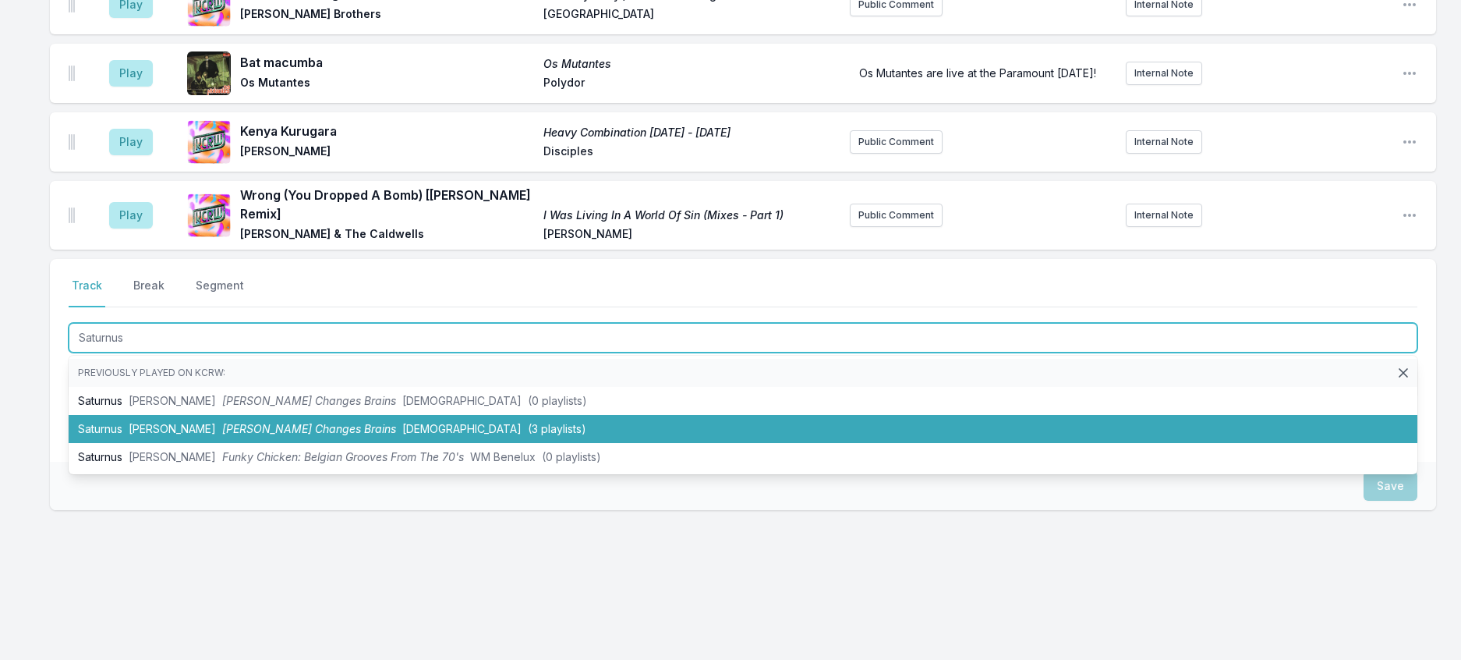
click at [528, 435] on span "(3 playlists)" at bounding box center [557, 428] width 58 height 13
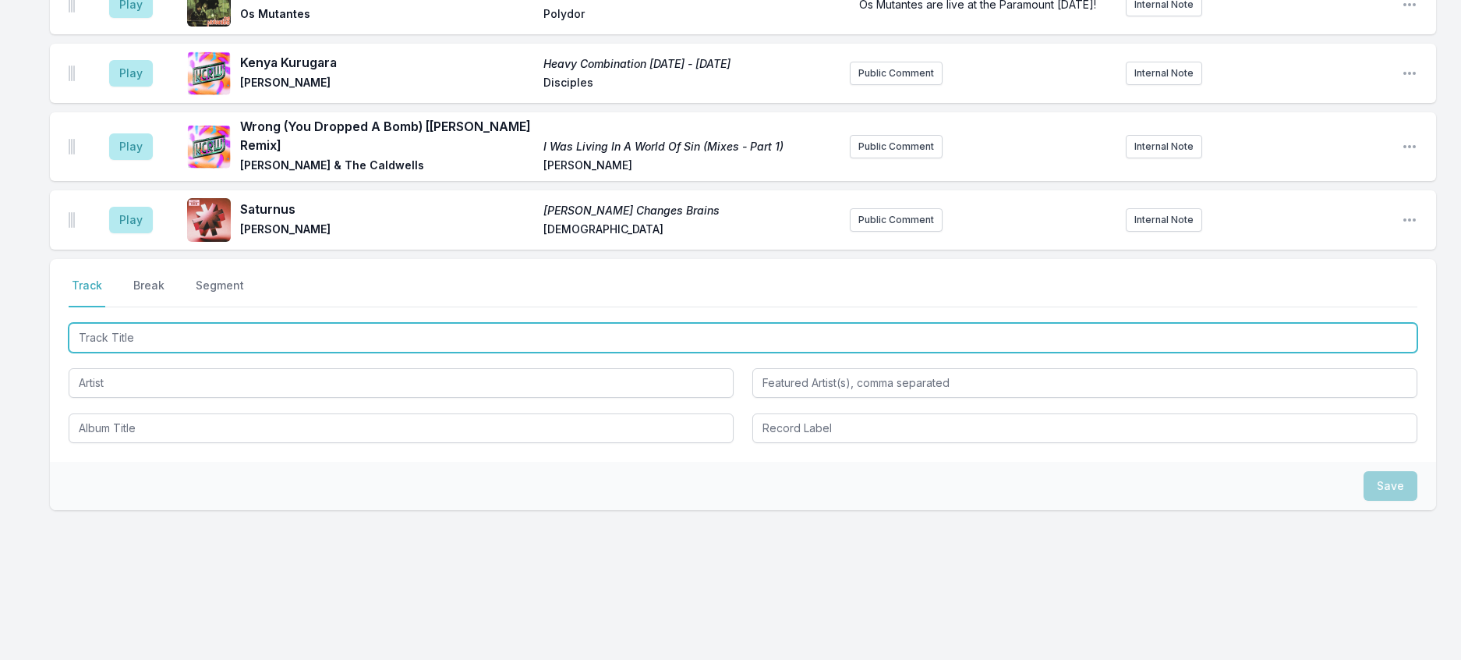
scroll to position [1600, 0]
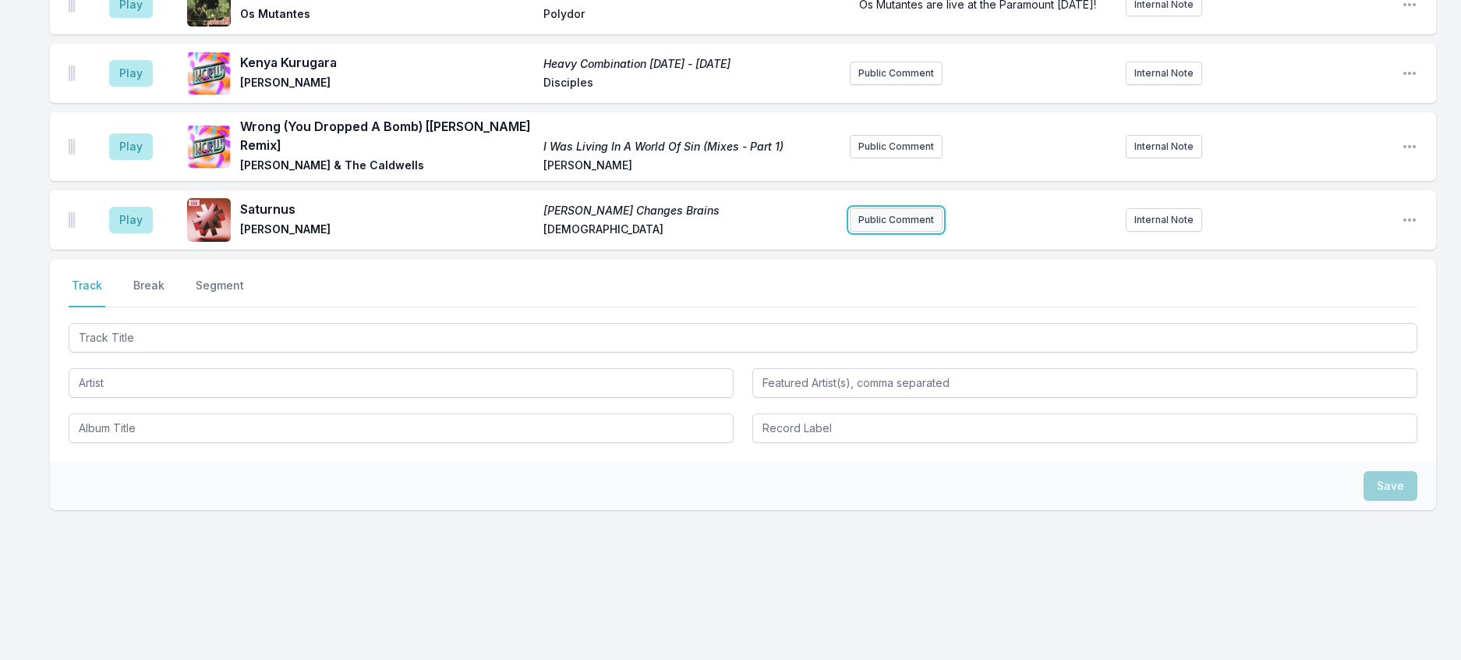
click at [933, 232] on button "Public Comment" at bounding box center [896, 219] width 93 height 23
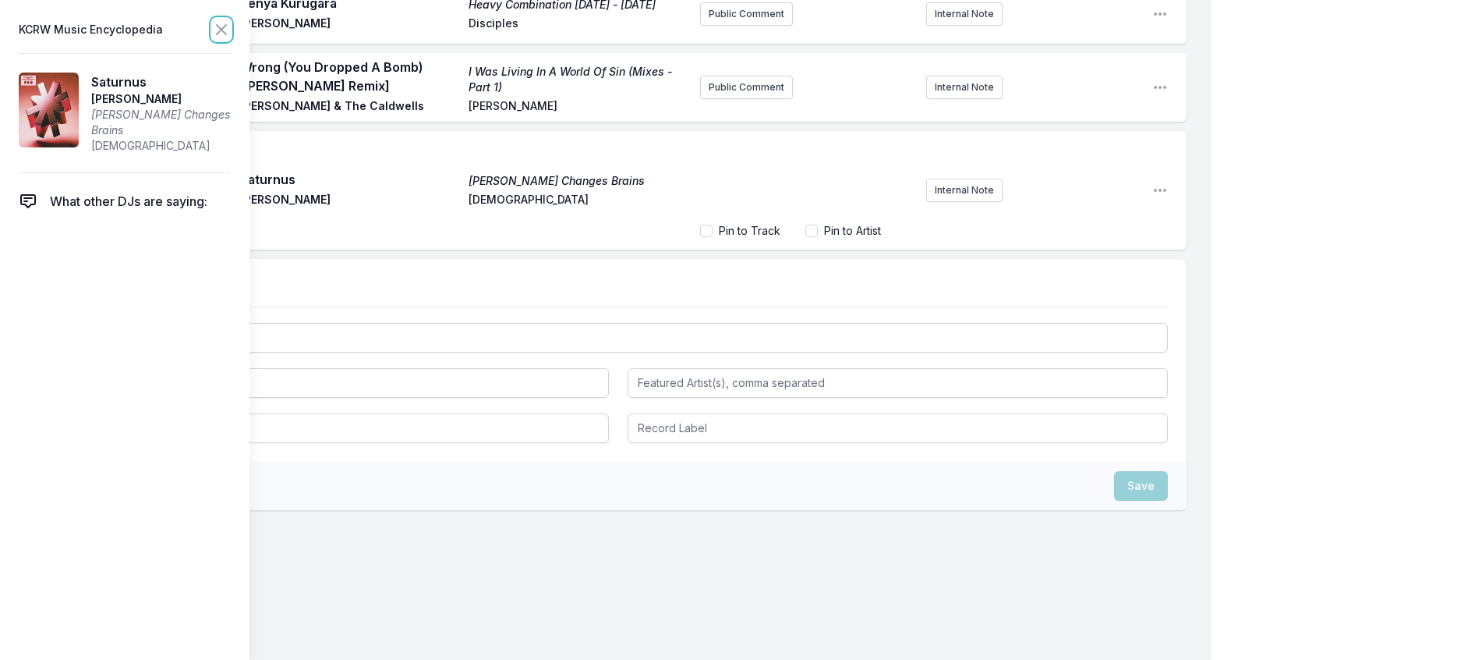
click at [226, 29] on icon at bounding box center [221, 29] width 9 height 9
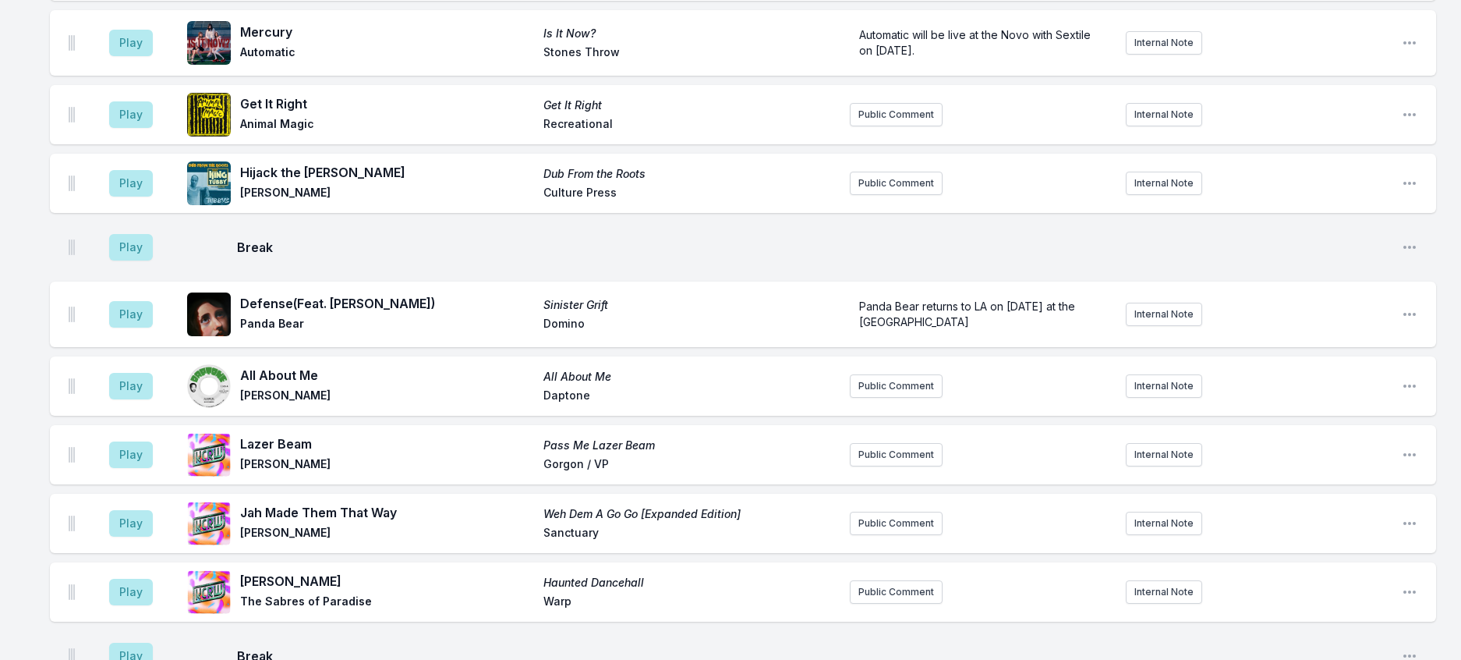
scroll to position [430, 0]
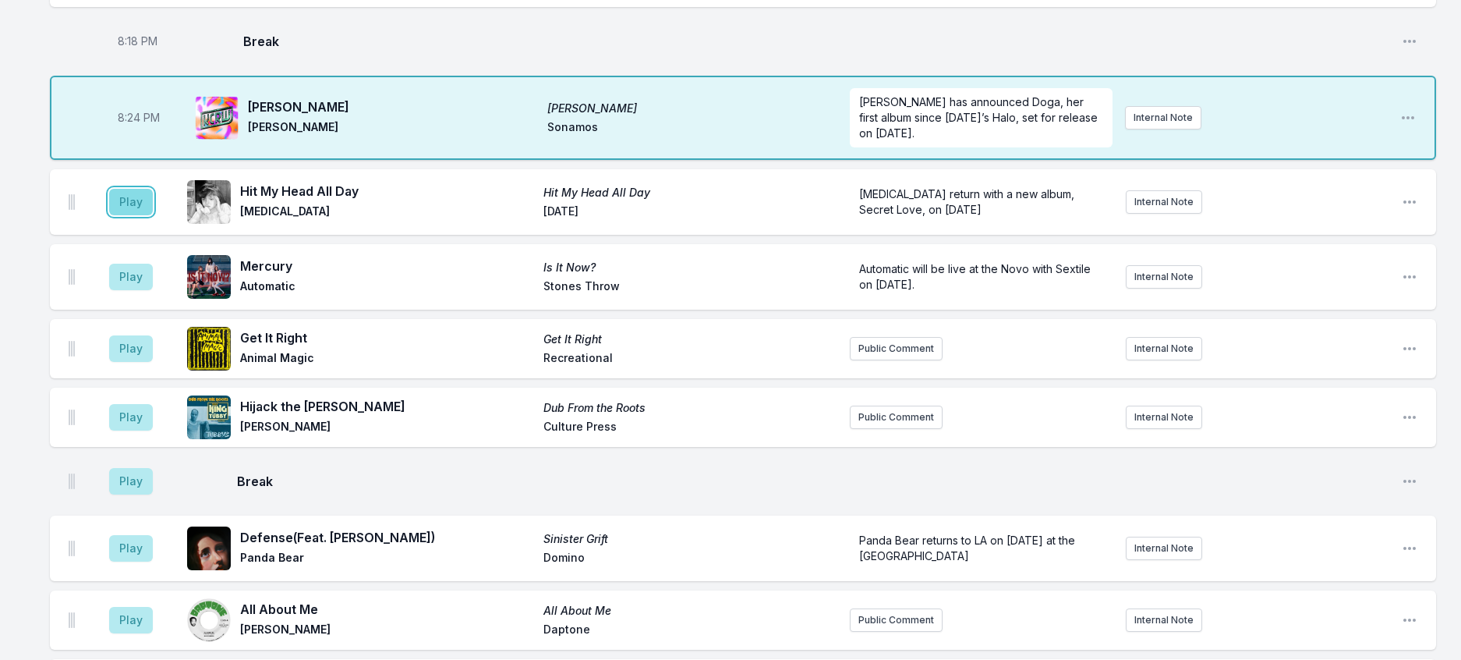
click at [147, 215] on button "Play" at bounding box center [131, 202] width 44 height 27
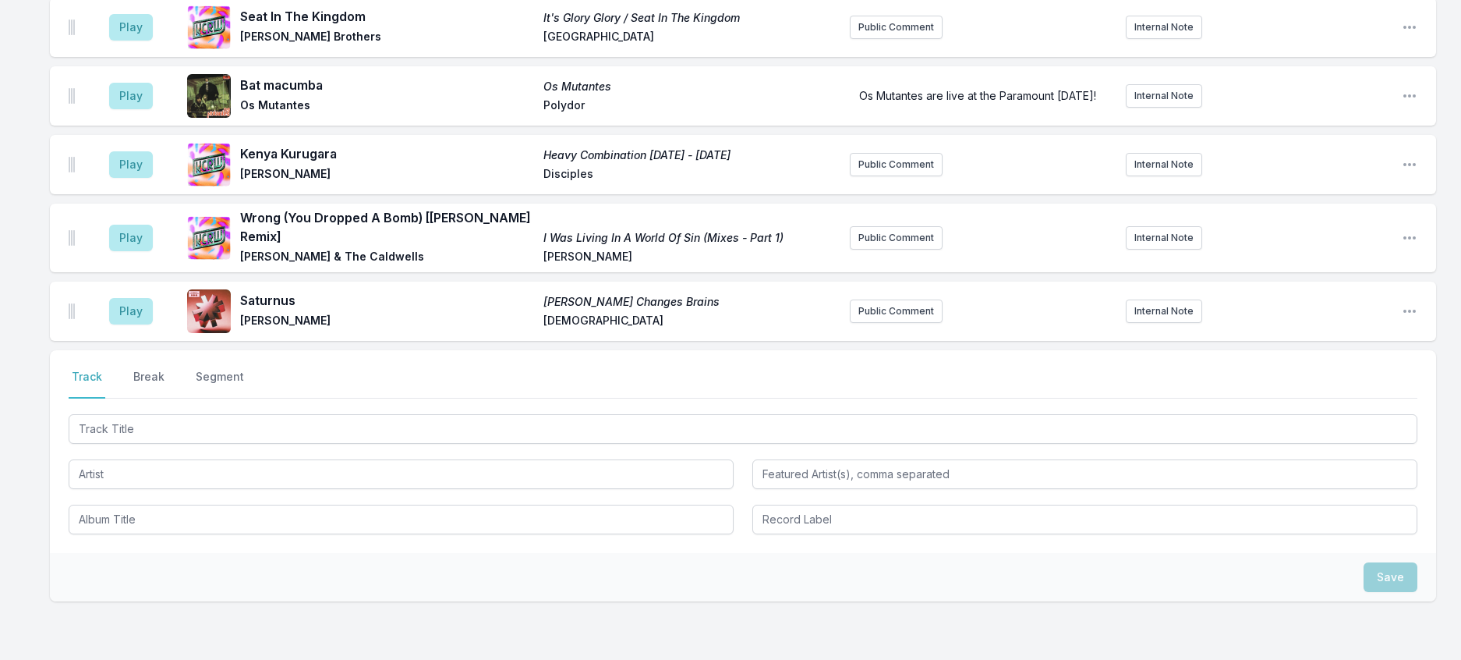
scroll to position [1717, 0]
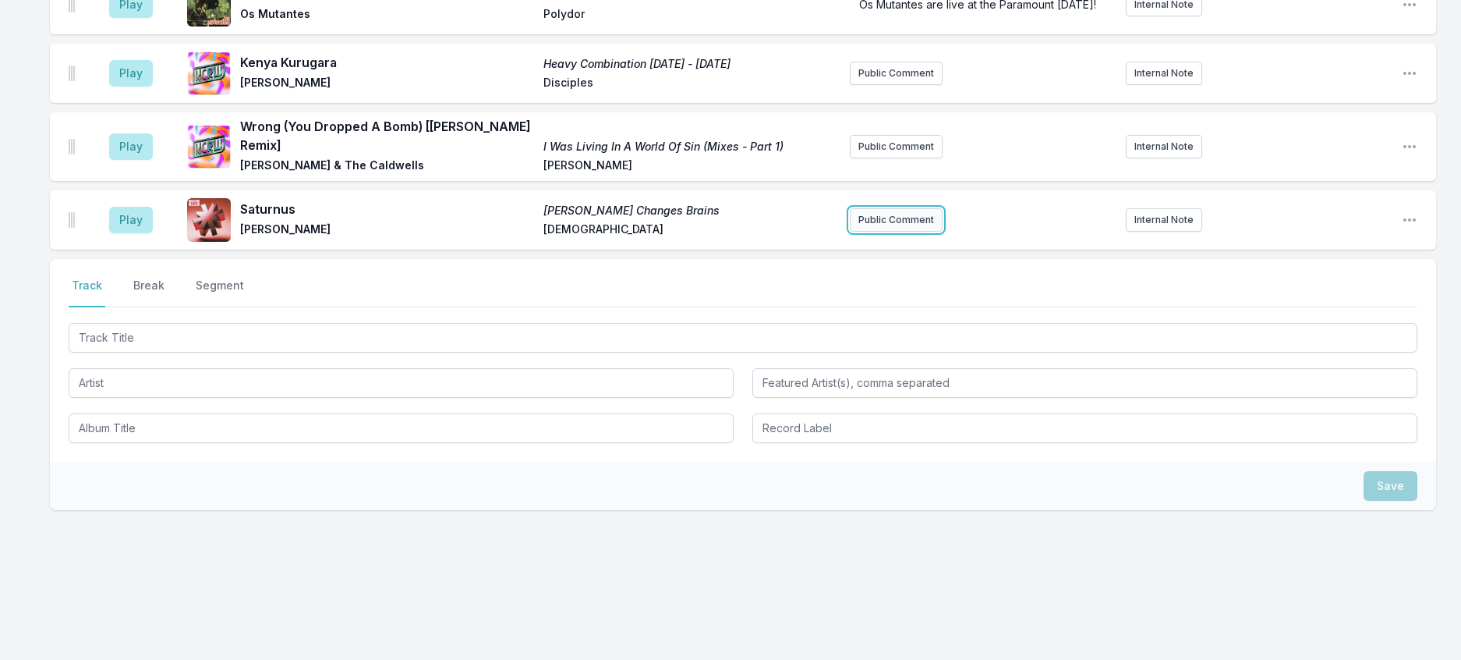
click at [883, 208] on button "Public Comment" at bounding box center [896, 219] width 93 height 23
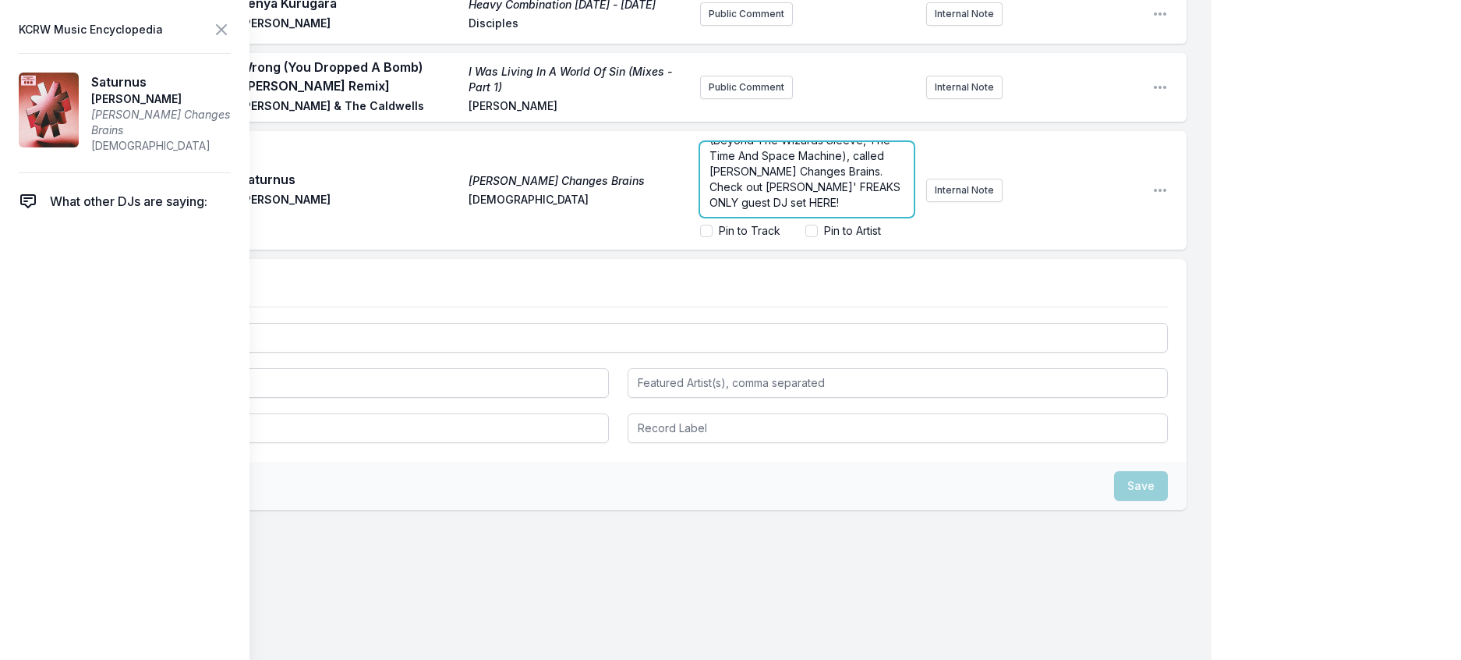
scroll to position [70, 0]
drag, startPoint x: 792, startPoint y: 246, endPoint x: 764, endPoint y: 246, distance: 28.9
click at [764, 209] on span "From a fantastic compilation put together by Richard Norris (Beyond The Wizards…" at bounding box center [807, 155] width 194 height 107
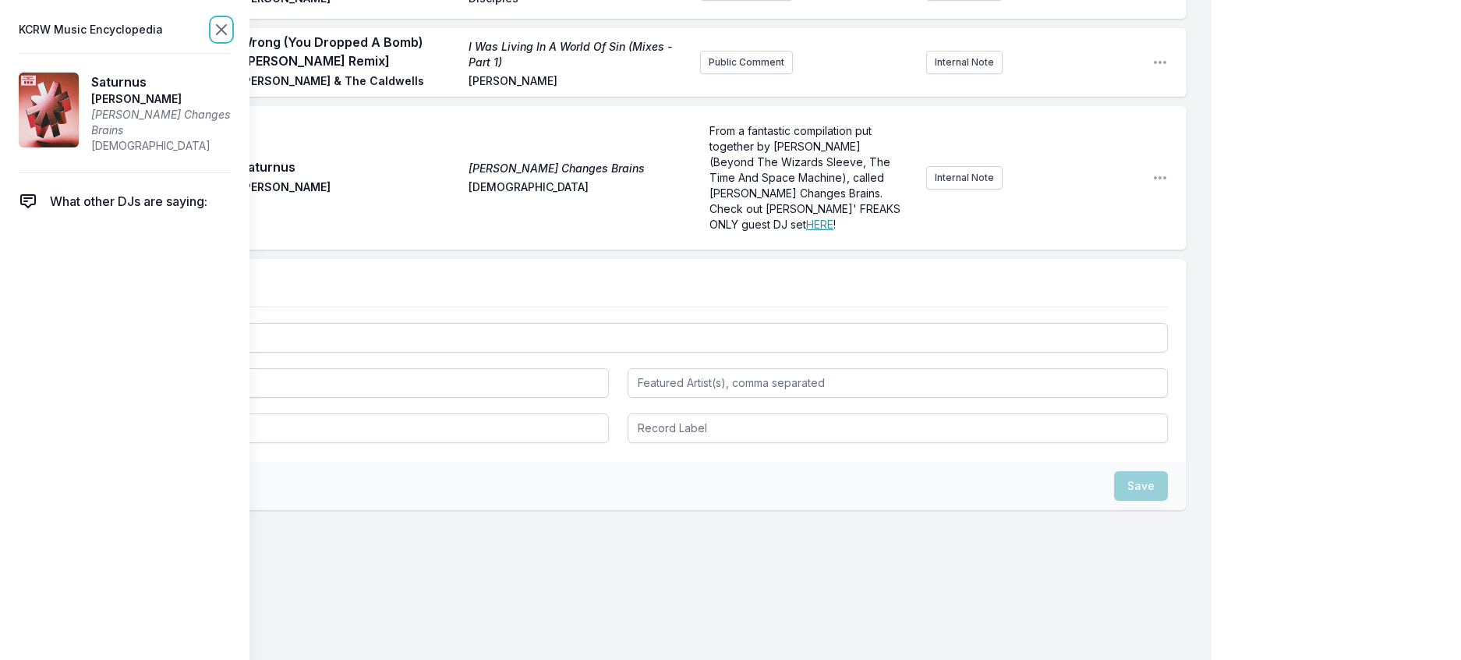
click at [226, 29] on icon at bounding box center [221, 29] width 9 height 9
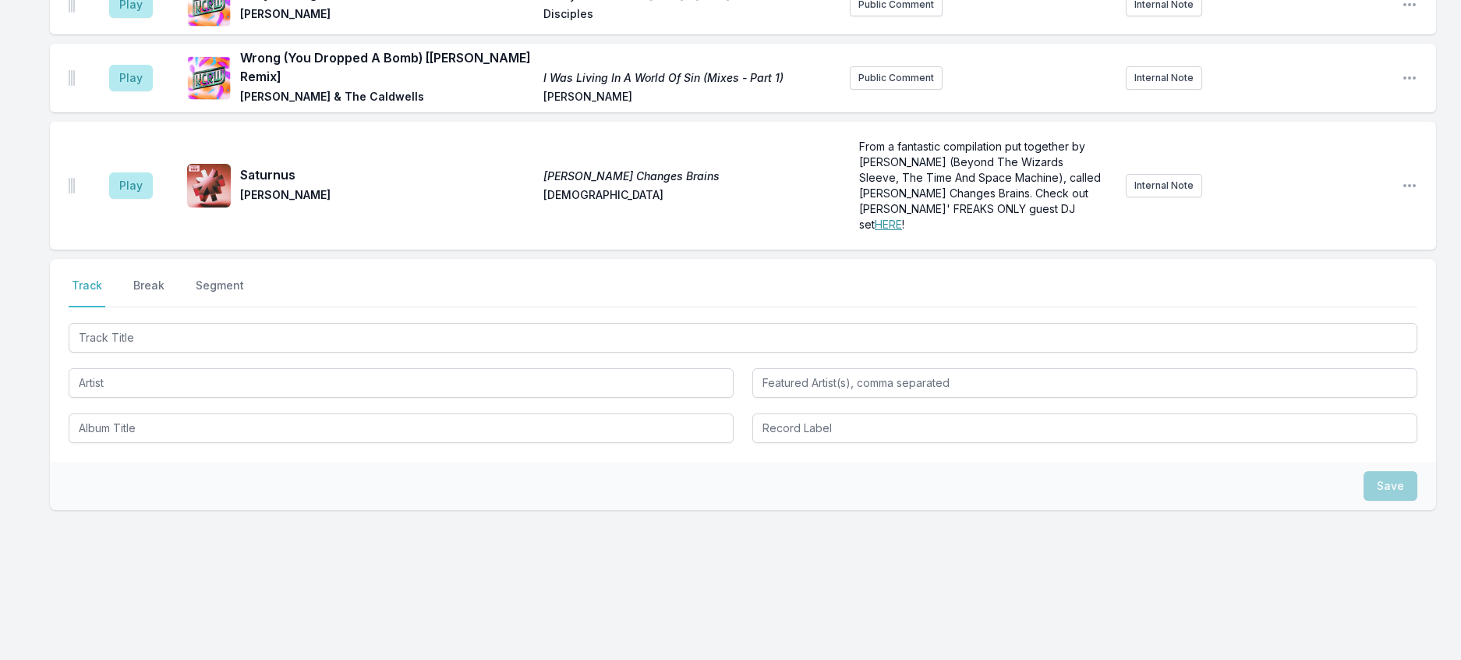
scroll to position [1716, 0]
click at [1018, 232] on p "From a fantastic compilation put together by Richard Norris (Beyond The Wizards…" at bounding box center [981, 186] width 245 height 94
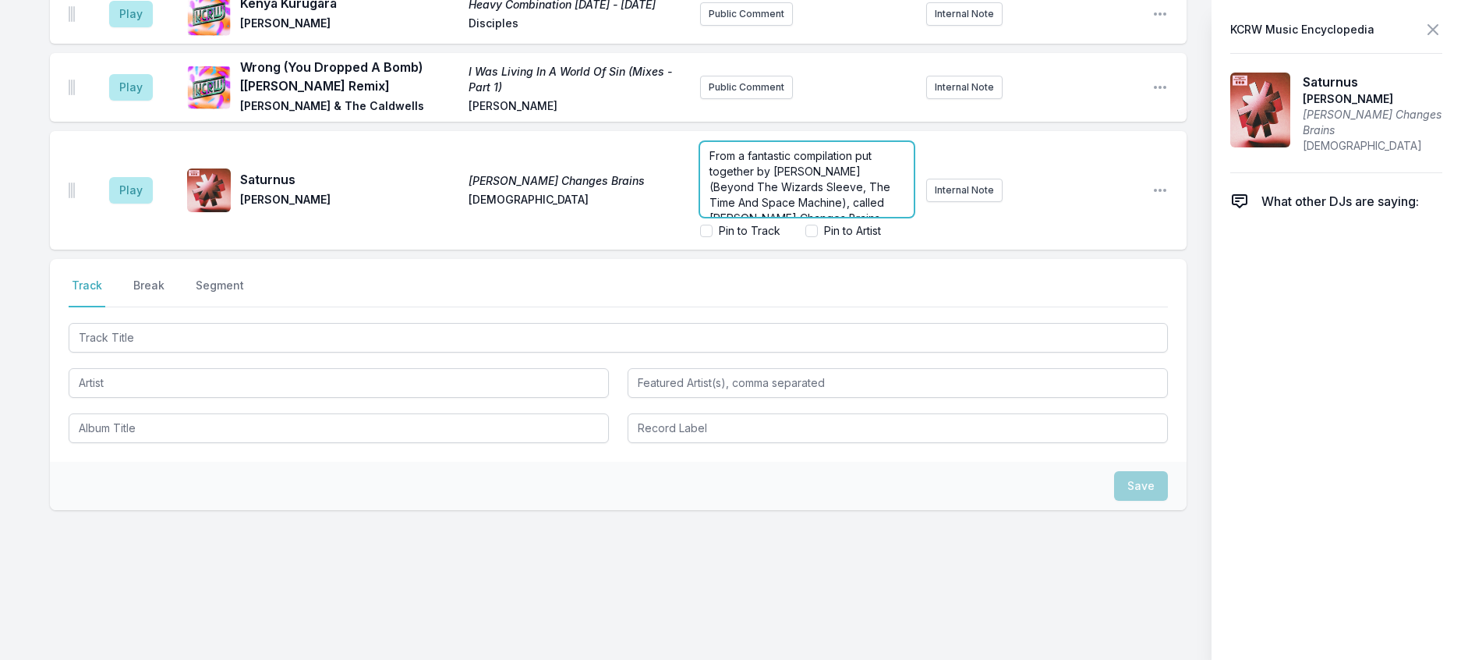
scroll to position [1706, 0]
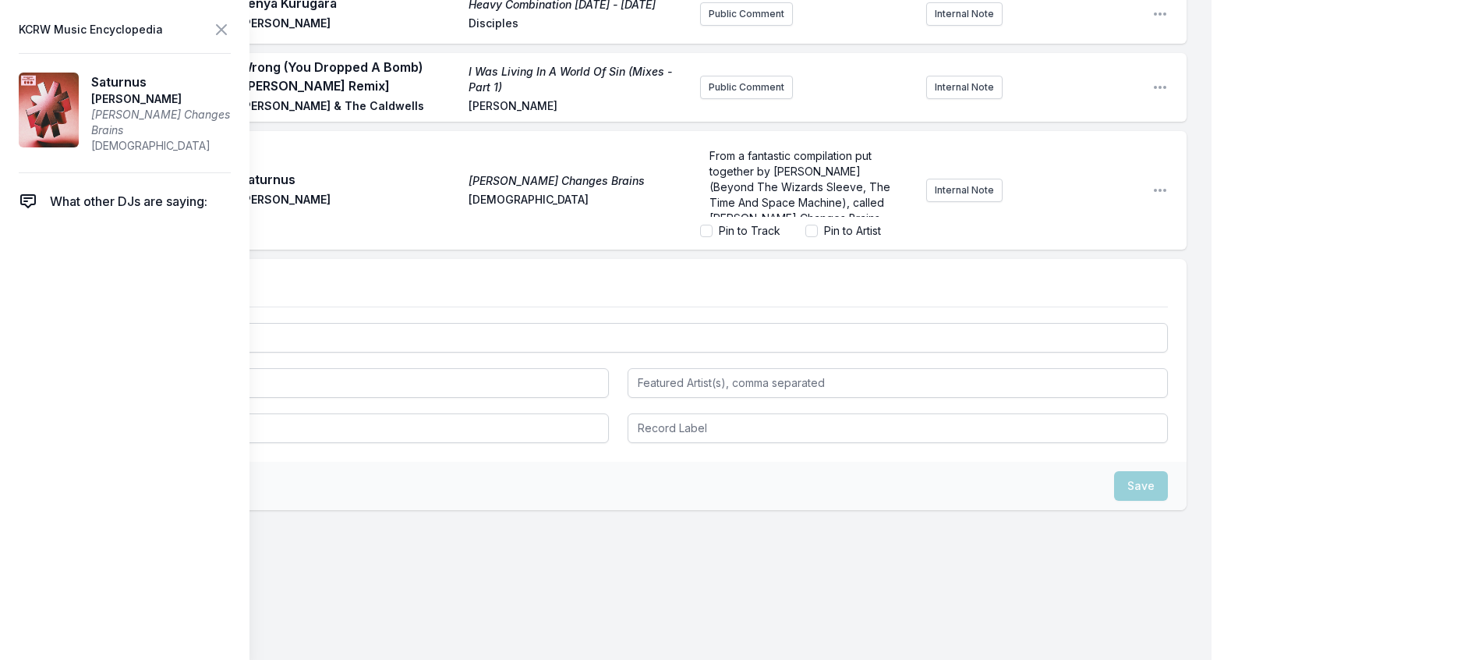
click at [700, 239] on div "Pin to Track" at bounding box center [740, 231] width 80 height 16
click at [700, 237] on input "Pin to Track" at bounding box center [706, 231] width 12 height 12
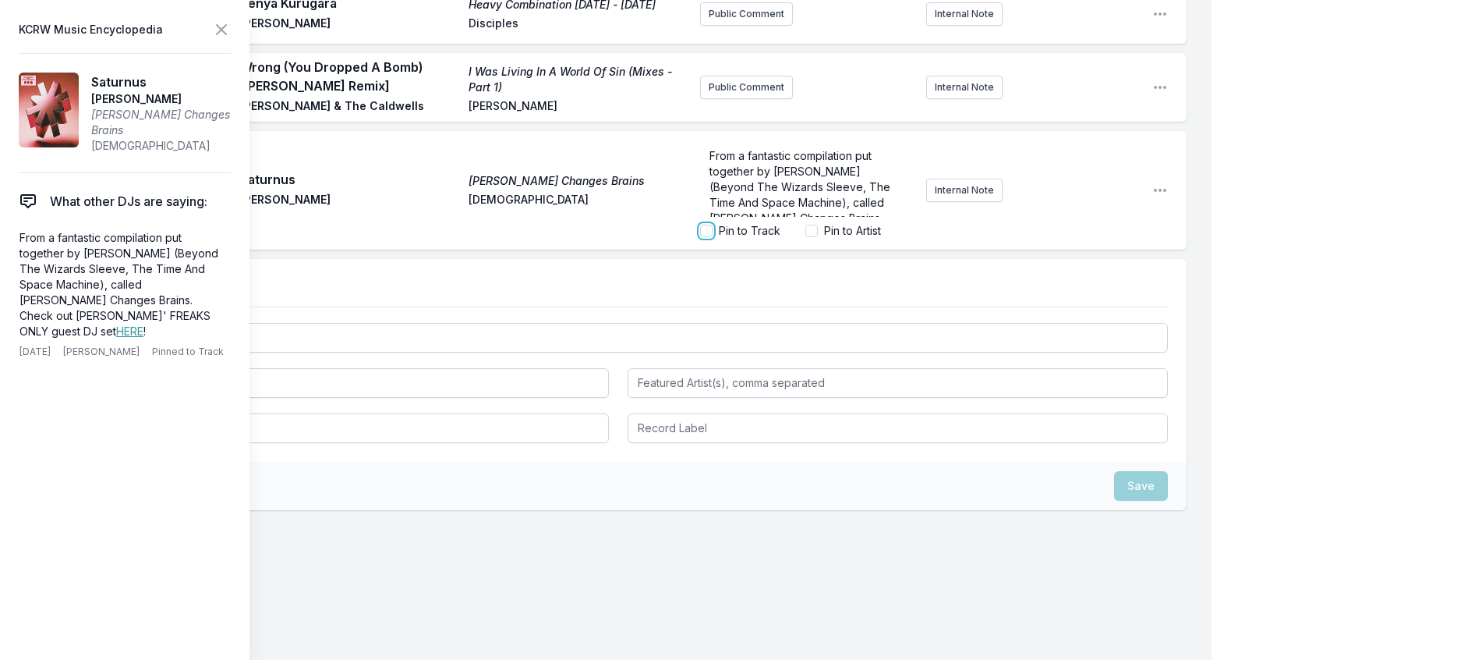
checkbox input "true"
click at [231, 33] on icon at bounding box center [221, 29] width 19 height 19
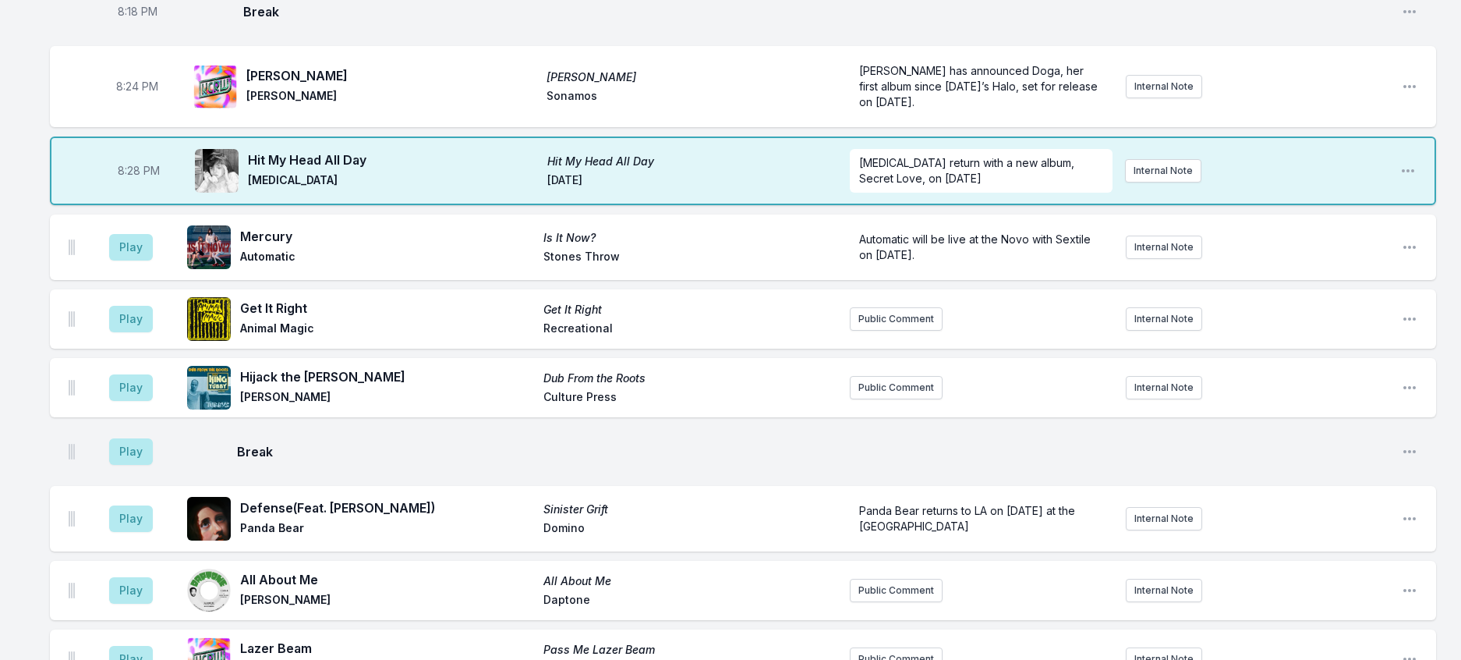
scroll to position [347, 0]
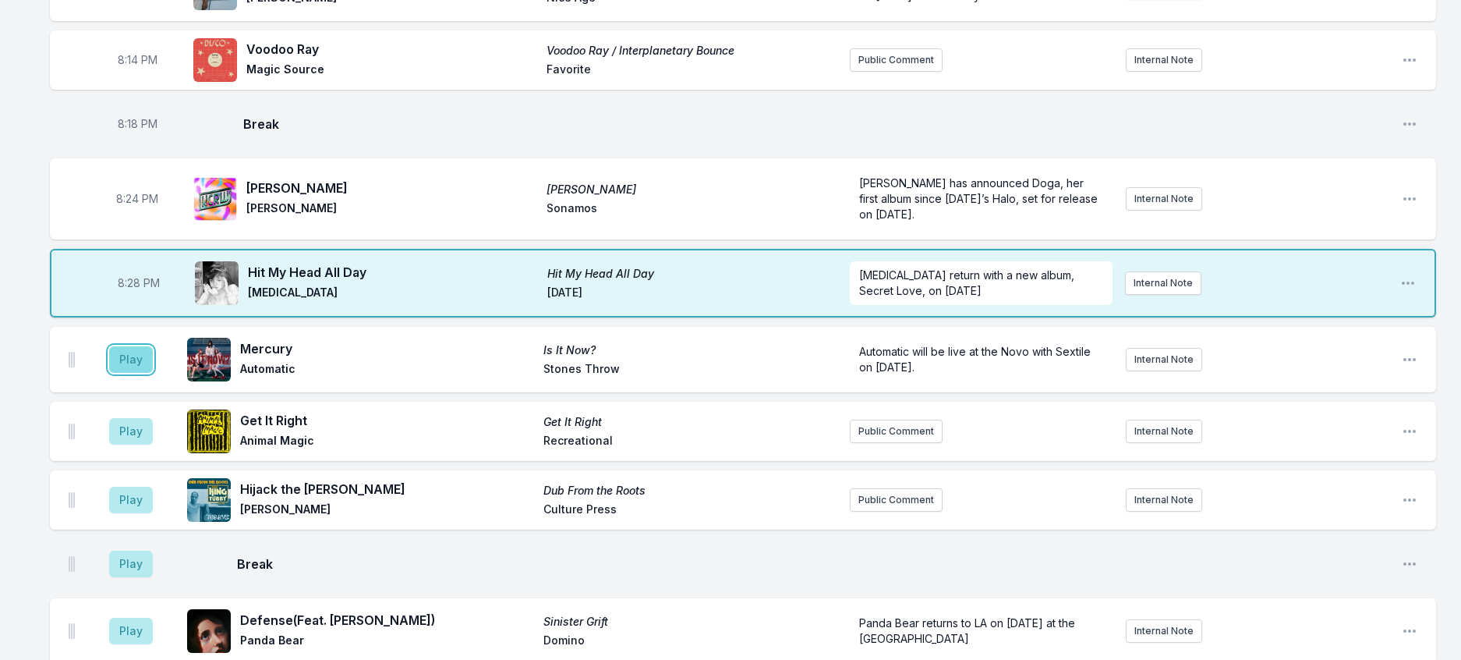
click at [126, 373] on button "Play" at bounding box center [131, 359] width 44 height 27
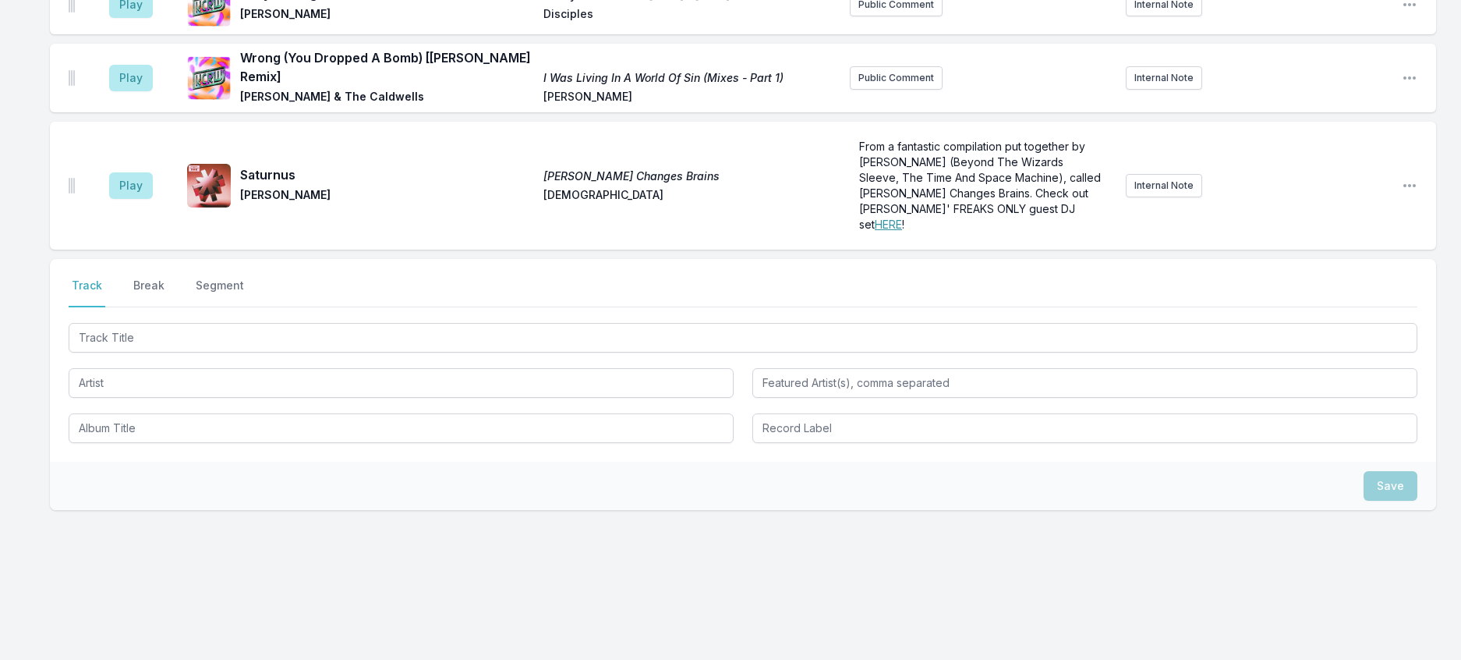
scroll to position [1673, 0]
click at [161, 307] on button "Break" at bounding box center [148, 293] width 37 height 30
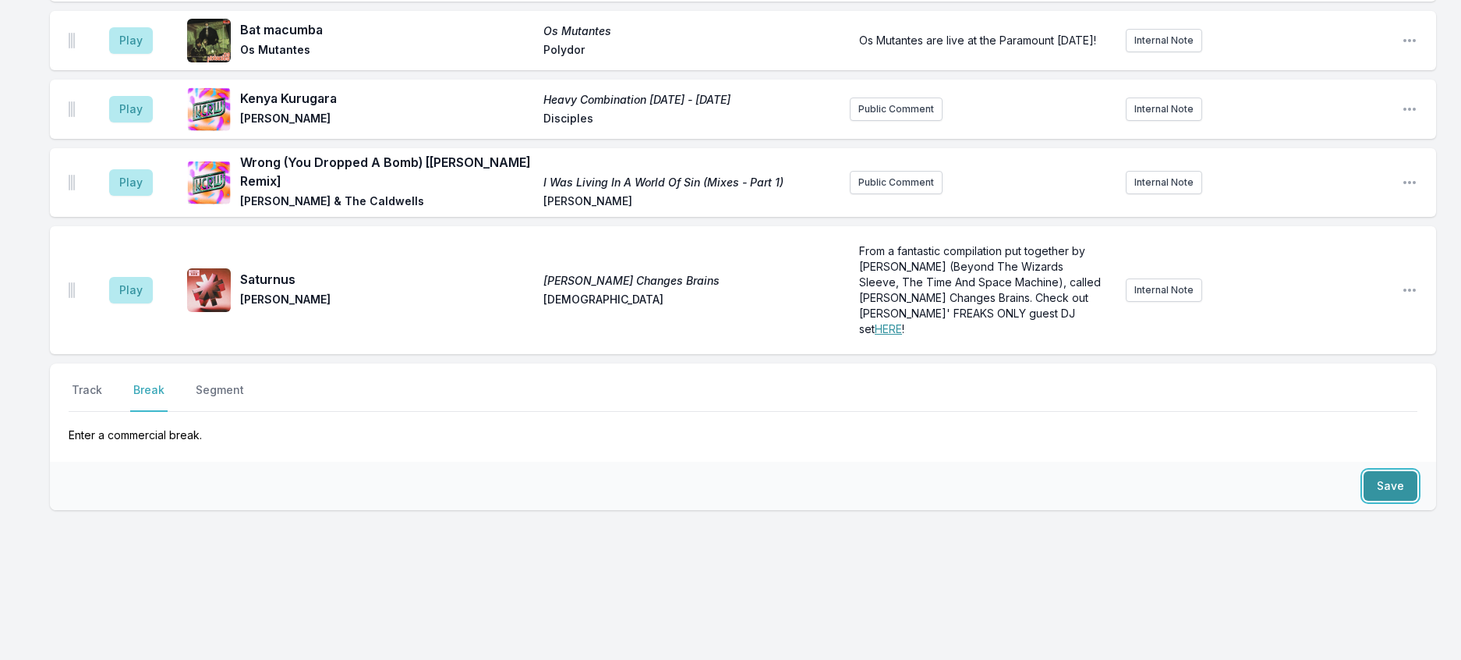
click at [1393, 471] on button "Save" at bounding box center [1391, 486] width 54 height 30
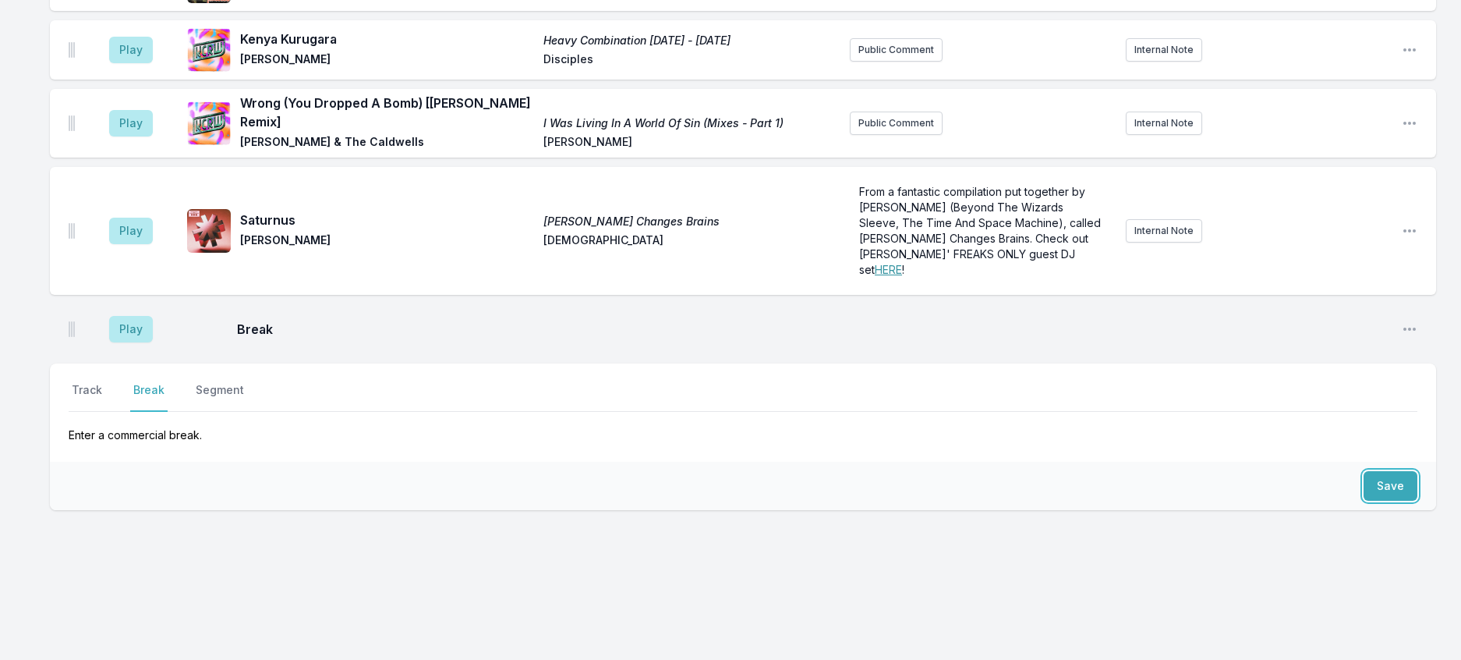
scroll to position [1740, 0]
click at [105, 382] on button "Track" at bounding box center [87, 397] width 37 height 30
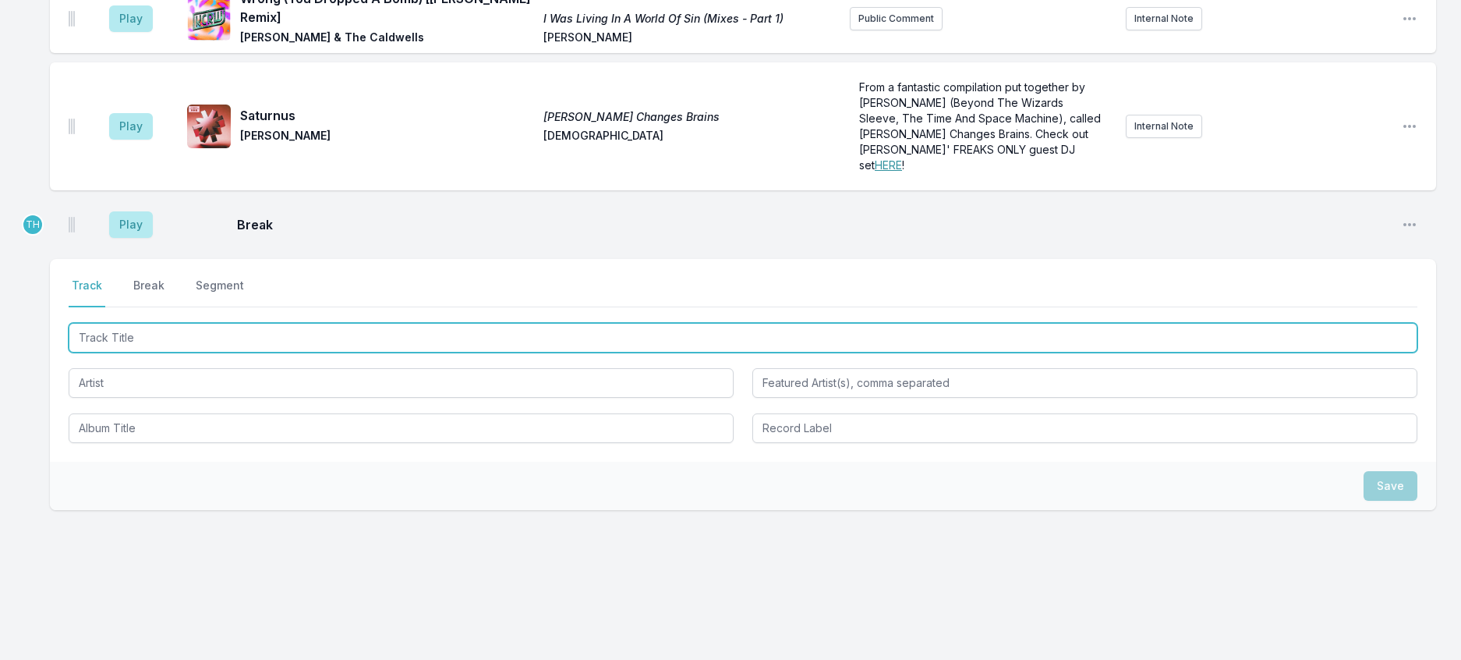
click at [158, 353] on input "Track Title" at bounding box center [743, 338] width 1349 height 30
type input "Find A Way"
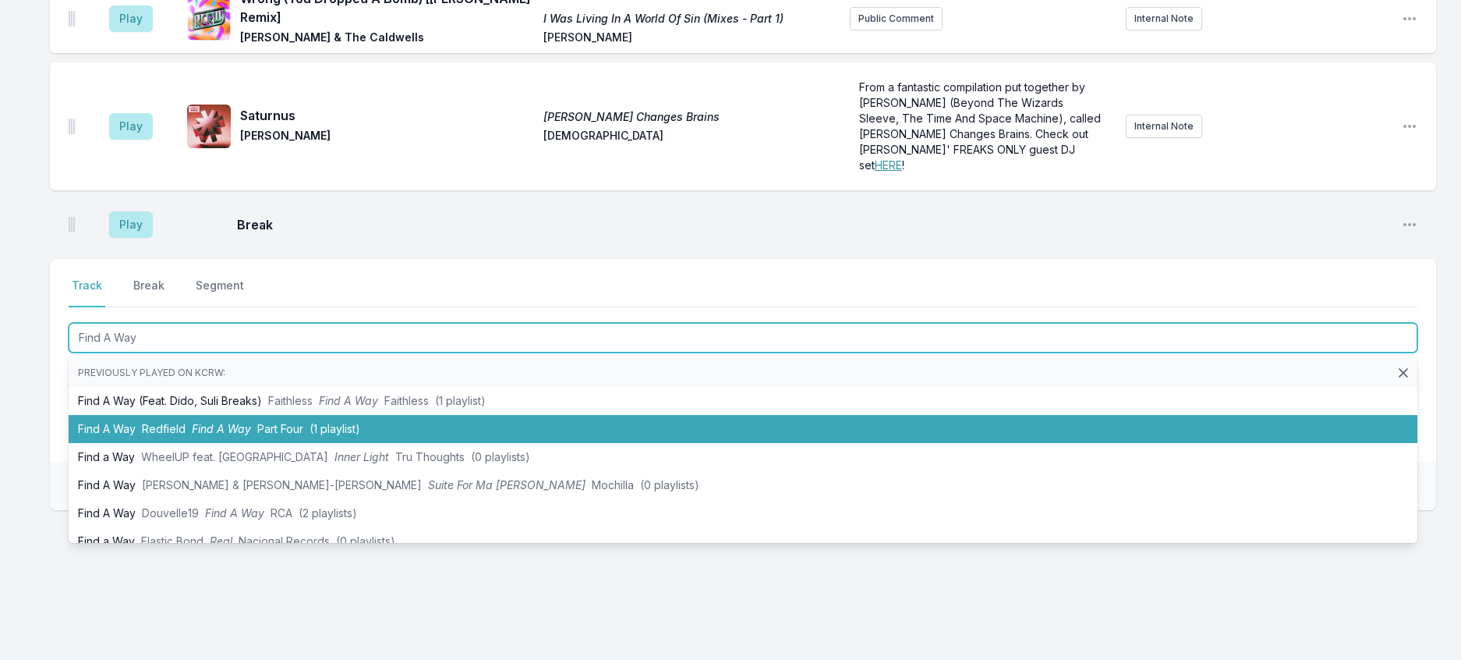
click at [348, 435] on span "(1 playlist)" at bounding box center [335, 428] width 51 height 13
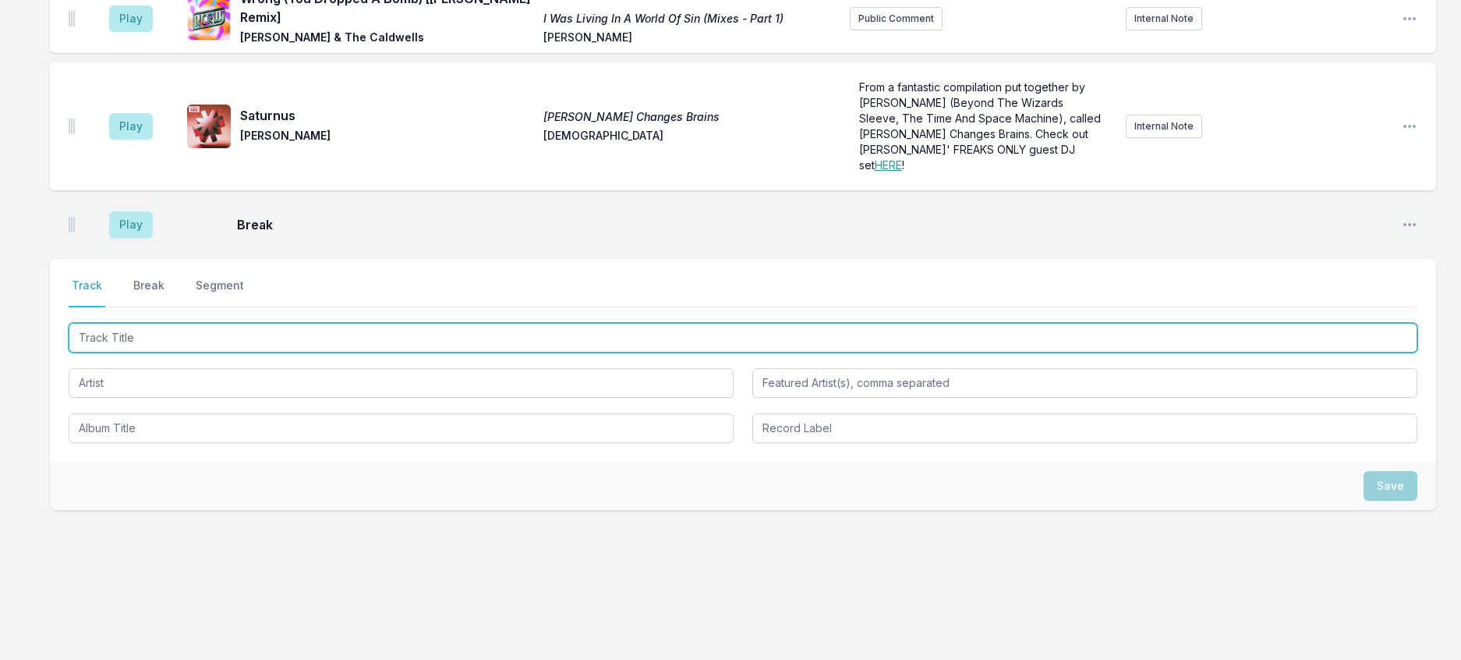
scroll to position [1817, 0]
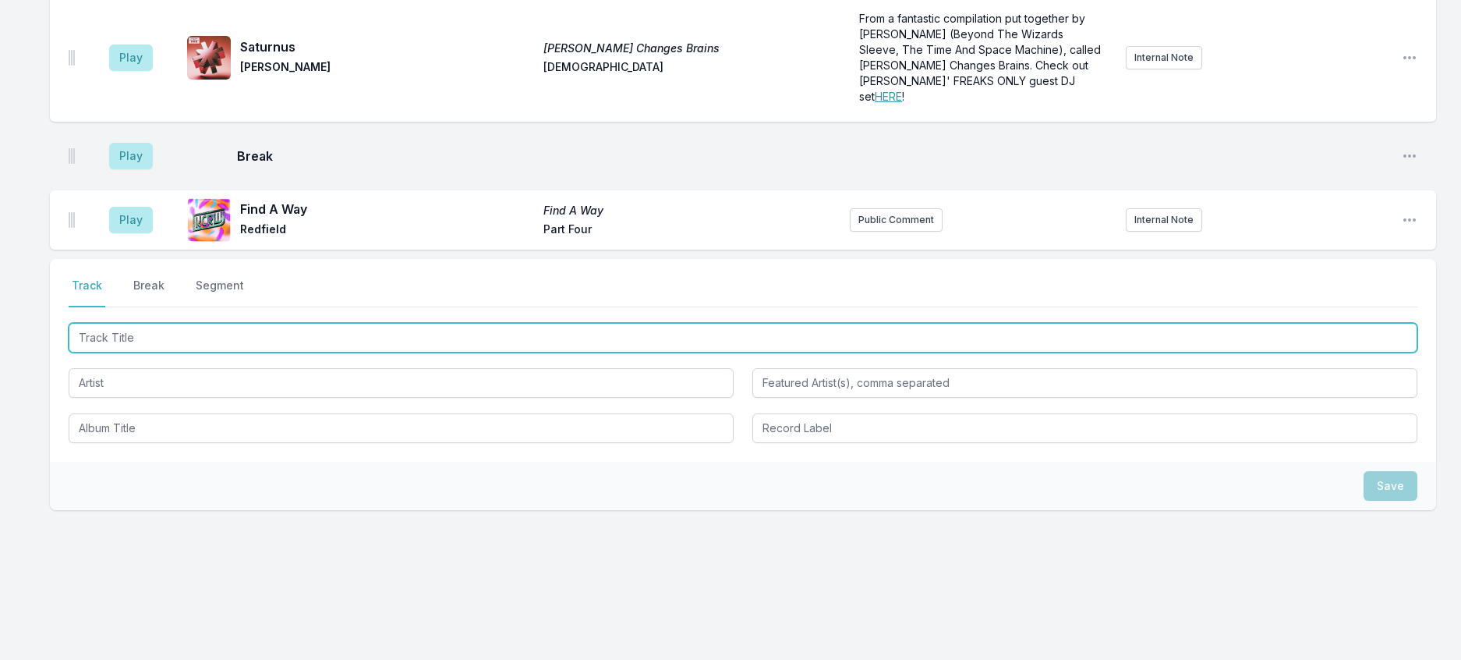
click at [398, 353] on input "Track Title" at bounding box center [743, 338] width 1349 height 30
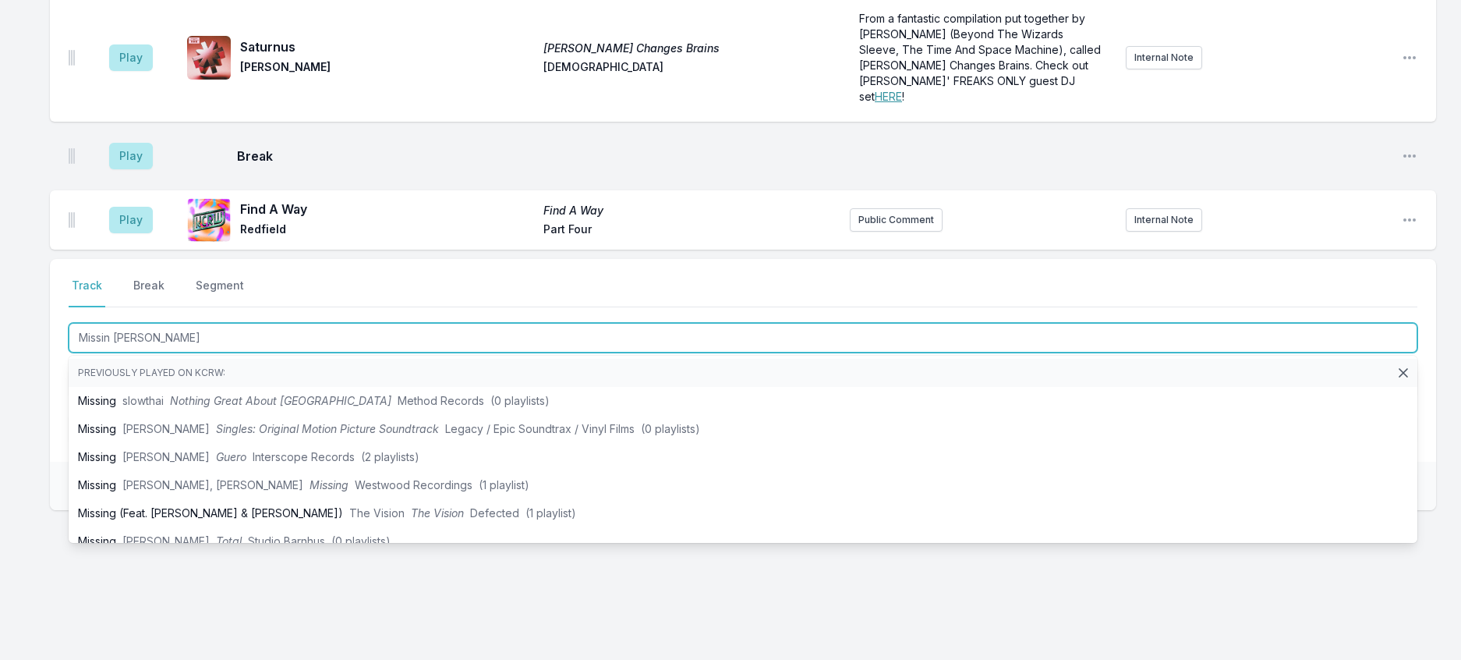
type input "Missin You"
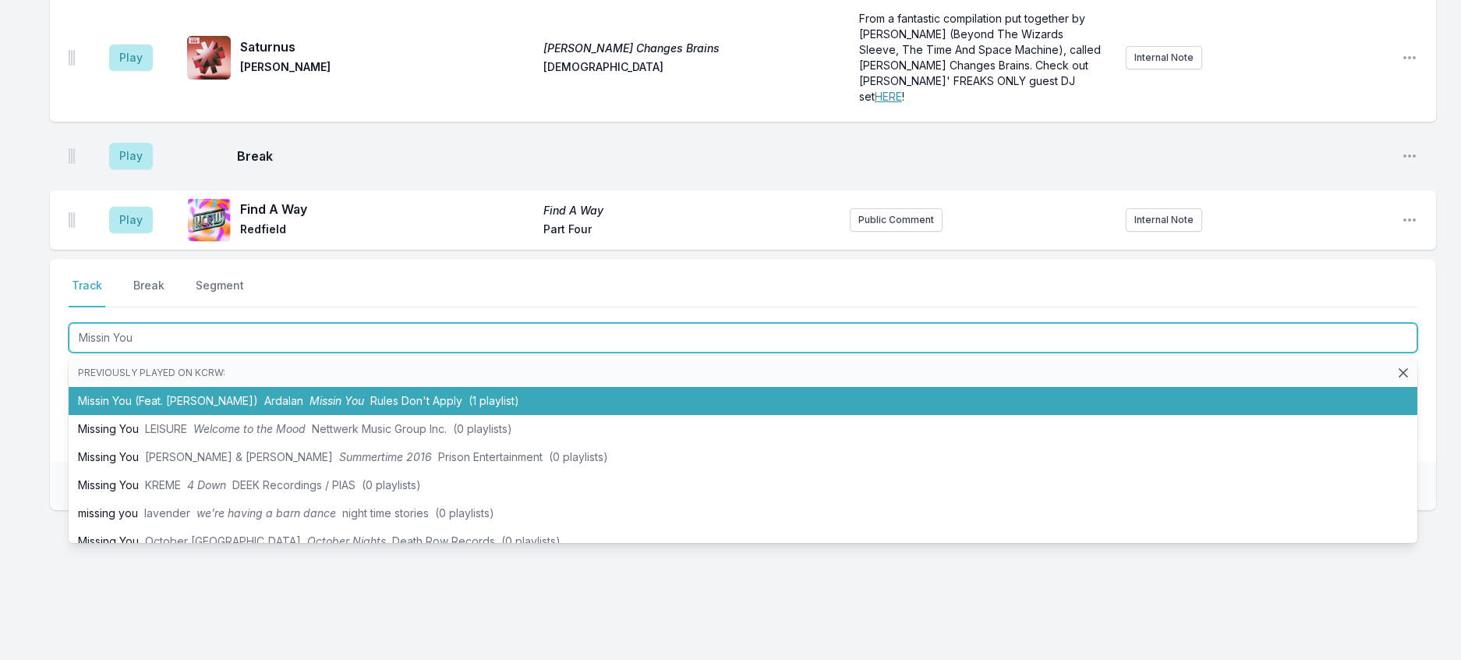
click at [430, 415] on li "Missin You (Feat. Nicollette Sullivan) Ardalan Missin You Rules Don't Apply (1 …" at bounding box center [743, 401] width 1349 height 28
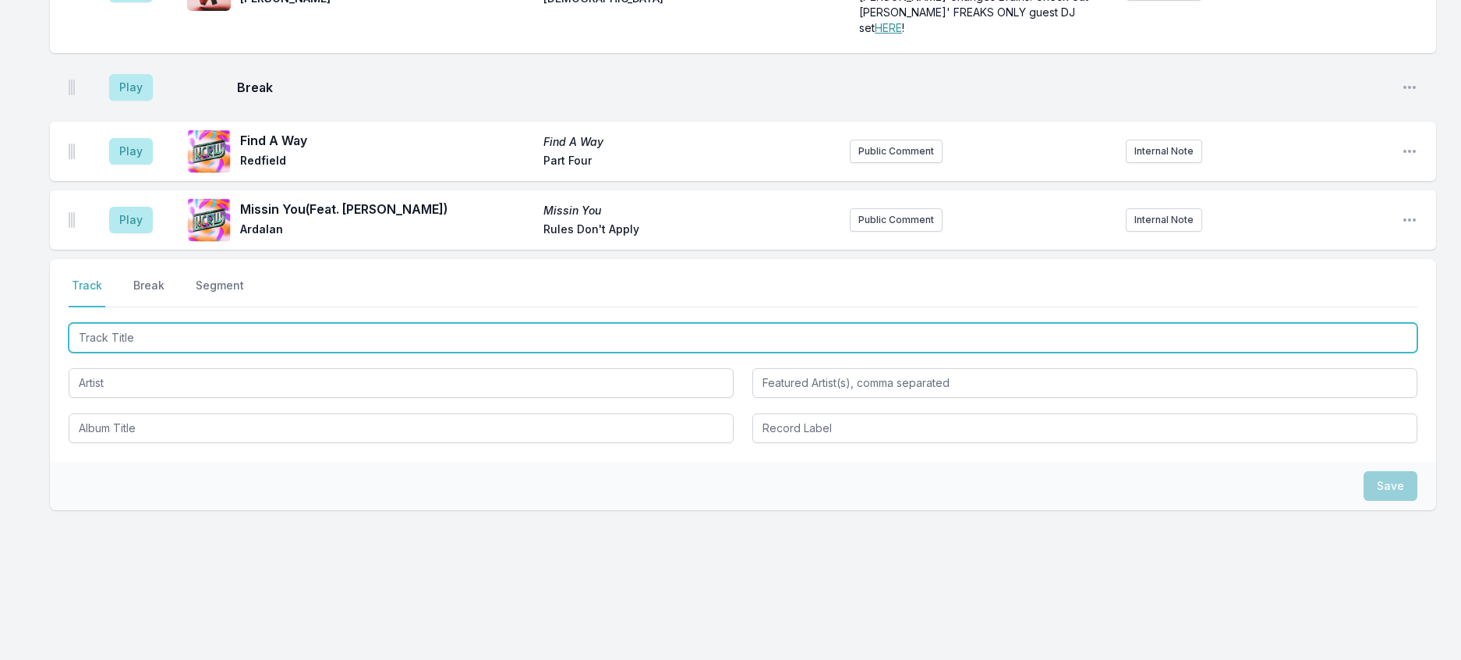
scroll to position [1894, 0]
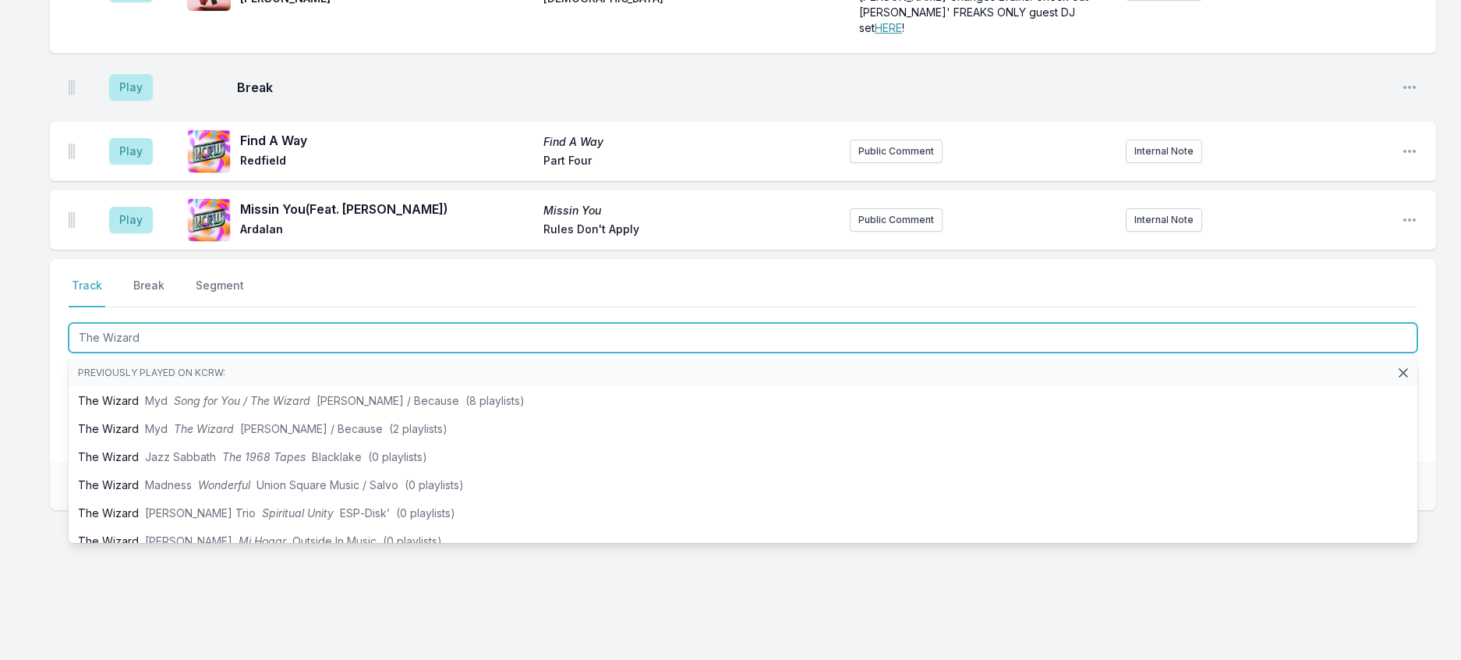
type input "The Wizard"
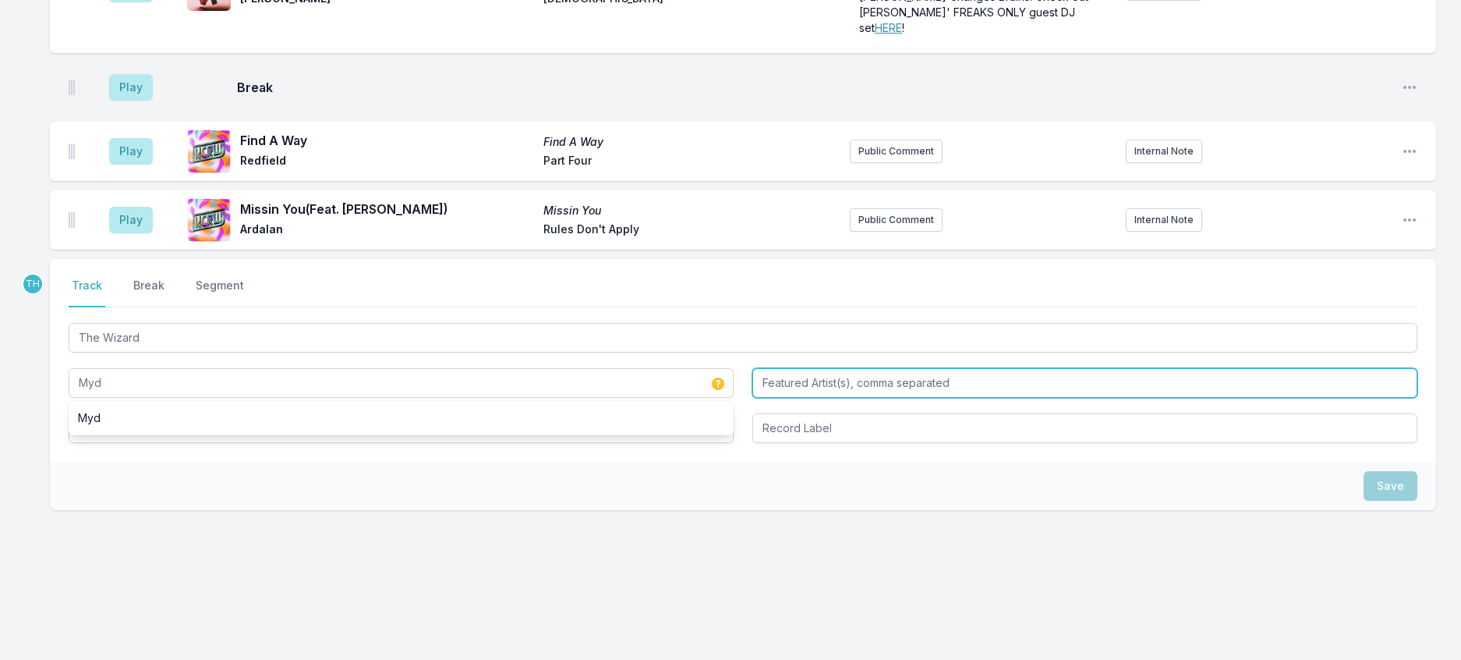
type input "Myd"
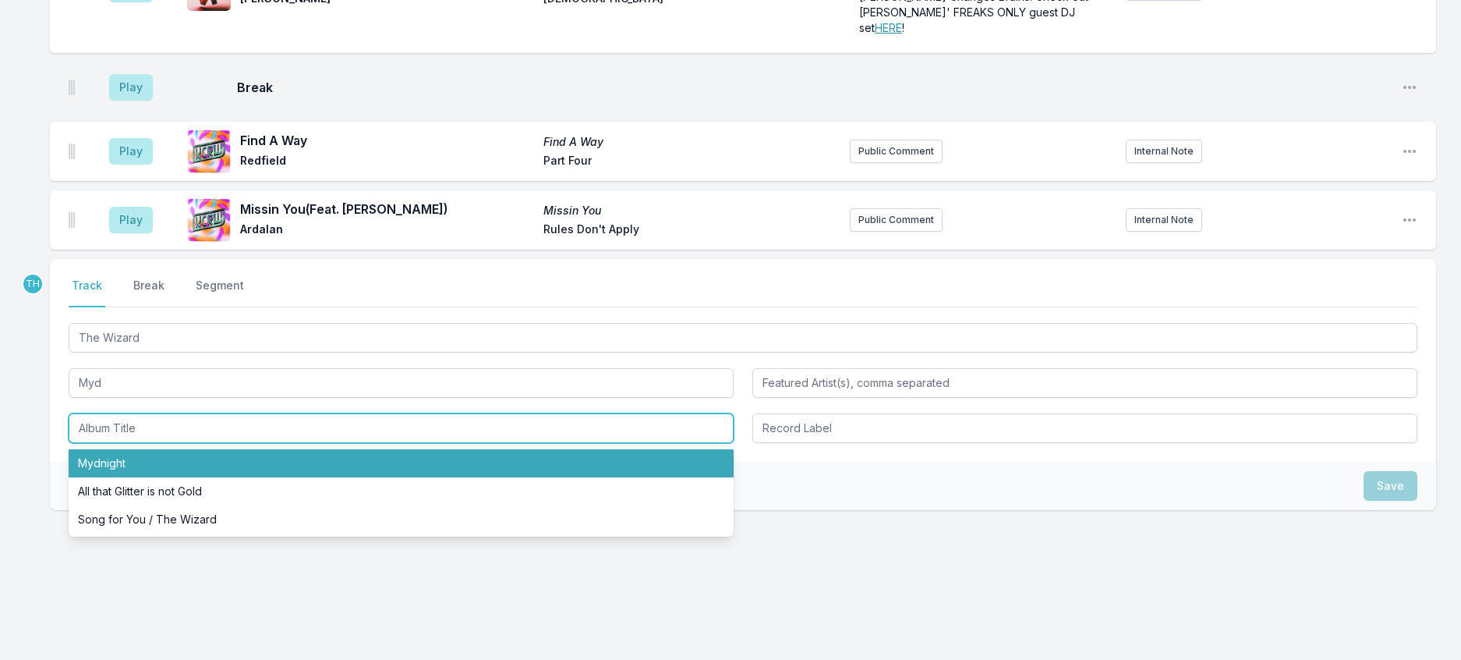
click at [112, 477] on li "Mydnight" at bounding box center [401, 463] width 665 height 28
type input "Mydnight"
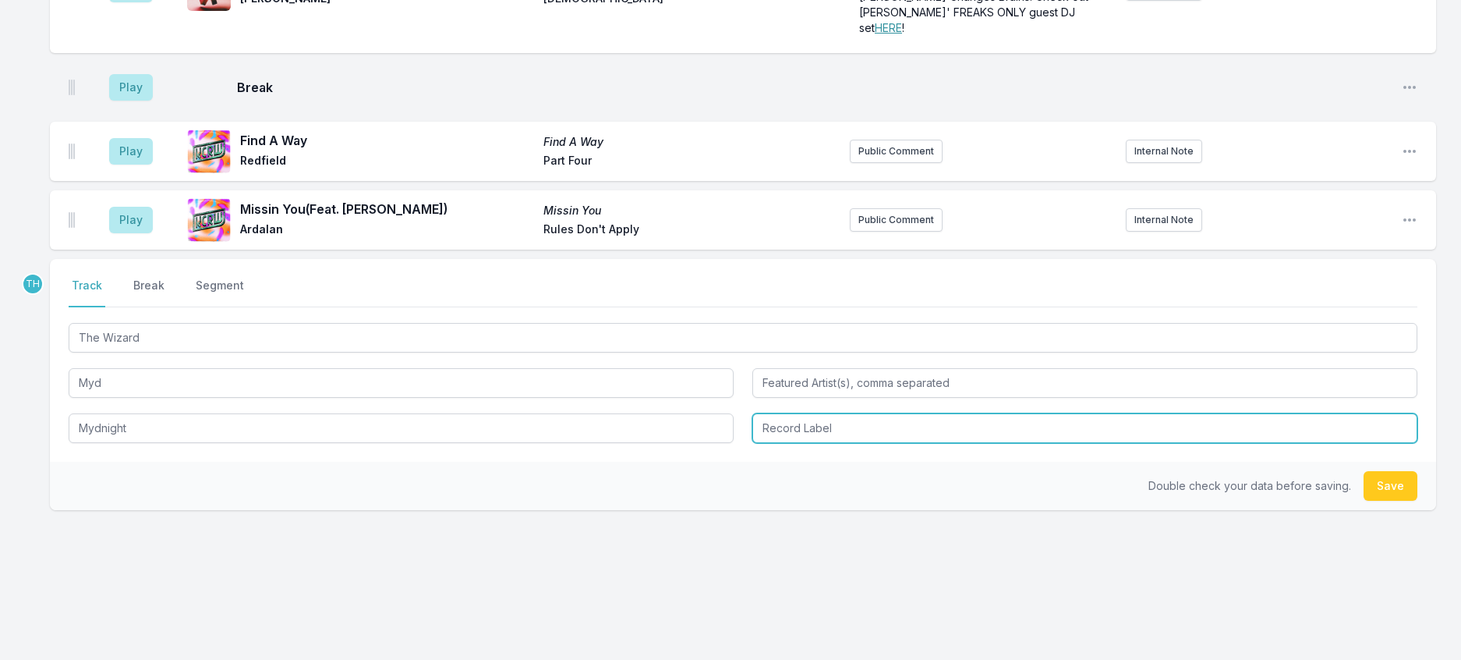
click at [781, 443] on input "Record Label" at bounding box center [1085, 428] width 665 height 30
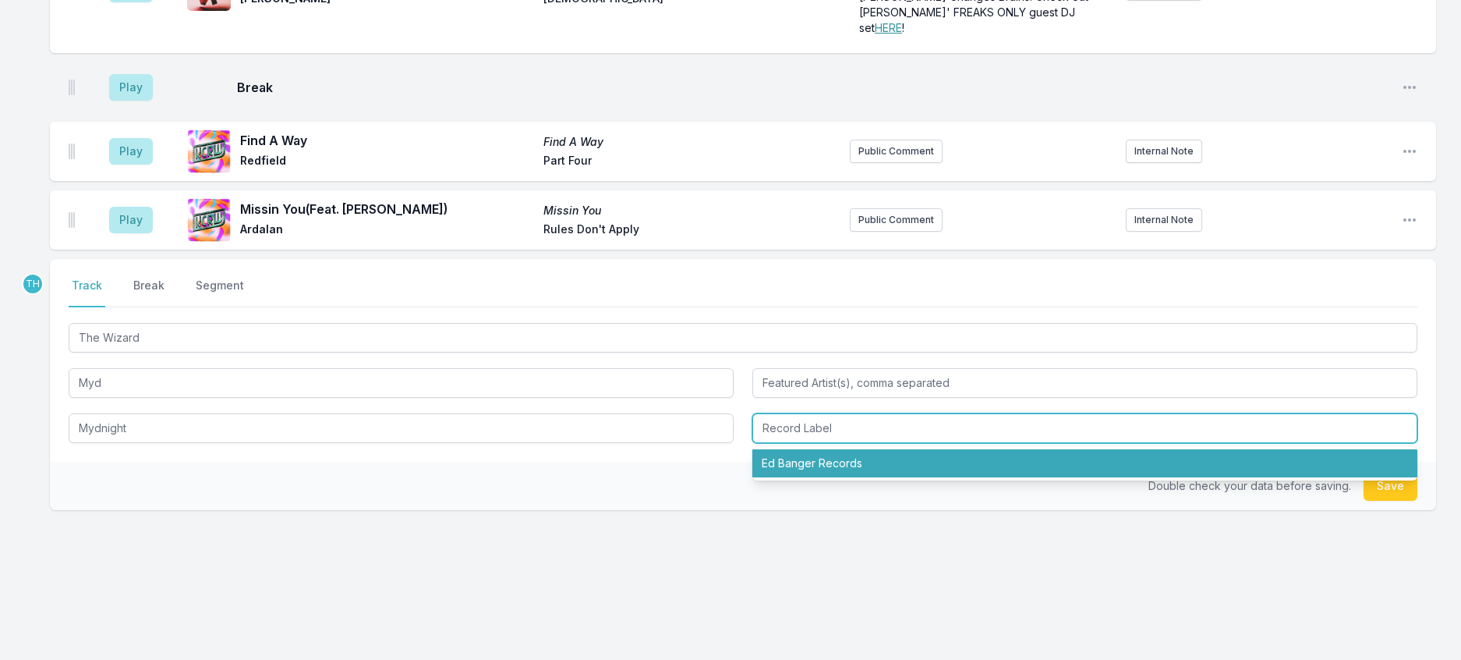
click at [799, 477] on li "Ed Banger Records" at bounding box center [1085, 463] width 665 height 28
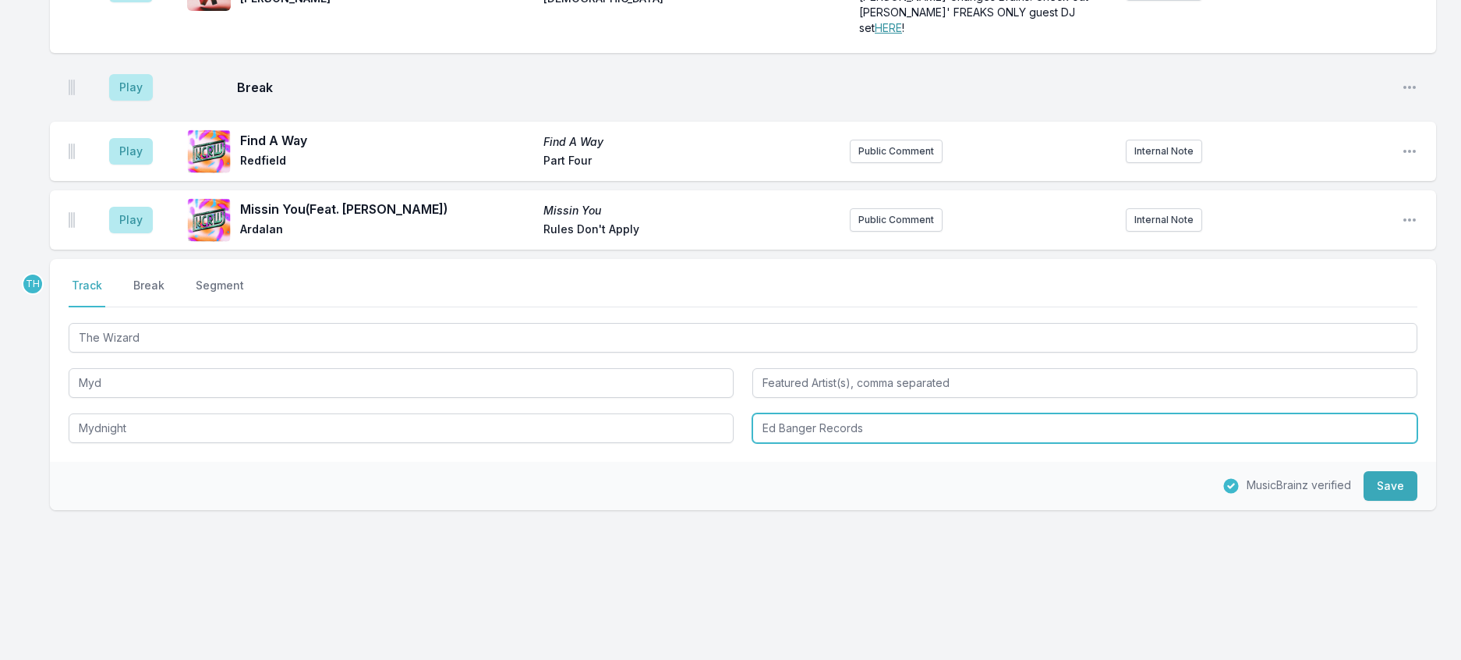
drag, startPoint x: 826, startPoint y: 520, endPoint x: 1001, endPoint y: 544, distance: 177.1
click at [1001, 462] on div "Select a tab Track Break Segment Track Break Segment The Wizard Myd Mydnight Ed…" at bounding box center [743, 360] width 1387 height 203
type input "Ed Banger / Because"
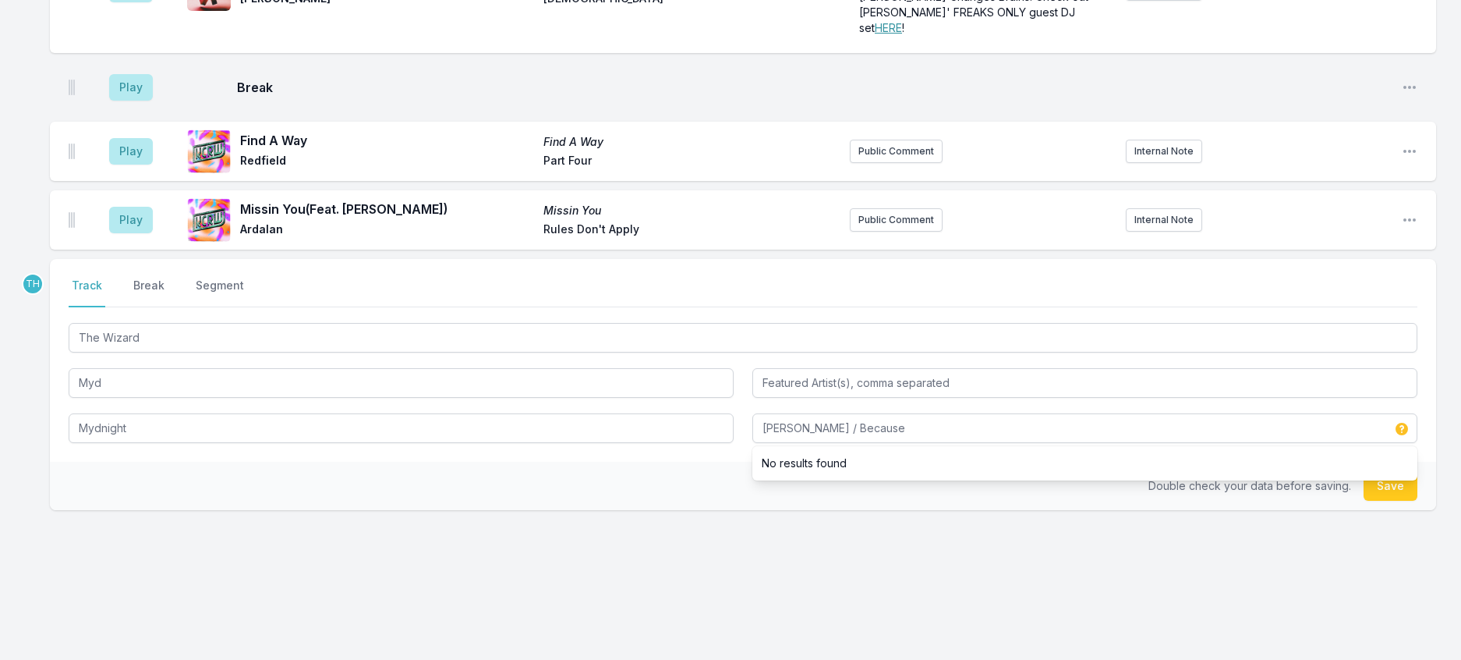
drag, startPoint x: 678, startPoint y: 579, endPoint x: 694, endPoint y: 573, distance: 16.5
click at [679, 510] on div "Double check your data before saving. Save" at bounding box center [743, 486] width 1387 height 48
click at [1404, 501] on button "Save" at bounding box center [1391, 486] width 54 height 30
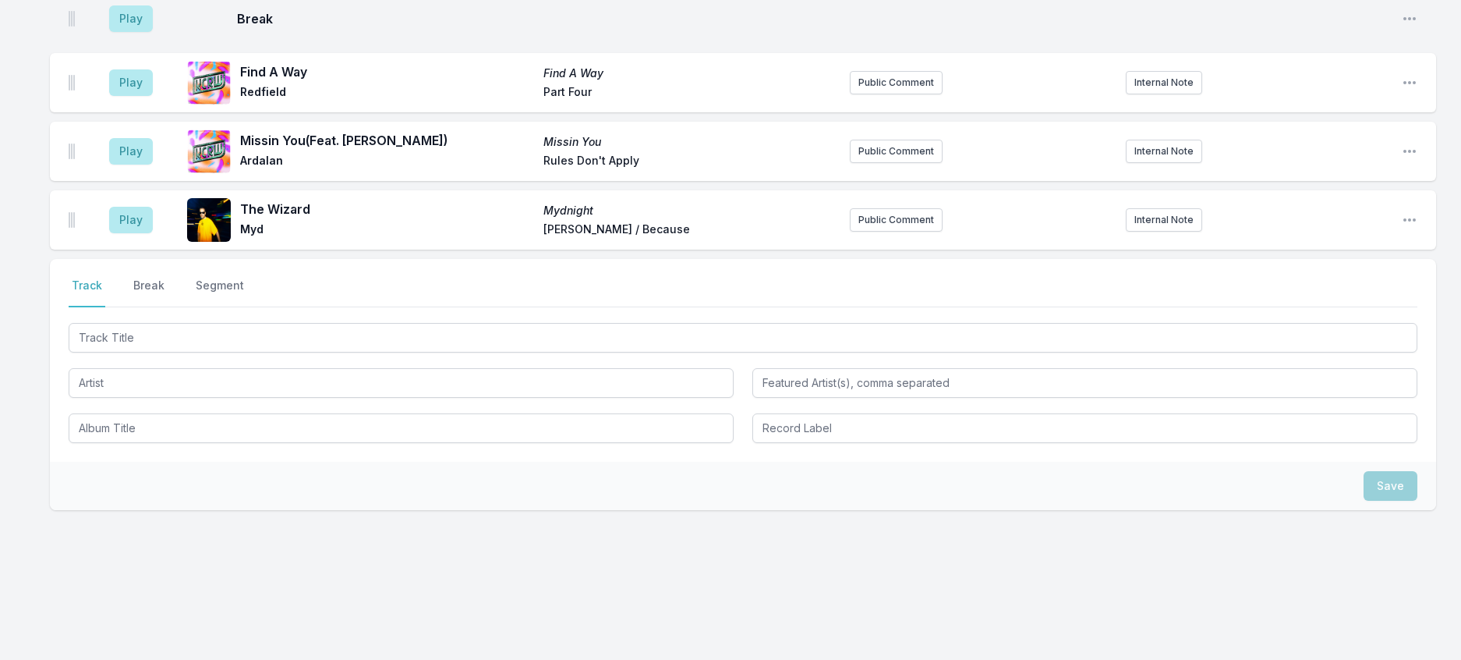
scroll to position [1972, 0]
click at [909, 232] on button "Public Comment" at bounding box center [896, 219] width 93 height 23
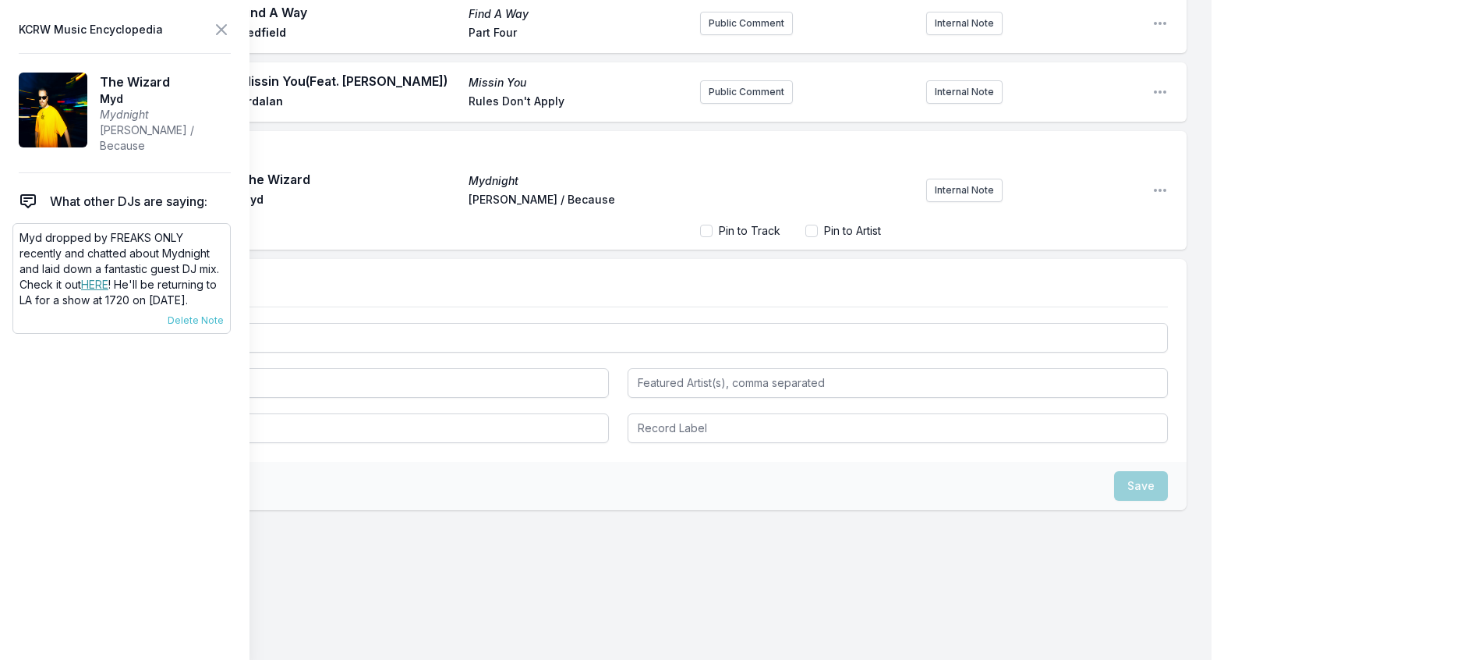
scroll to position [1971, 0]
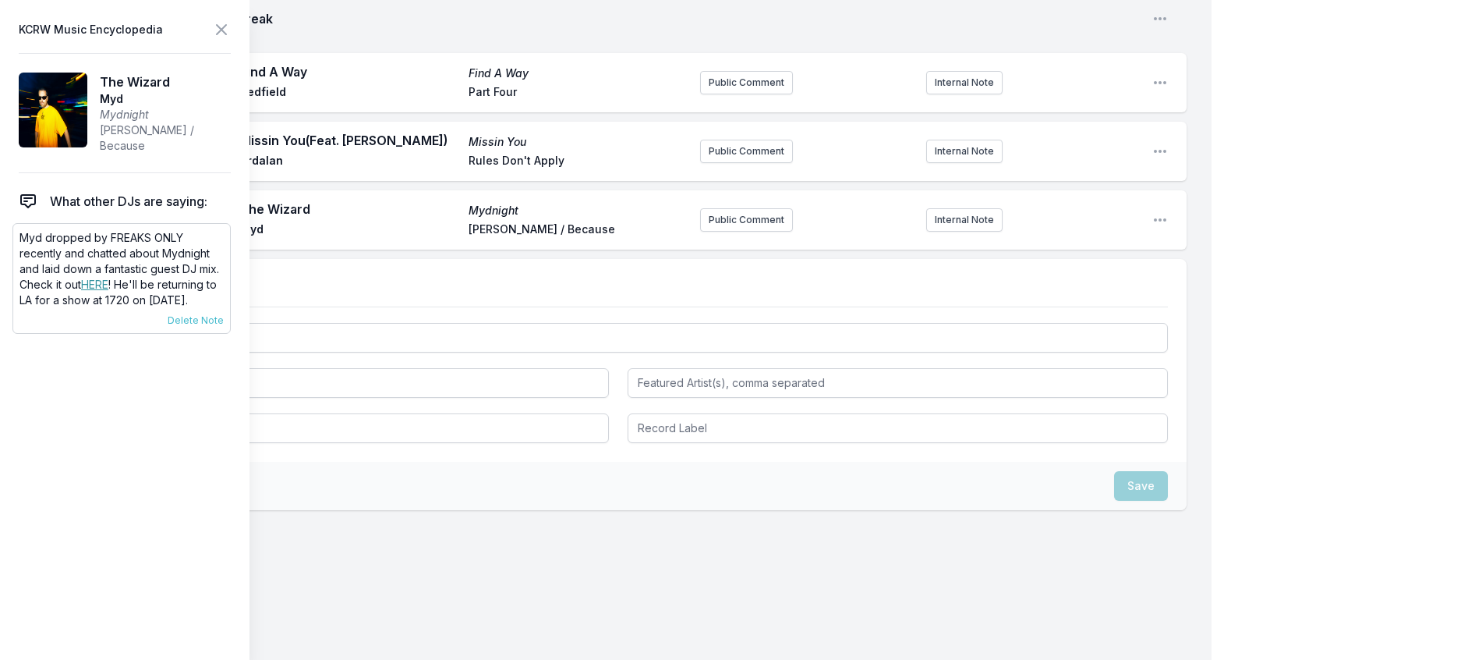
drag, startPoint x: 218, startPoint y: 331, endPoint x: 16, endPoint y: 264, distance: 213.6
click at [16, 264] on div "Myd dropped by FREAKS ONLY recently and chatted about Mydnight and laid down a …" at bounding box center [121, 278] width 218 height 111
copy p "Myd dropped by FREAKS ONLY recently and chatted about Mydnight and laid down a …"
click at [749, 232] on button "Public Comment" at bounding box center [746, 219] width 93 height 23
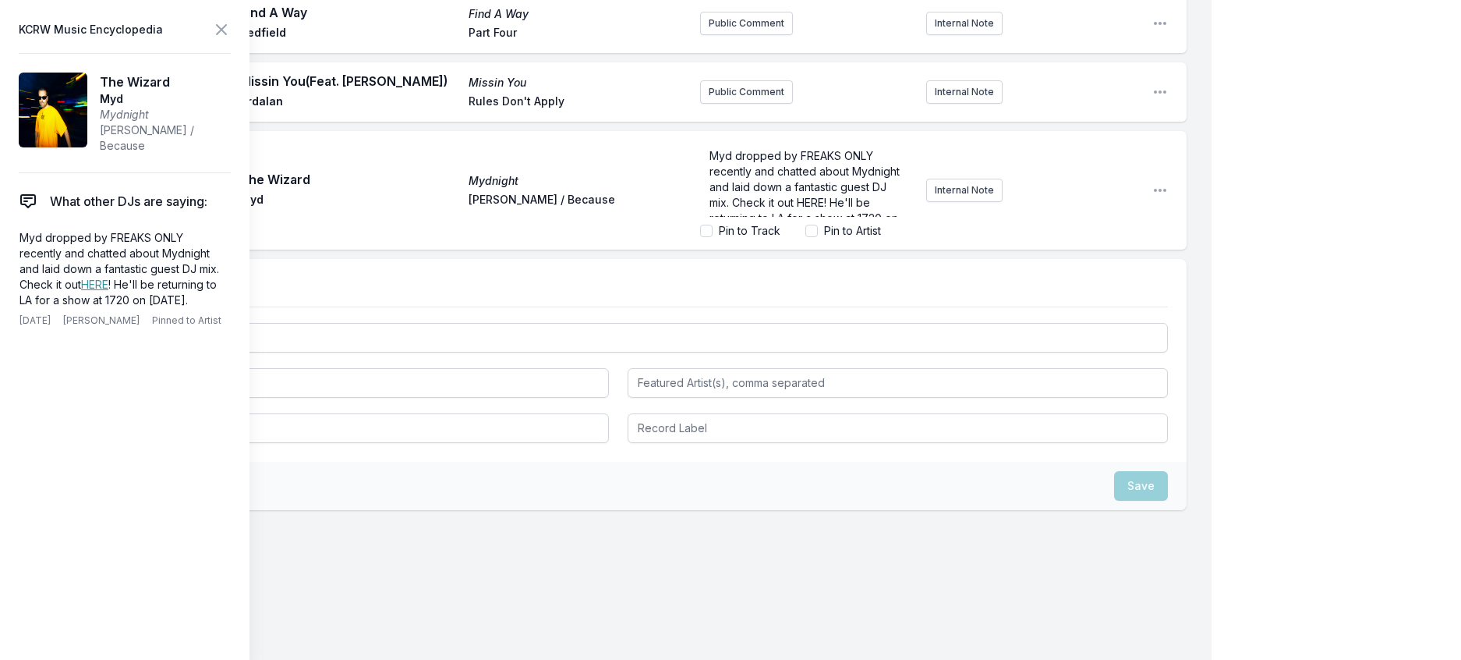
scroll to position [53, 0]
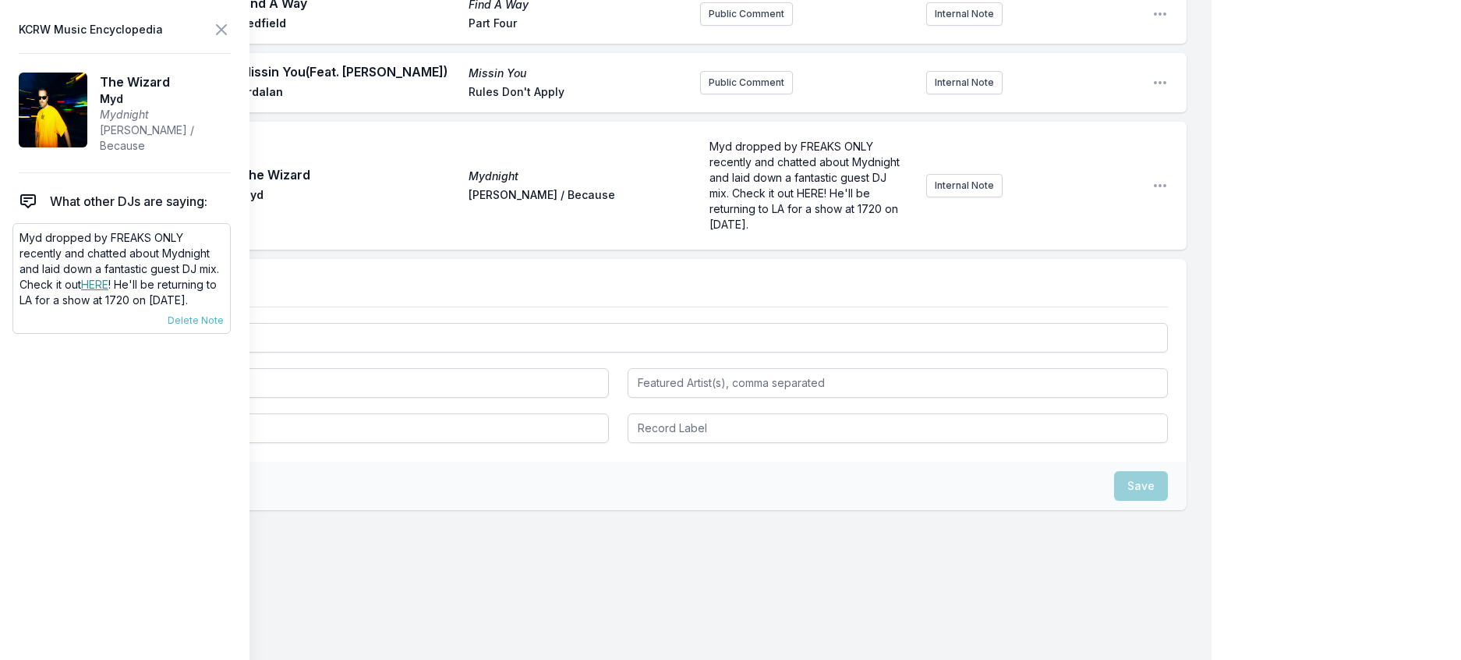
click at [81, 291] on link "HERE" at bounding box center [94, 284] width 27 height 13
click at [739, 232] on p "Myd dropped by FREAKS ONLY recently and chatted about Mydnight and laid down a …" at bounding box center [807, 186] width 195 height 94
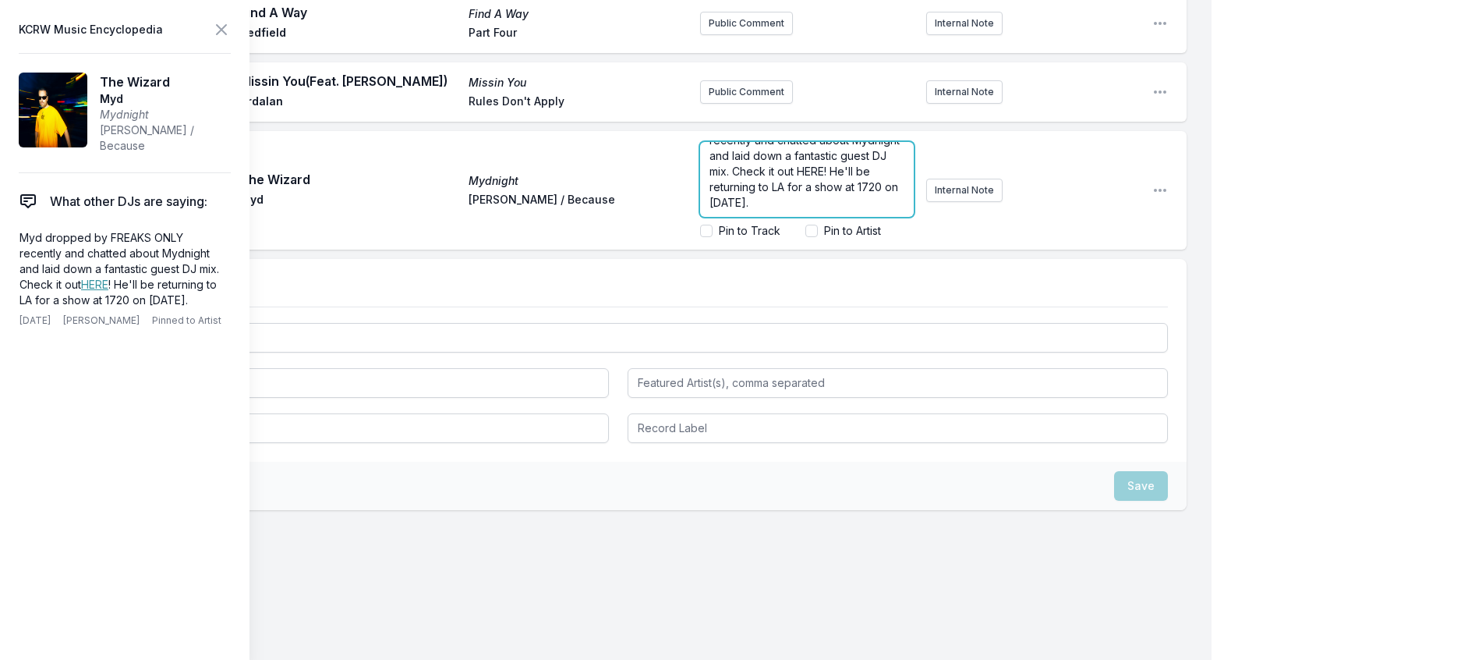
scroll to position [52, 0]
drag, startPoint x: 790, startPoint y: 375, endPoint x: 761, endPoint y: 377, distance: 29.0
click at [761, 209] on span "Myd dropped by FREAKS ONLY recently and chatted about Mydnight and laid down a …" at bounding box center [806, 163] width 193 height 91
click at [231, 26] on icon at bounding box center [221, 29] width 19 height 19
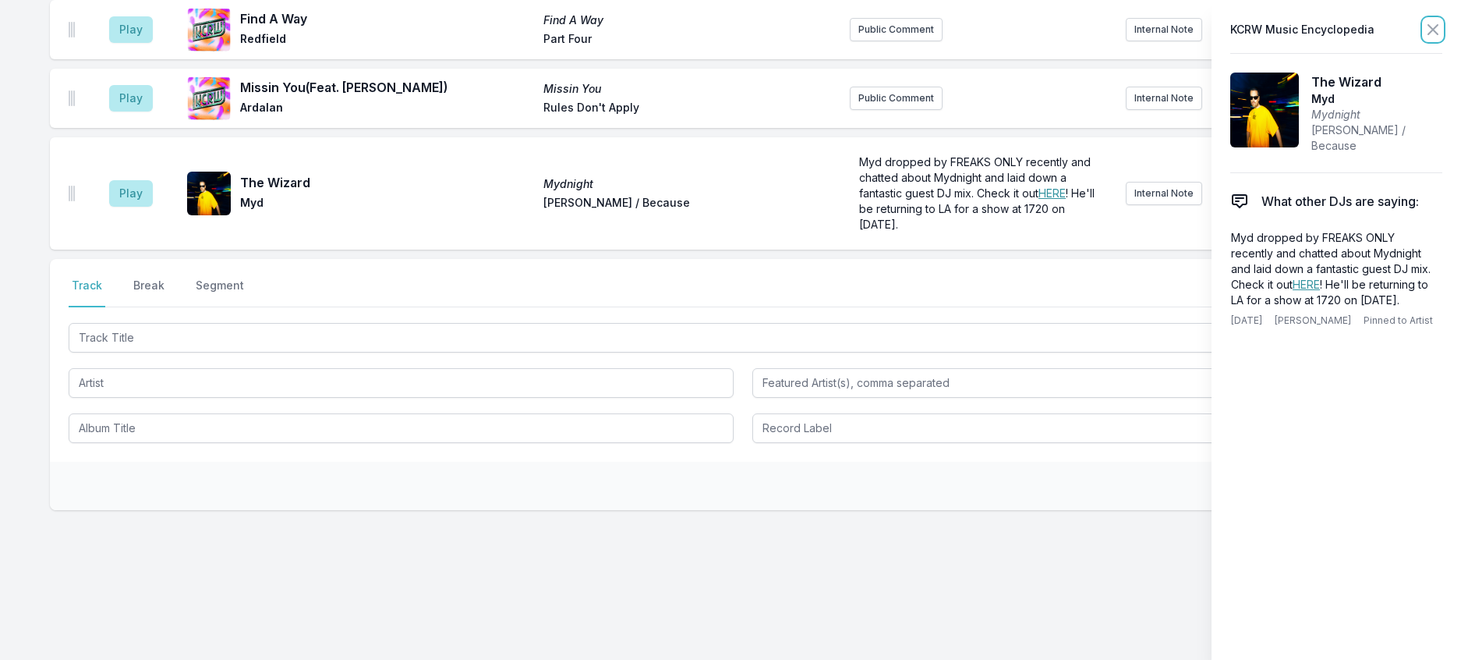
scroll to position [2066, 0]
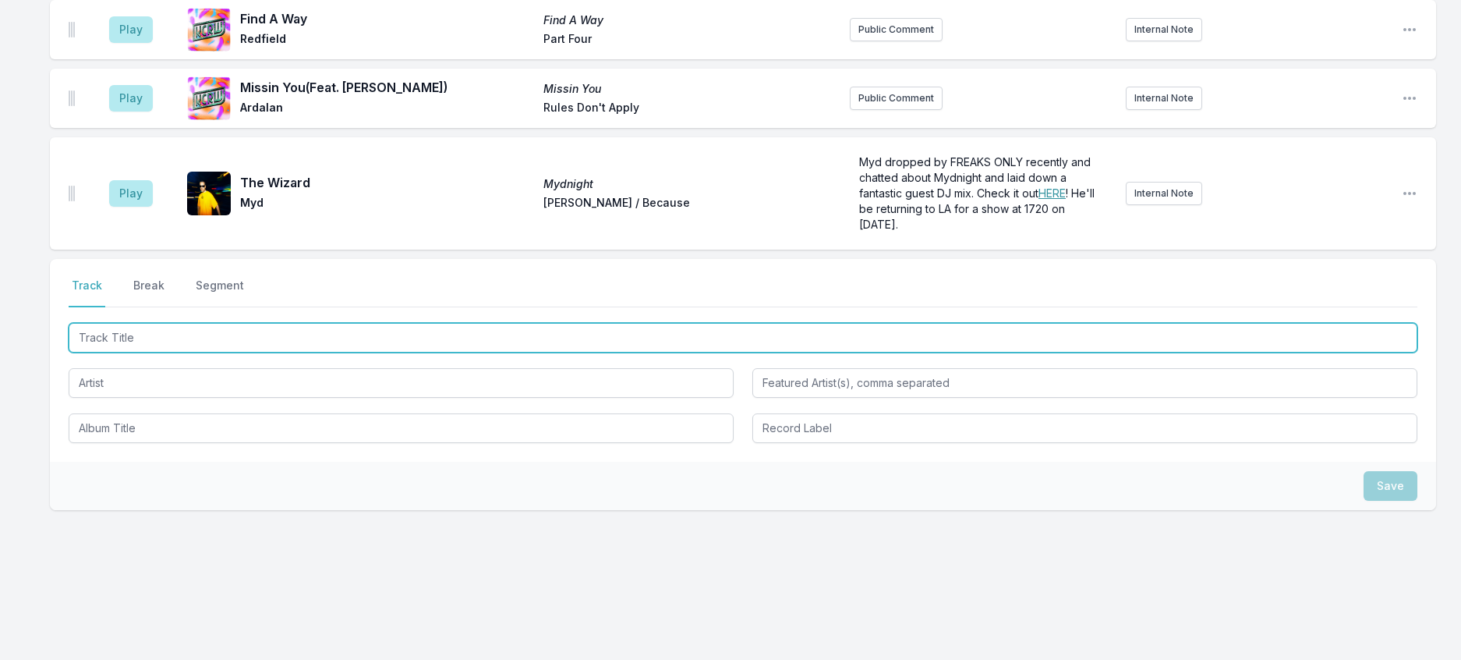
click at [353, 353] on input "Track Title" at bounding box center [743, 338] width 1349 height 30
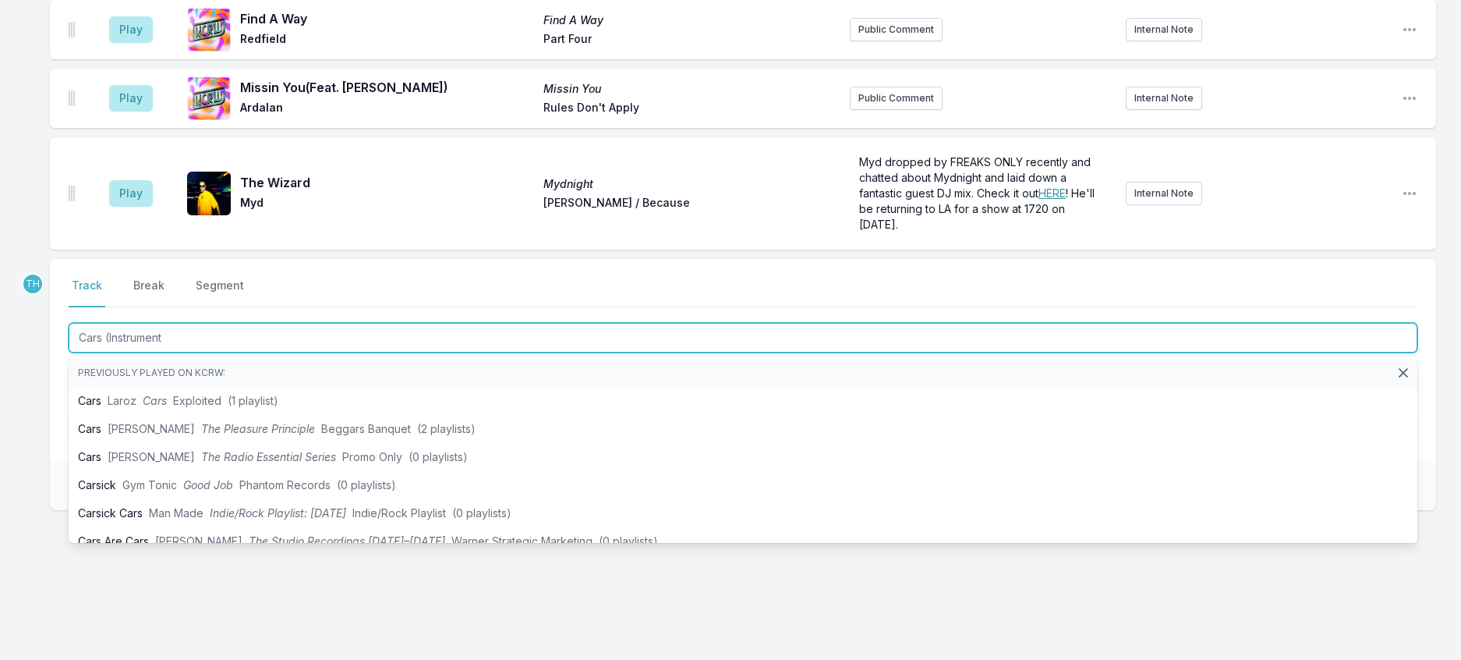
type input "Cars (Instrumenta"
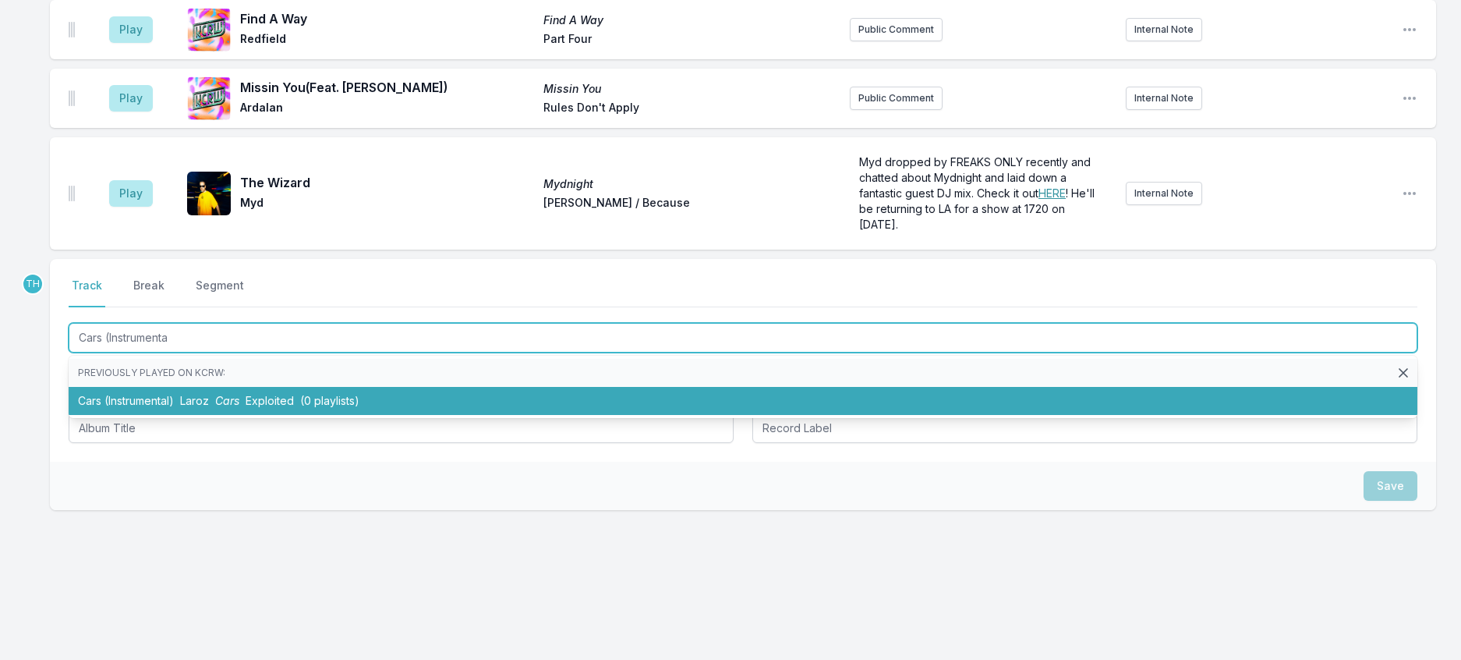
click at [288, 415] on li "Cars (Instrumental) Laroz Cars Exploited (0 playlists)" at bounding box center [743, 401] width 1349 height 28
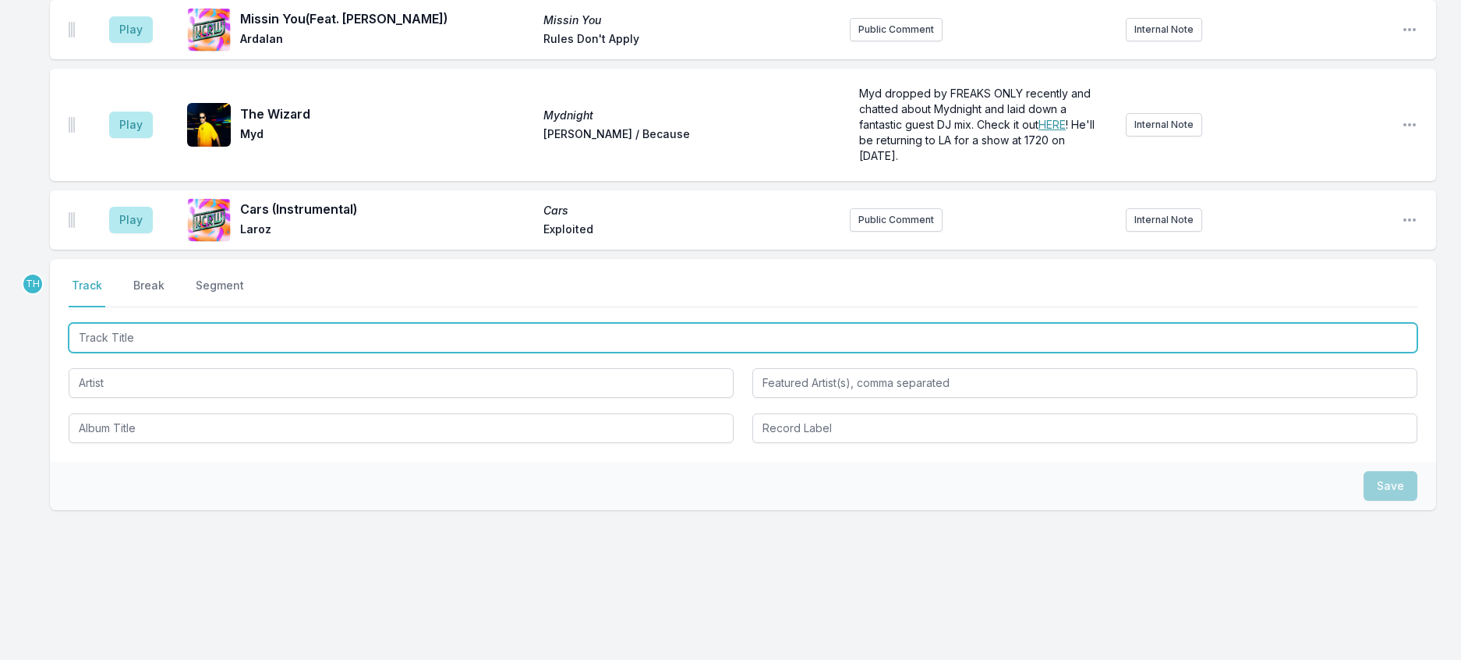
scroll to position [2143, 0]
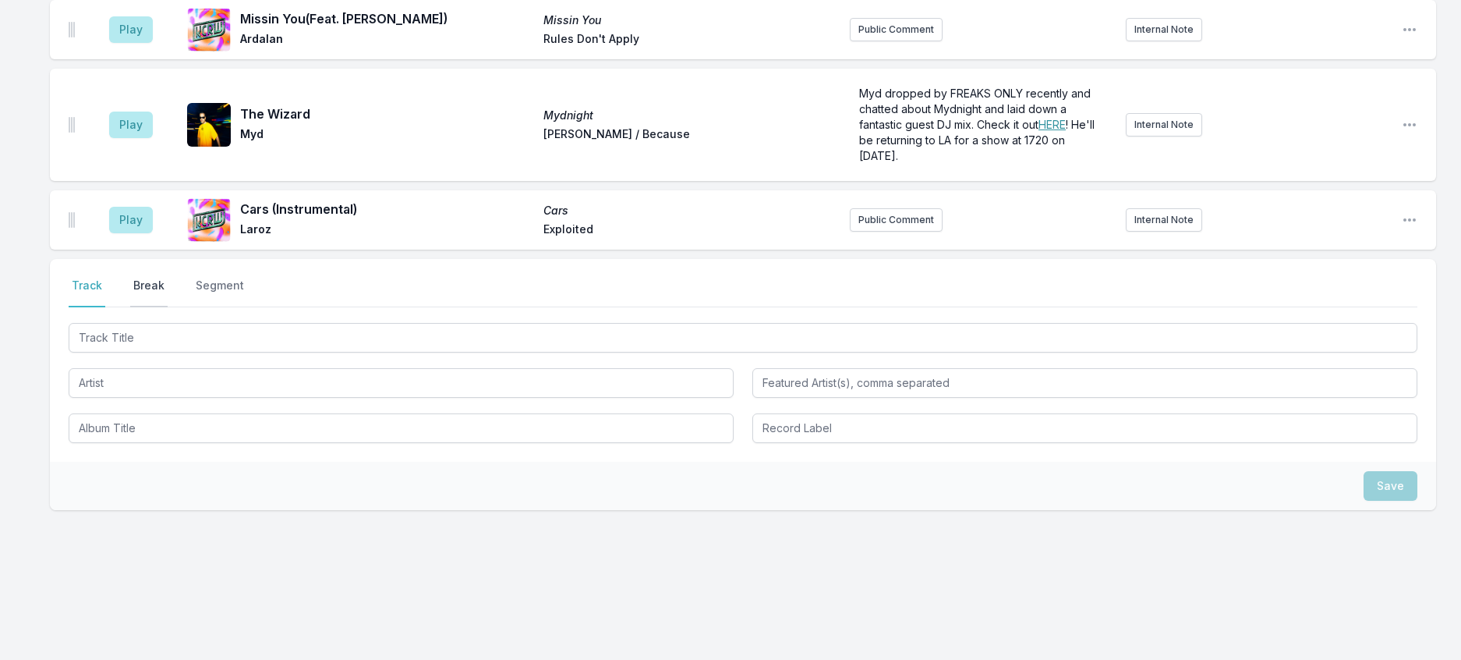
click at [166, 307] on button "Break" at bounding box center [148, 293] width 37 height 30
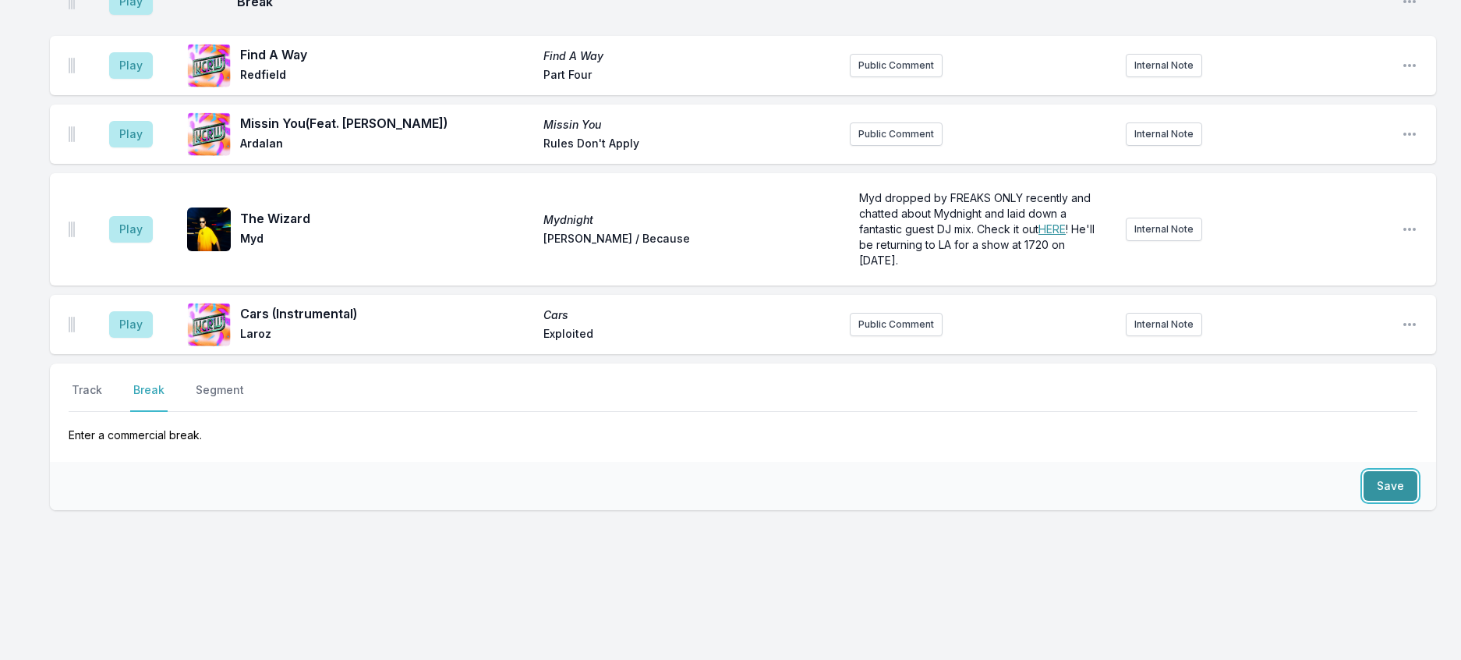
click at [1399, 471] on button "Save" at bounding box center [1391, 486] width 54 height 30
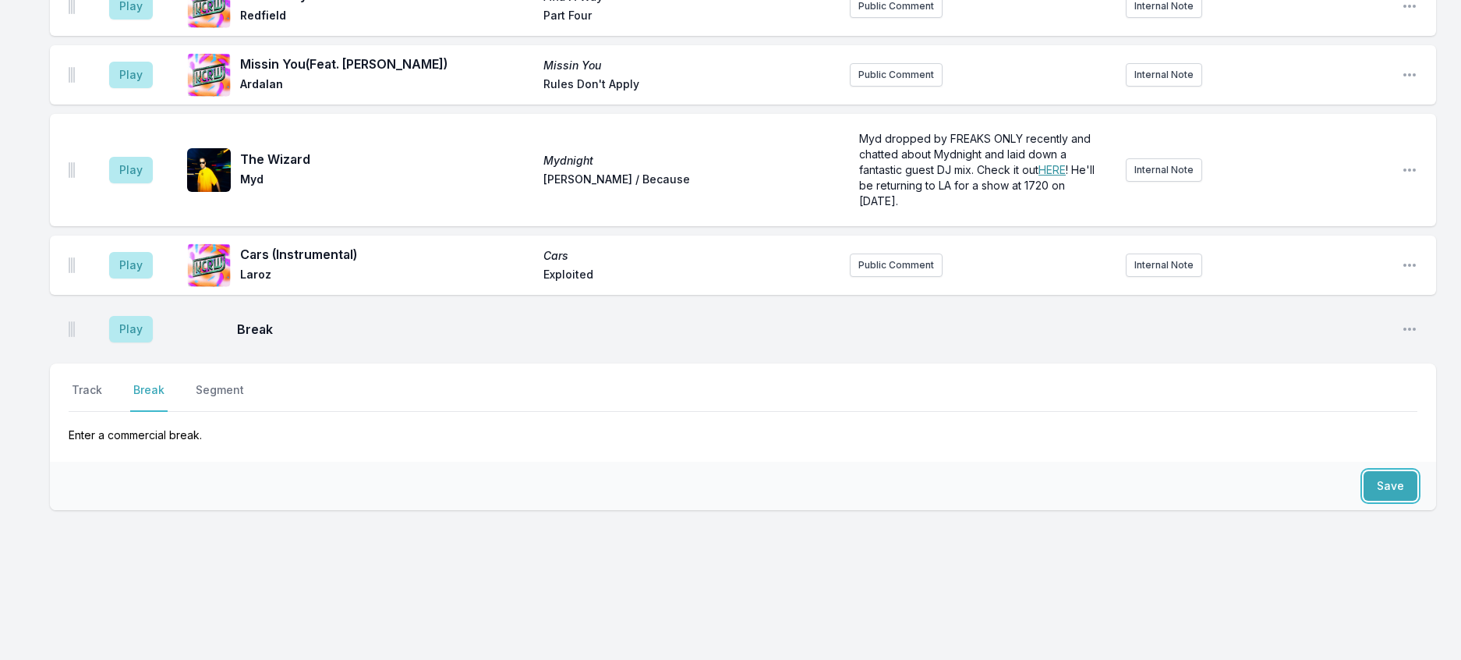
scroll to position [2179, 0]
click at [77, 382] on button "Track" at bounding box center [87, 397] width 37 height 30
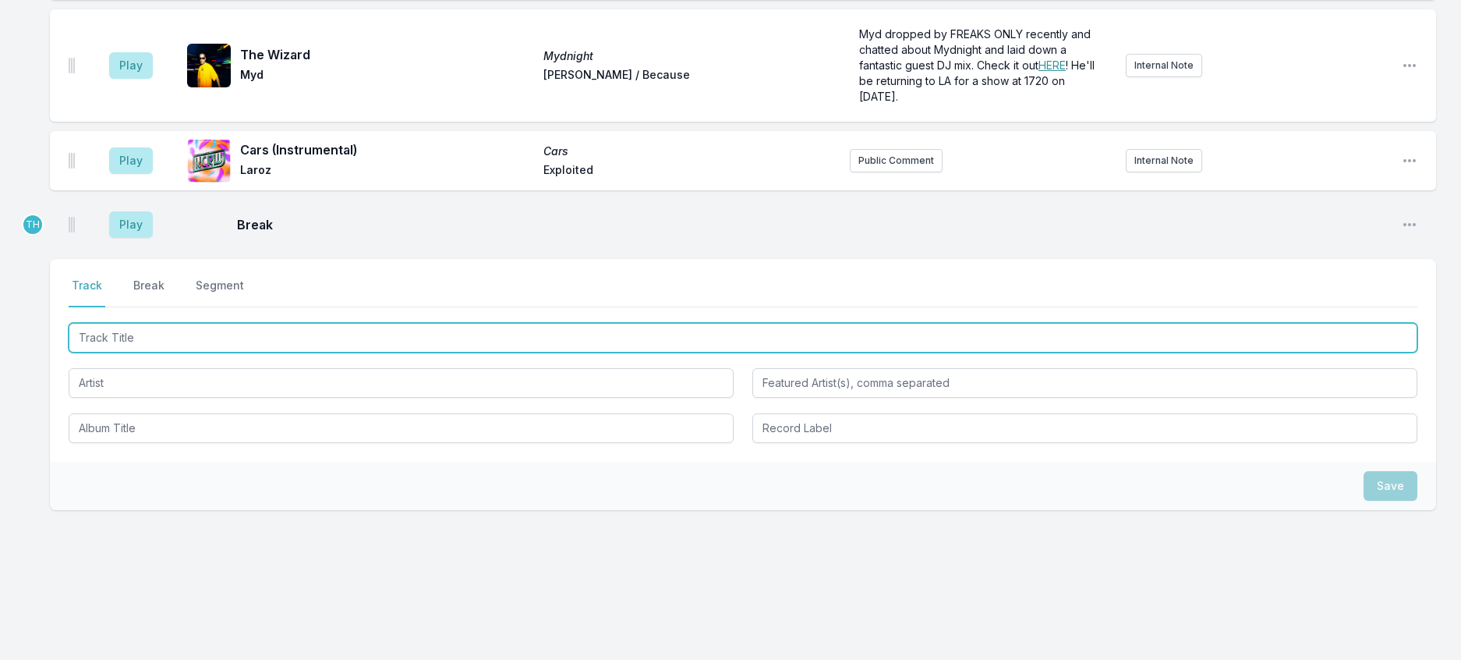
click at [133, 353] on input "Track Title" at bounding box center [743, 338] width 1349 height 30
type input "UFO"
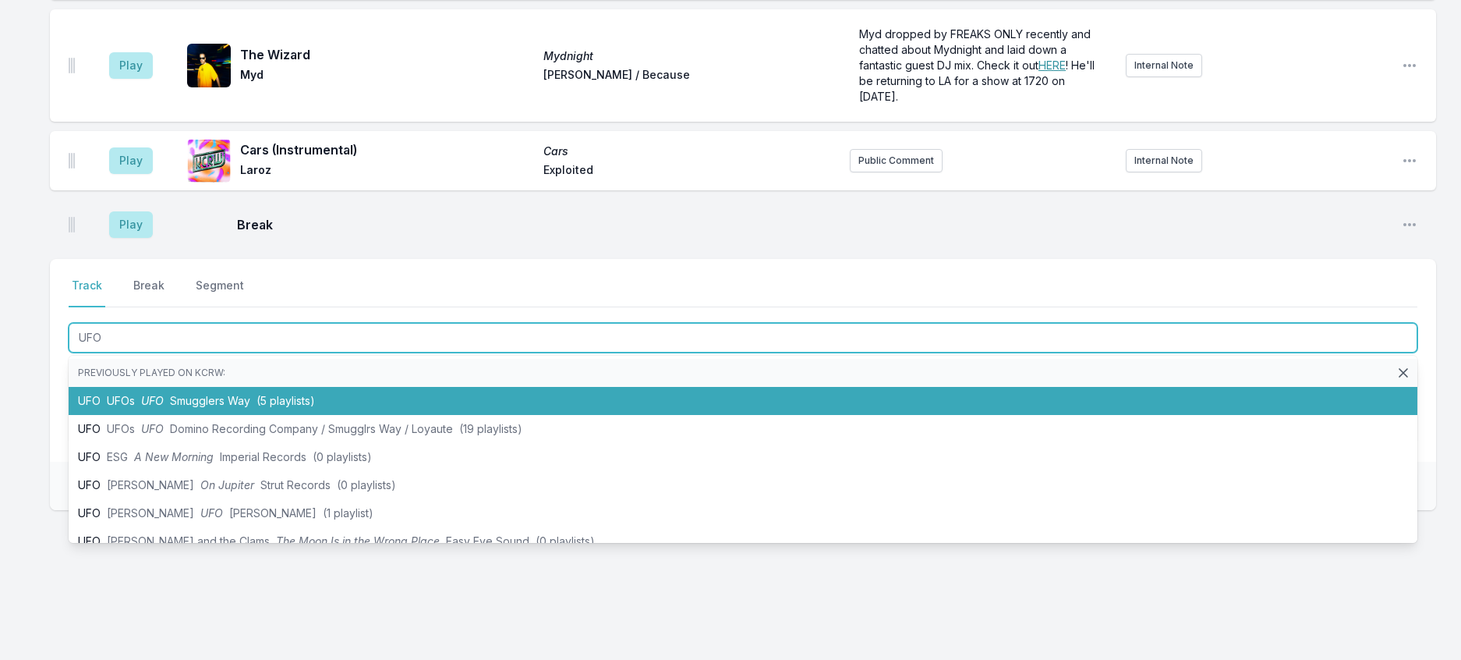
click at [310, 407] on span "(5 playlists)" at bounding box center [286, 400] width 58 height 13
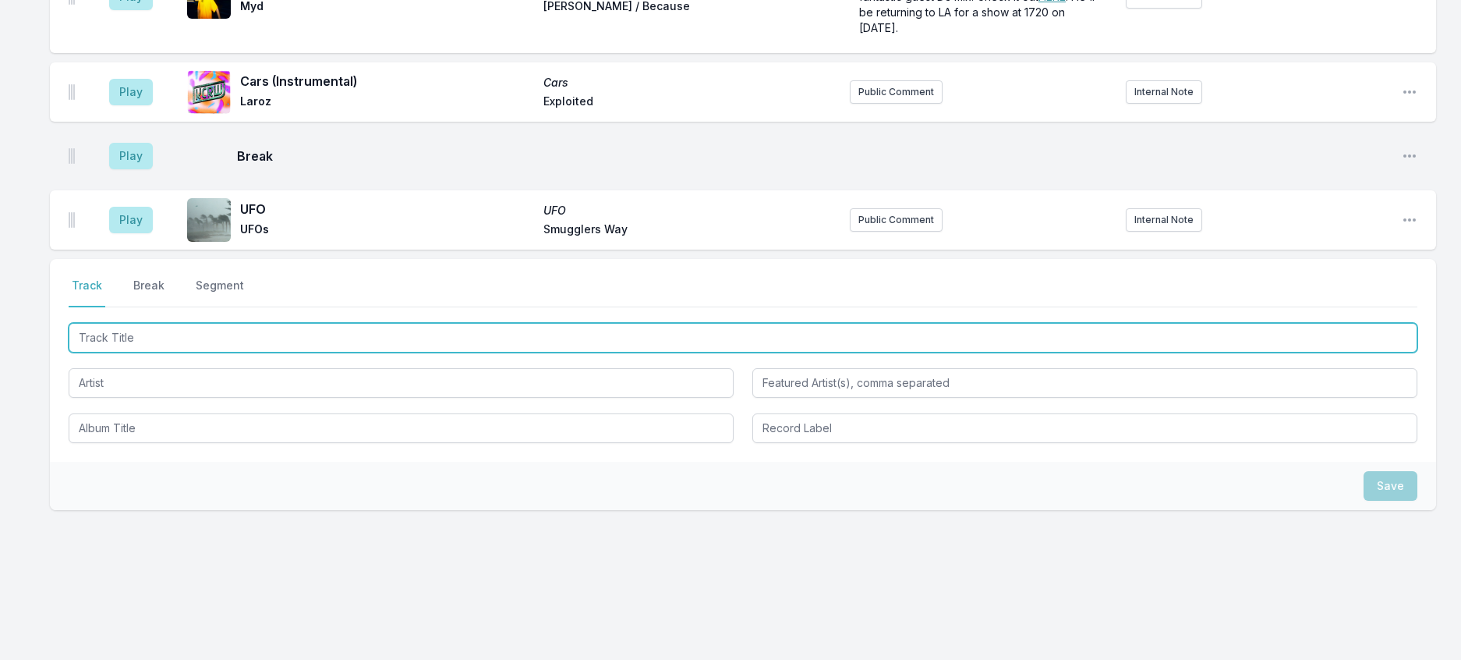
scroll to position [2256, 0]
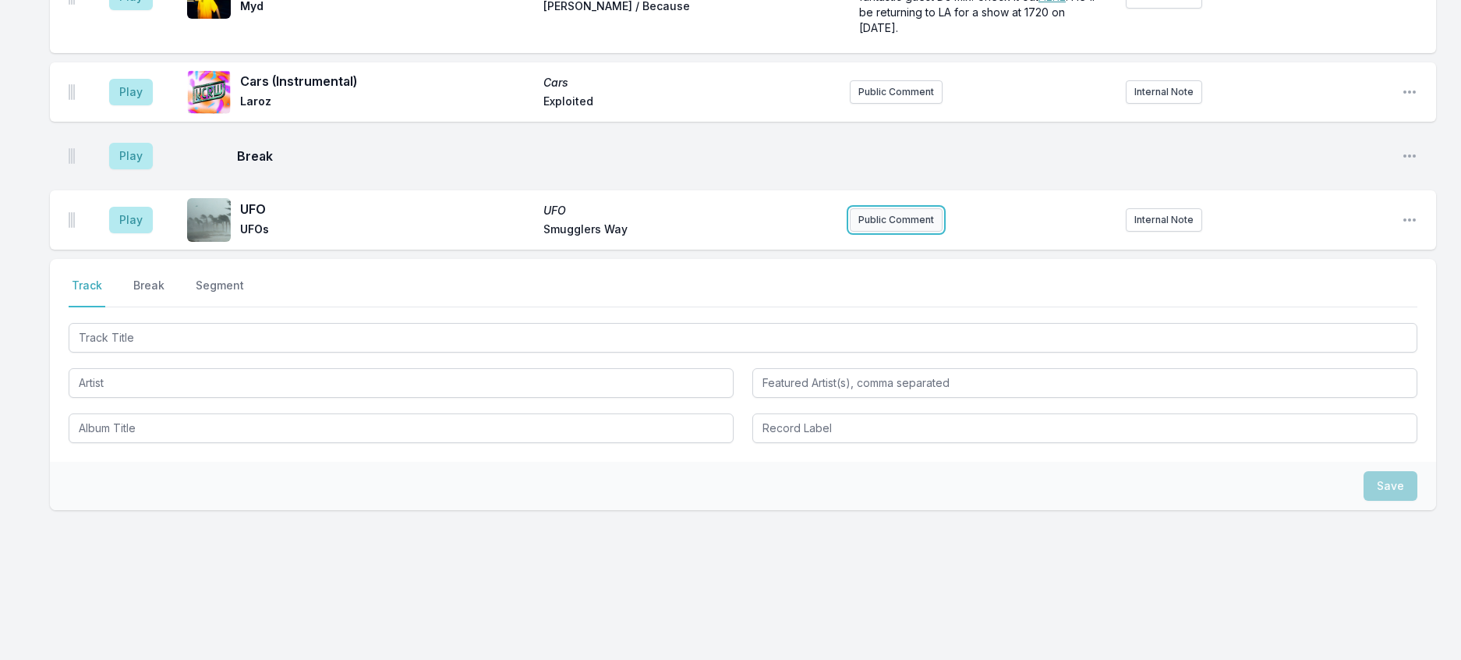
click at [893, 232] on button "Public Comment" at bounding box center [896, 219] width 93 height 23
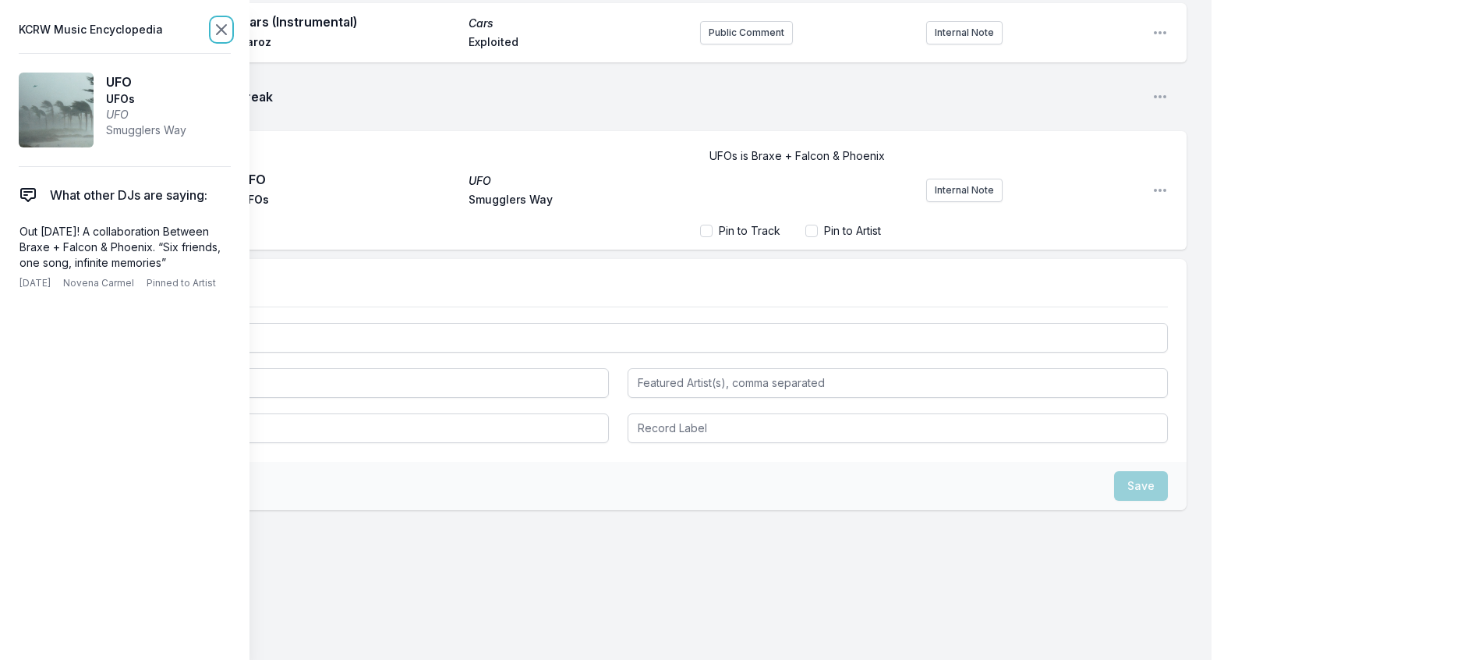
click at [231, 30] on icon at bounding box center [221, 29] width 19 height 19
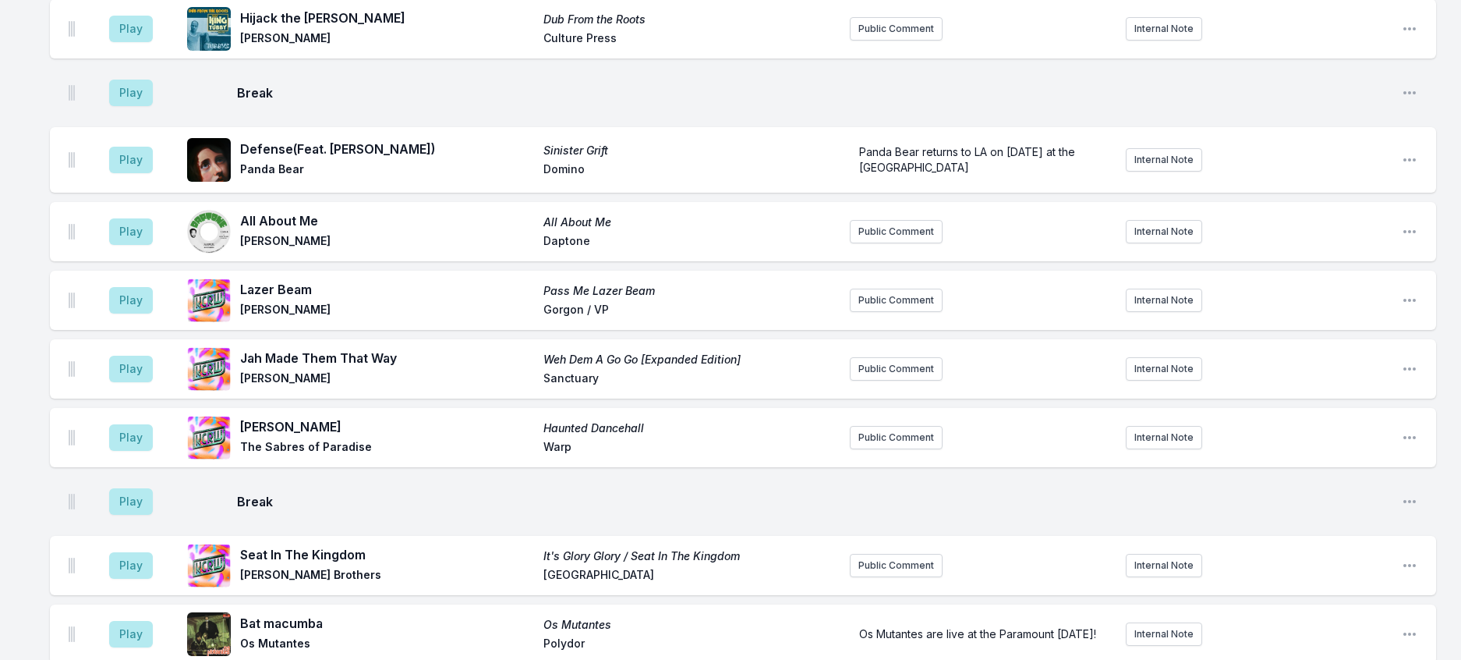
scroll to position [703, 0]
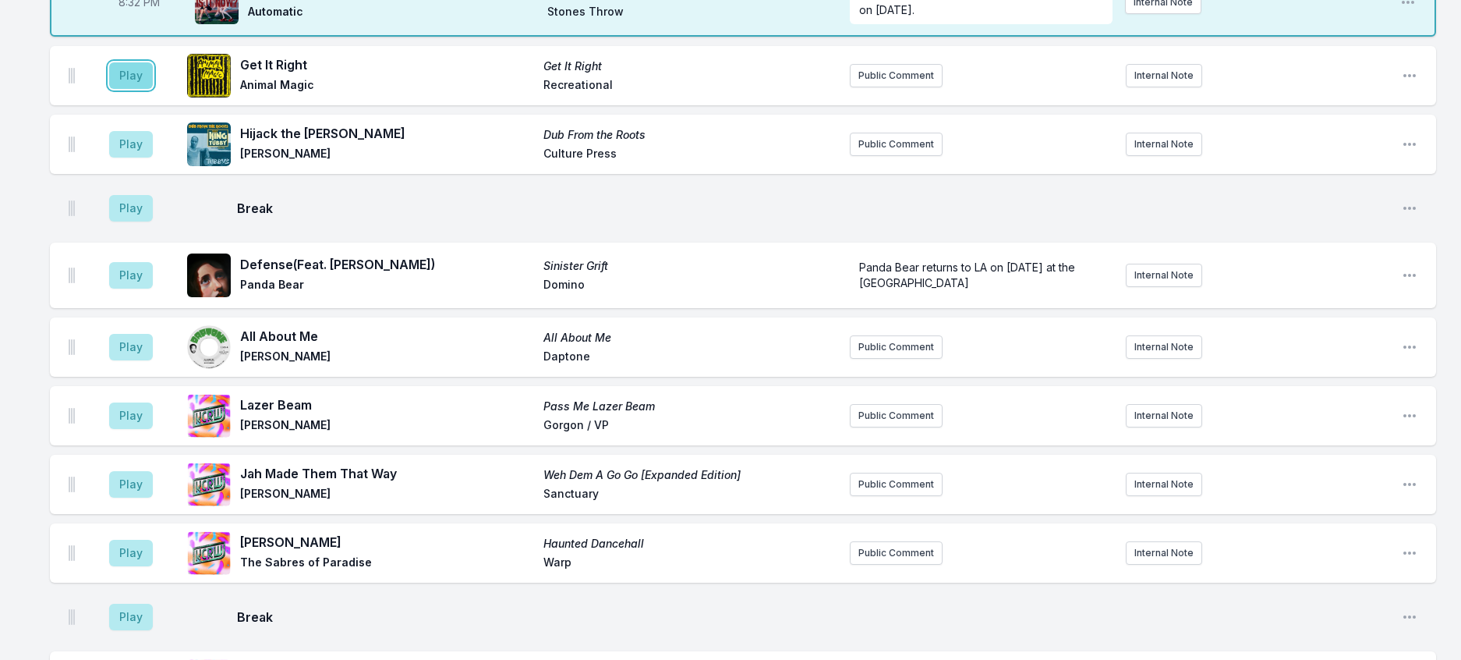
click at [151, 89] on button "Play" at bounding box center [131, 75] width 44 height 27
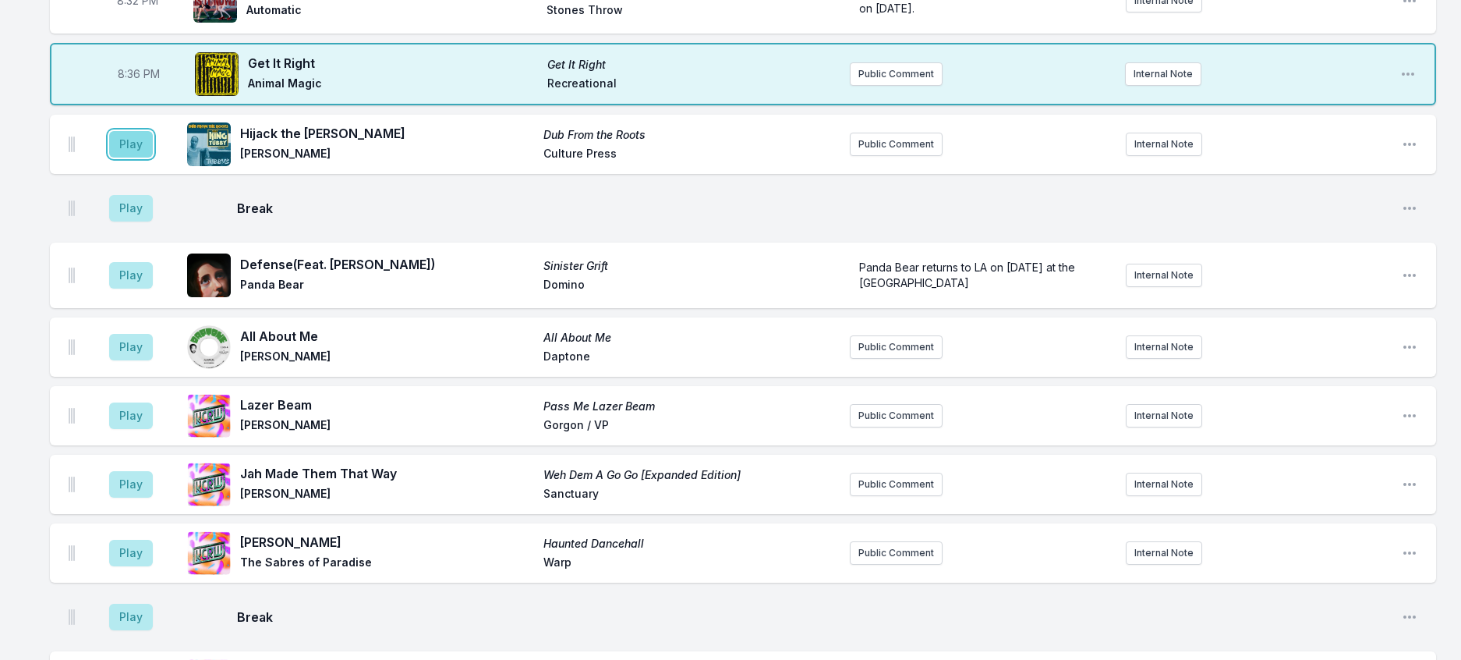
click at [153, 158] on button "Play" at bounding box center [131, 144] width 44 height 27
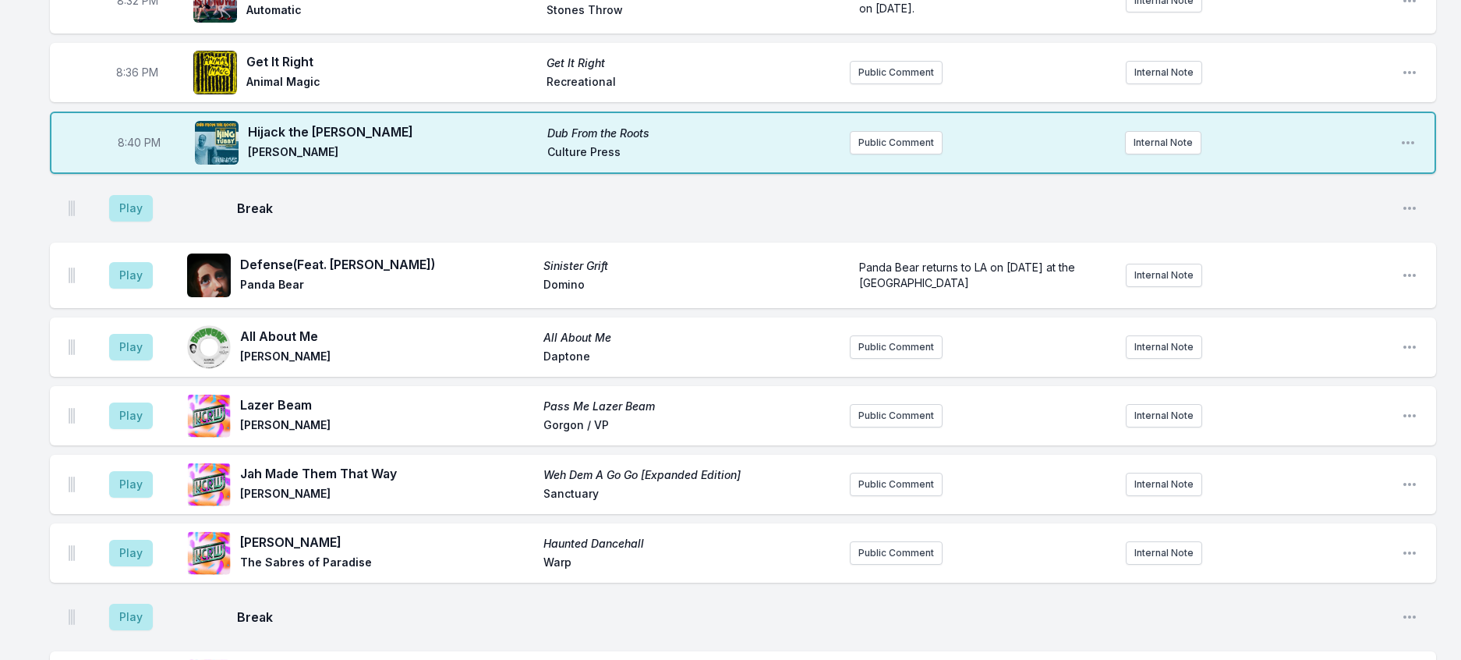
scroll to position [547, 0]
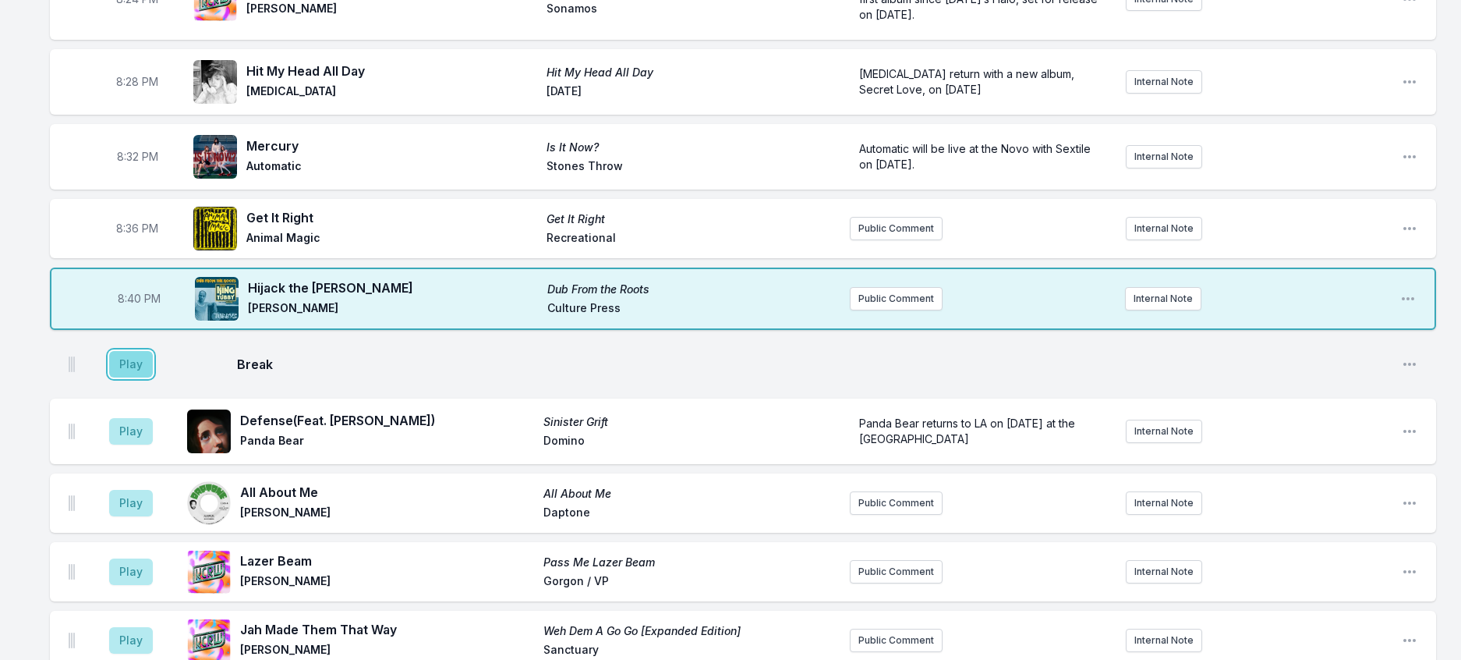
drag, startPoint x: 137, startPoint y: 485, endPoint x: 162, endPoint y: 481, distance: 25.3
click at [140, 377] on button "Play" at bounding box center [131, 364] width 44 height 27
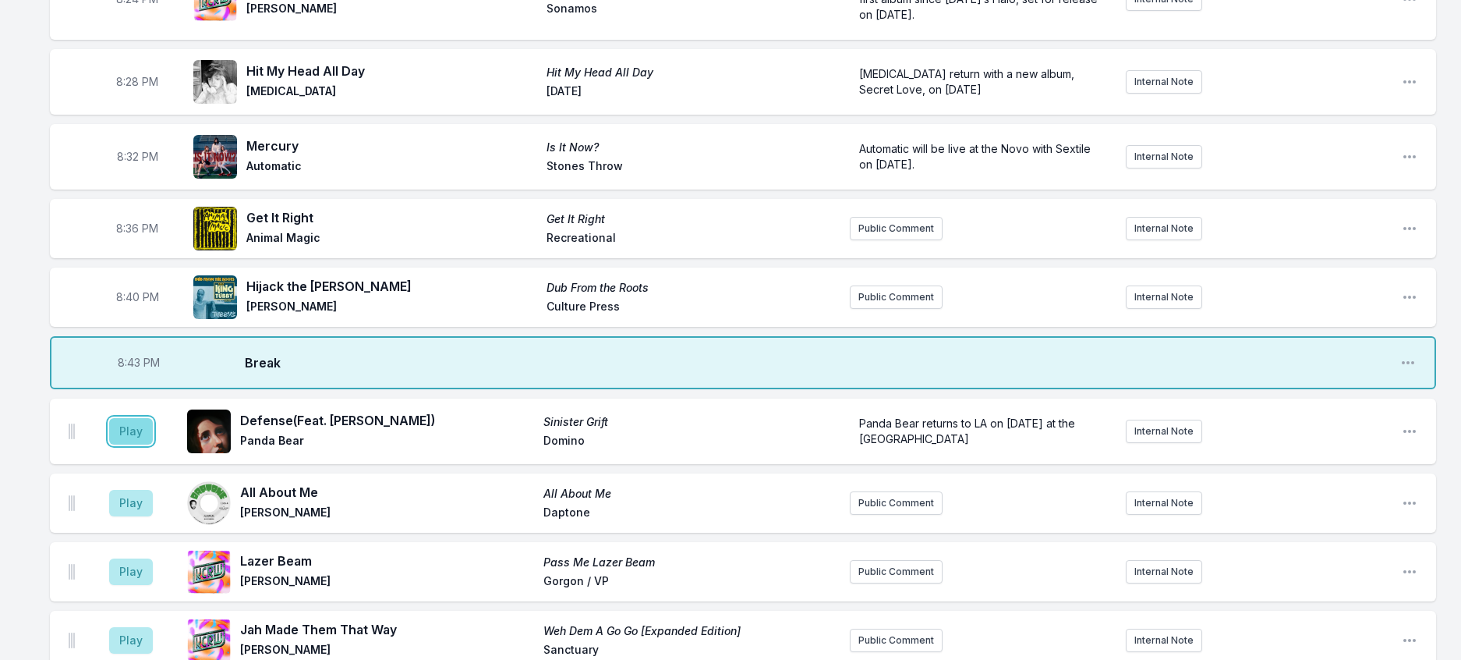
click at [140, 445] on button "Play" at bounding box center [131, 431] width 44 height 27
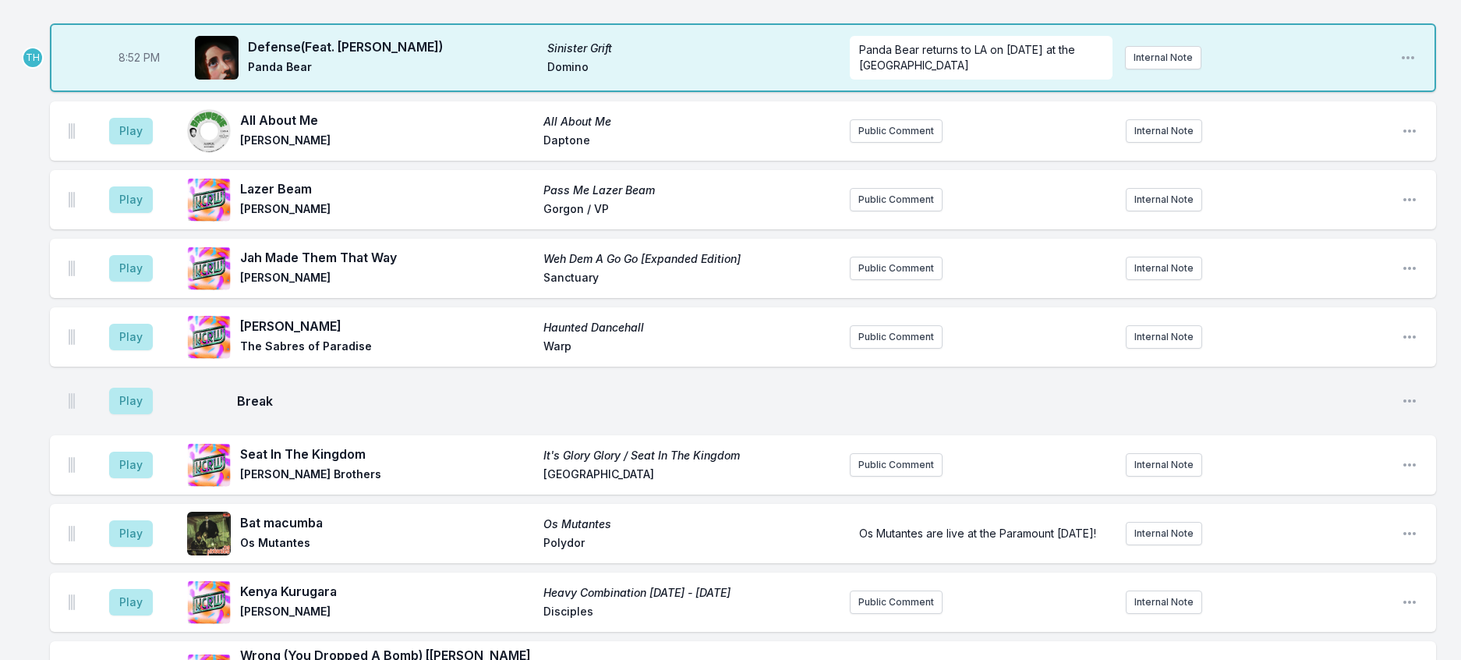
scroll to position [937, 0]
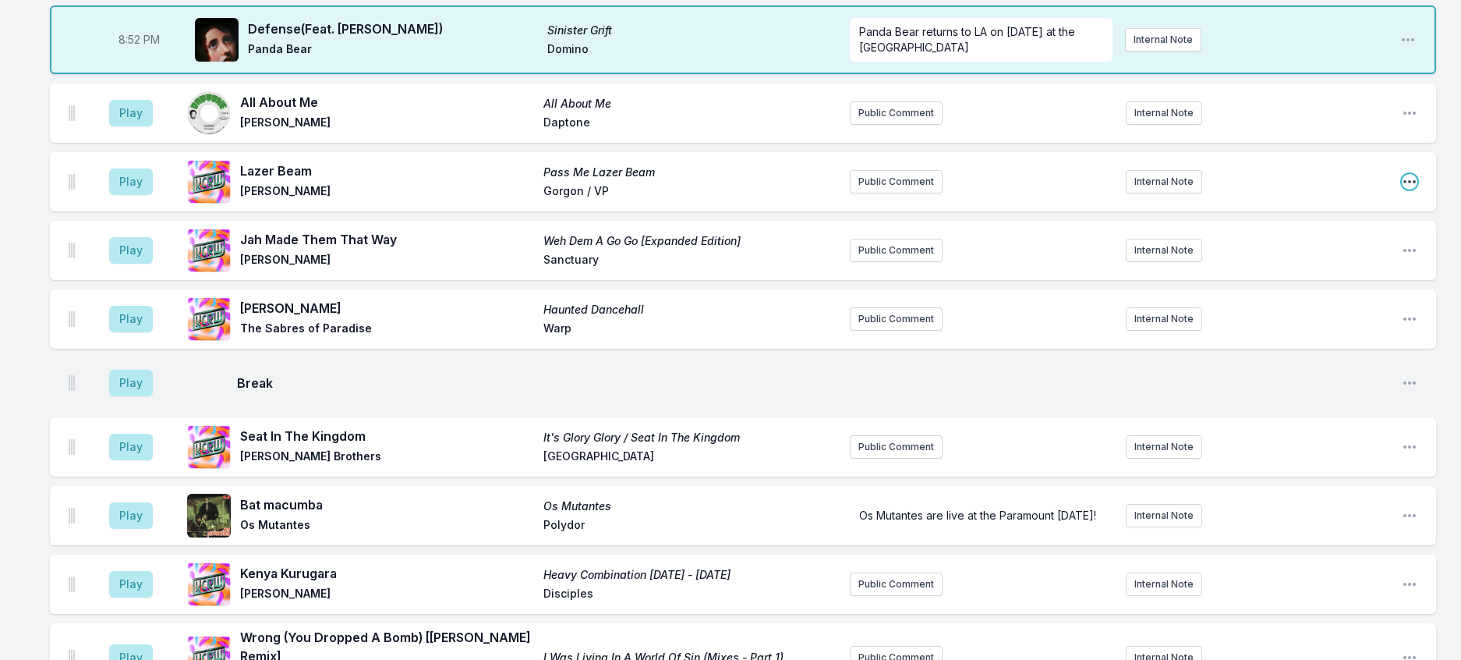
click at [1403, 190] on icon "Open playlist item options" at bounding box center [1410, 182] width 16 height 16
click at [1300, 283] on button "Delete Entry" at bounding box center [1330, 269] width 175 height 28
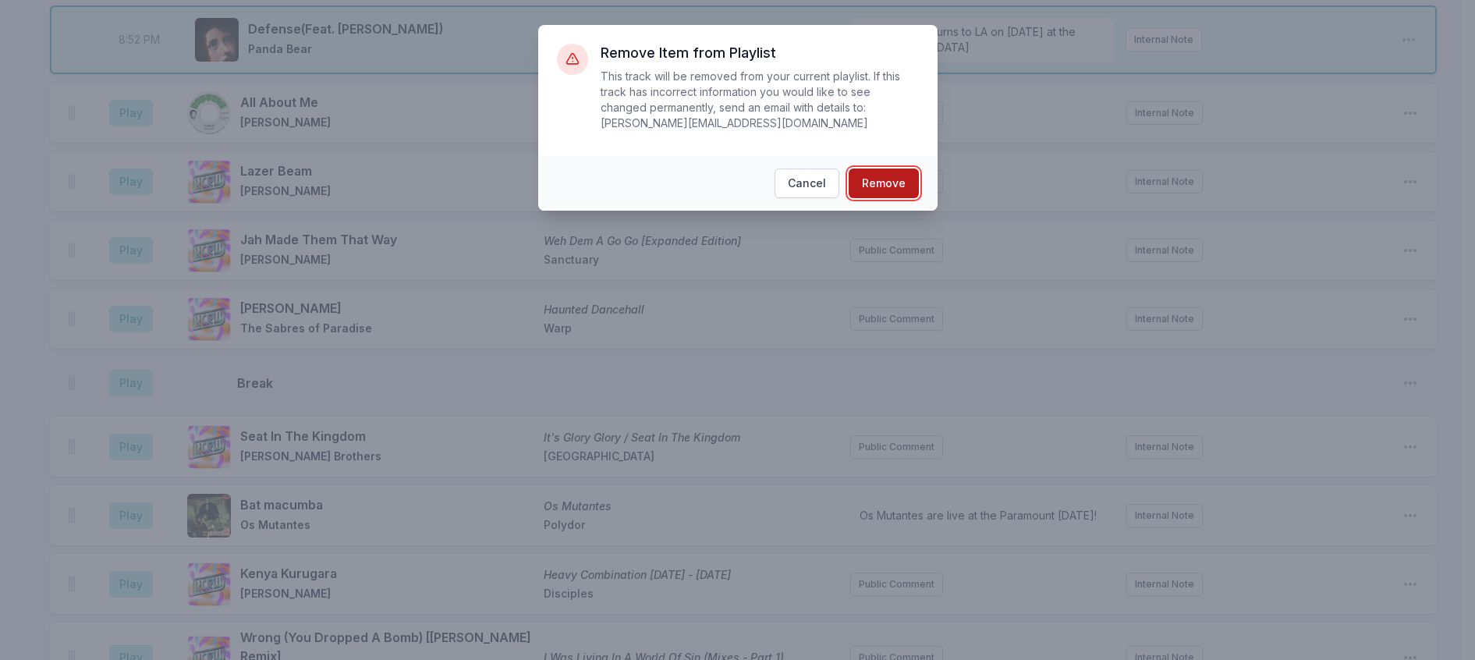
click at [919, 182] on button "Remove" at bounding box center [884, 183] width 70 height 30
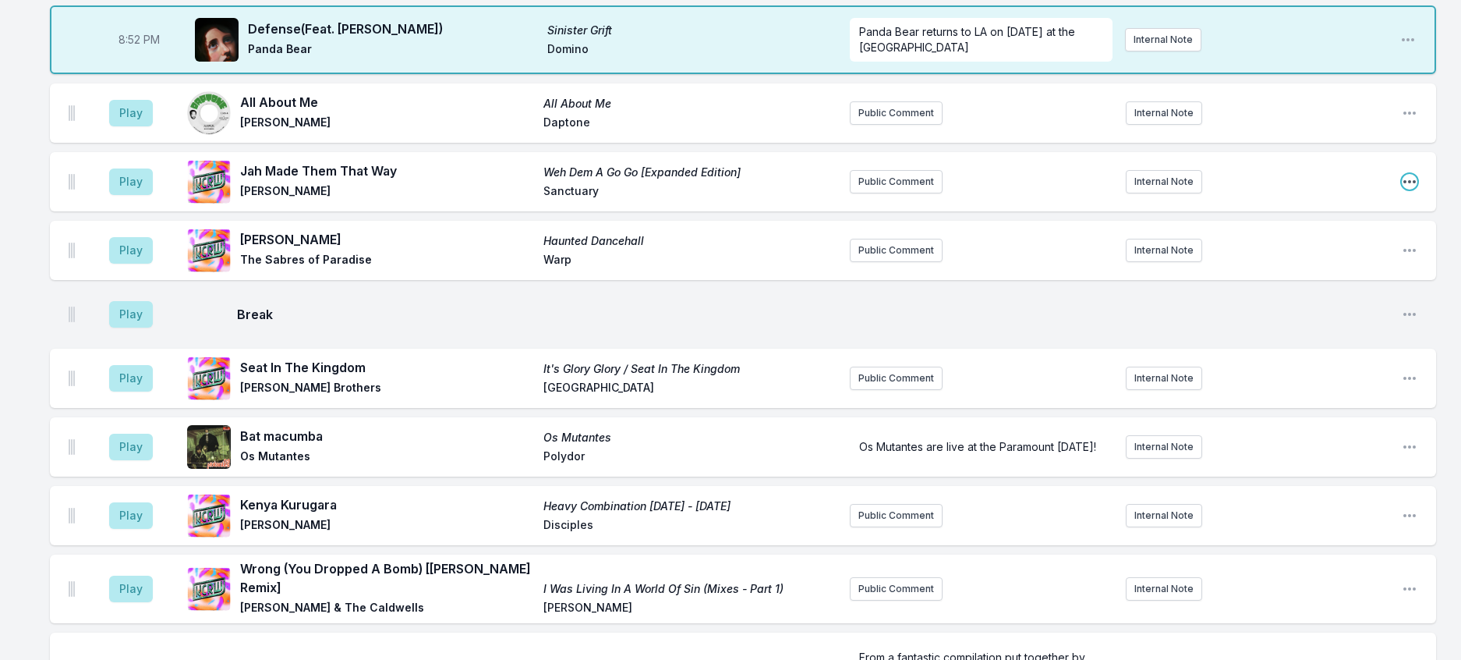
click at [1402, 190] on icon "Open playlist item options" at bounding box center [1410, 182] width 16 height 16
click at [1267, 283] on button "Delete Entry" at bounding box center [1330, 269] width 175 height 28
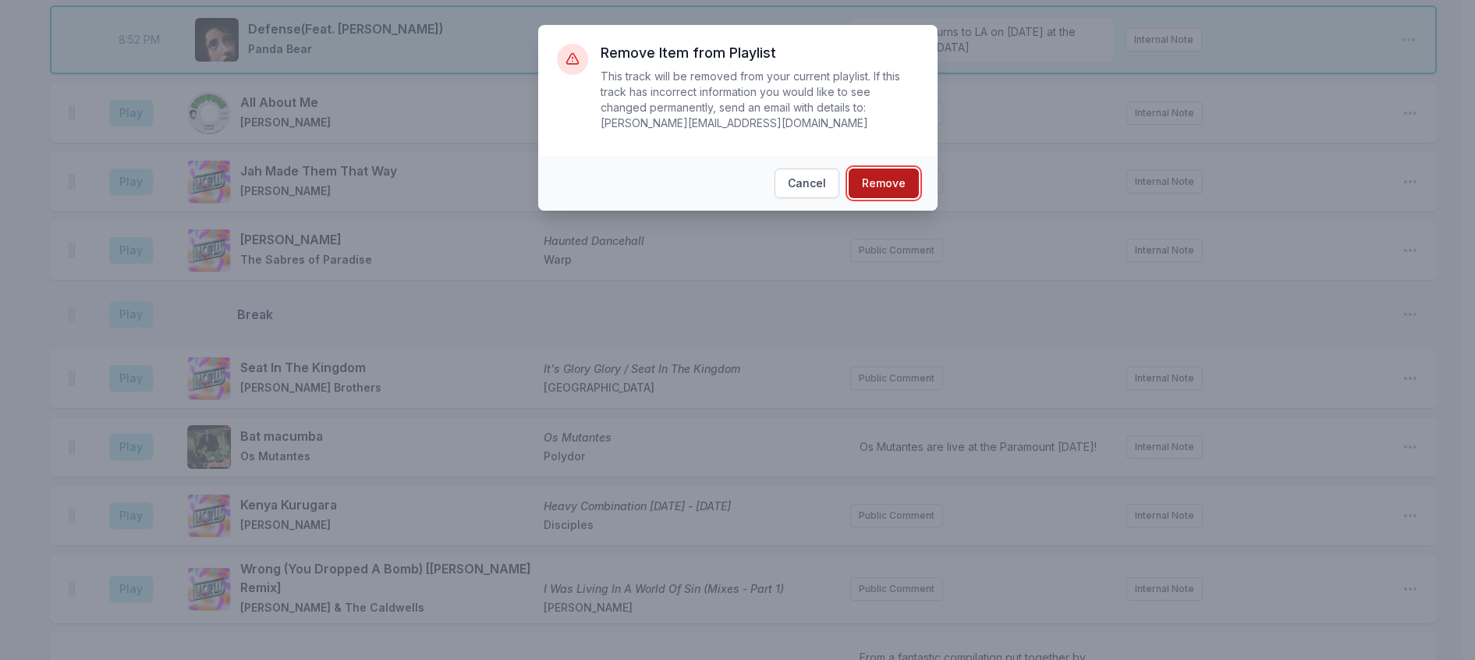
click at [905, 192] on button "Remove" at bounding box center [884, 183] width 70 height 30
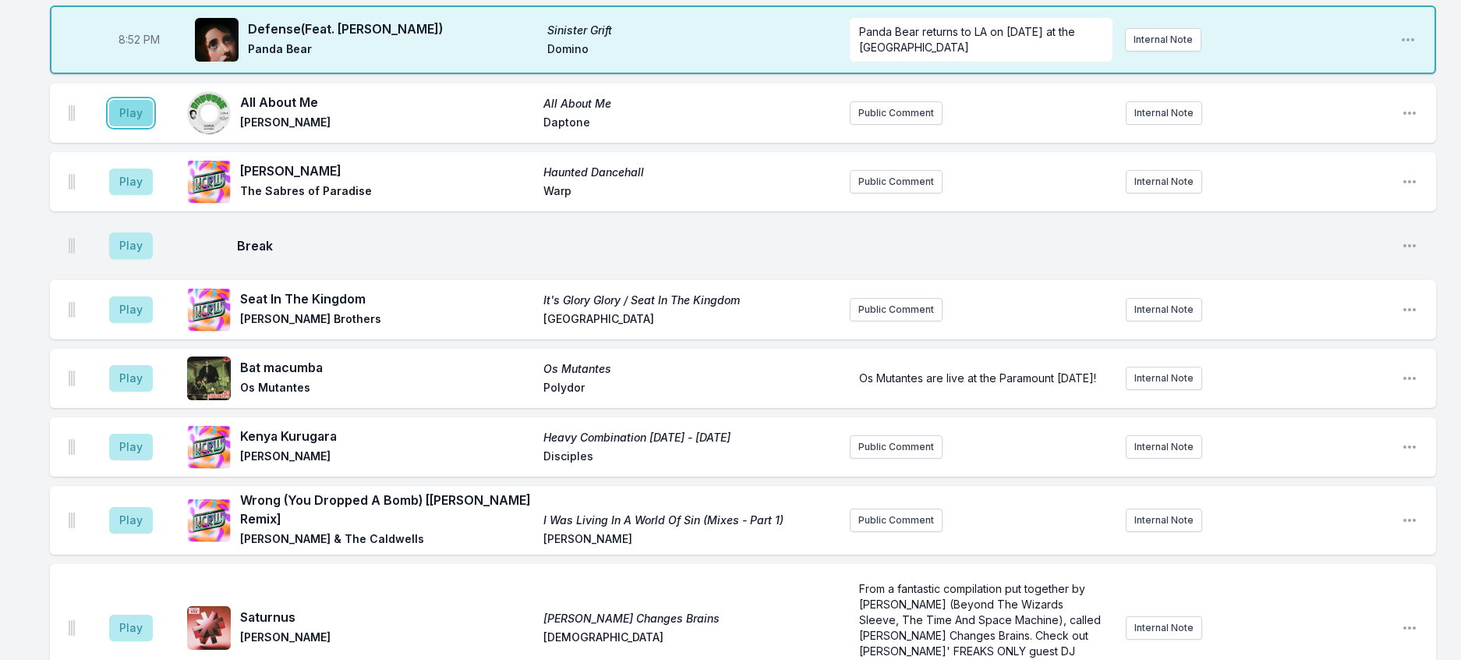
click at [153, 126] on button "Play" at bounding box center [131, 113] width 44 height 27
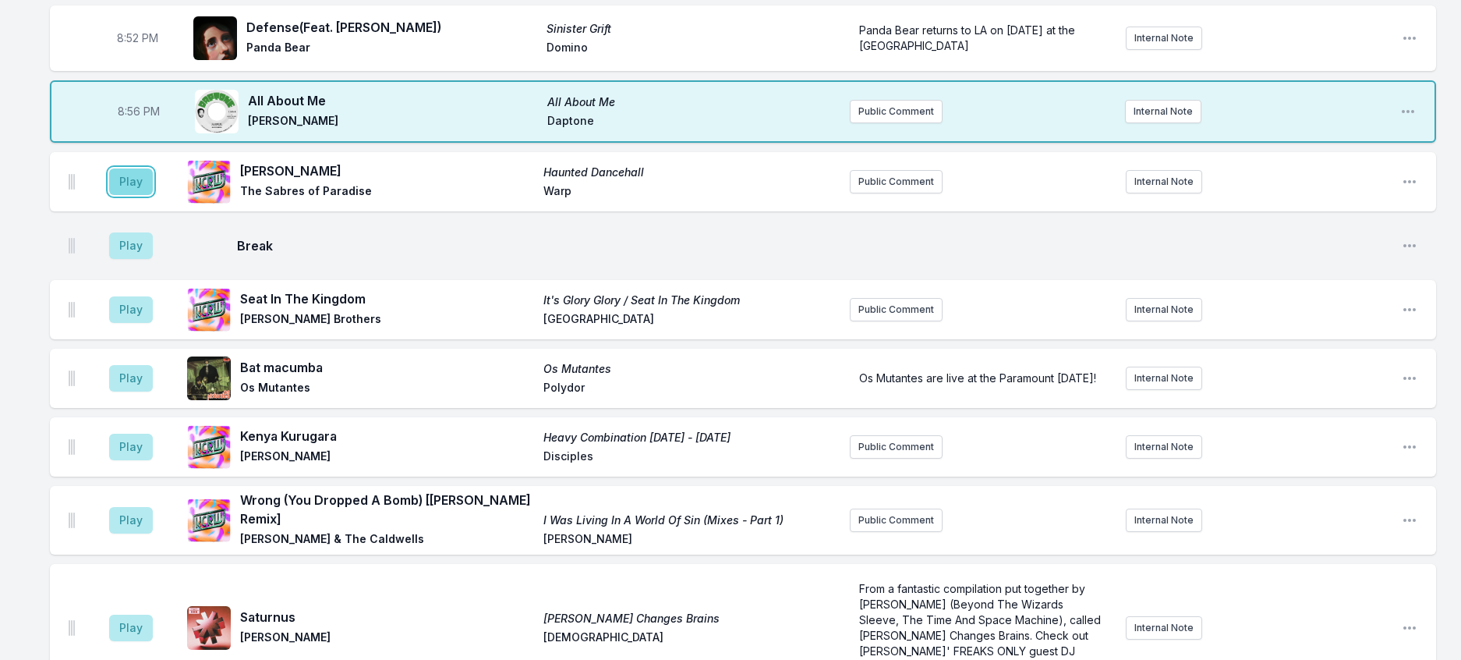
click at [136, 195] on button "Play" at bounding box center [131, 181] width 44 height 27
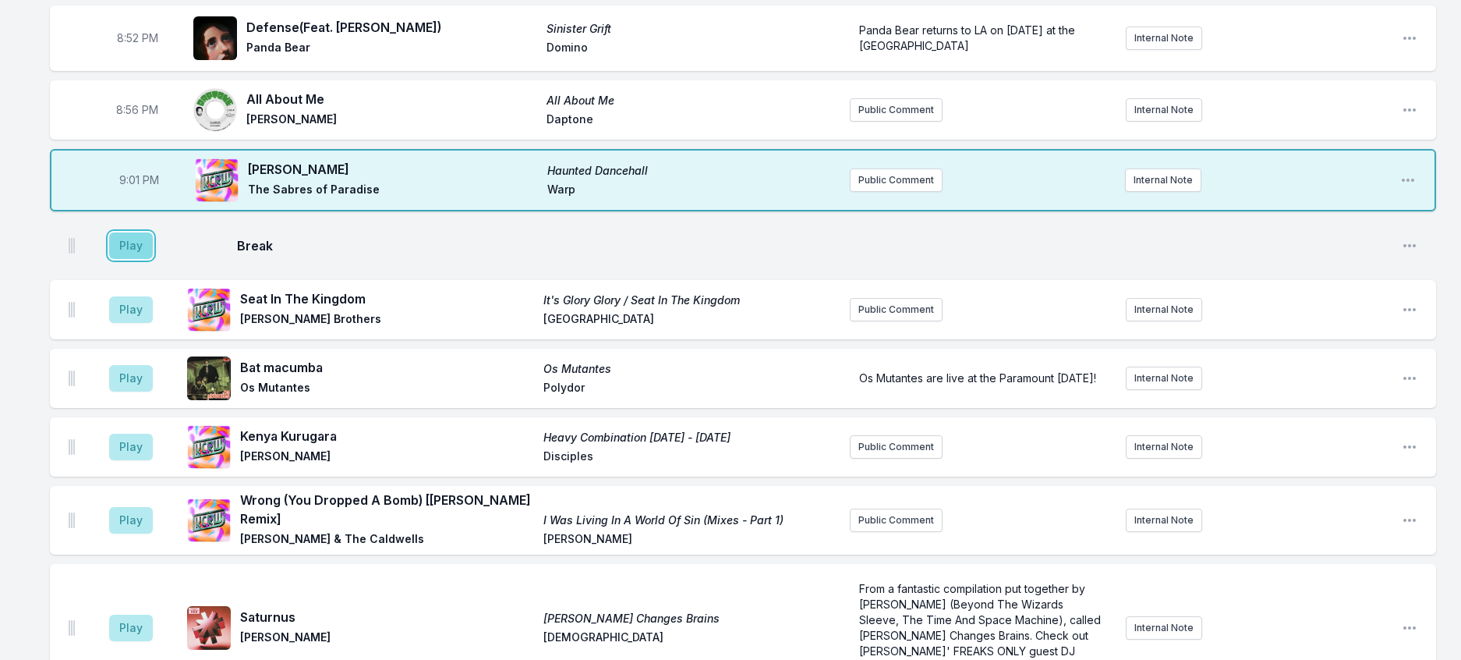
click at [142, 259] on button "Play" at bounding box center [131, 245] width 44 height 27
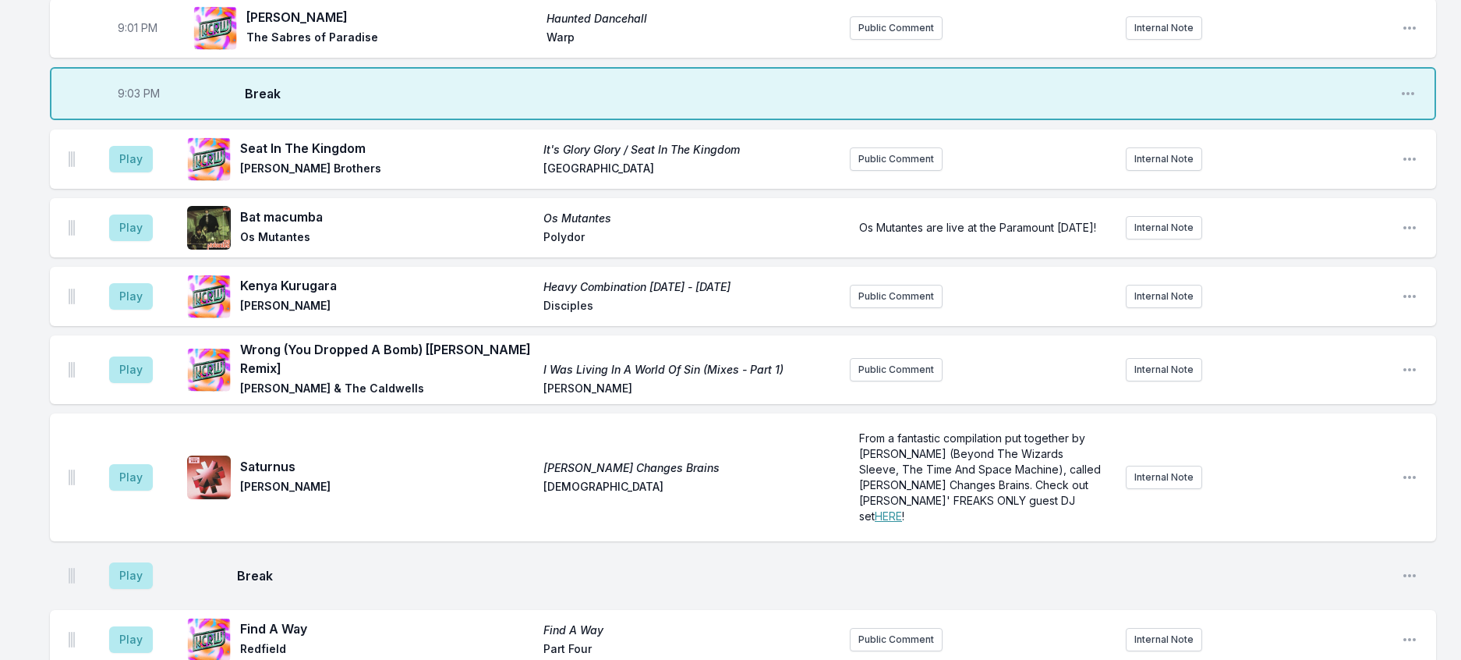
scroll to position [1093, 0]
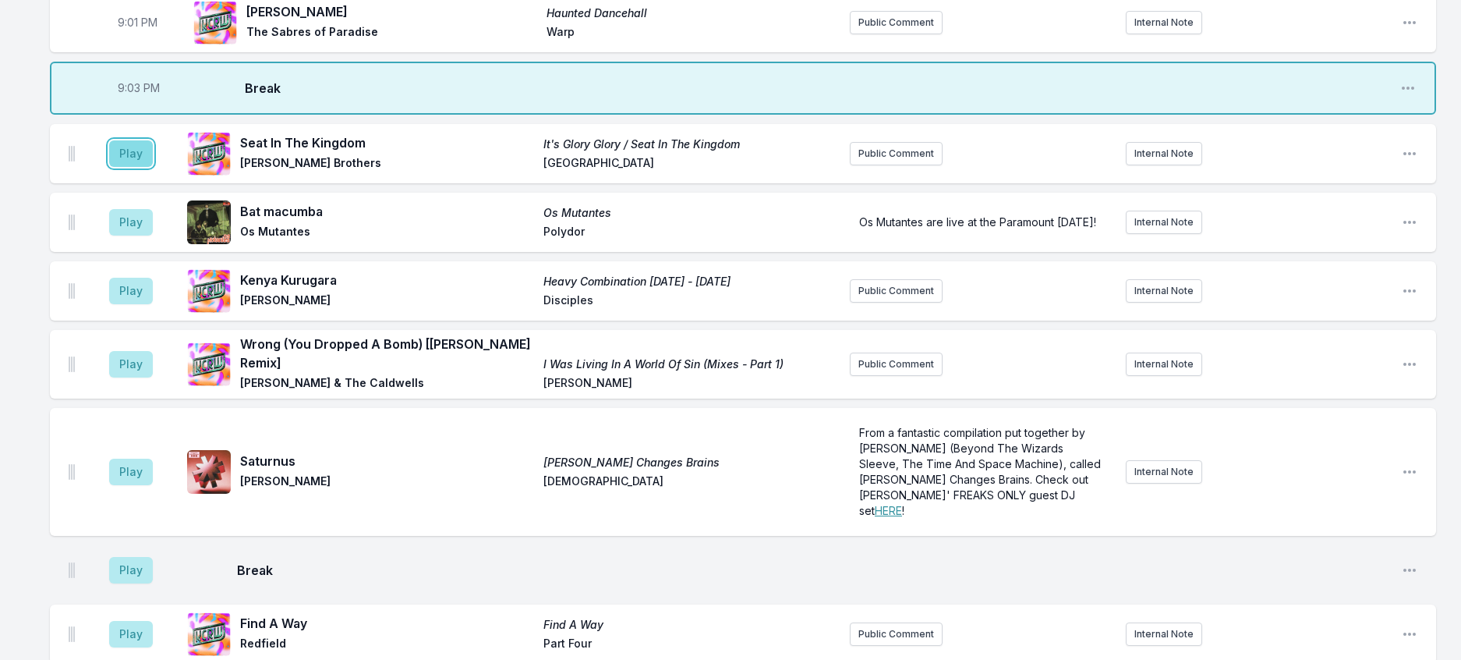
click at [143, 167] on button "Play" at bounding box center [131, 153] width 44 height 27
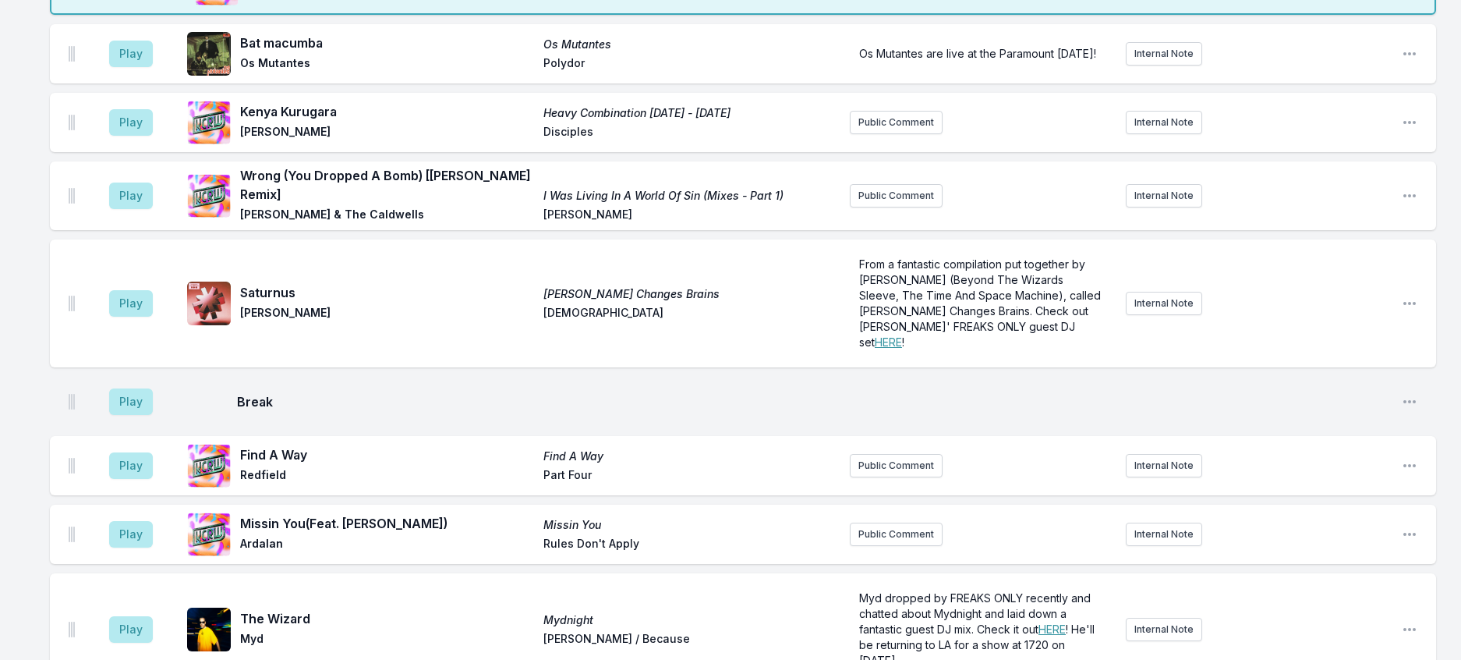
scroll to position [1249, 0]
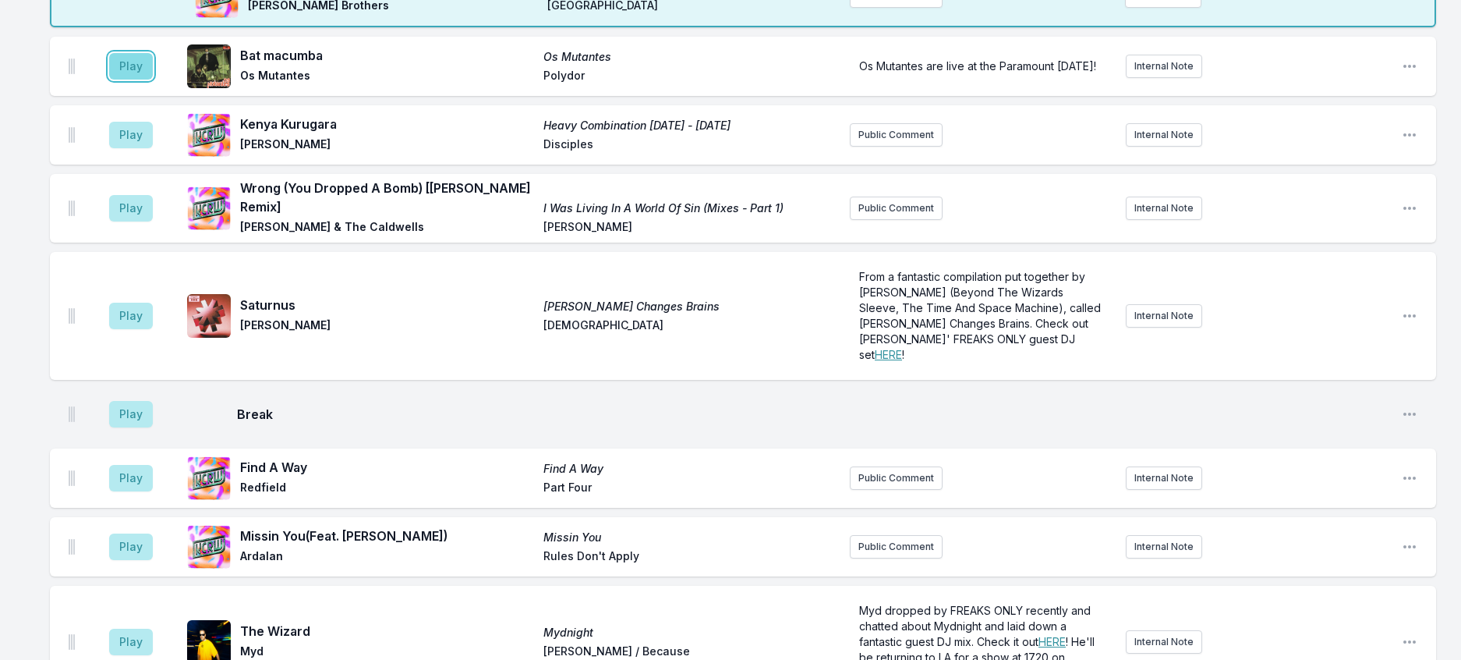
click at [143, 80] on button "Play" at bounding box center [131, 66] width 44 height 27
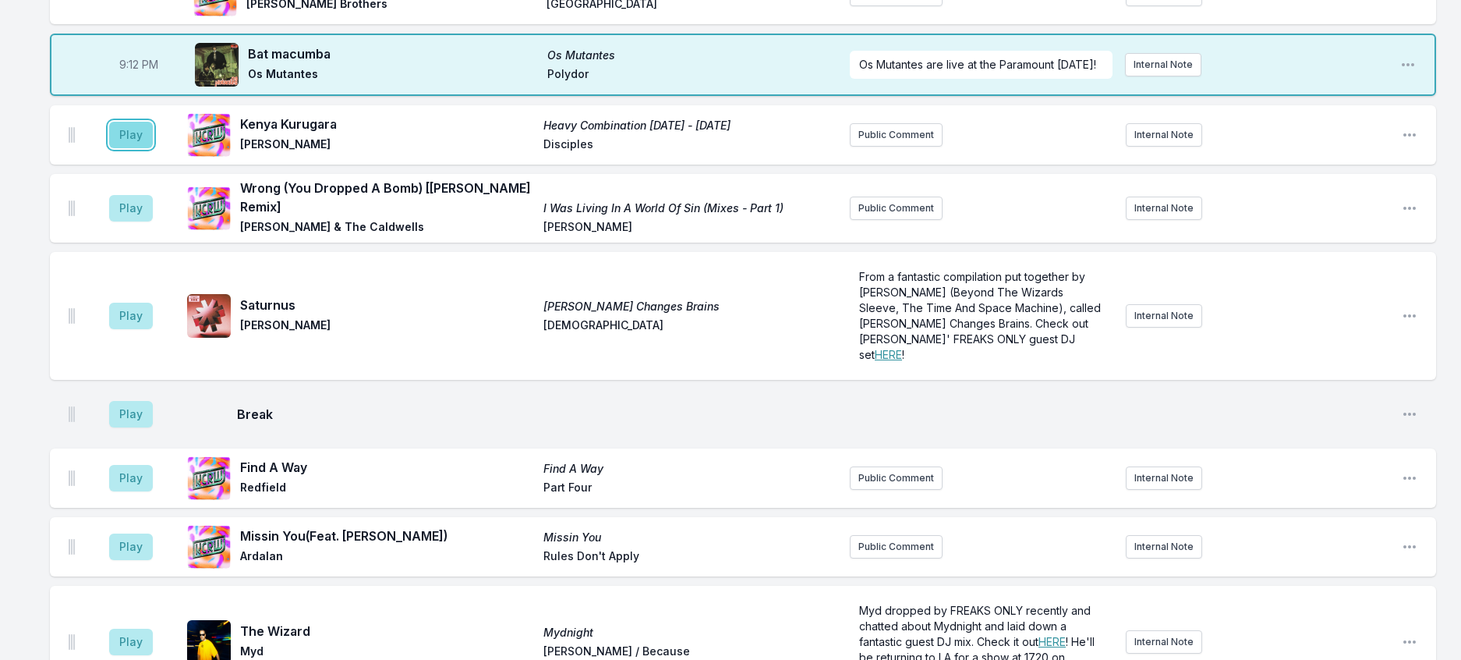
click at [153, 148] on button "Play" at bounding box center [131, 135] width 44 height 27
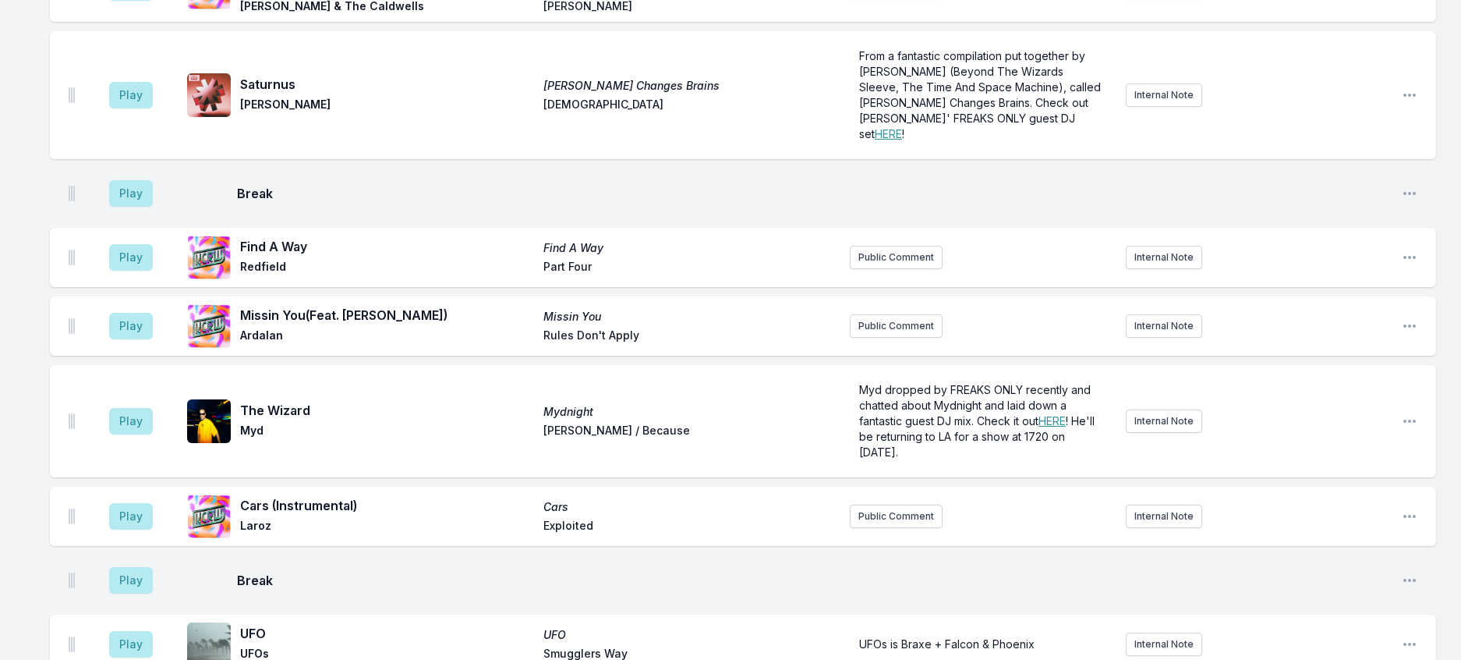
scroll to position [1483, 0]
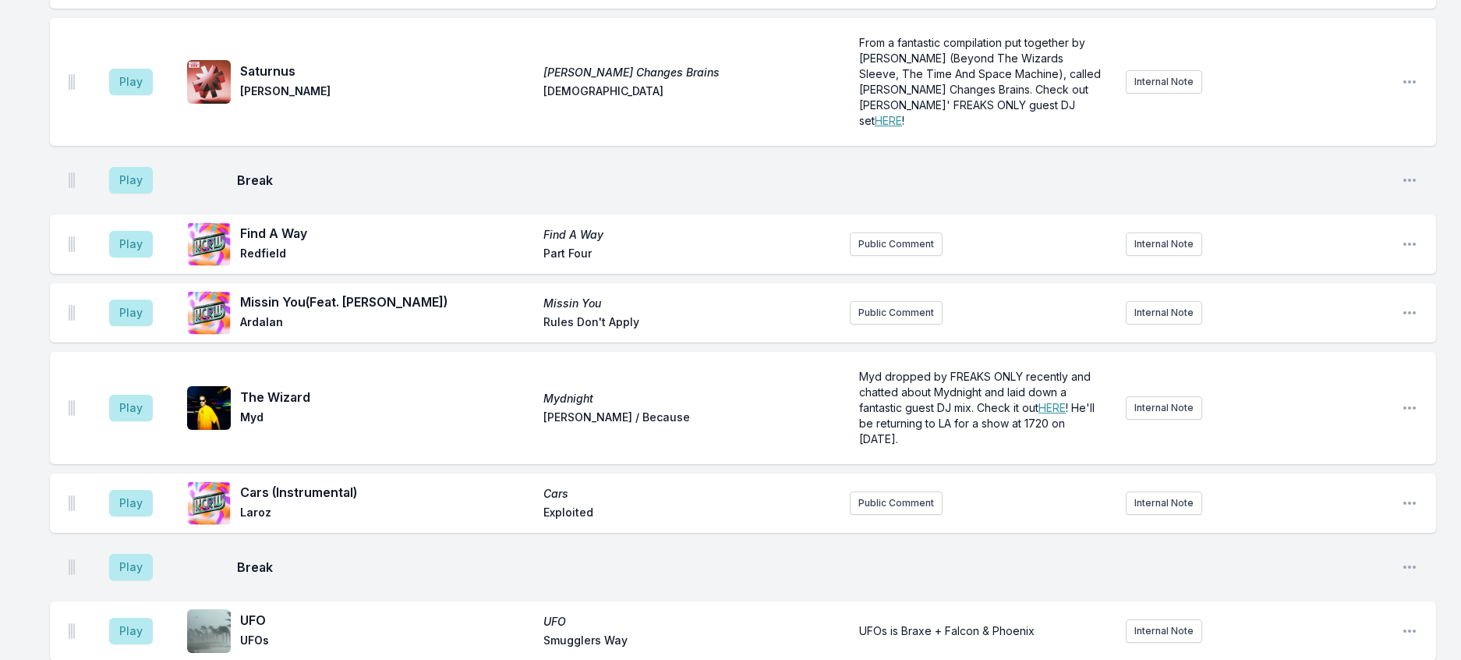
click at [1249, 76] on button "Delete Entry" at bounding box center [1330, 62] width 175 height 28
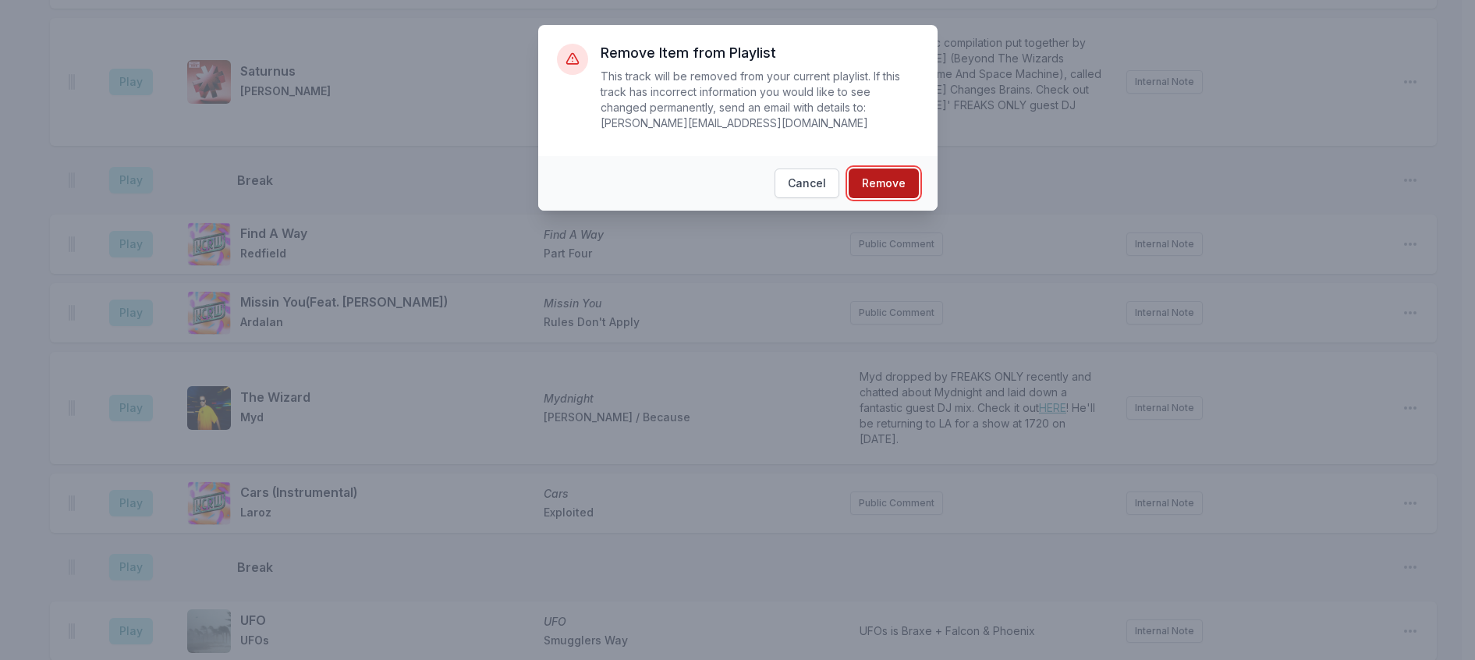
click at [917, 182] on button "Remove" at bounding box center [884, 183] width 70 height 30
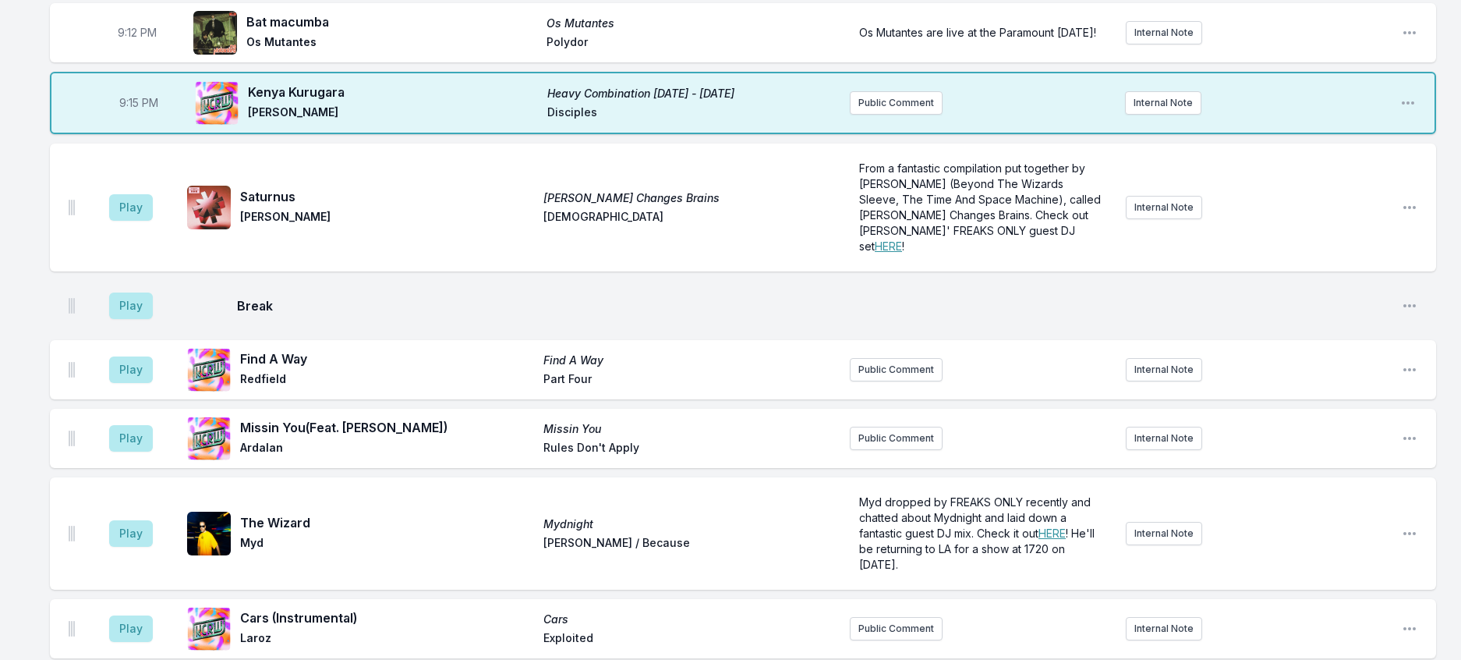
scroll to position [1249, 0]
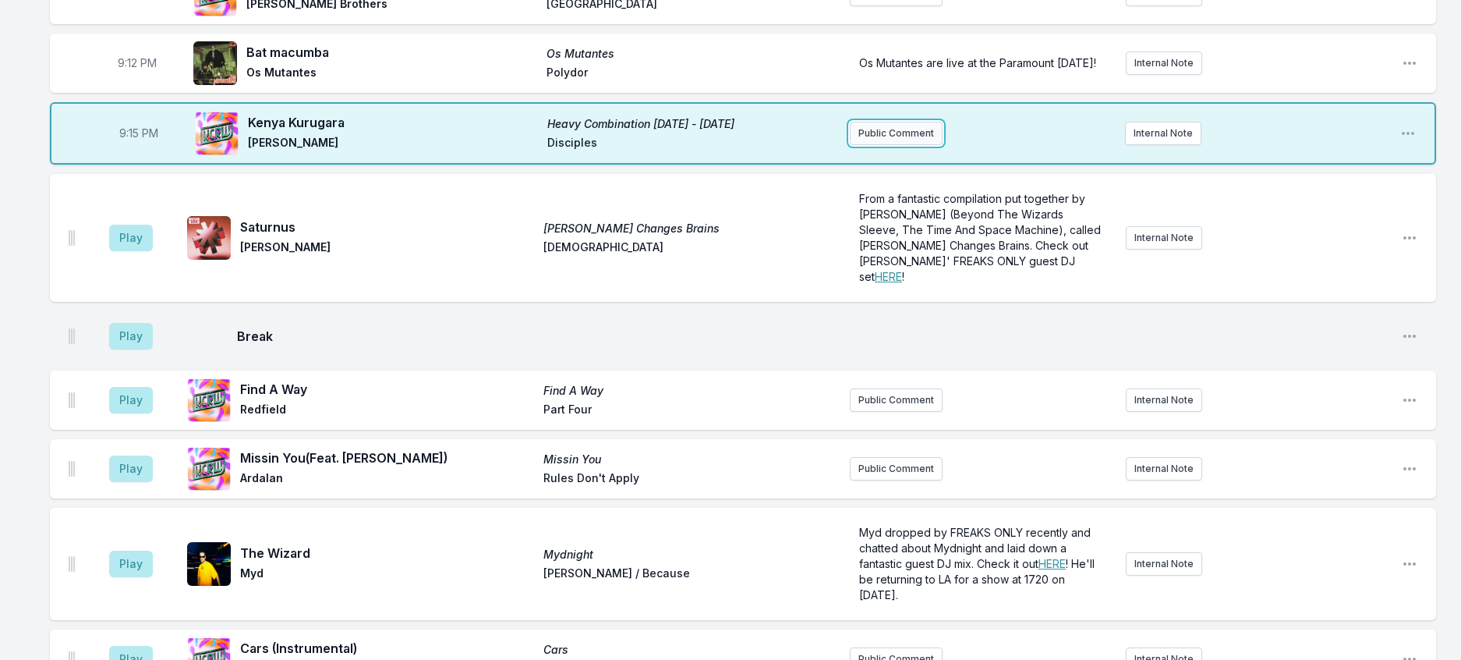
click at [892, 145] on button "Public Comment" at bounding box center [896, 133] width 93 height 23
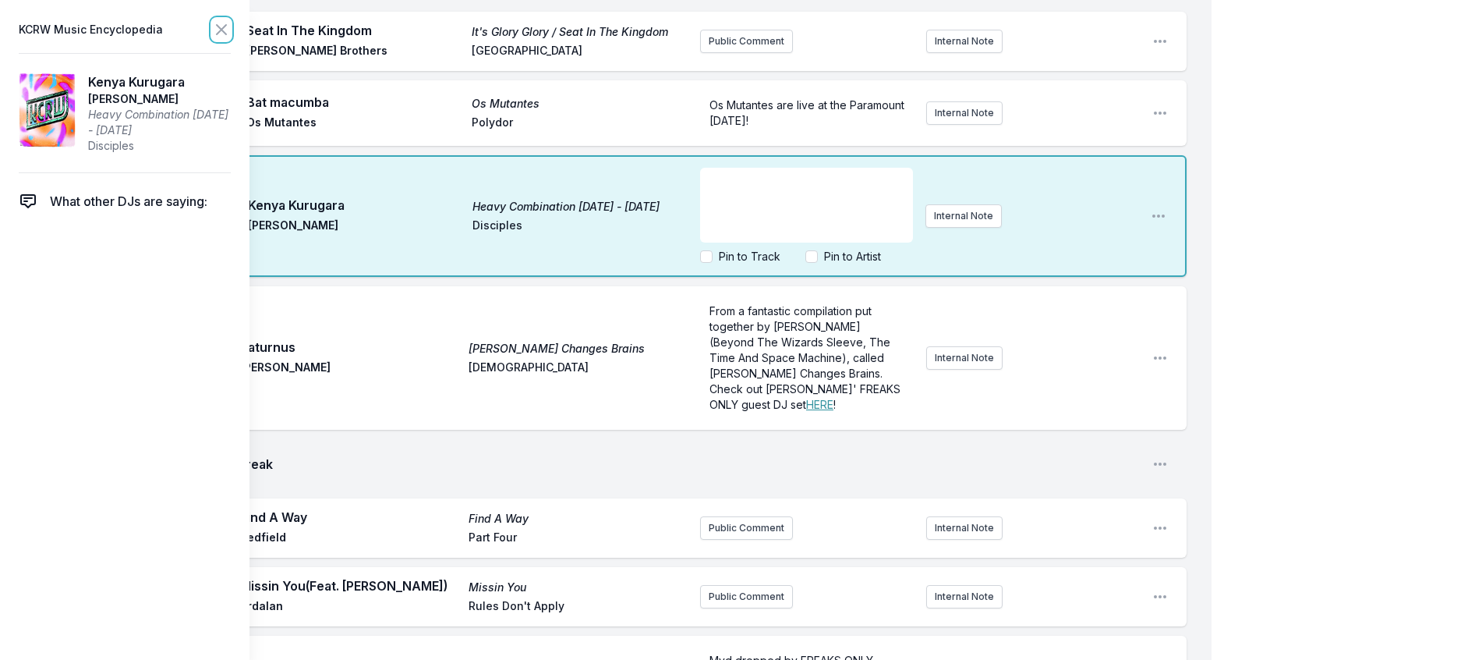
drag, startPoint x: 241, startPoint y: 34, endPoint x: 247, endPoint y: 40, distance: 8.3
click at [231, 34] on icon at bounding box center [221, 29] width 19 height 19
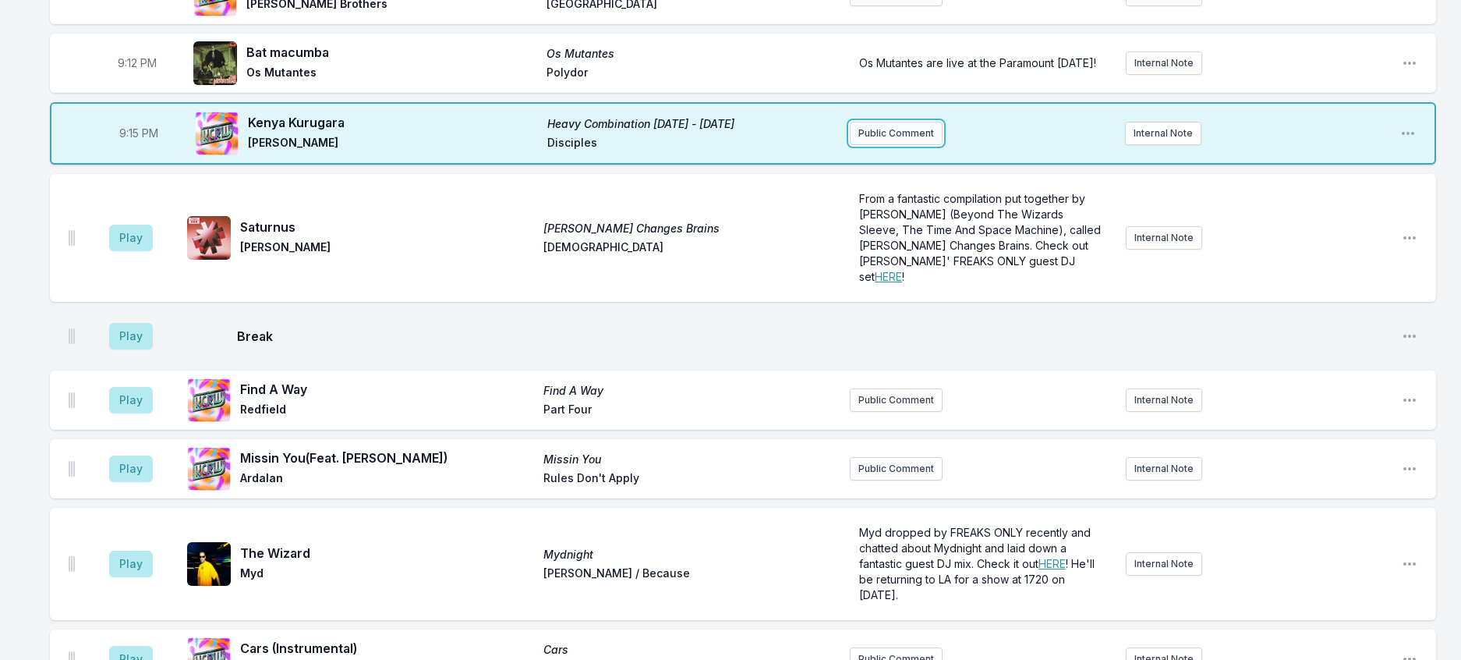
click at [911, 145] on button "Public Comment" at bounding box center [896, 133] width 93 height 23
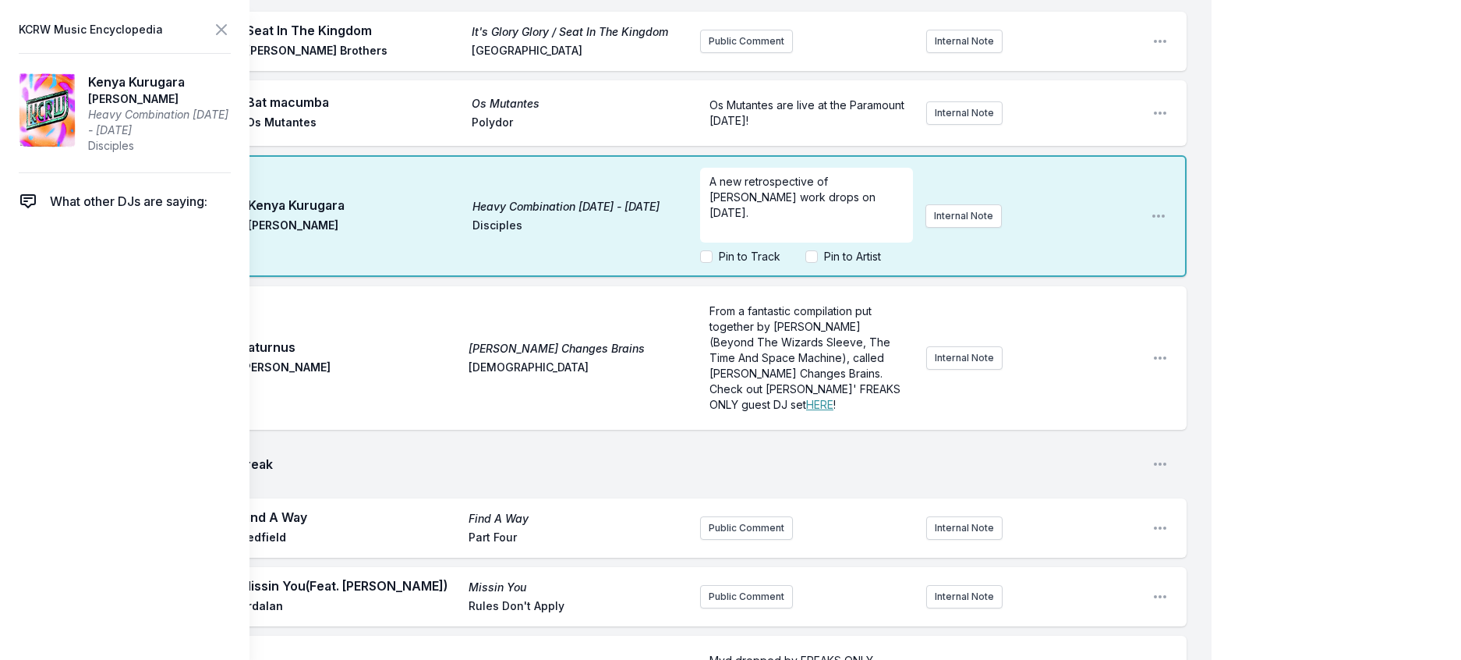
click at [809, 264] on div "Pin to Artist" at bounding box center [844, 257] width 76 height 16
click at [806, 263] on input "Pin to Artist" at bounding box center [812, 256] width 12 height 12
checkbox input "true"
click at [231, 29] on icon at bounding box center [221, 29] width 19 height 19
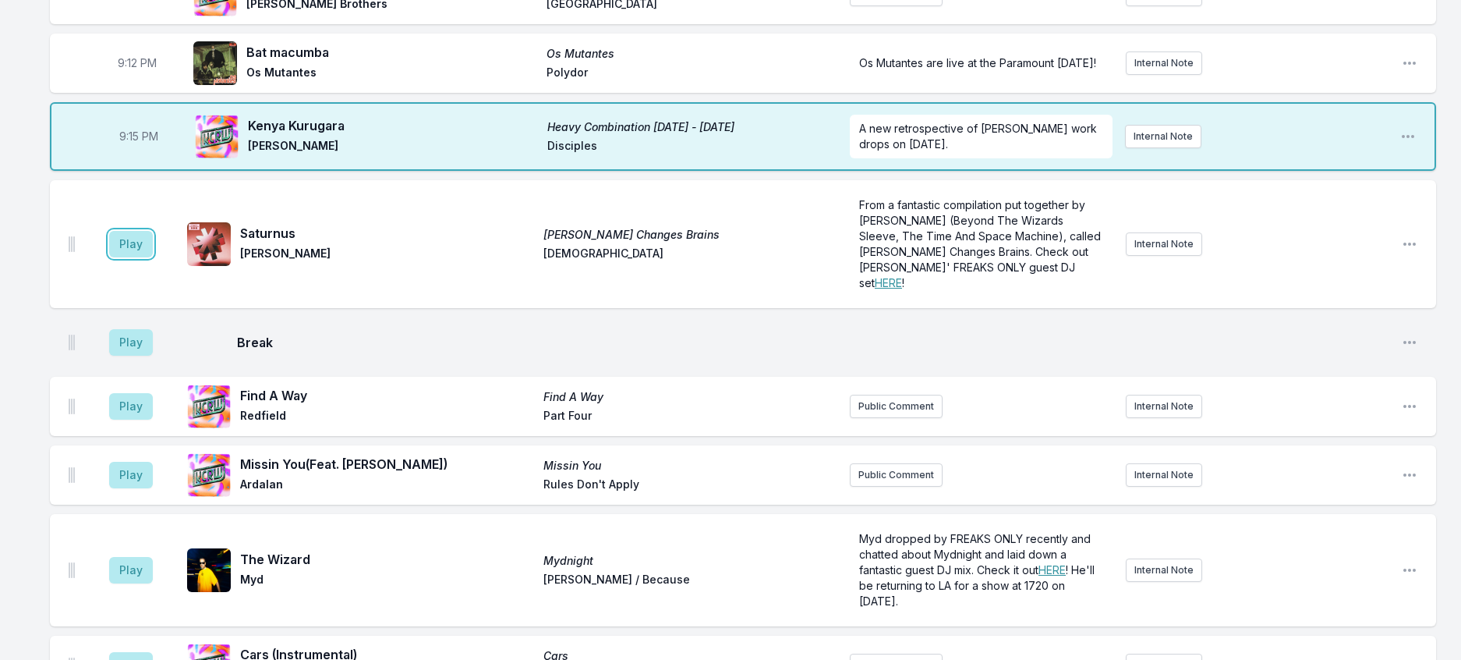
drag, startPoint x: 143, startPoint y: 443, endPoint x: 431, endPoint y: 476, distance: 289.6
click at [144, 257] on button "Play" at bounding box center [131, 244] width 44 height 27
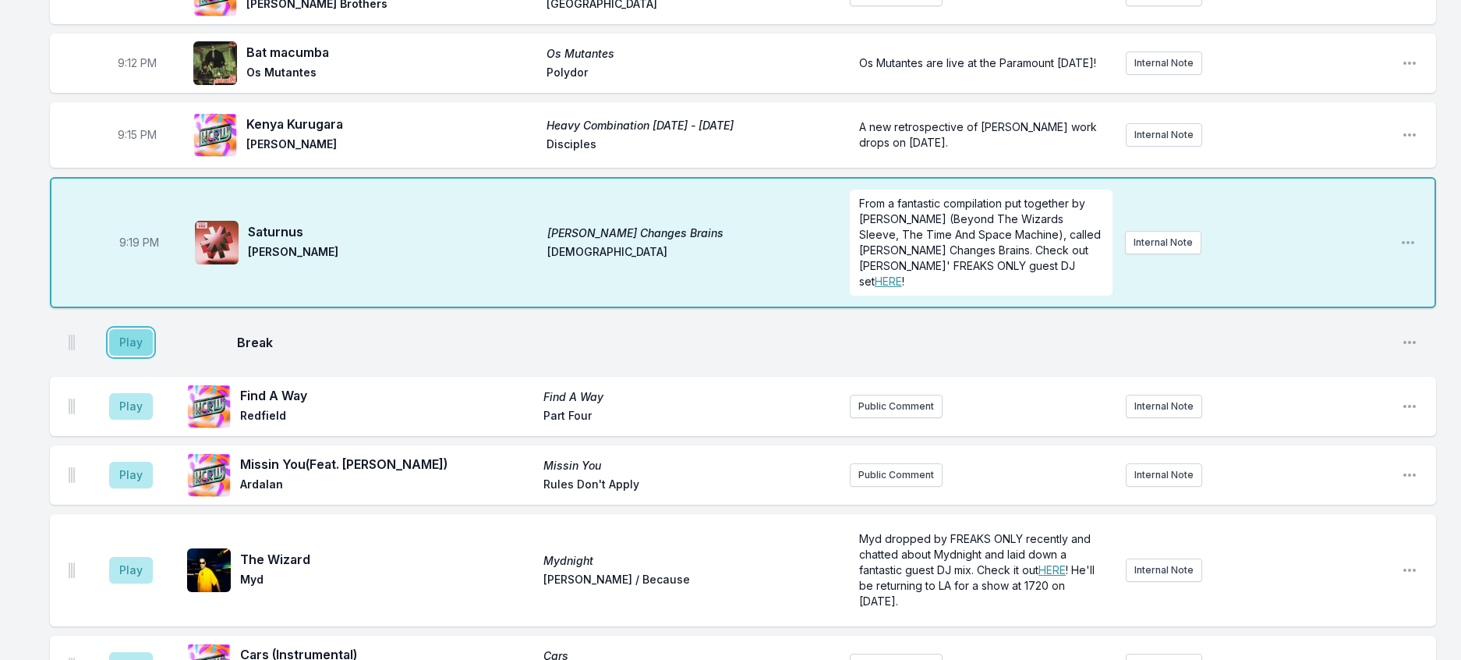
click at [138, 356] on button "Play" at bounding box center [131, 342] width 44 height 27
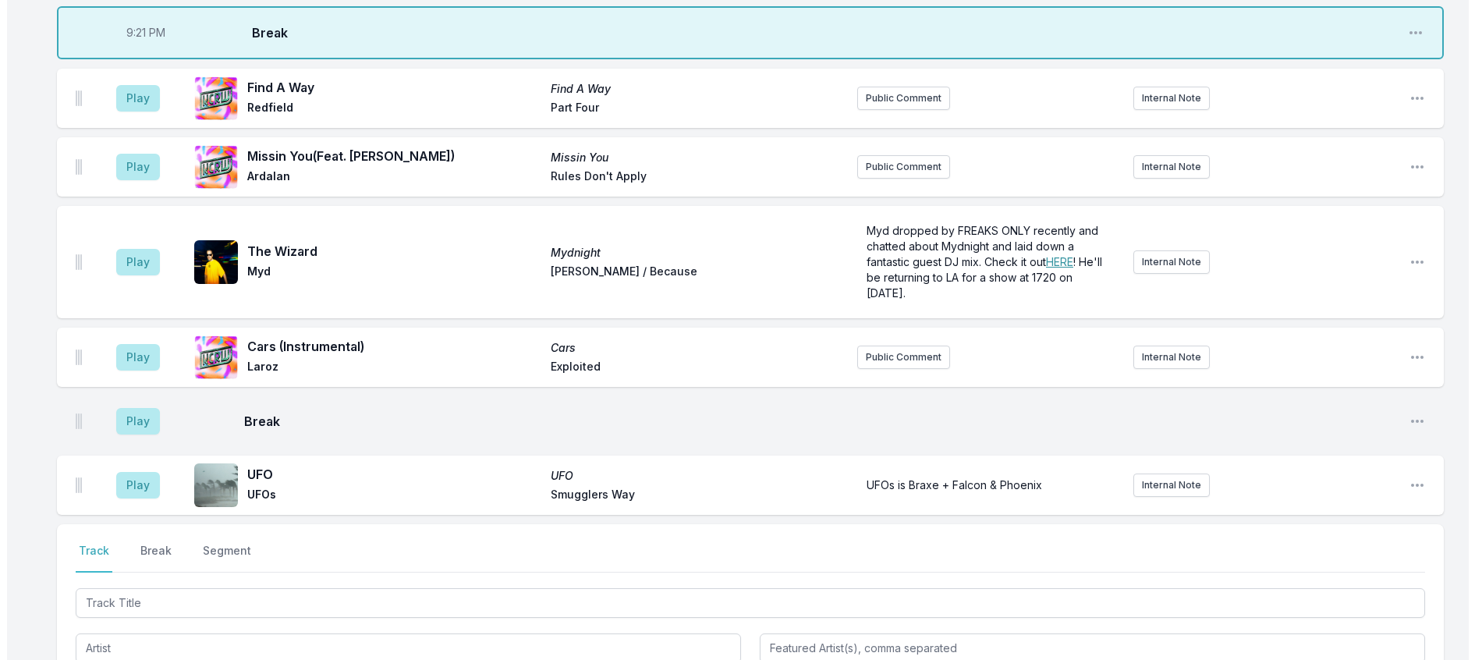
scroll to position [1561, 0]
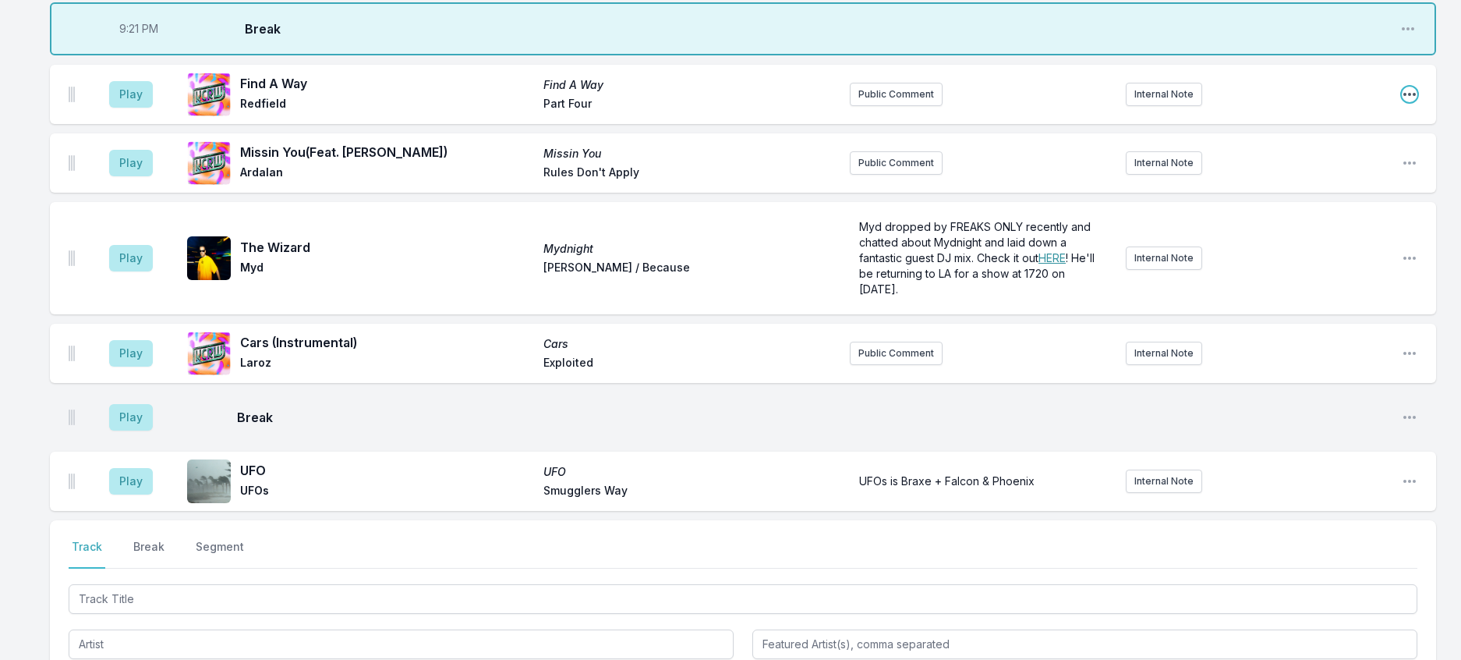
click at [1406, 102] on icon "Open playlist item options" at bounding box center [1410, 95] width 16 height 16
click at [1292, 196] on button "Delete Entry" at bounding box center [1330, 182] width 175 height 28
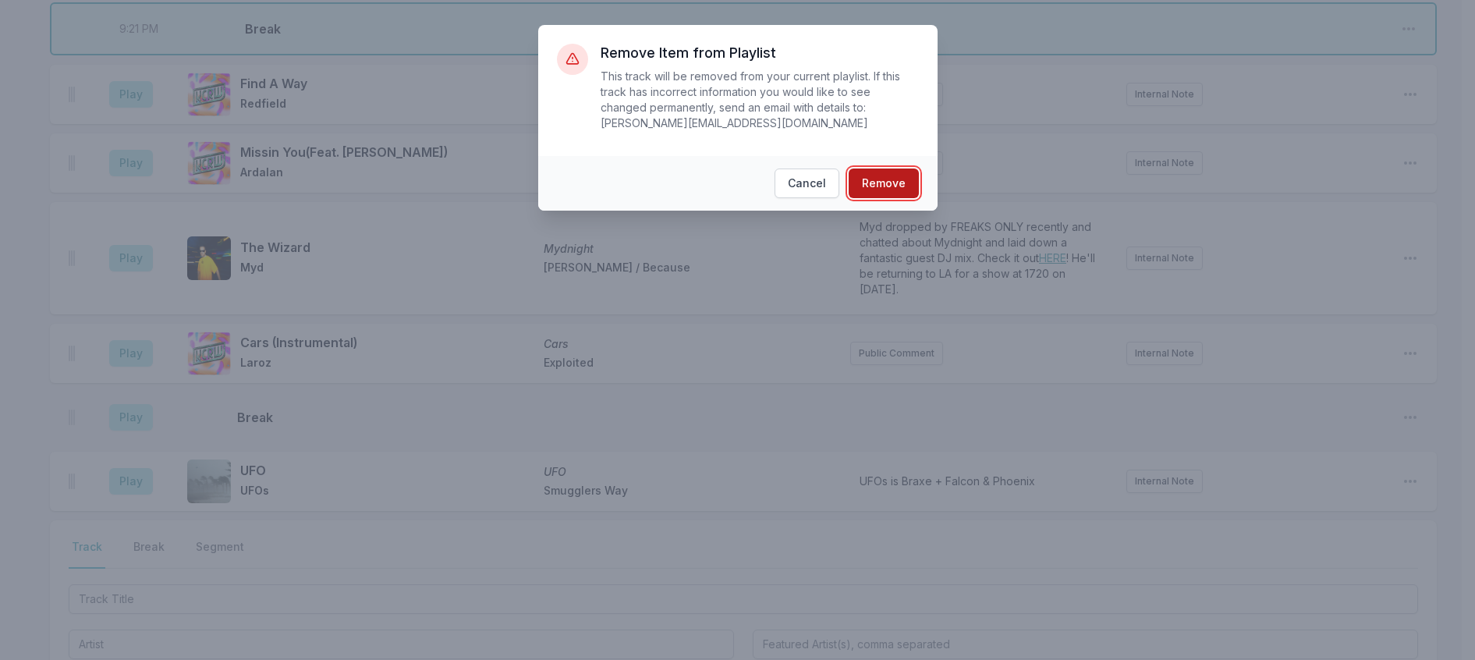
click at [909, 189] on button "Remove" at bounding box center [884, 183] width 70 height 30
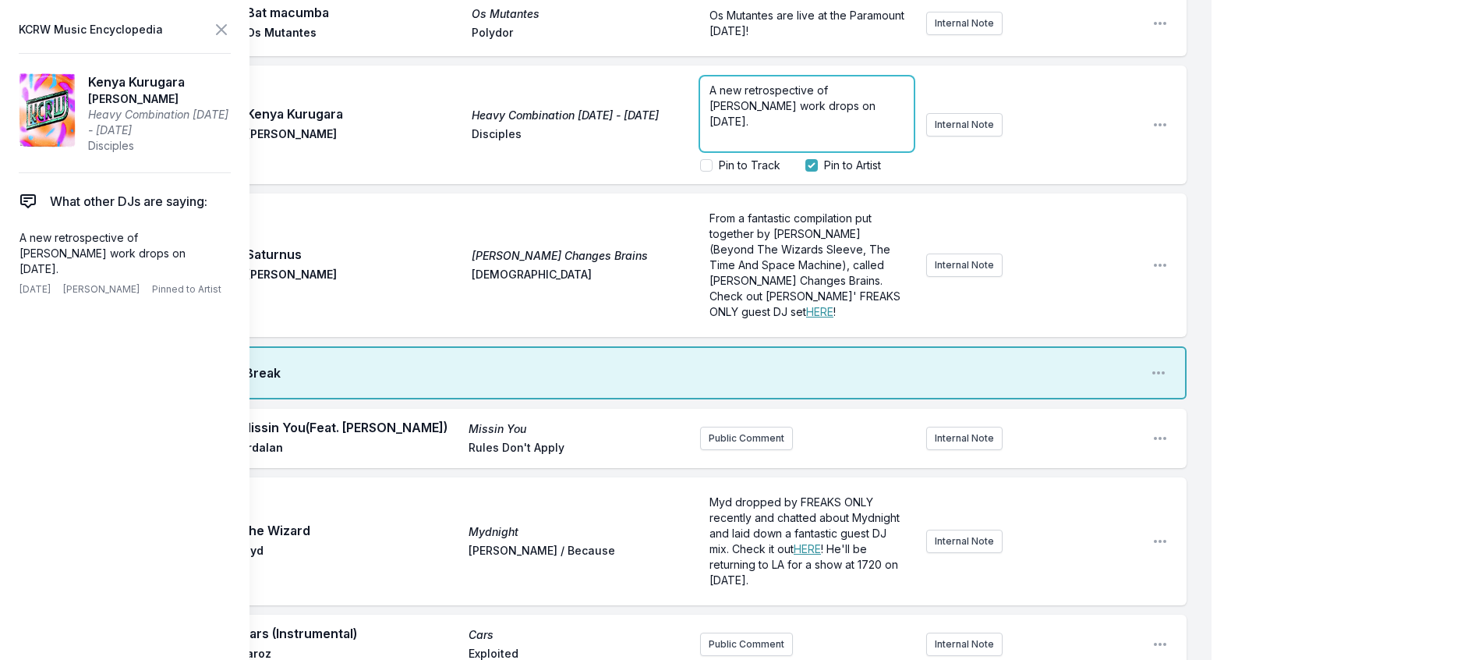
scroll to position [1614, 0]
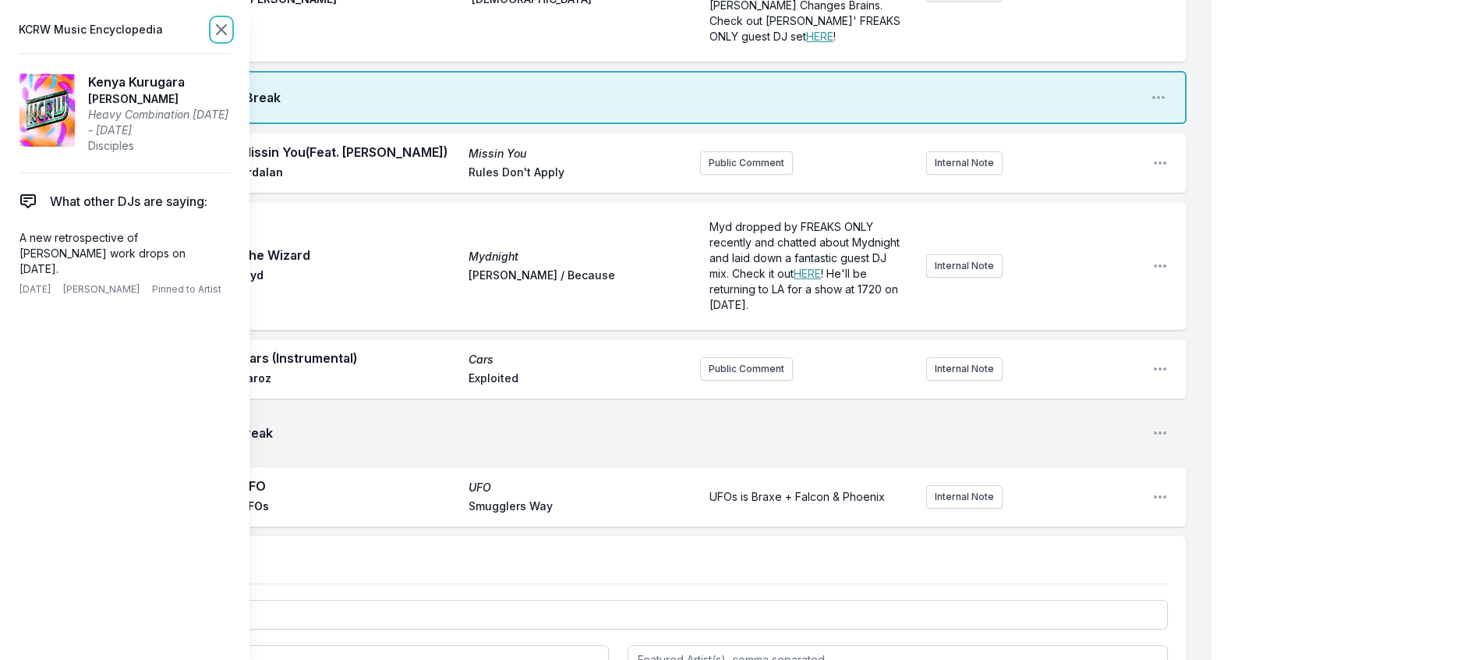
click at [231, 27] on icon at bounding box center [221, 29] width 19 height 19
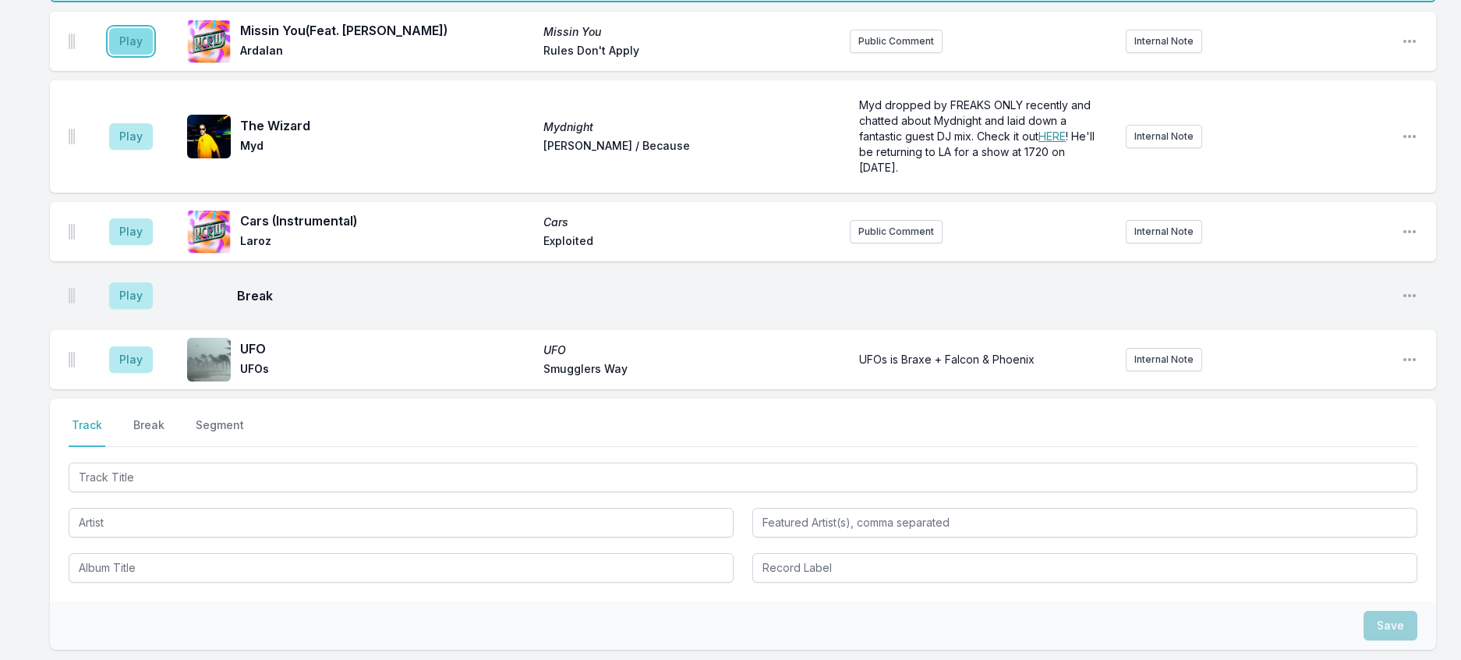
click at [153, 55] on button "Play" at bounding box center [131, 41] width 44 height 27
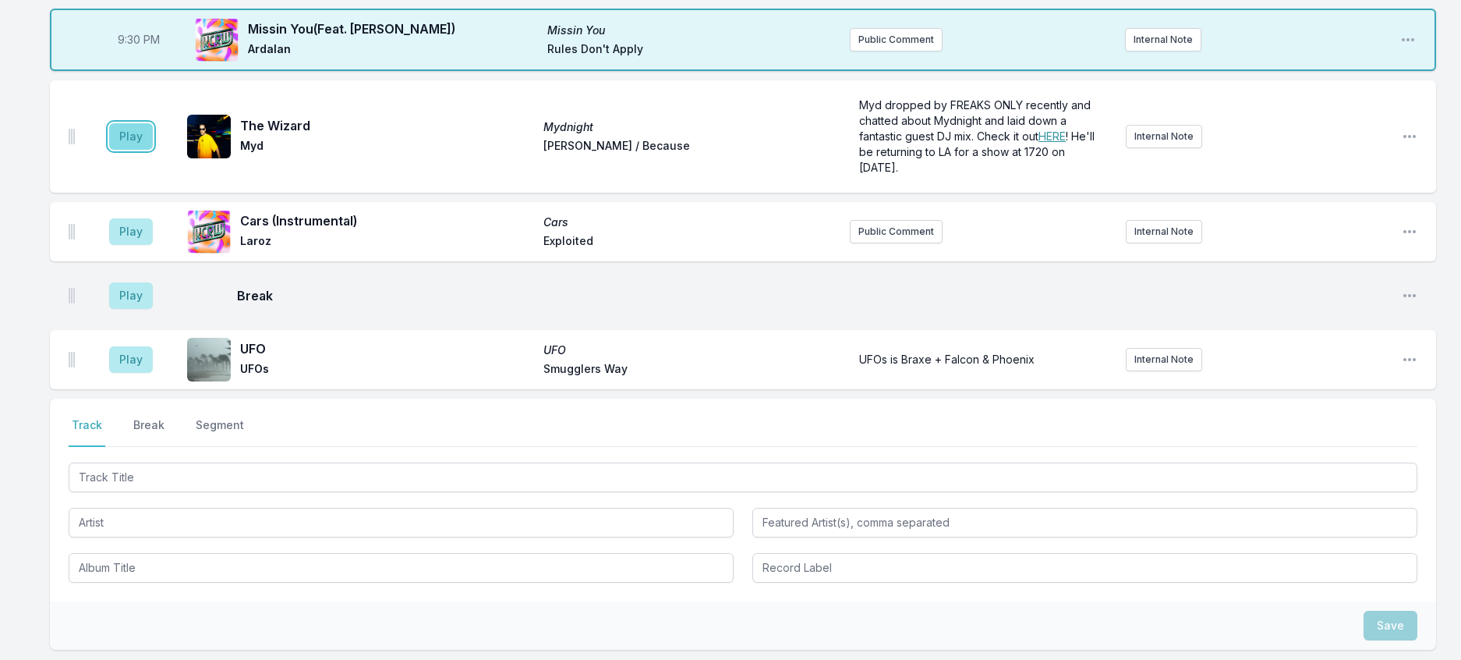
drag, startPoint x: 133, startPoint y: 360, endPoint x: 142, endPoint y: 356, distance: 9.9
click at [134, 150] on button "Play" at bounding box center [131, 136] width 44 height 27
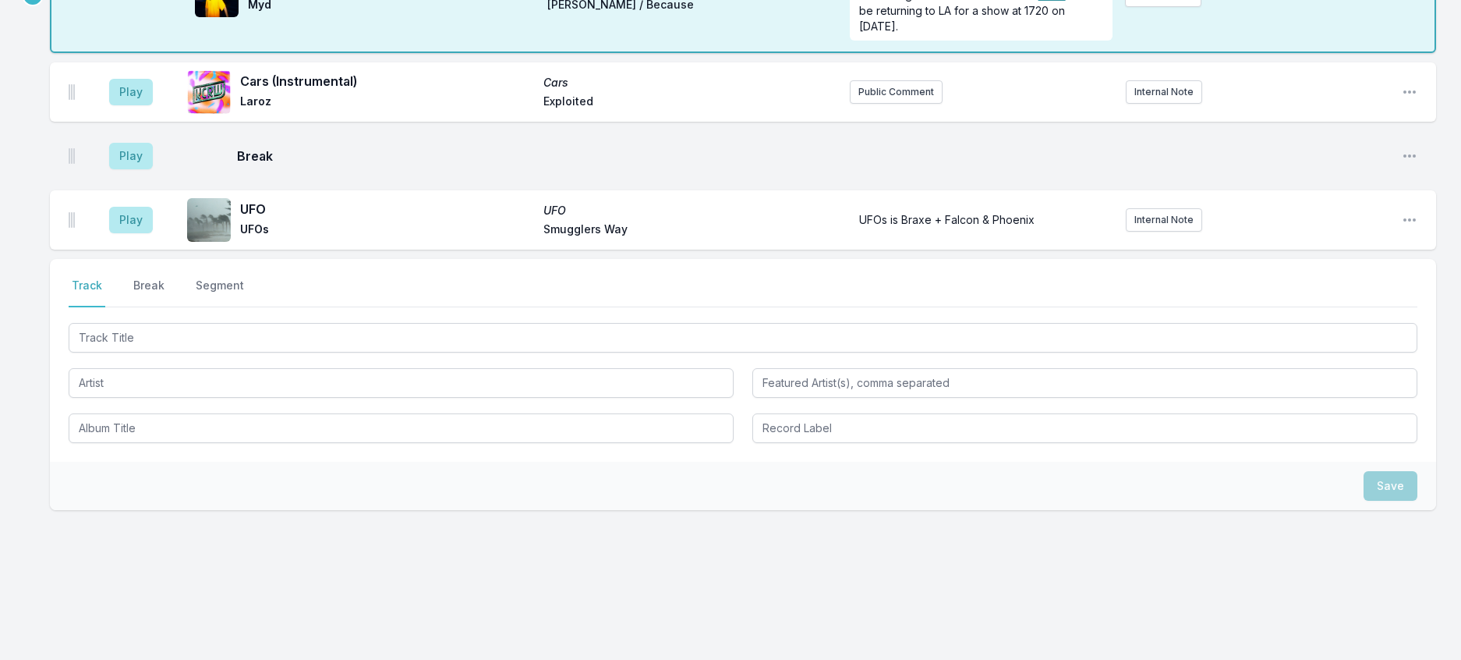
scroll to position [1848, 0]
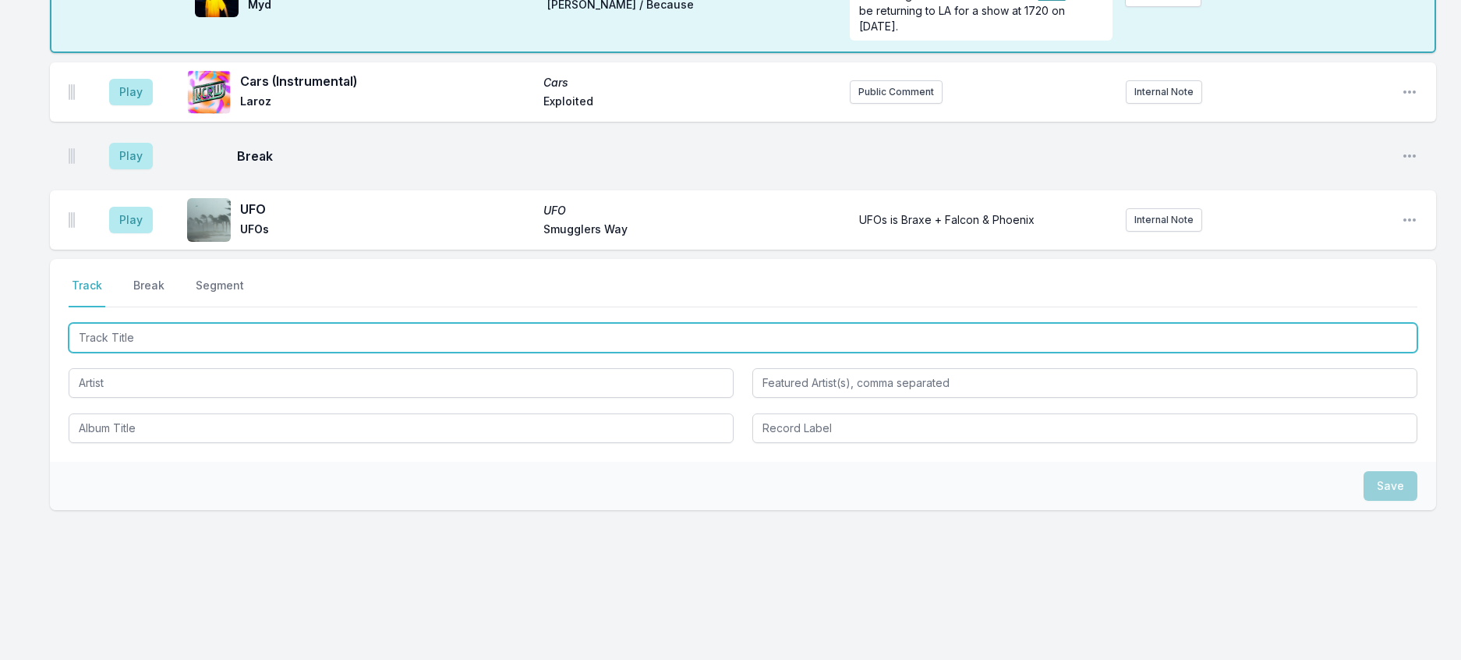
click at [124, 353] on input "Track Title" at bounding box center [743, 338] width 1349 height 30
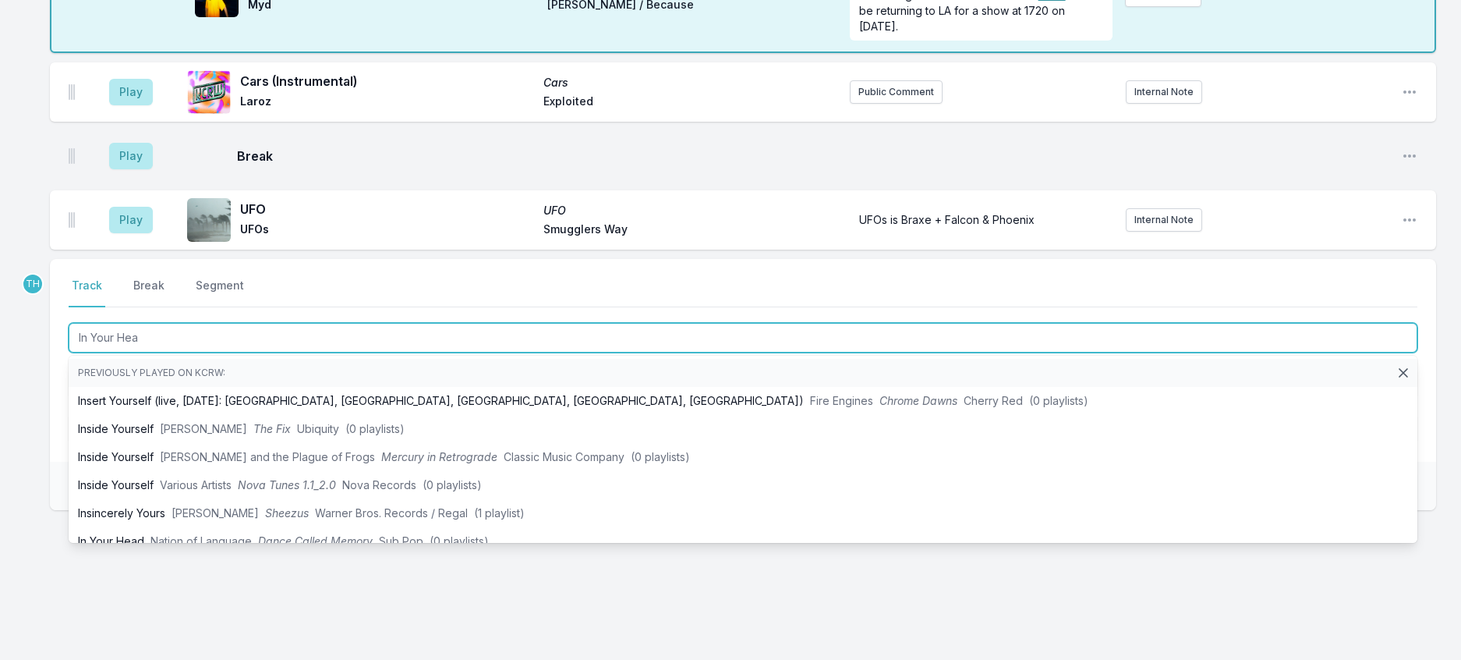
type input "In Your Head"
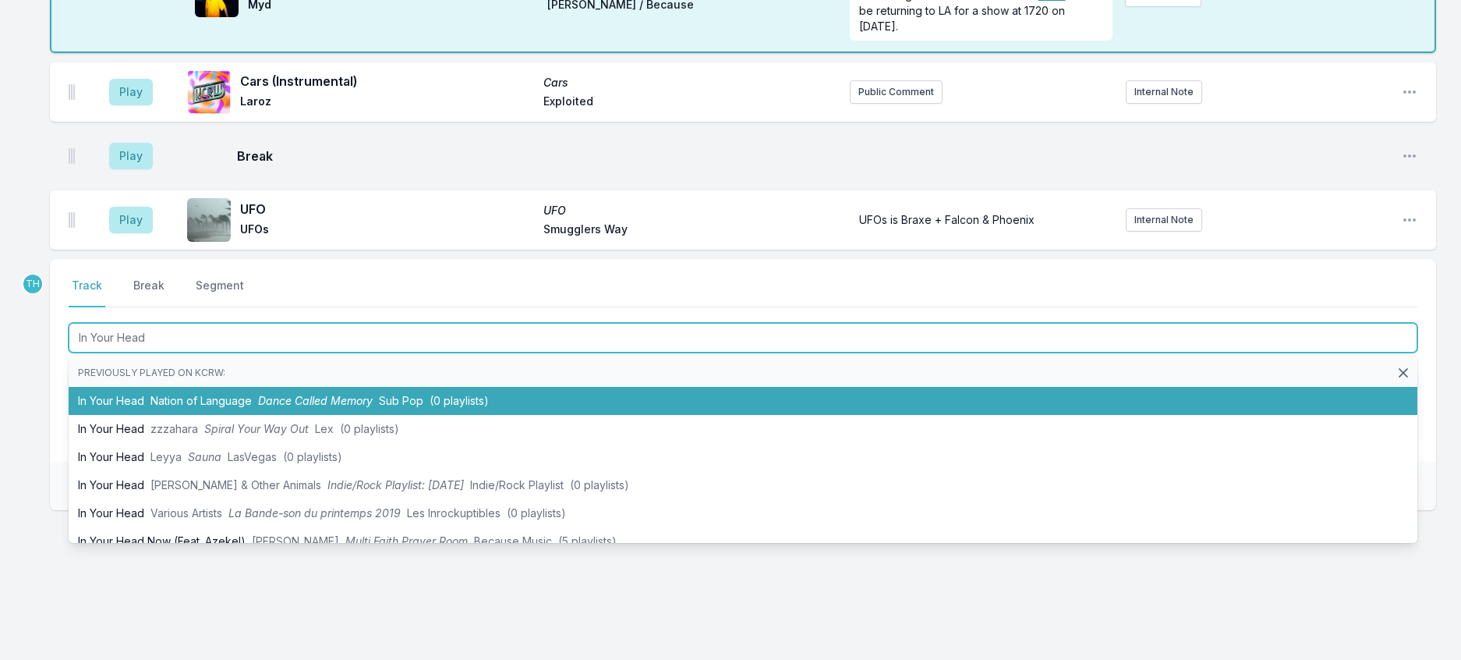
click at [280, 415] on li "In Your Head Nation of Language Dance Called Memory Sub Pop (0 playlists)" at bounding box center [743, 401] width 1349 height 28
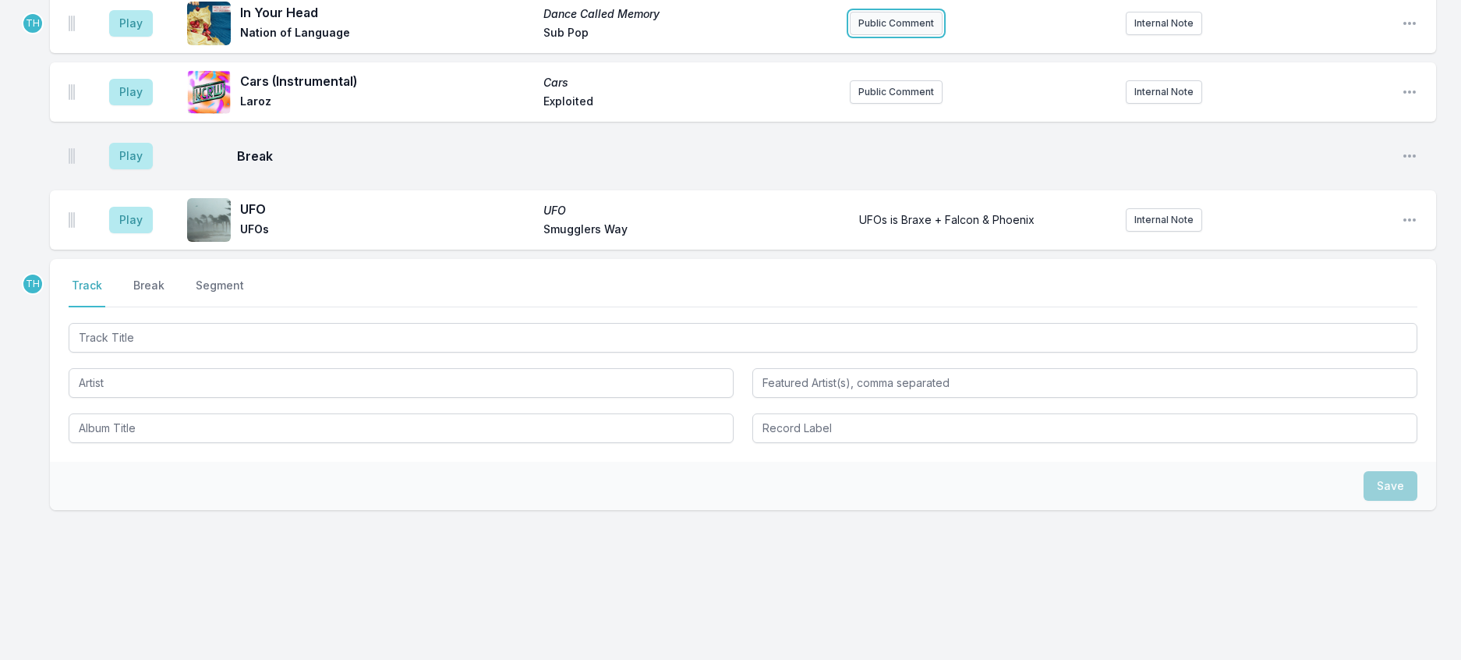
click at [923, 35] on button "Public Comment" at bounding box center [896, 23] width 93 height 23
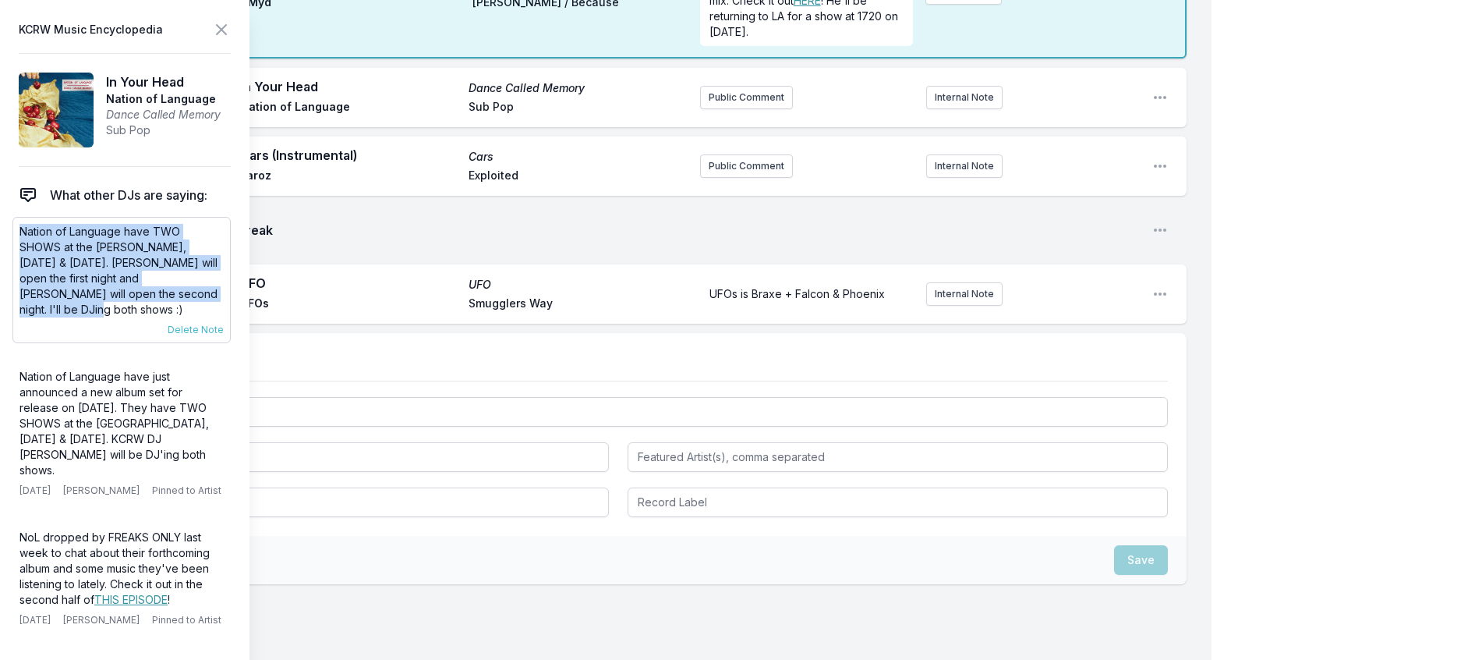
drag, startPoint x: 140, startPoint y: 328, endPoint x: 14, endPoint y: 257, distance: 143.8
click at [14, 257] on div "Nation of Language have TWO SHOWS at the Fonda, October 15th & 16th. Westerman …" at bounding box center [121, 280] width 218 height 126
copy p "Nation of Language have TWO SHOWS at the Fonda, October 15th & 16th. Westerman …"
click at [718, 109] on button "Public Comment" at bounding box center [746, 97] width 93 height 23
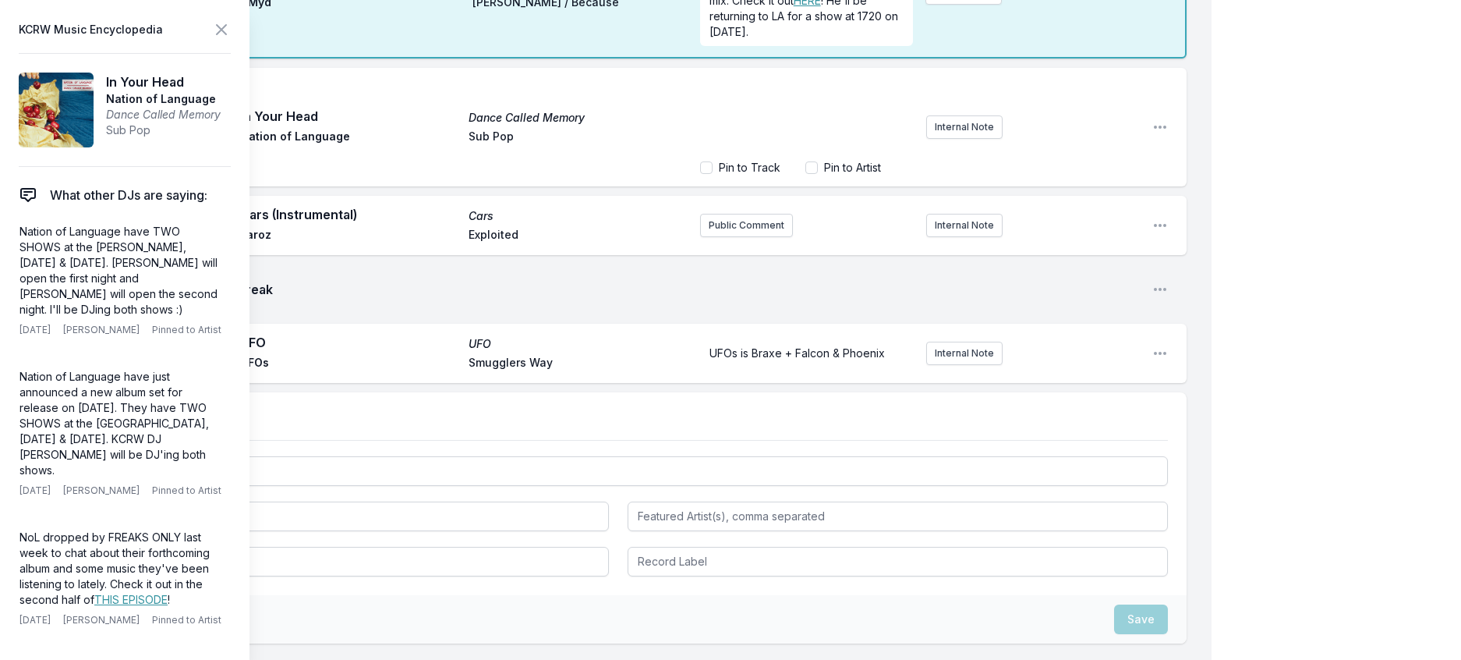
scroll to position [53, 0]
click at [231, 28] on icon at bounding box center [221, 29] width 19 height 19
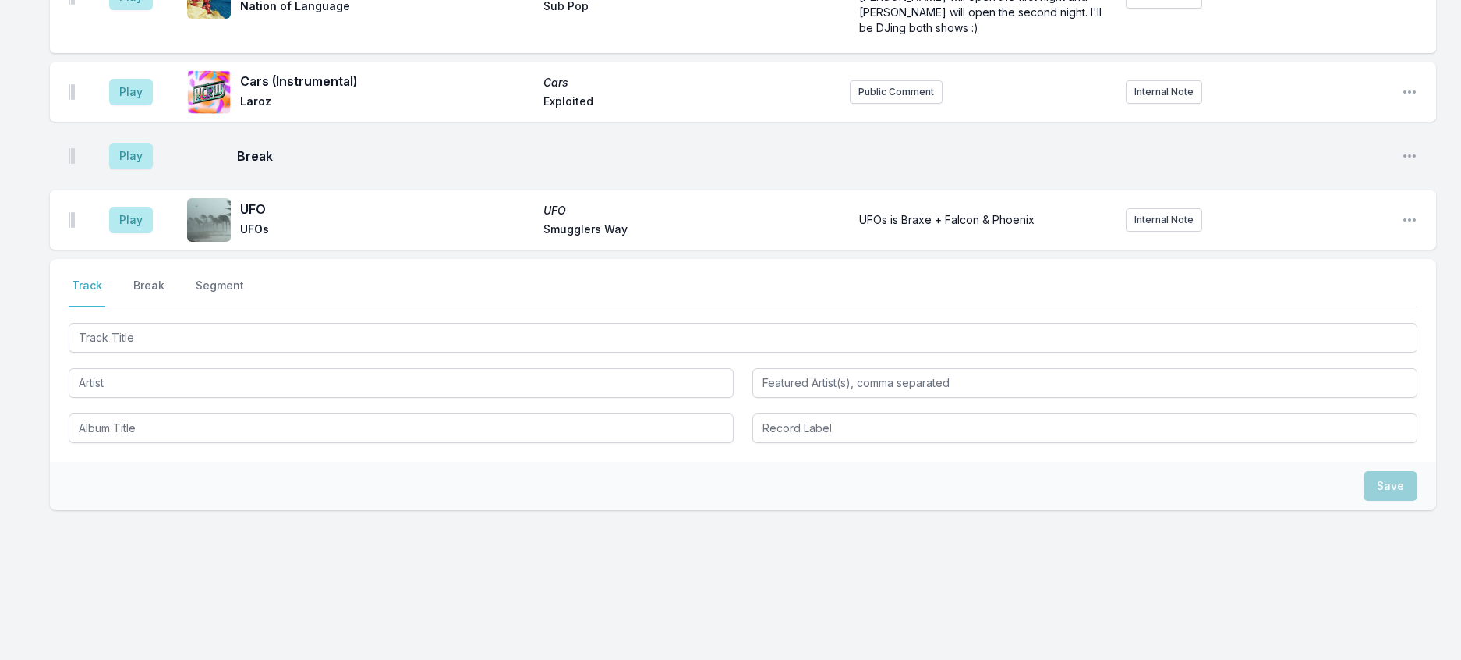
scroll to position [2004, 0]
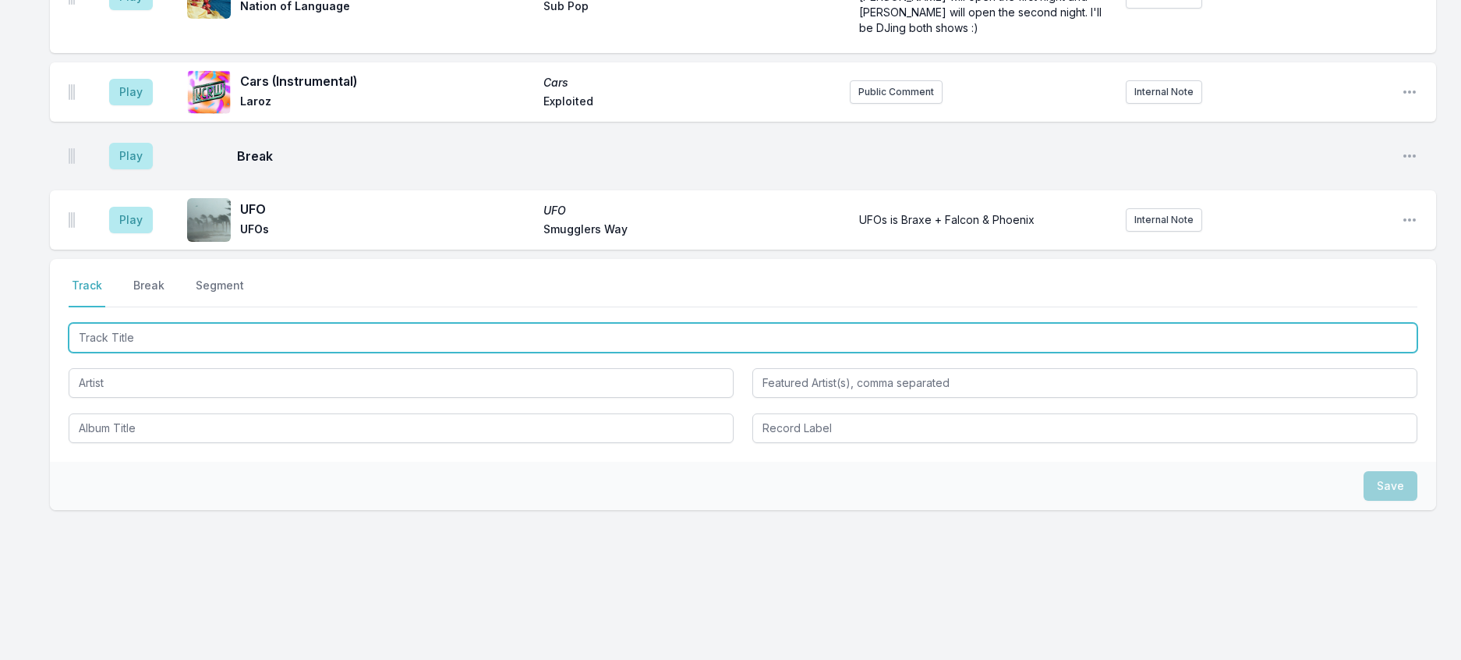
click at [278, 353] on input "Track Title" at bounding box center [743, 338] width 1349 height 30
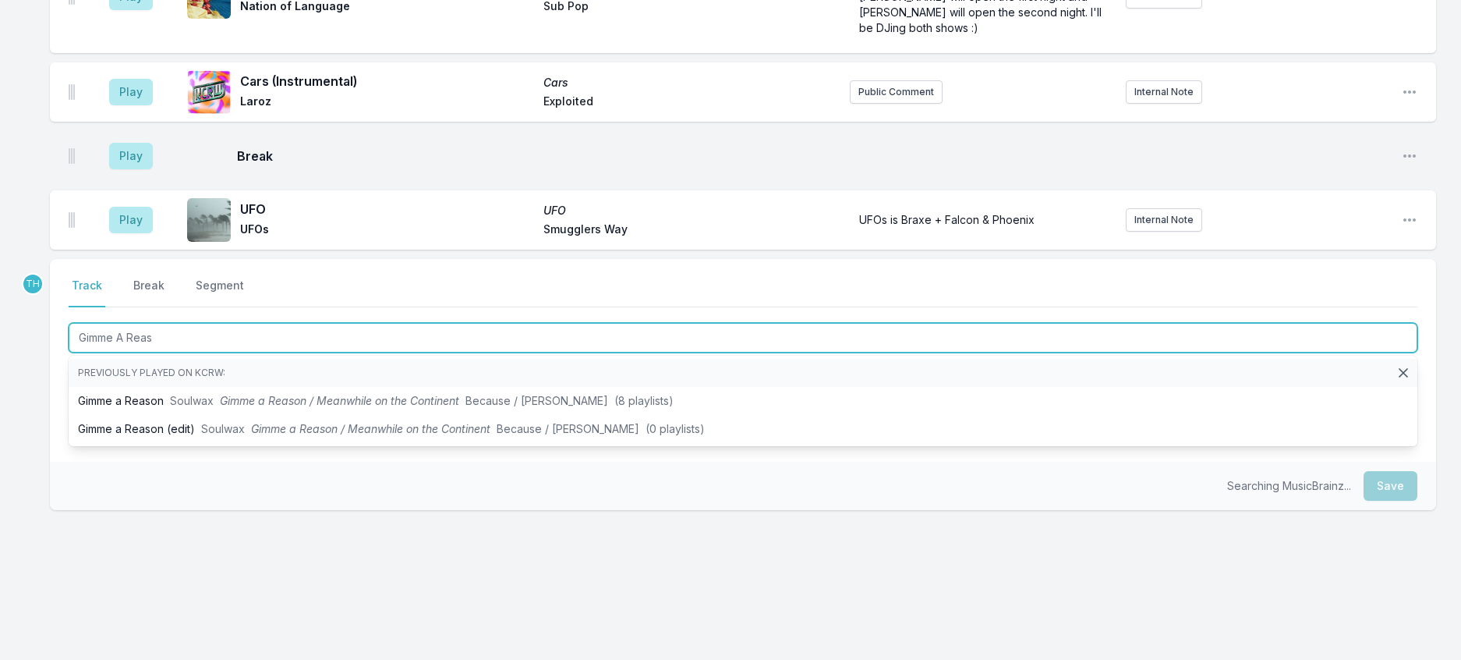
type input "Gimme A Reaso"
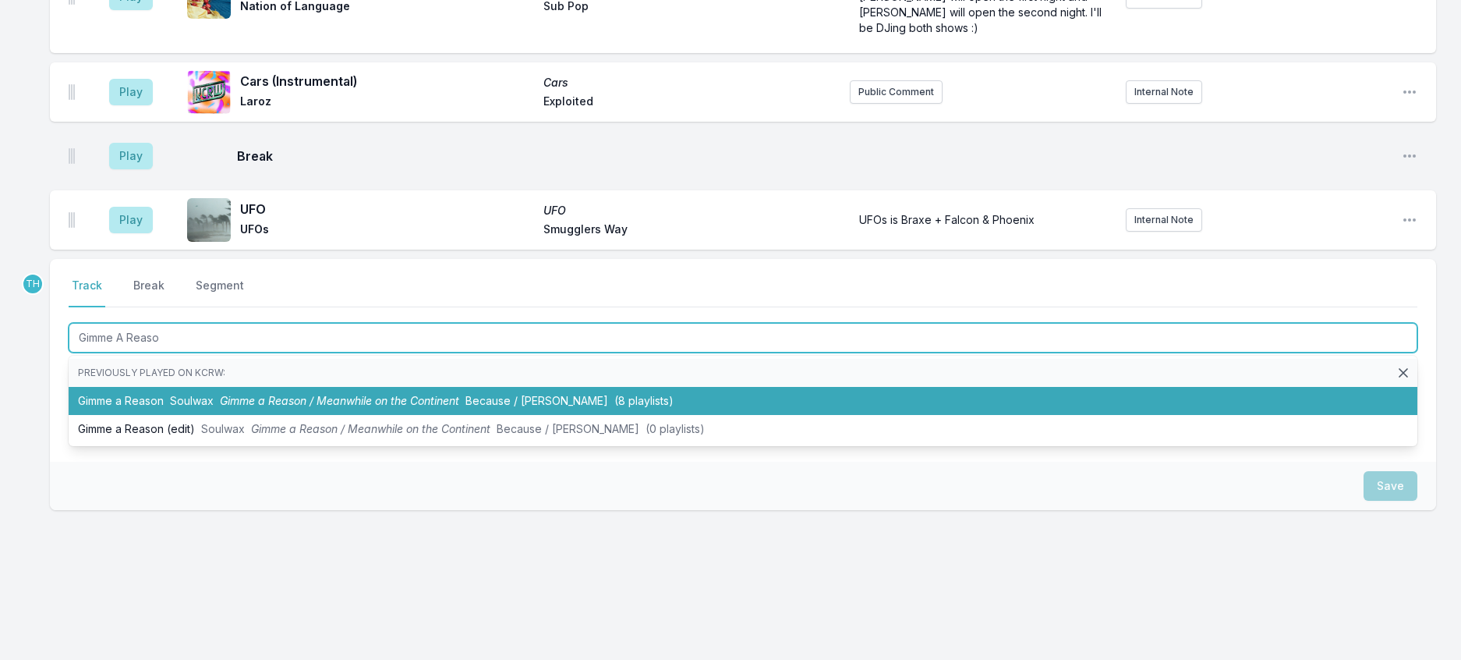
click at [345, 407] on span "Gimme a Reason / Meanwhile on the Continent" at bounding box center [339, 400] width 239 height 13
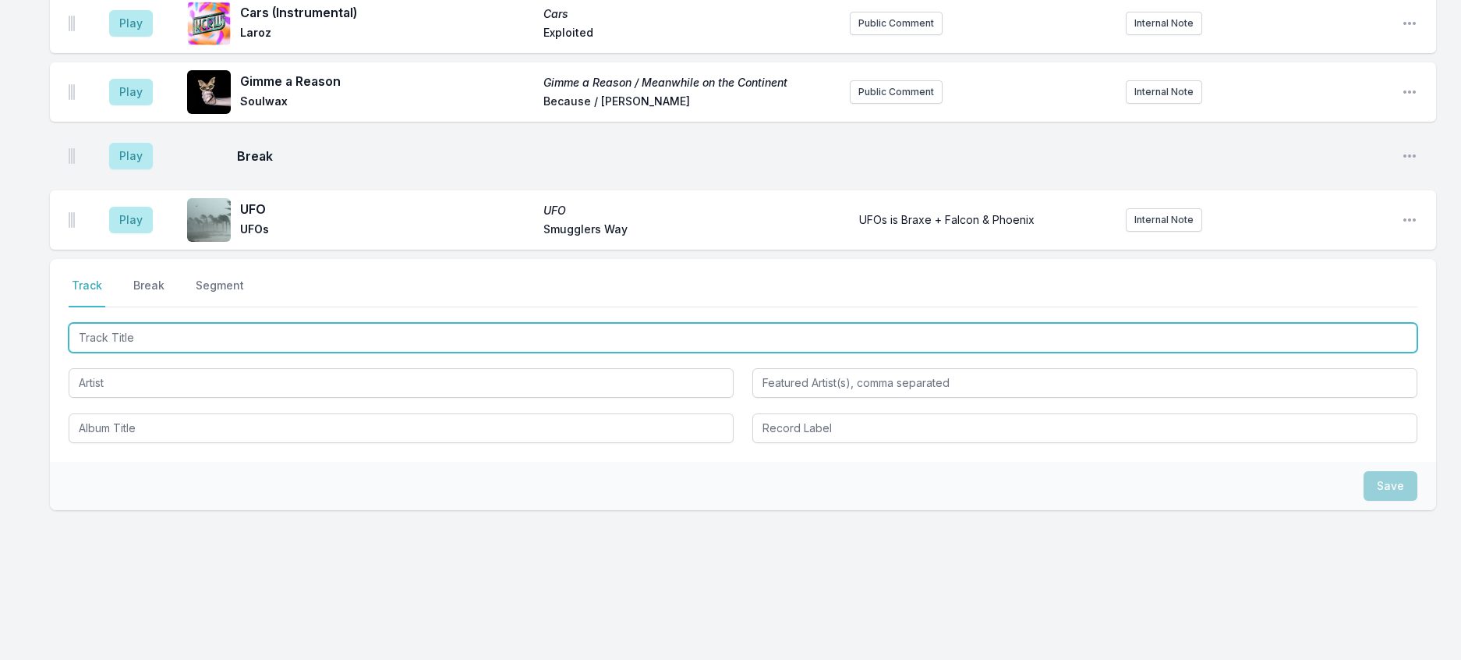
scroll to position [1770, 0]
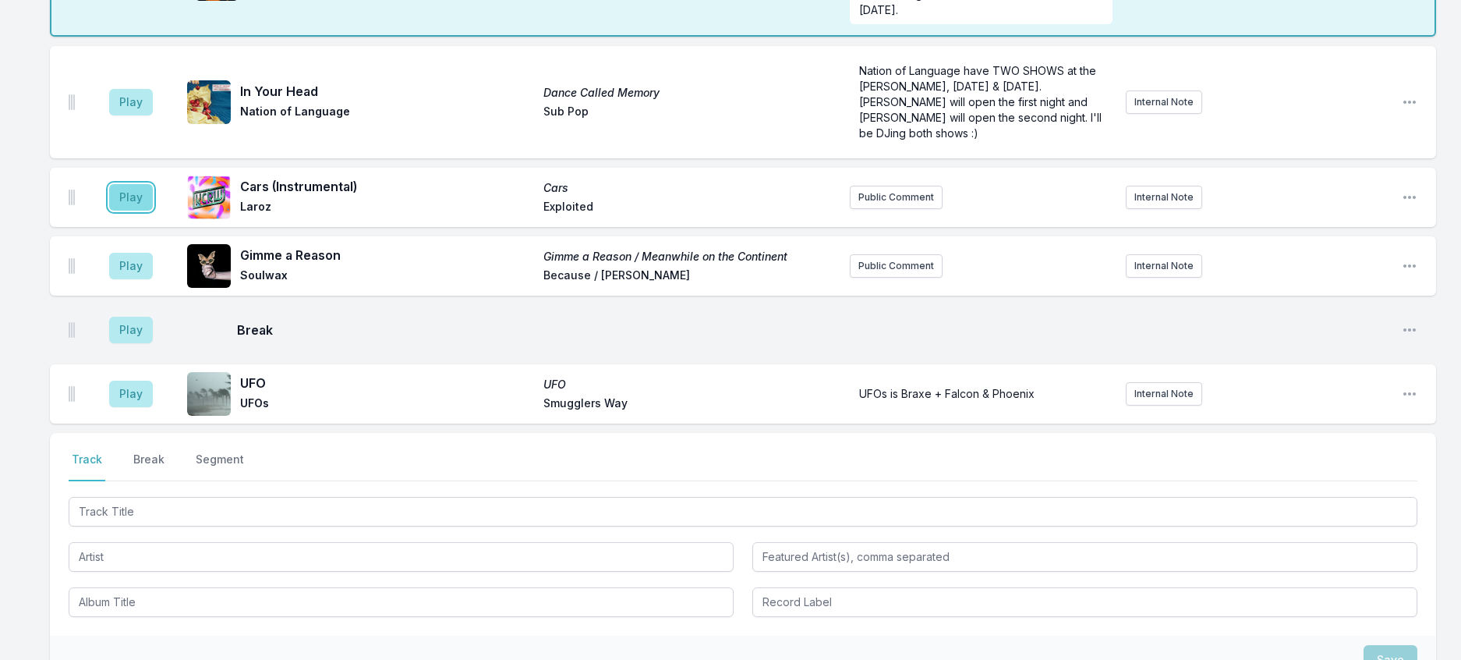
click at [149, 211] on button "Play" at bounding box center [131, 197] width 44 height 27
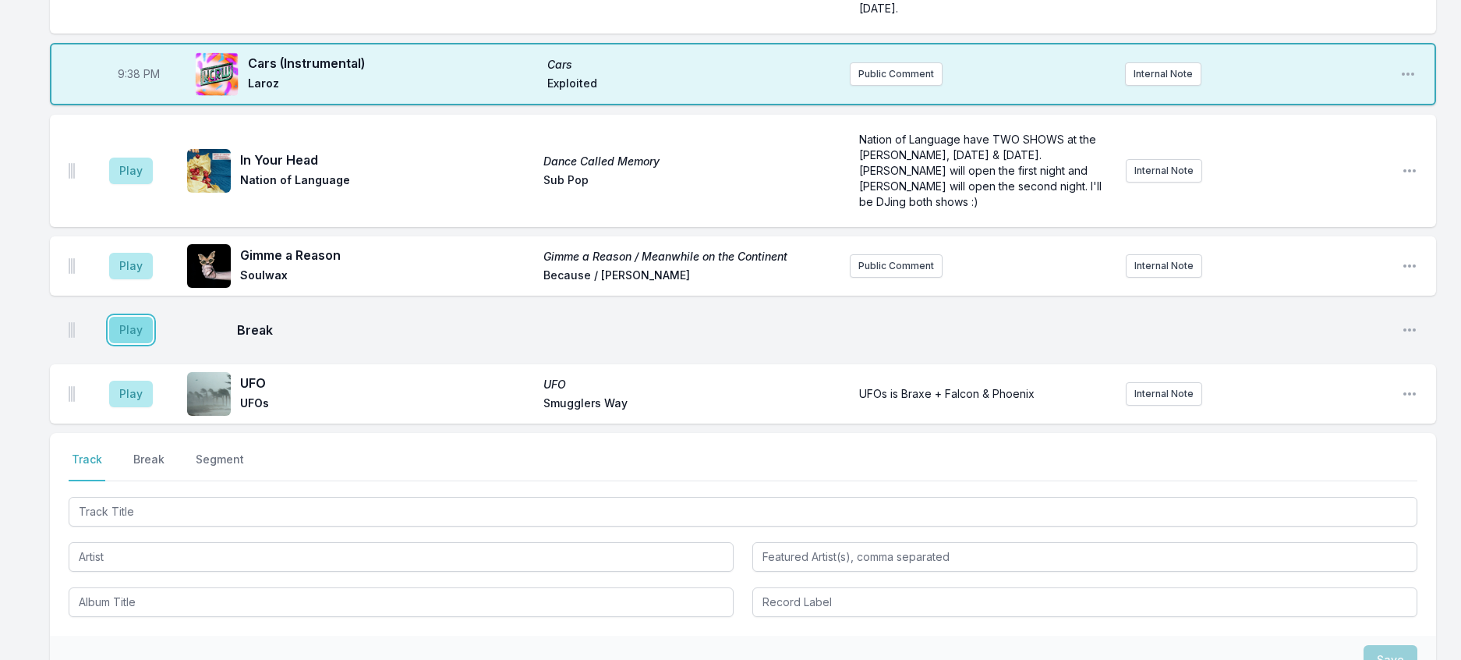
click at [138, 343] on button "Play" at bounding box center [131, 330] width 44 height 27
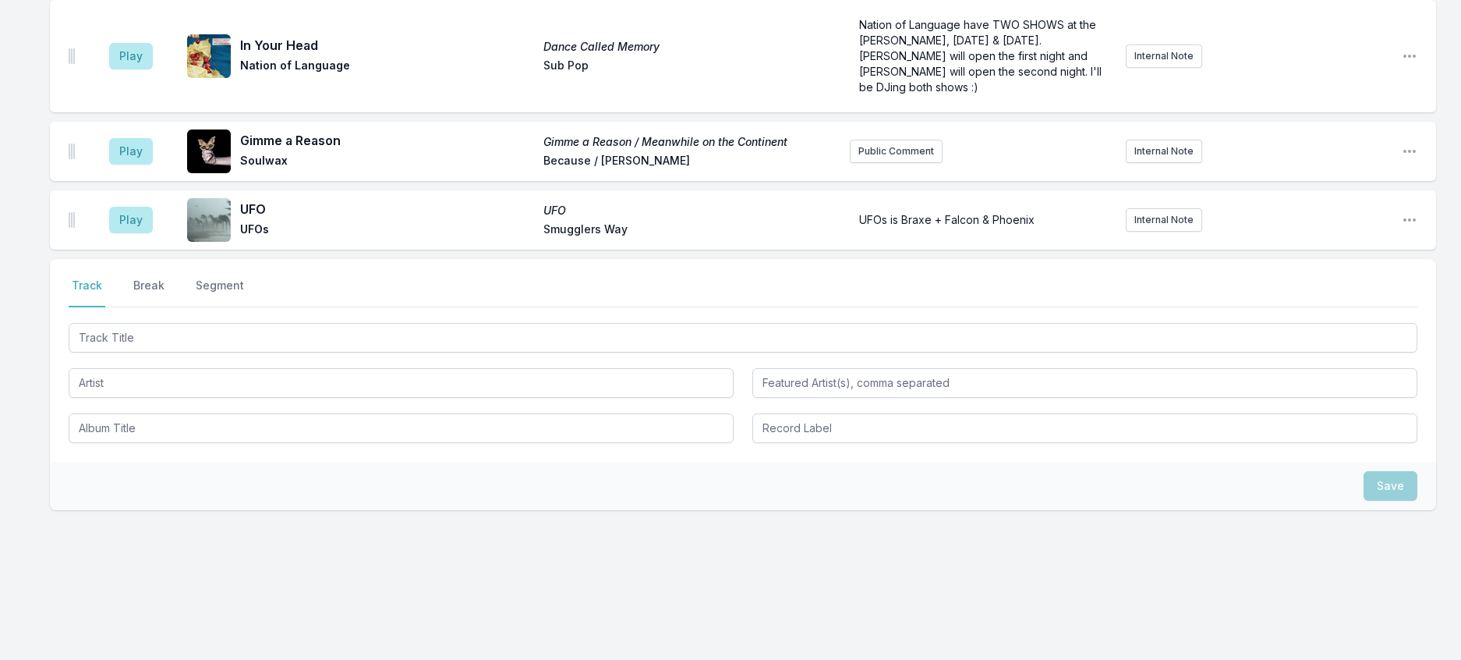
scroll to position [2082, 0]
click at [140, 233] on button "Play" at bounding box center [131, 220] width 44 height 27
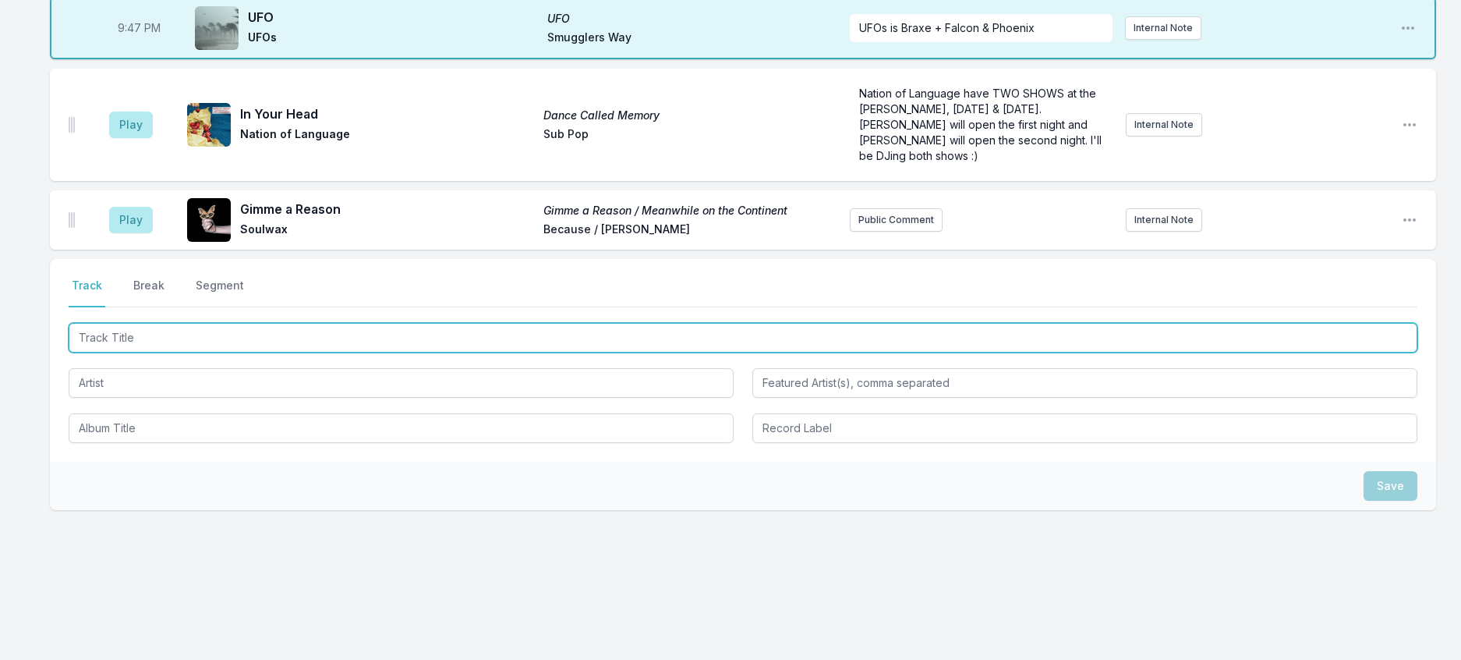
click at [168, 353] on input "Track Title" at bounding box center [743, 338] width 1349 height 30
type input "Init"
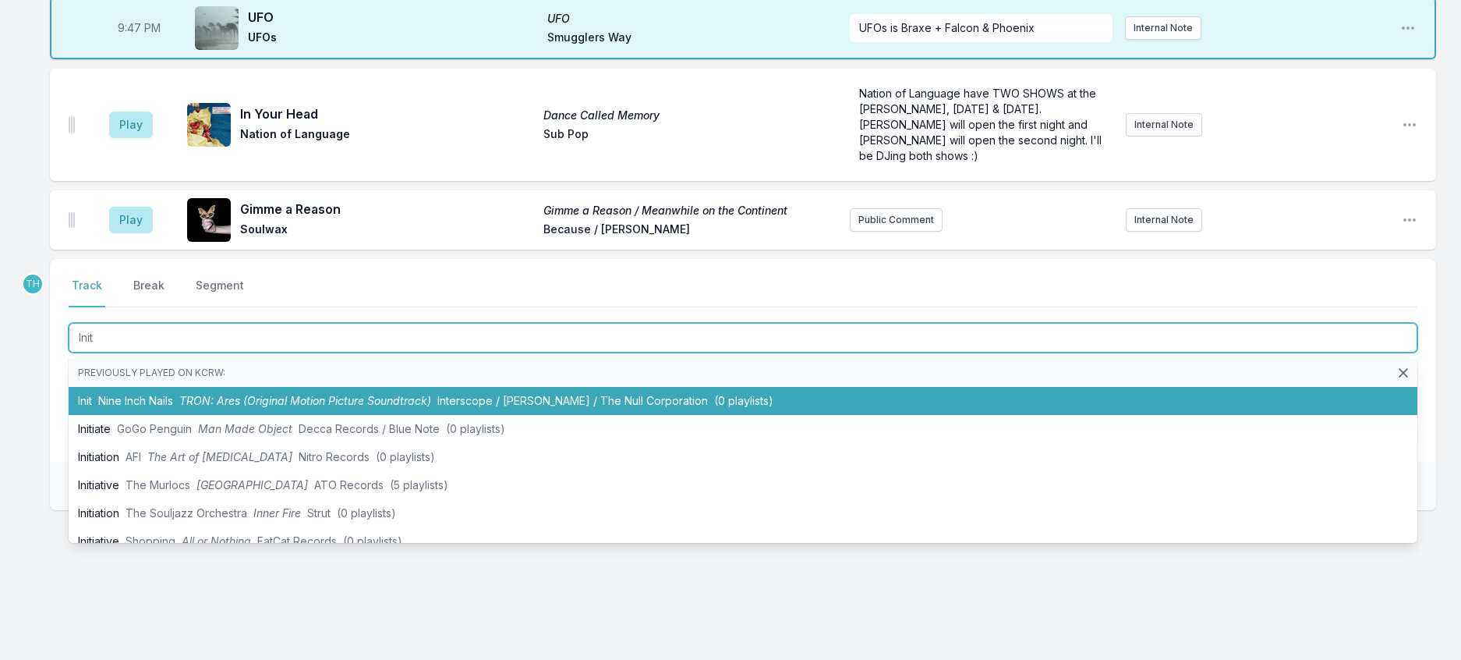
click at [224, 407] on span "TRON: Ares (Original Motion Picture Soundtrack)" at bounding box center [305, 400] width 252 height 13
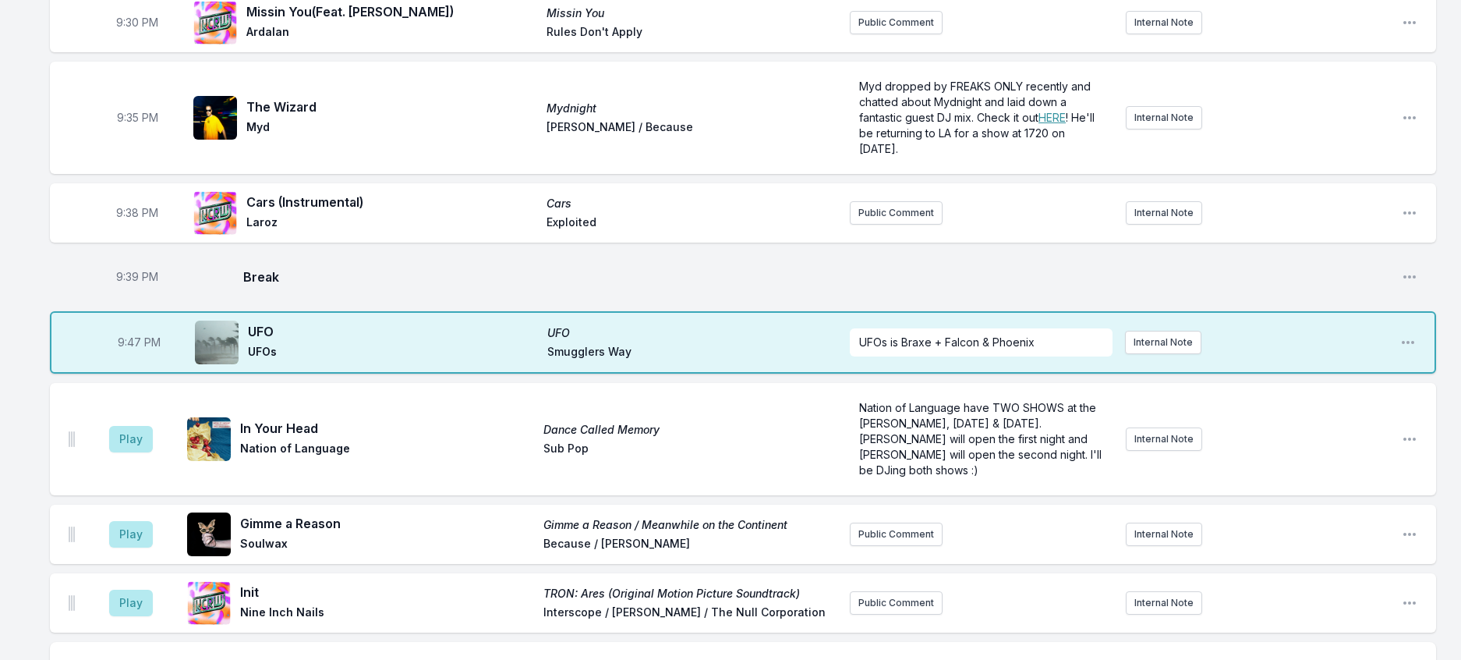
scroll to position [2004, 0]
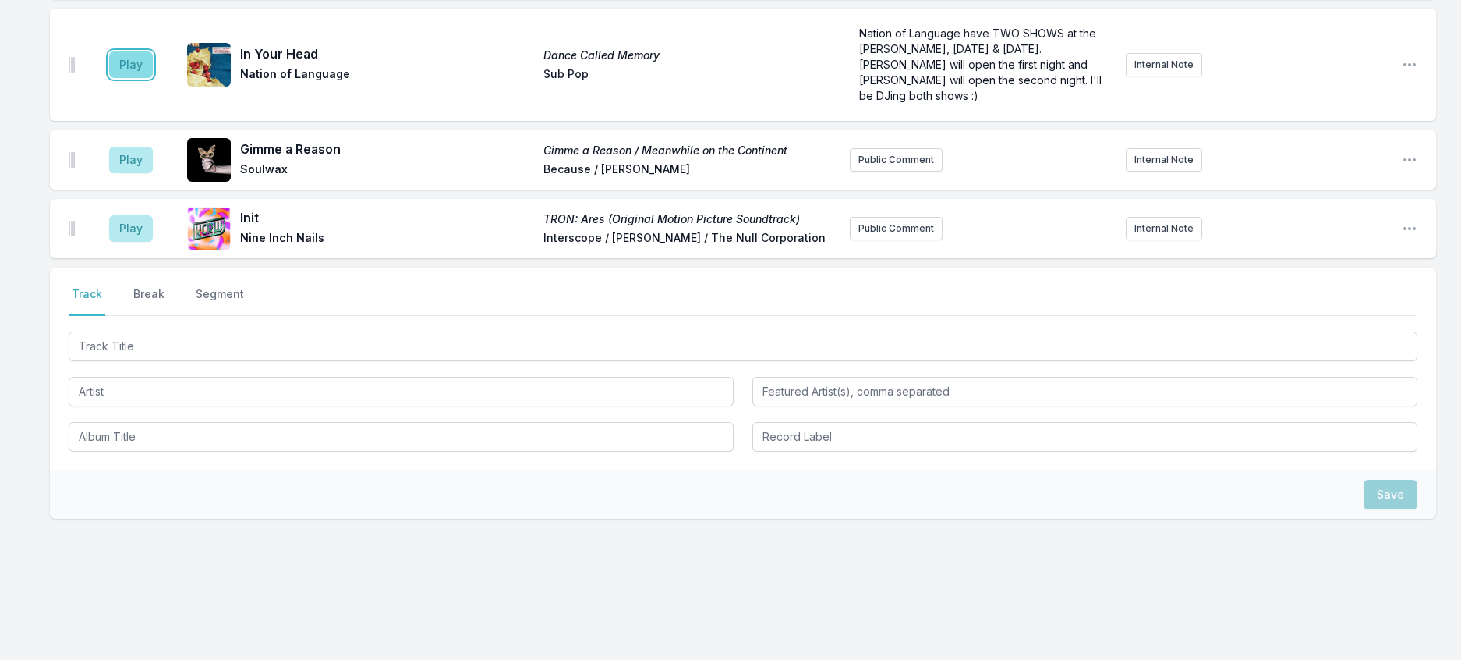
click at [149, 78] on button "Play" at bounding box center [131, 64] width 44 height 27
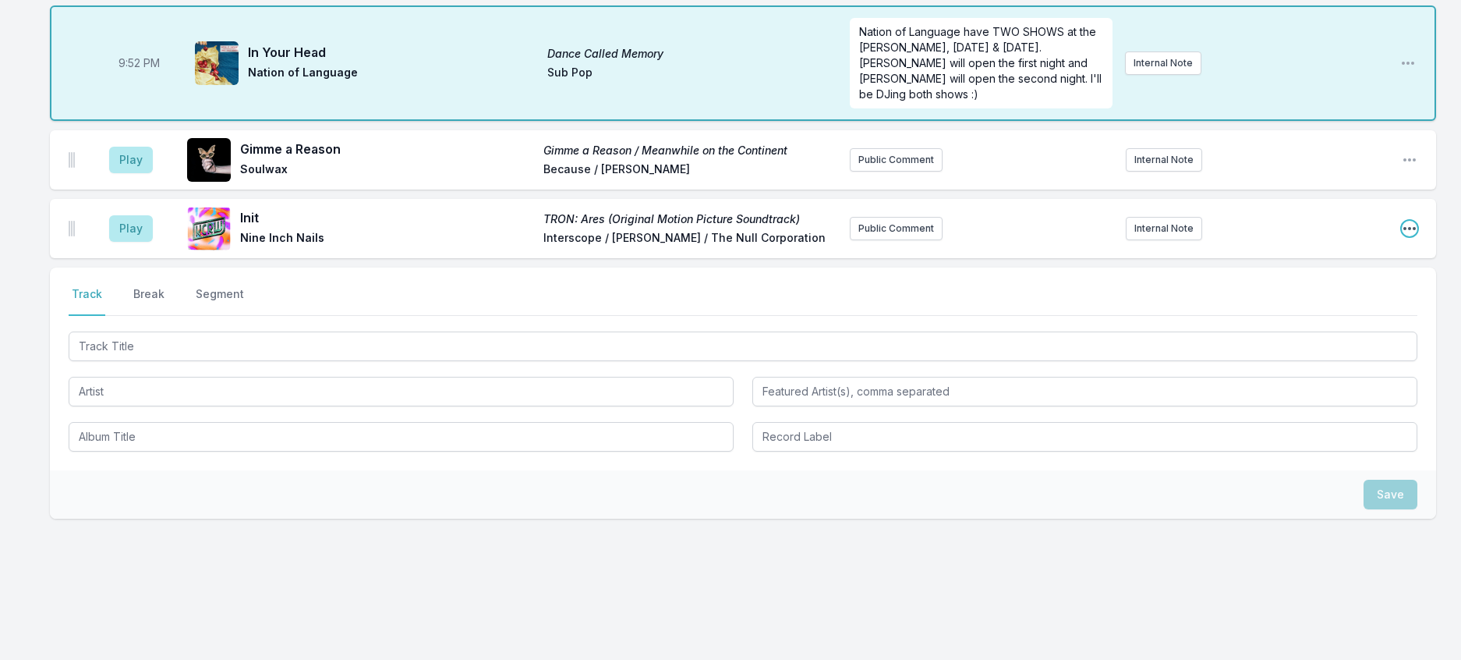
click at [1405, 236] on icon "Open playlist item options" at bounding box center [1410, 229] width 16 height 16
click at [1272, 330] on button "Delete Entry" at bounding box center [1330, 316] width 175 height 28
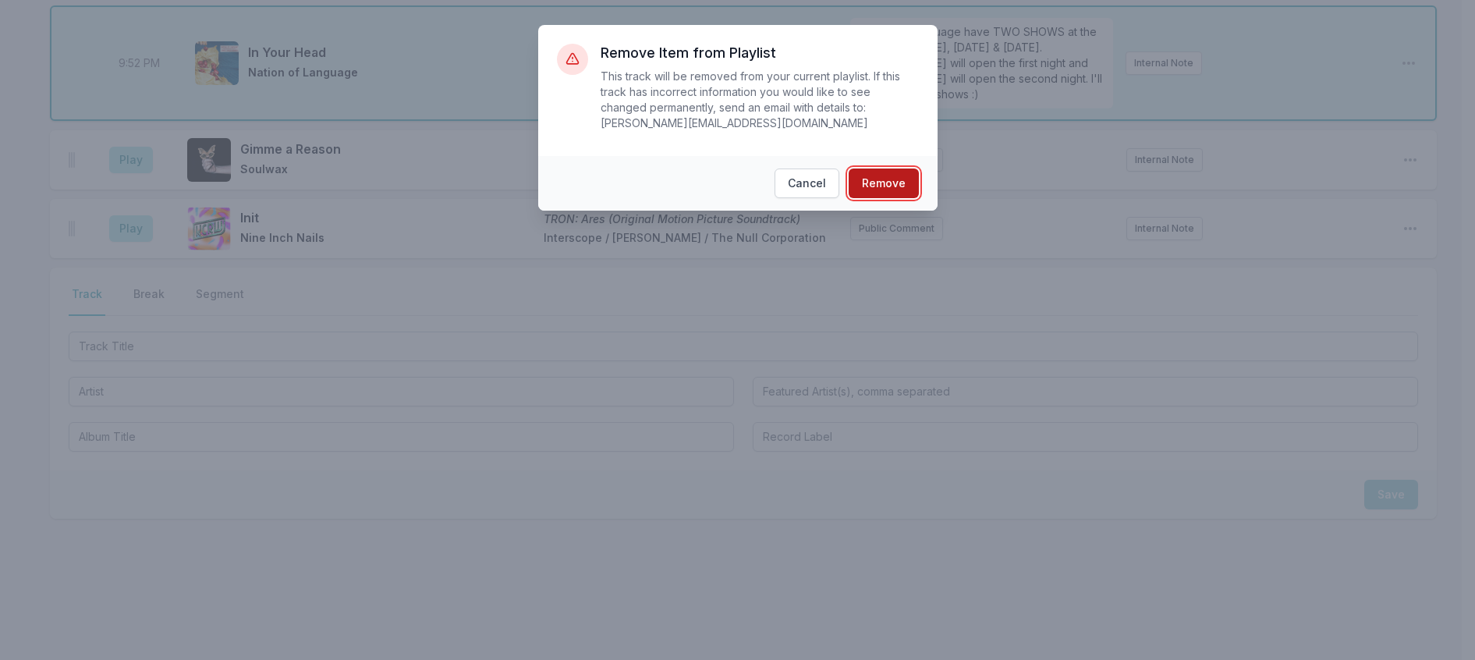
click at [914, 183] on button "Remove" at bounding box center [884, 183] width 70 height 30
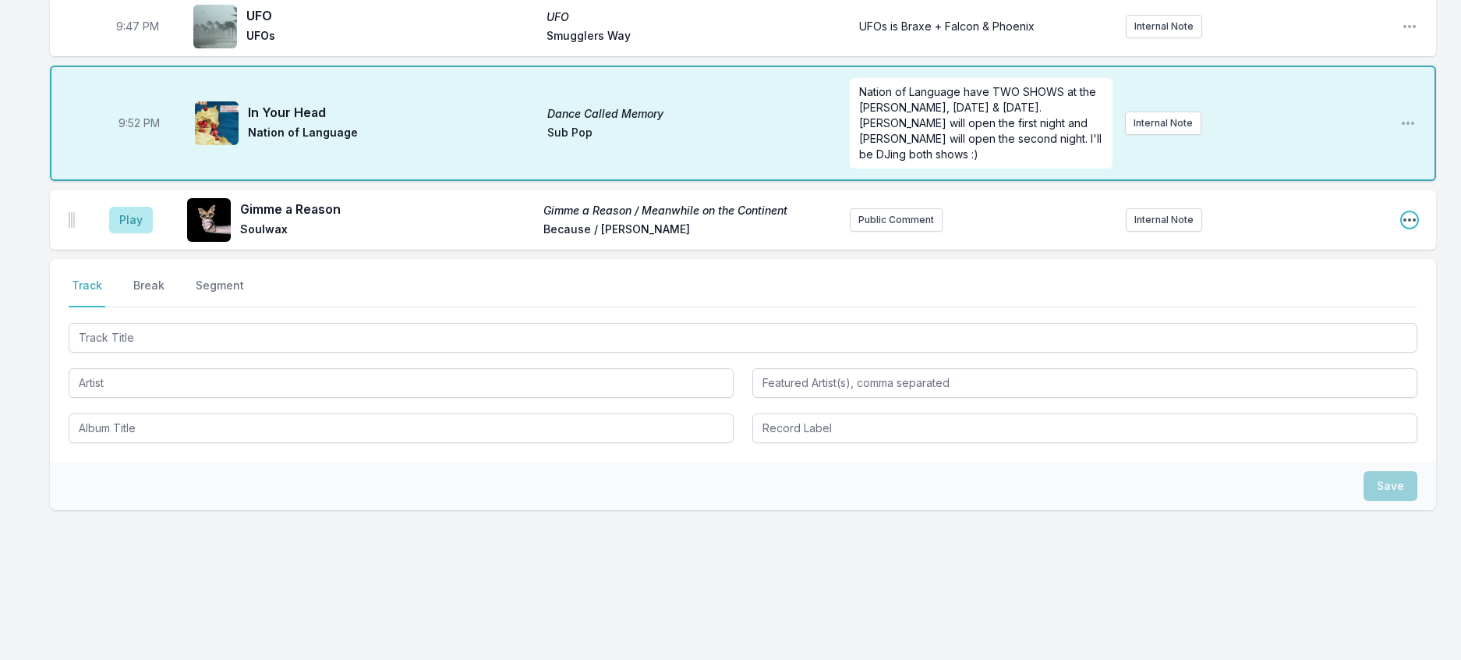
click at [1405, 228] on icon "Open playlist item options" at bounding box center [1410, 220] width 16 height 16
click at [1322, 293] on button "Edit Track Details" at bounding box center [1330, 279] width 175 height 28
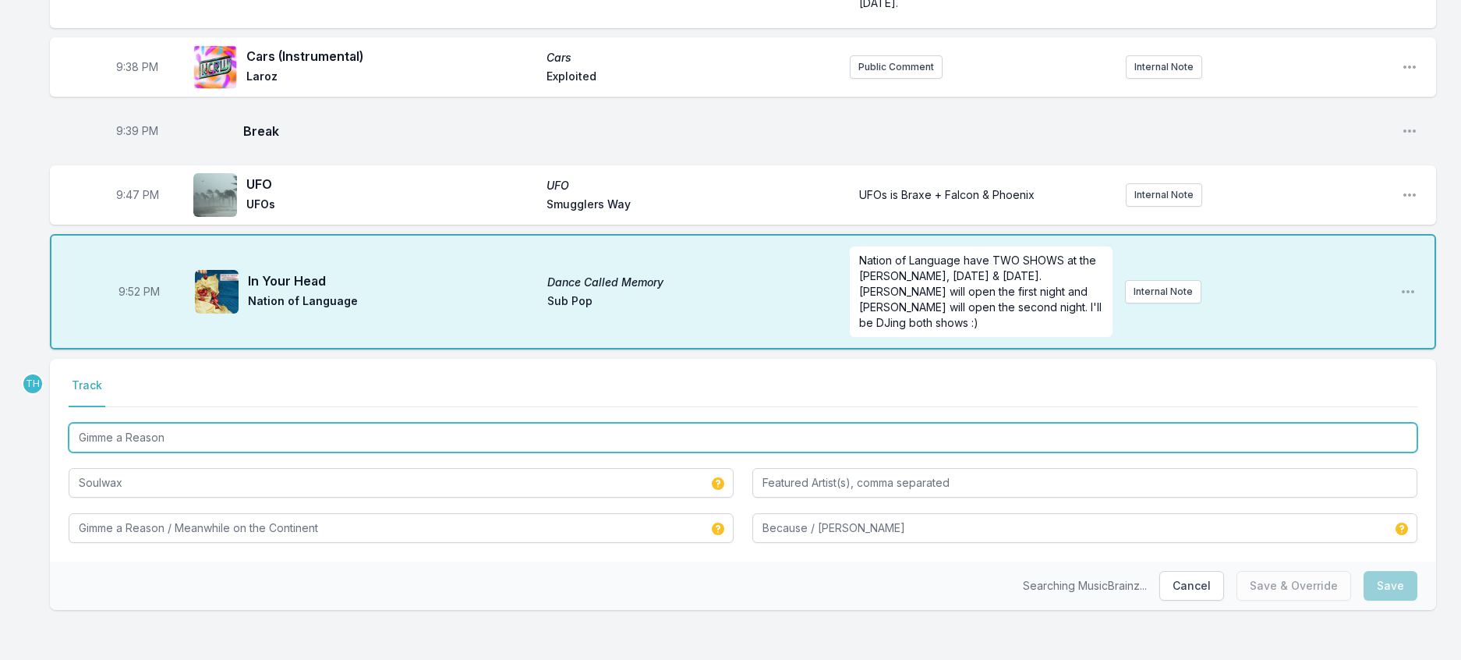
drag, startPoint x: 193, startPoint y: 497, endPoint x: -1, endPoint y: 497, distance: 194.2
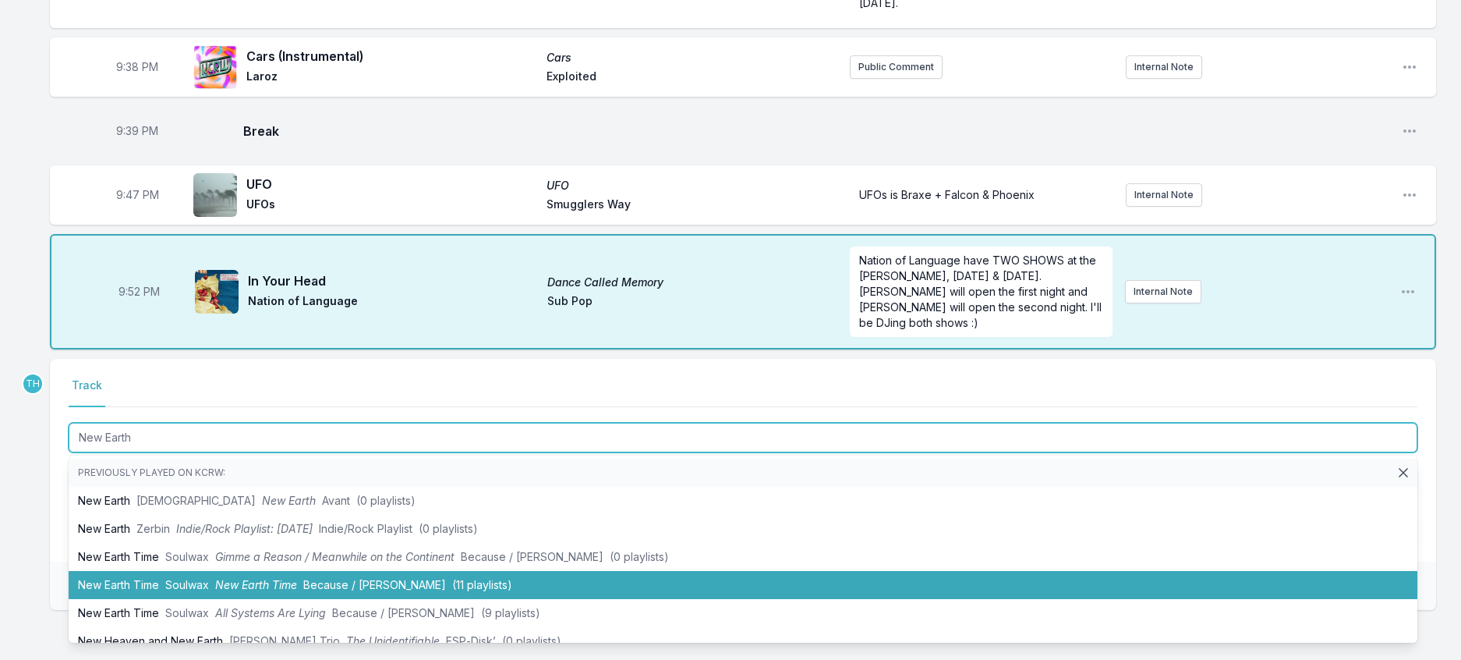
click at [281, 599] on li "New Earth Time Soulwax New Earth Time Because / Deewee (11 playlists)" at bounding box center [743, 585] width 1349 height 28
type input "Gimme a Reason"
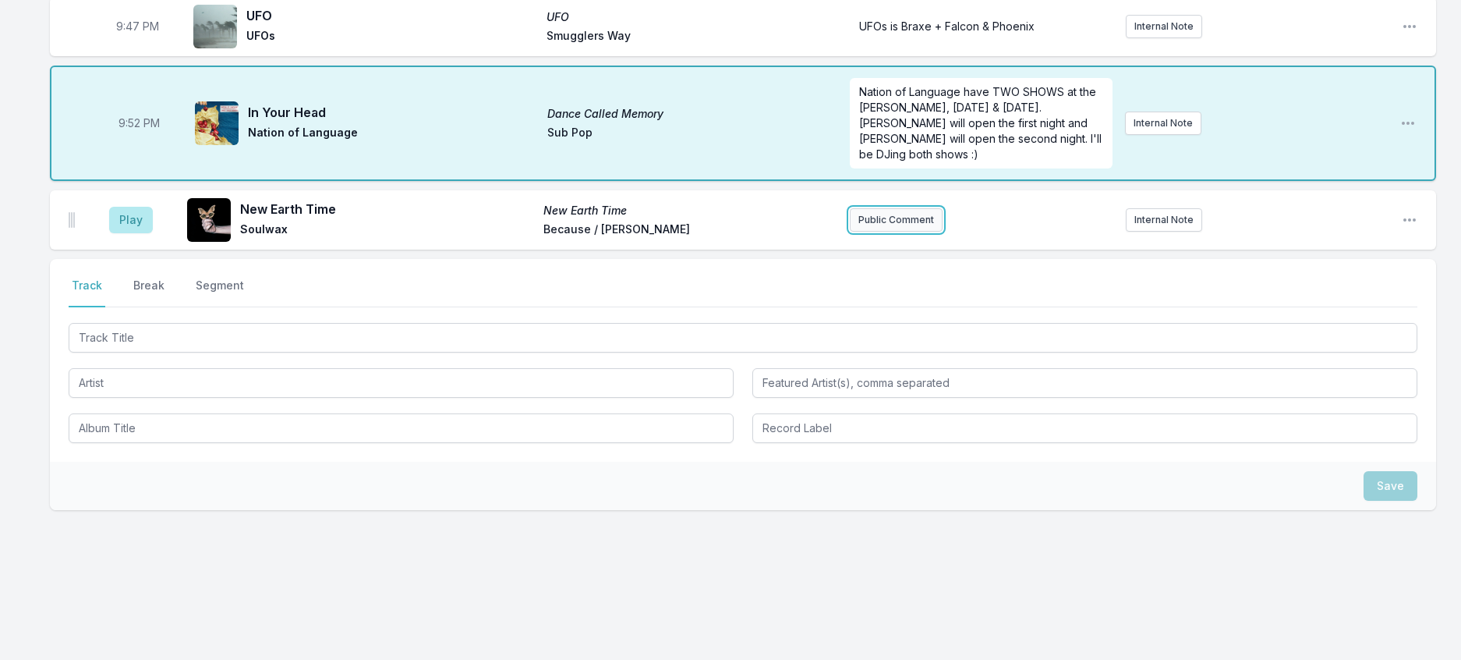
click at [884, 232] on button "Public Comment" at bounding box center [896, 219] width 93 height 23
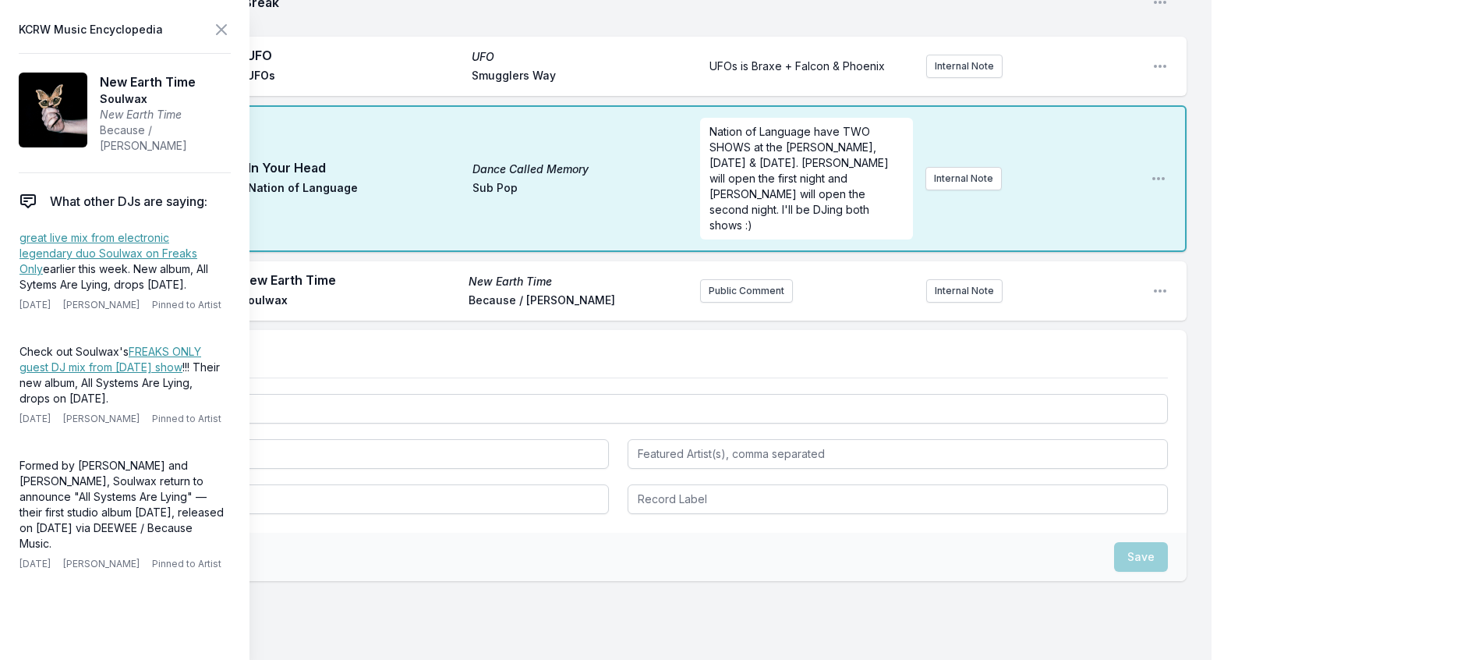
drag, startPoint x: 166, startPoint y: 456, endPoint x: 5, endPoint y: 406, distance: 168.2
click at [5, 406] on aside "KCRW Music Encyclopedia New Earth Time Soulwax New Earth Time Because / Deewee …" at bounding box center [125, 330] width 250 height 660
copy p "Check out Soulwax's FREAKS ONLY guest DJ mix from Monday's show !!! Their new a…"
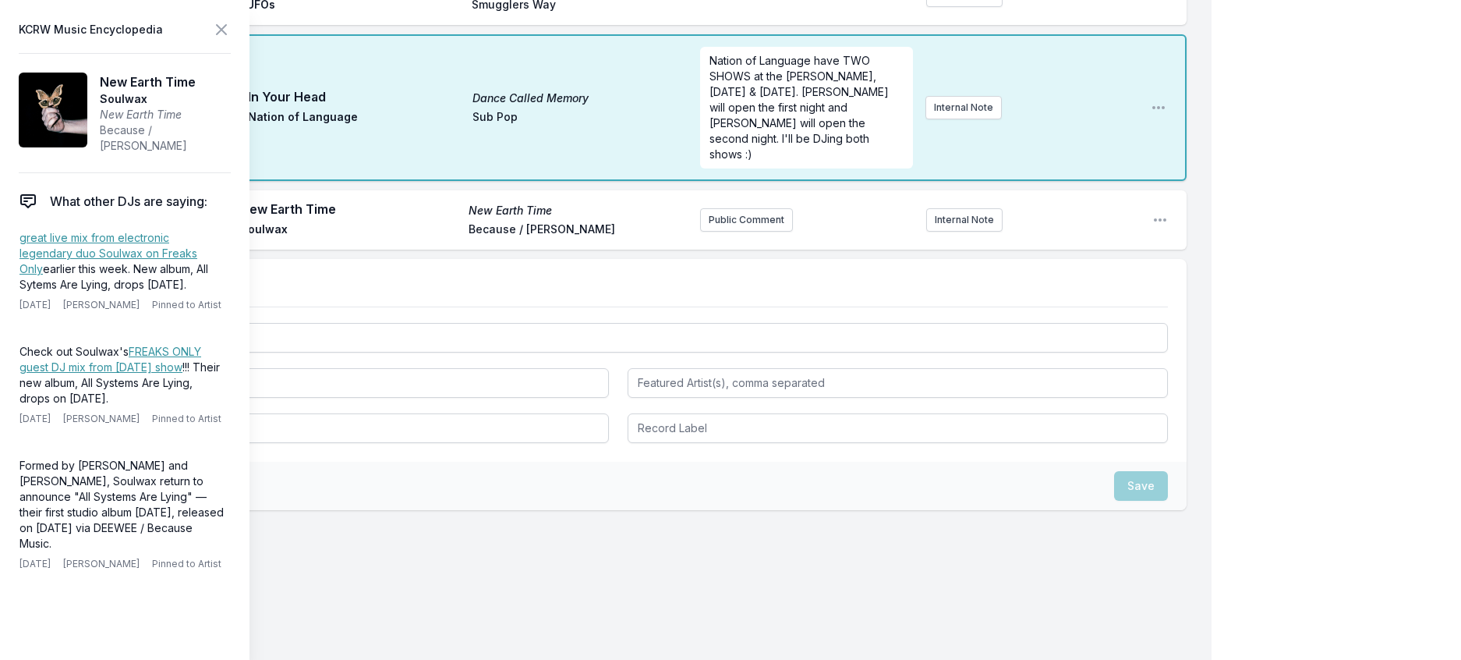
scroll to position [2315, 0]
click at [738, 232] on button "Public Comment" at bounding box center [746, 219] width 93 height 23
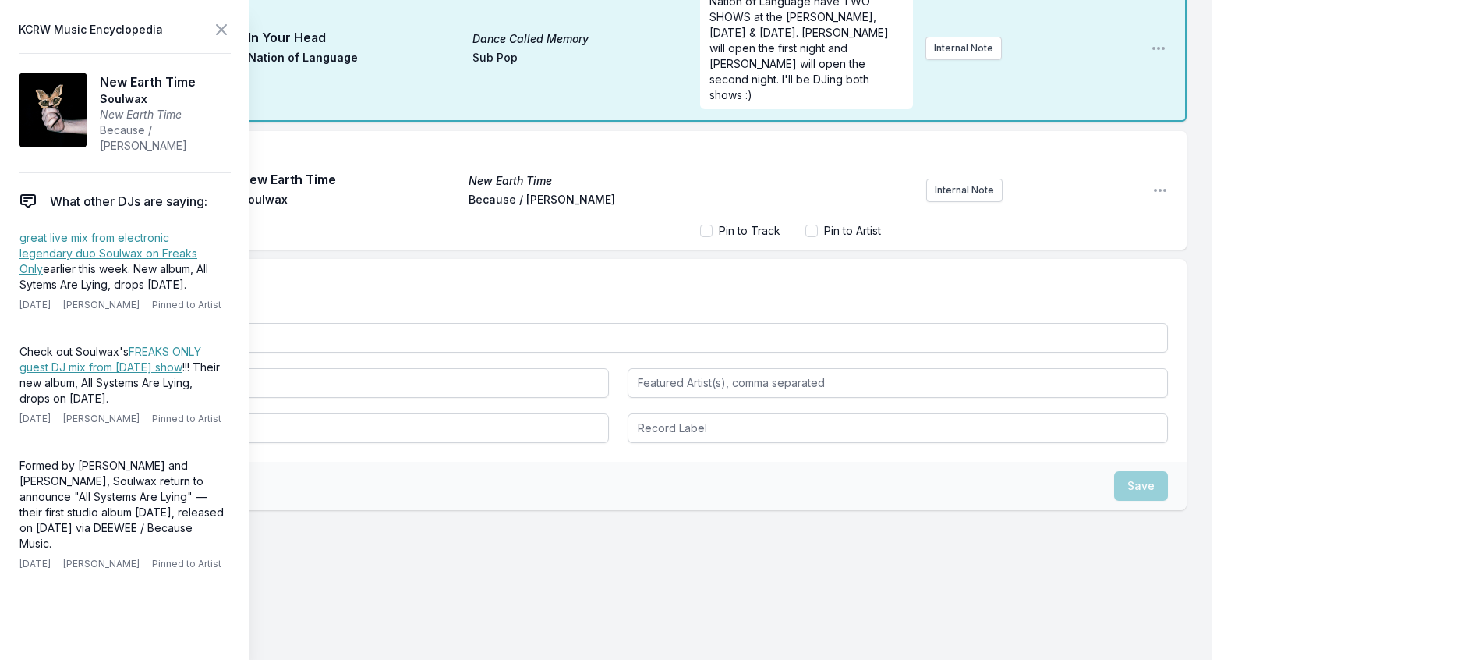
scroll to position [18, 0]
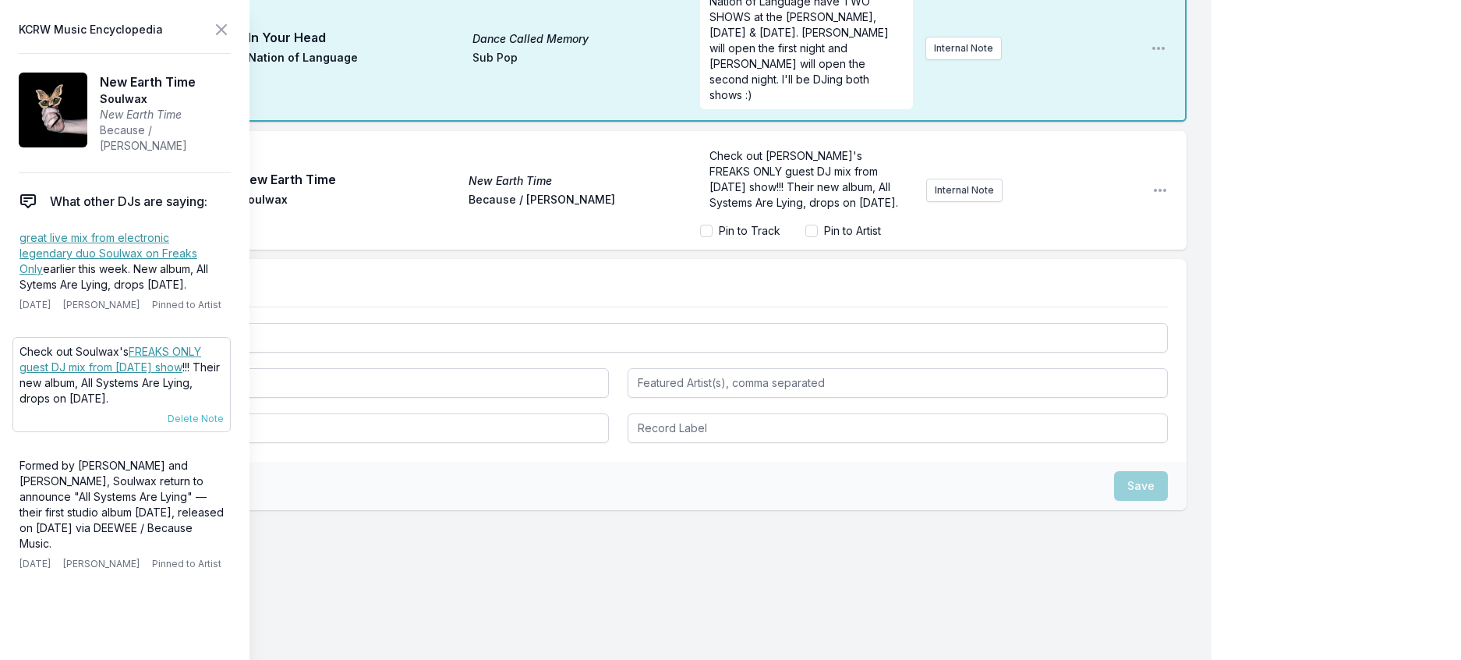
click at [156, 374] on link "FREAKS ONLY guest DJ mix from Monday's show" at bounding box center [110, 359] width 182 height 29
click at [744, 209] on span "Check out Soulwax's FREAKS ONLY guest DJ mix from Monday's show!!! Their new al…" at bounding box center [804, 179] width 189 height 60
click at [835, 211] on p "Check out Soulwax's FREAKS ONLY guest DJ mix from Monday's show!!! Their new al…" at bounding box center [807, 179] width 195 height 62
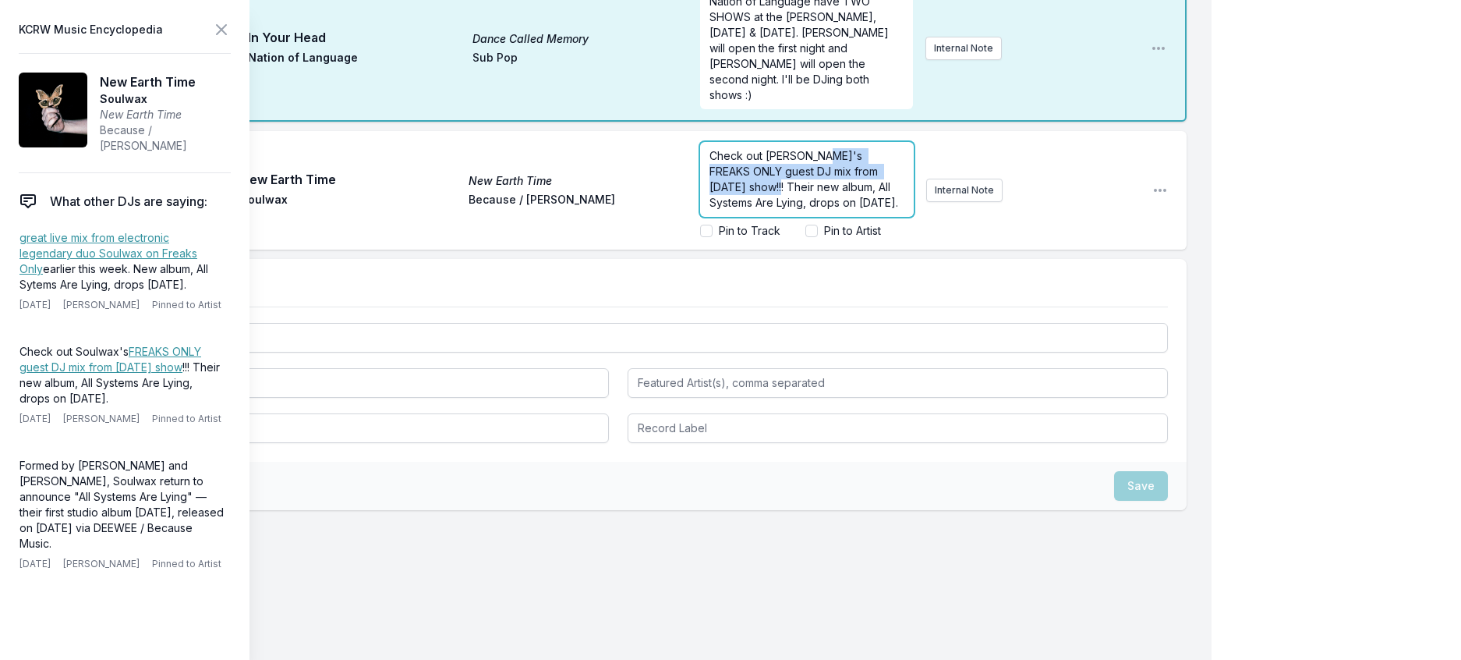
drag, startPoint x: 778, startPoint y: 370, endPoint x: 810, endPoint y: 335, distance: 48.1
click at [810, 209] on span "Check out Soulwax's FREAKS ONLY guest DJ mix from last Monday's show!!! Their n…" at bounding box center [804, 179] width 189 height 60
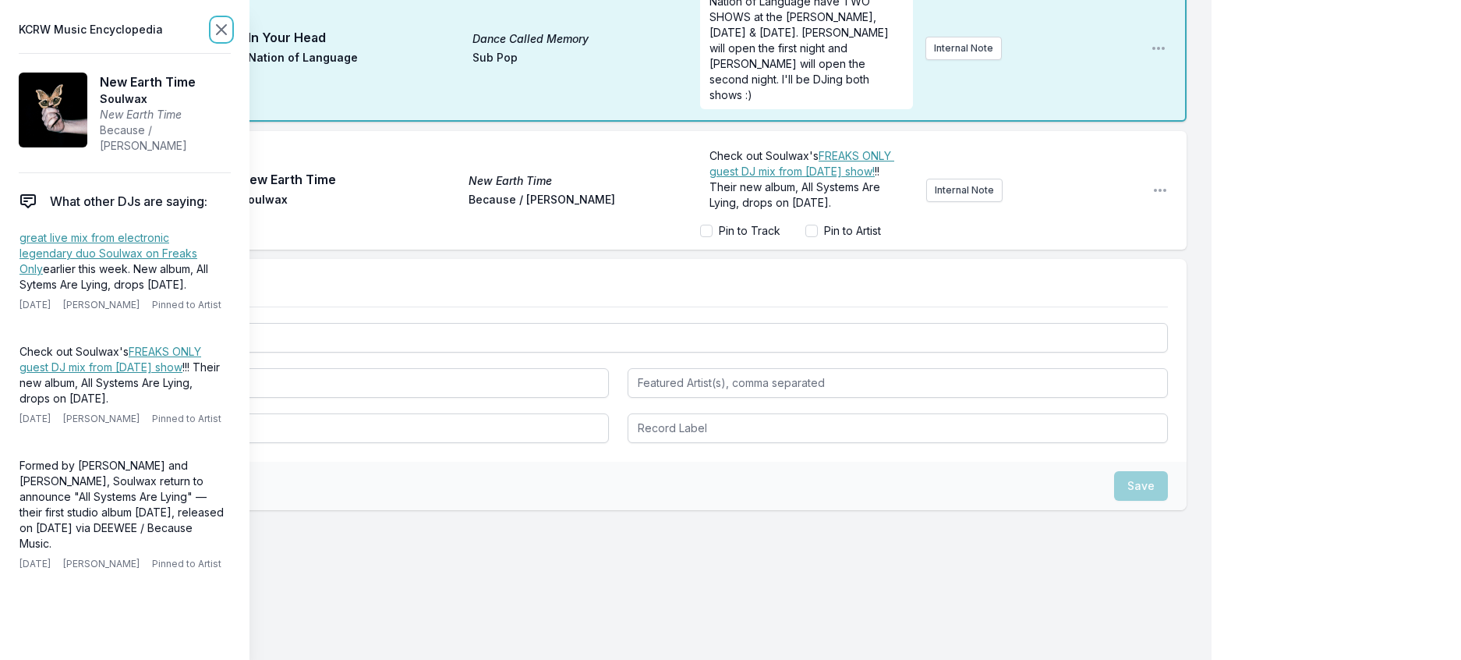
click at [231, 31] on icon at bounding box center [221, 29] width 19 height 19
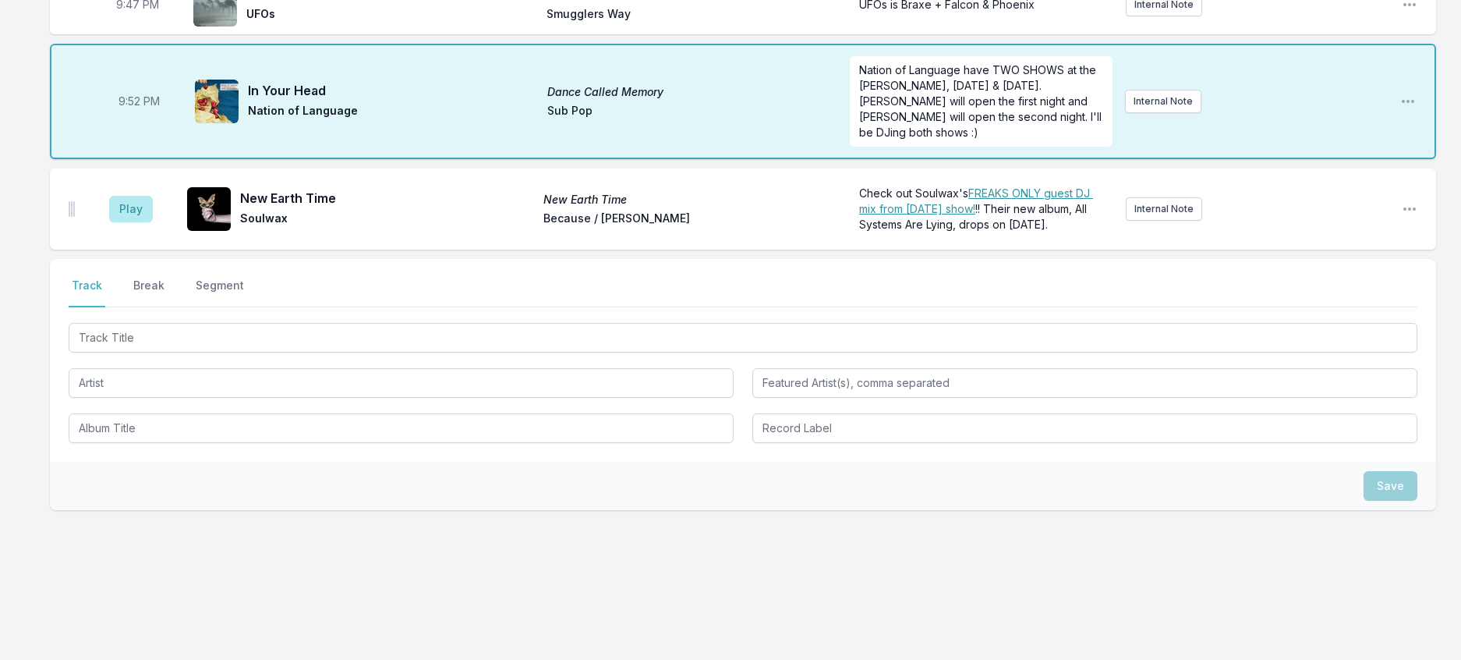
scroll to position [2004, 0]
click at [148, 222] on button "Play" at bounding box center [131, 209] width 44 height 27
